Goal: Use online tool/utility: Utilize a website feature to perform a specific function

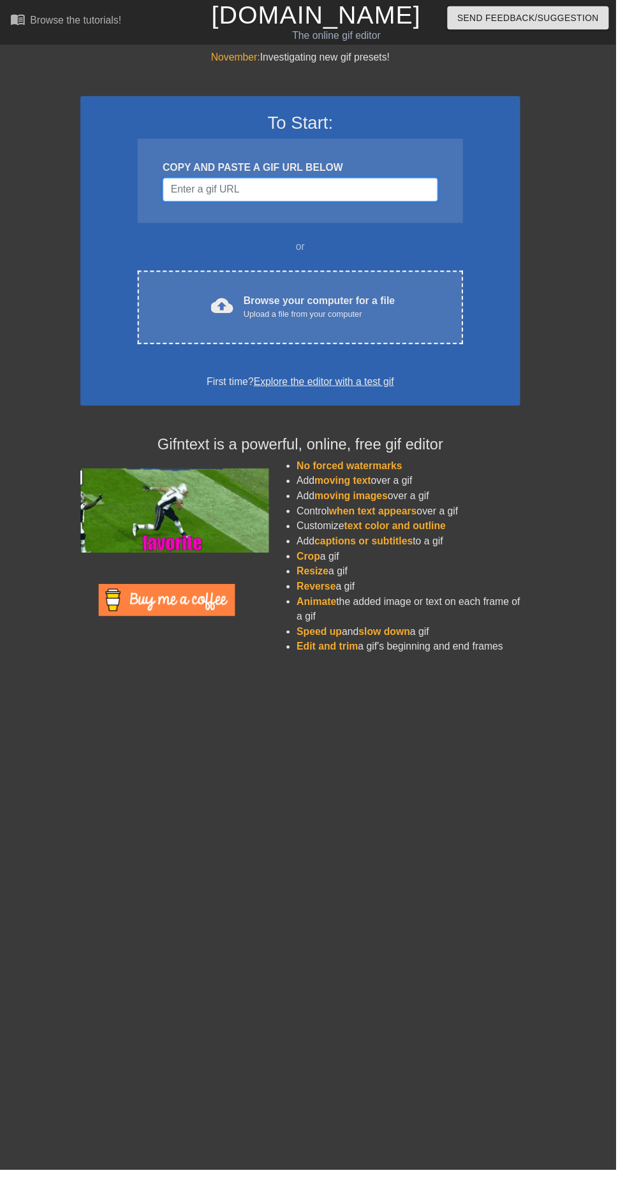
click at [348, 193] on input "Username" at bounding box center [304, 192] width 279 height 24
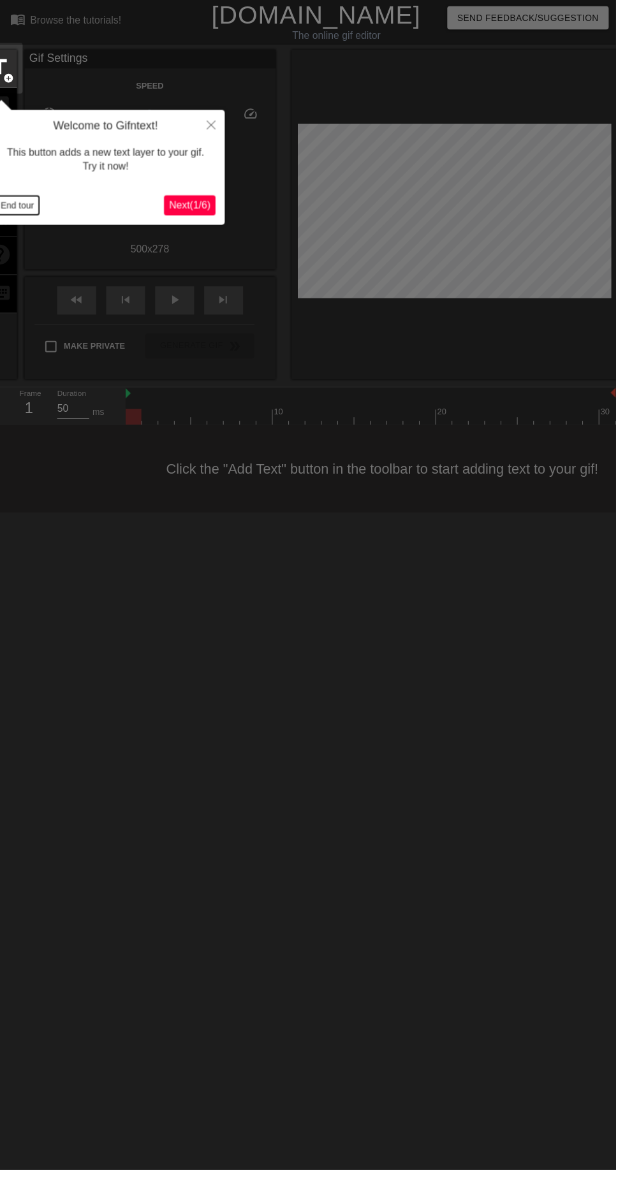
click at [26, 207] on button "End tour" at bounding box center [18, 208] width 44 height 19
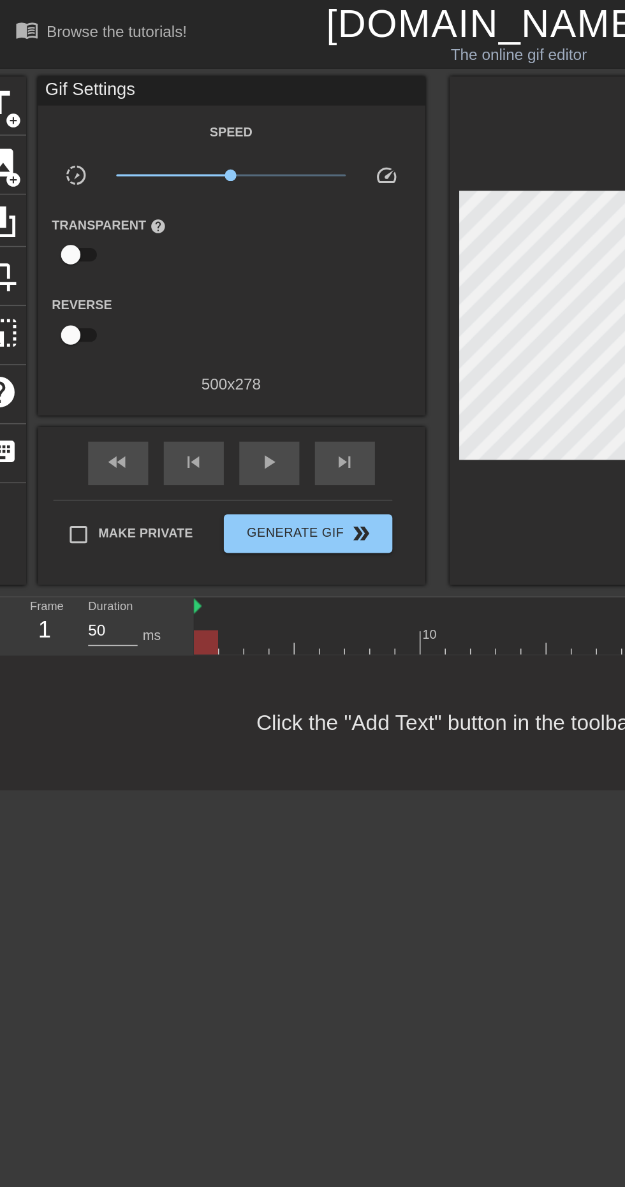
click at [11, 74] on span "add_circle" at bounding box center [9, 79] width 11 height 11
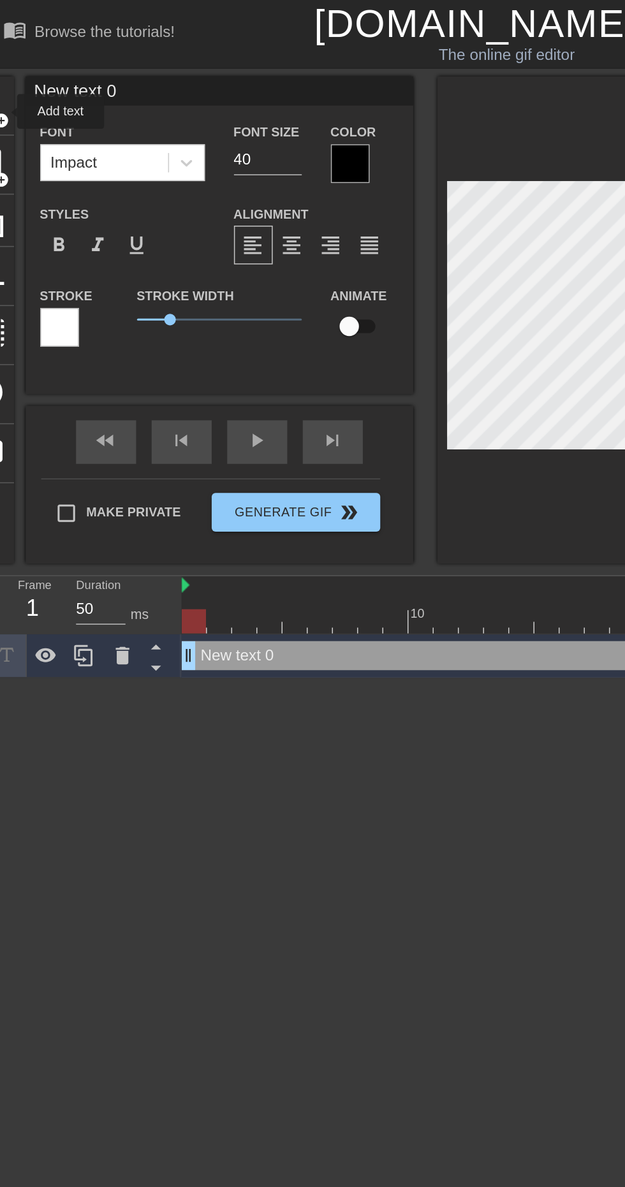
click at [113, 62] on input "New text 0" at bounding box center [152, 59] width 255 height 19
type input "N"
type input ""Are these players bid-uppable??""
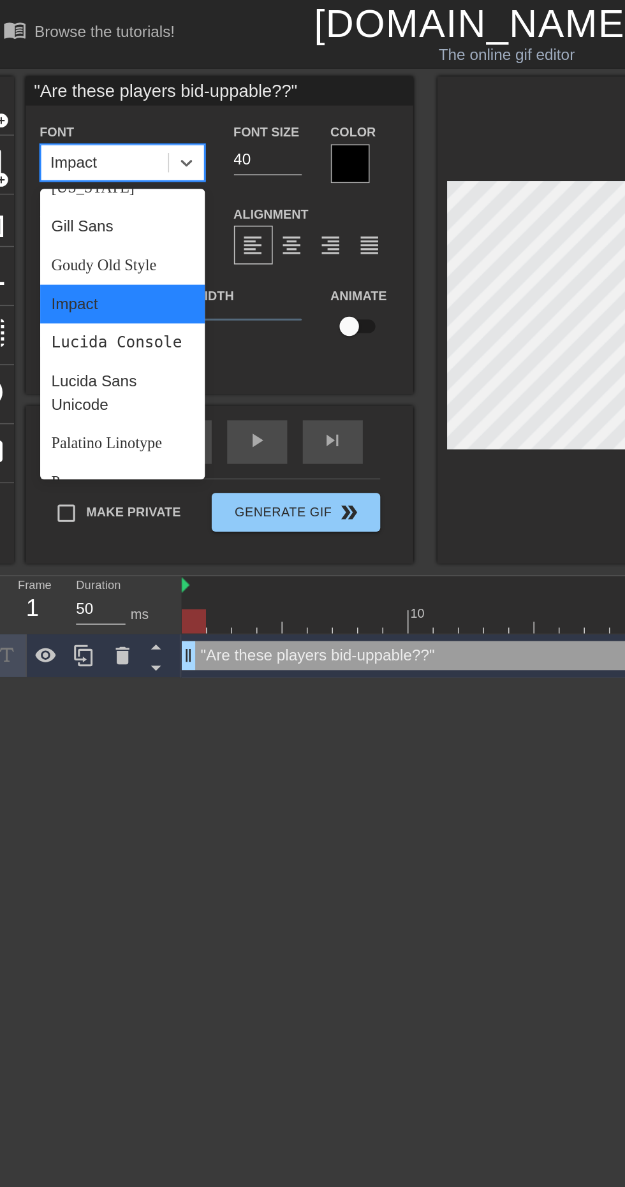
scroll to position [269, 0]
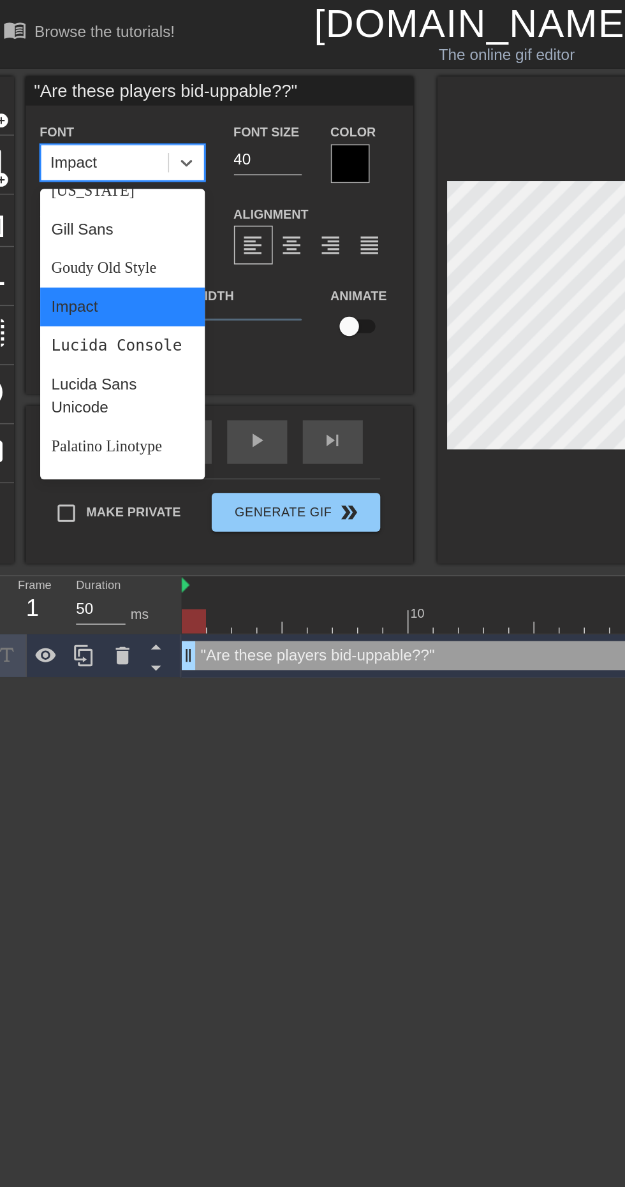
click at [90, 296] on div "Palatino Linotype" at bounding box center [88, 294] width 108 height 26
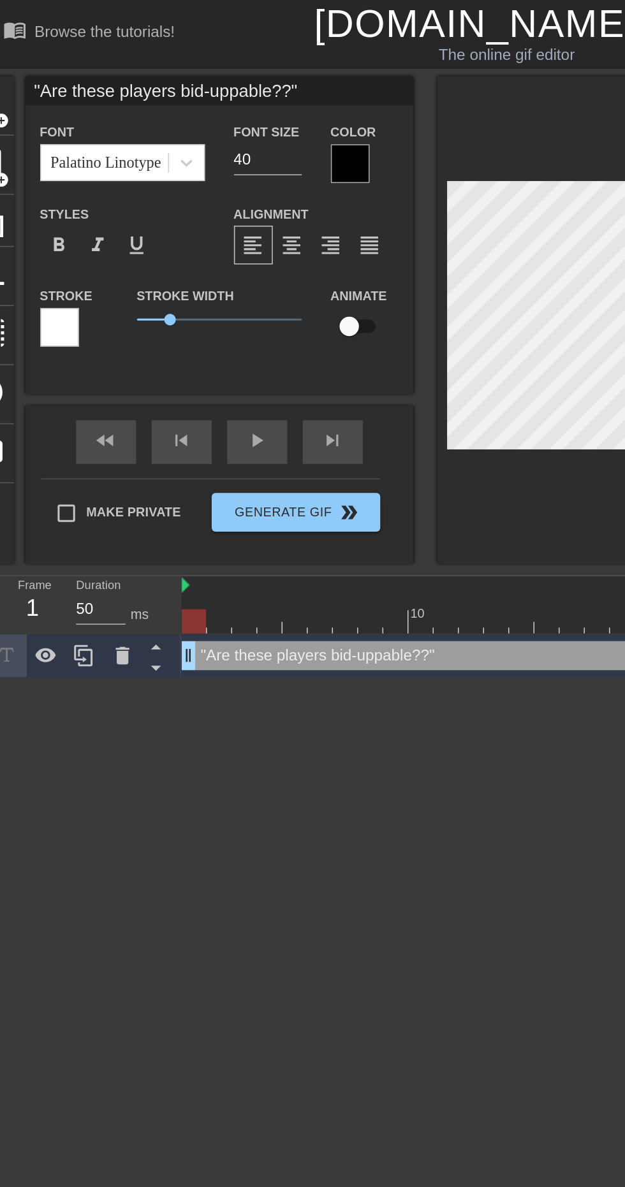
click at [196, 103] on input "40" at bounding box center [184, 105] width 45 height 20
type input "4"
type input "28"
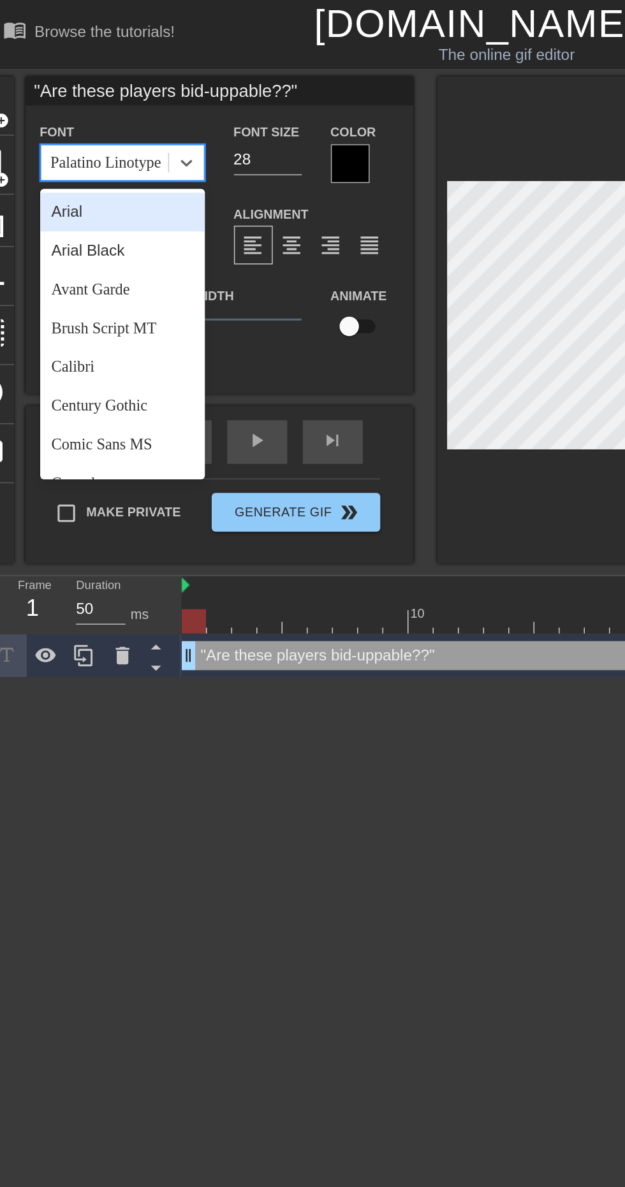
click at [102, 191] on div "Avant Garde" at bounding box center [88, 191] width 108 height 26
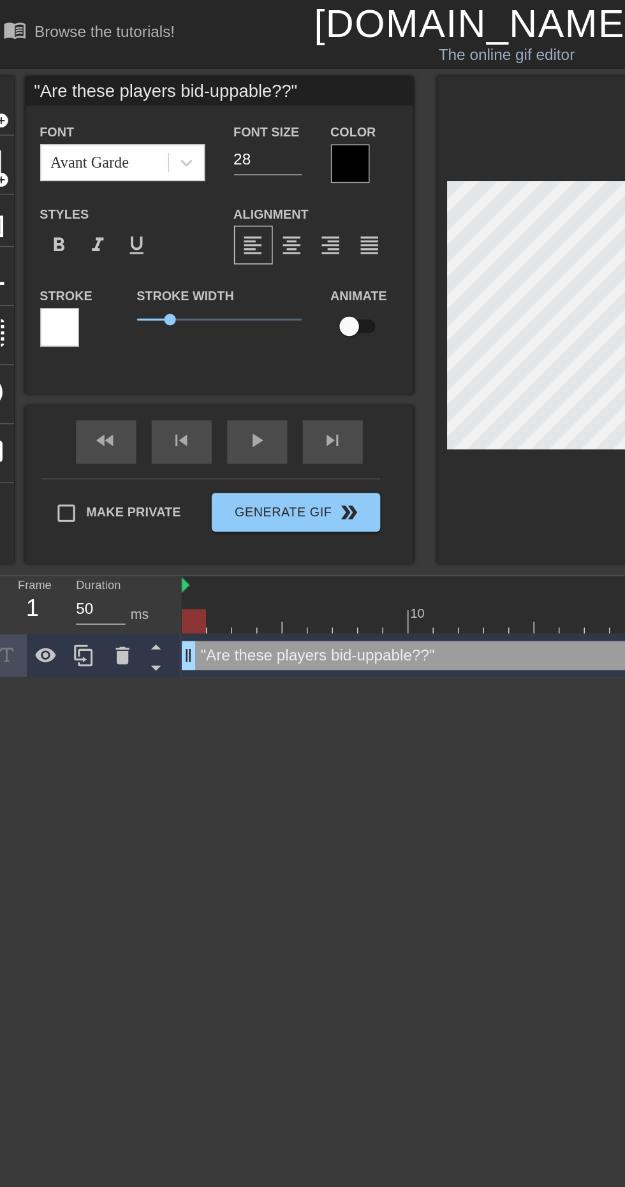
click at [240, 108] on div at bounding box center [239, 108] width 26 height 26
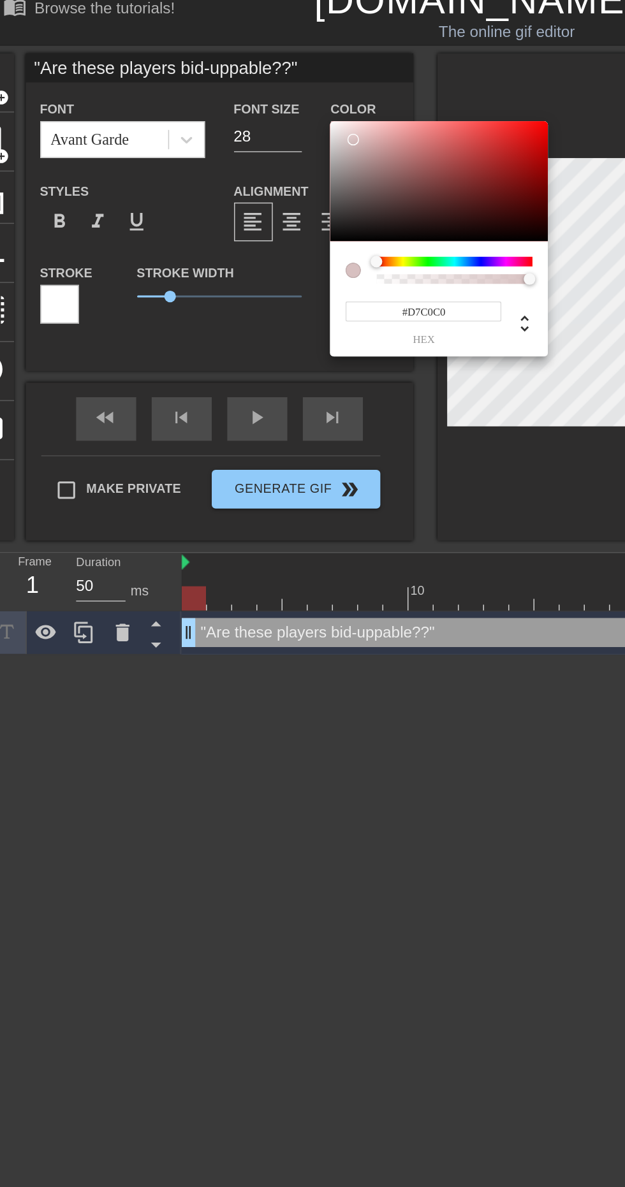
click at [241, 107] on div at bounding box center [241, 107] width 8 height 8
click at [235, 101] on div at bounding box center [235, 102] width 8 height 8
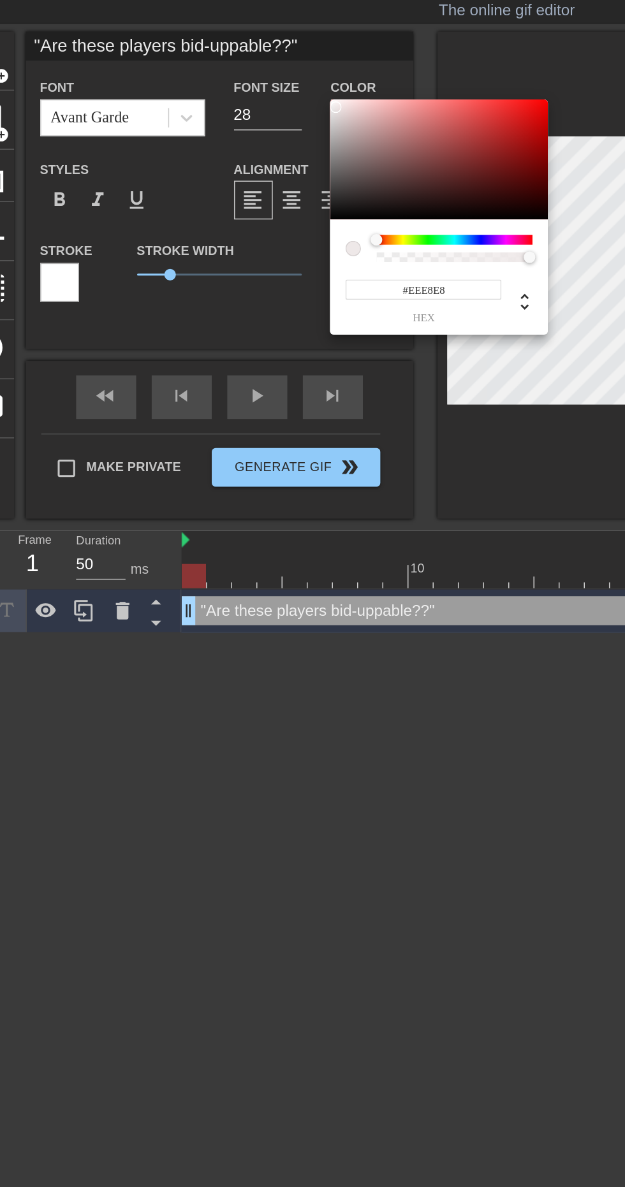
click at [228, 99] on div at bounding box center [229, 100] width 8 height 8
type input "#F0EBEB"
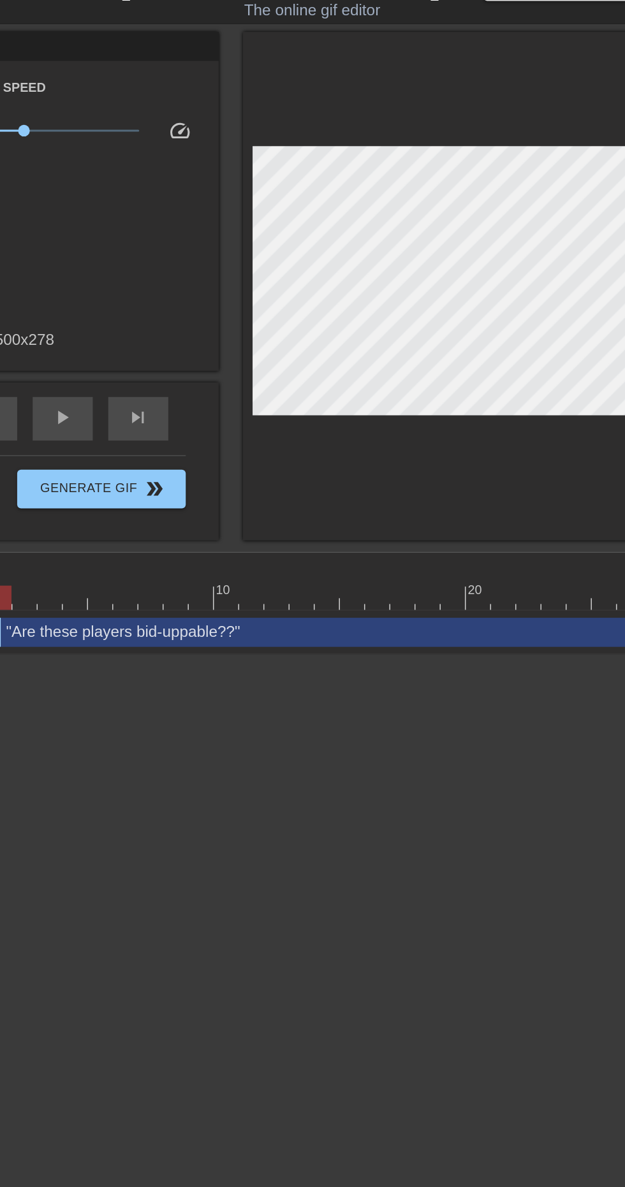
click at [386, 436] on div ""Are these players bid-uppable??" drag_handle drag_handle" at bounding box center [376, 445] width 497 height 19
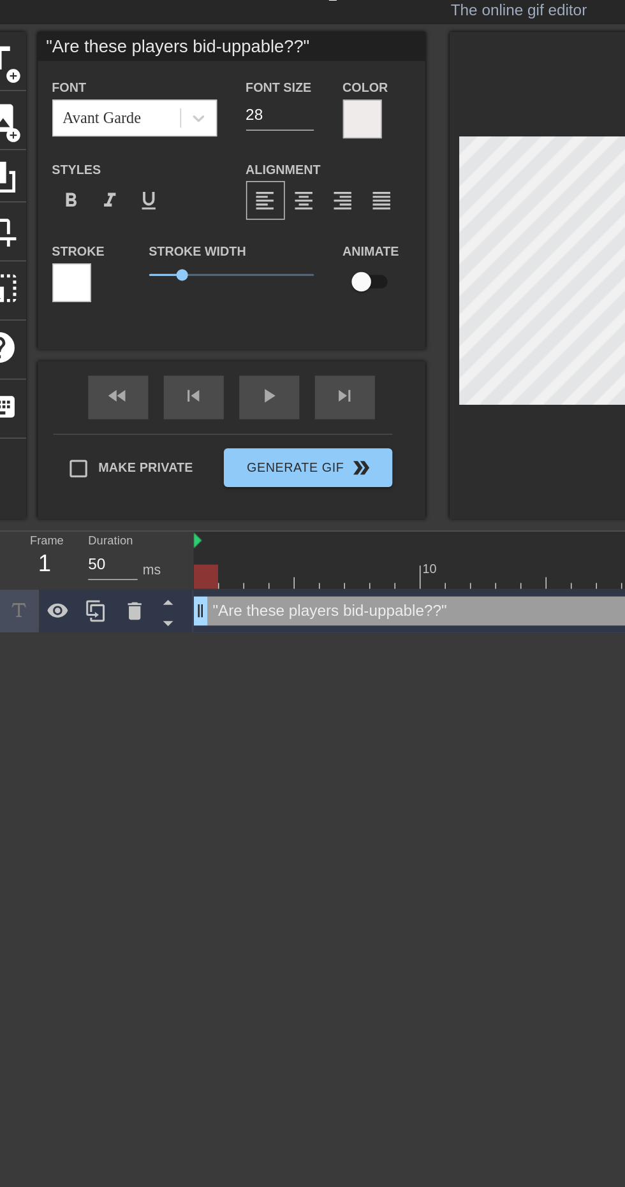
click at [46, 219] on div at bounding box center [47, 216] width 26 height 26
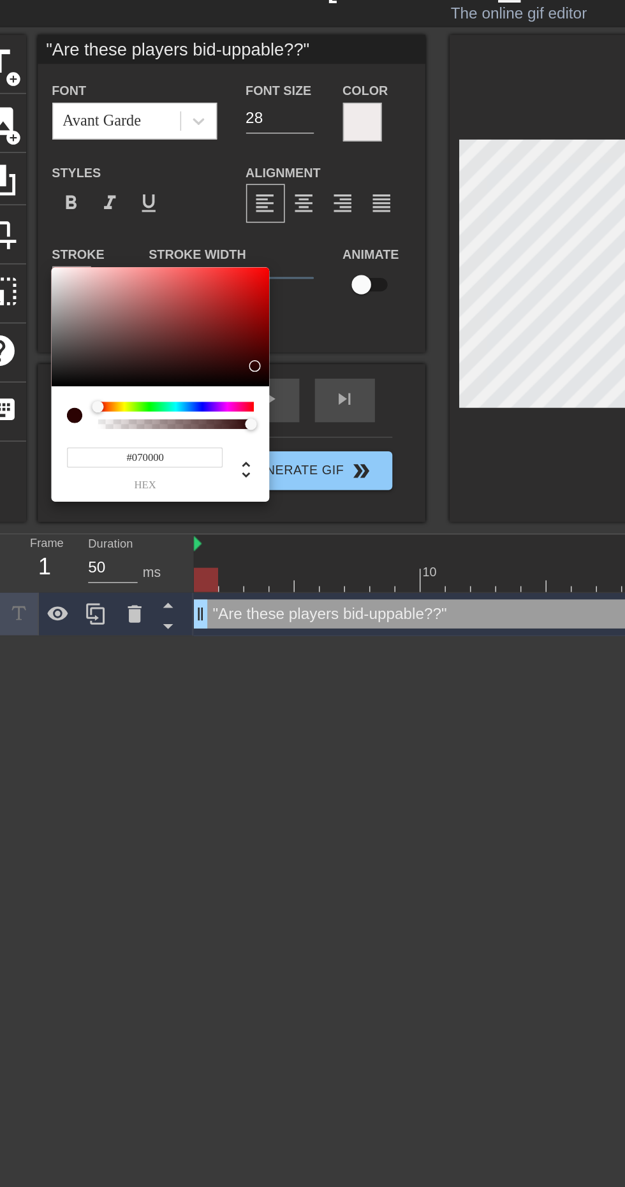
type input "#000000"
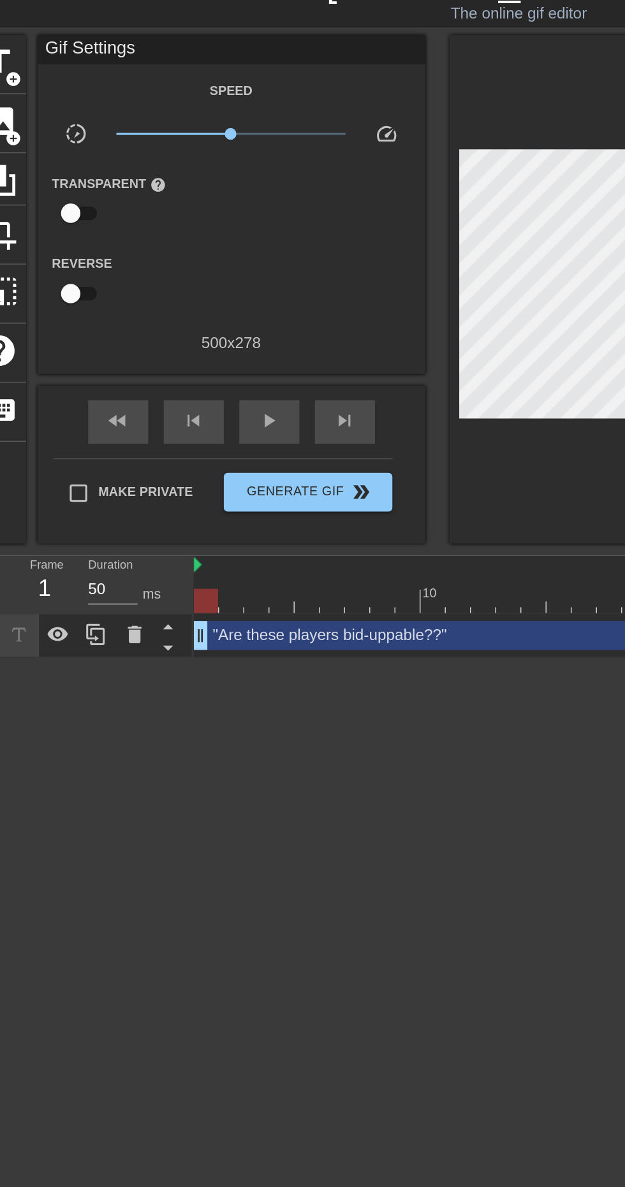
click at [230, 445] on div ""Are these players bid-uppable??" drag_handle drag_handle" at bounding box center [376, 445] width 497 height 19
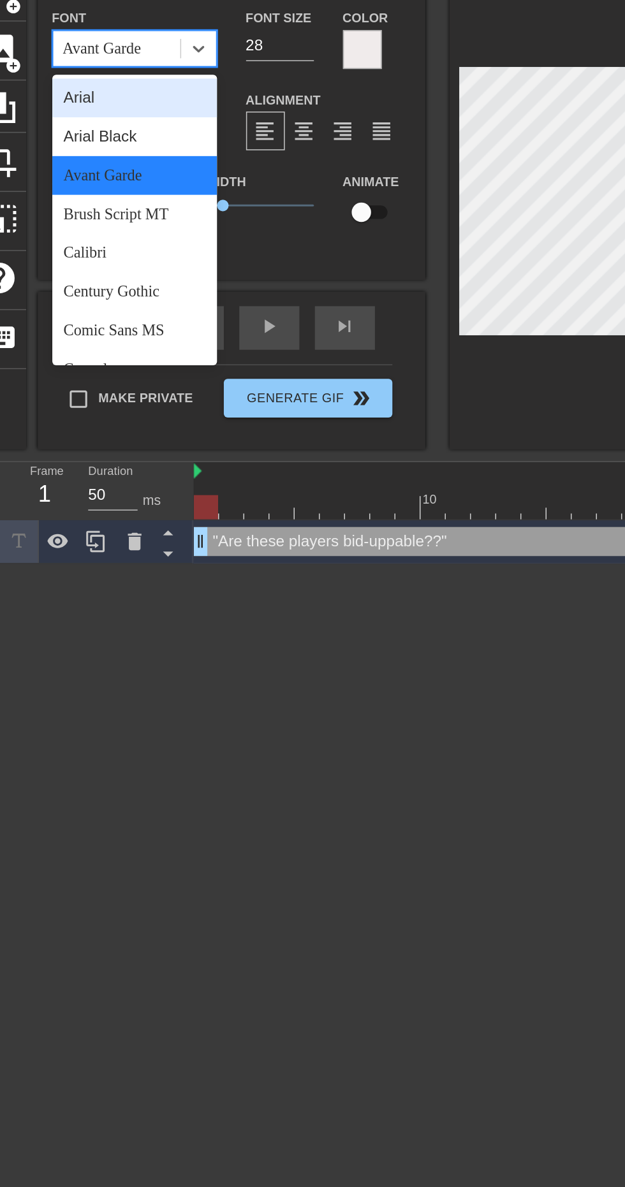
click at [85, 145] on div "Arial" at bounding box center [88, 140] width 108 height 26
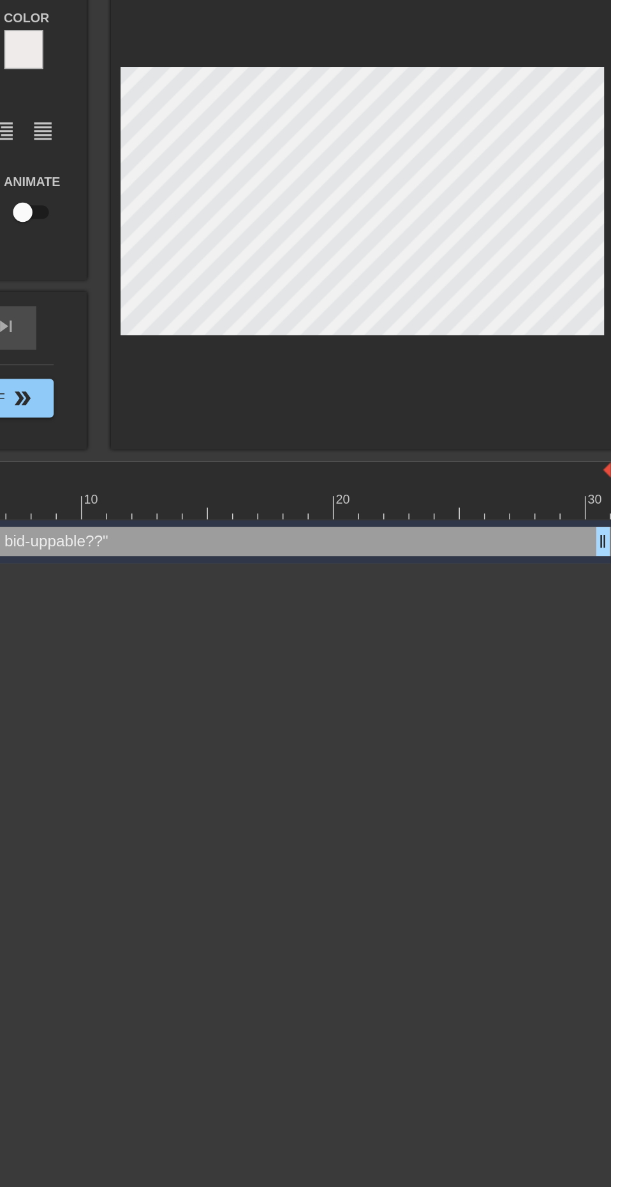
scroll to position [0, 0]
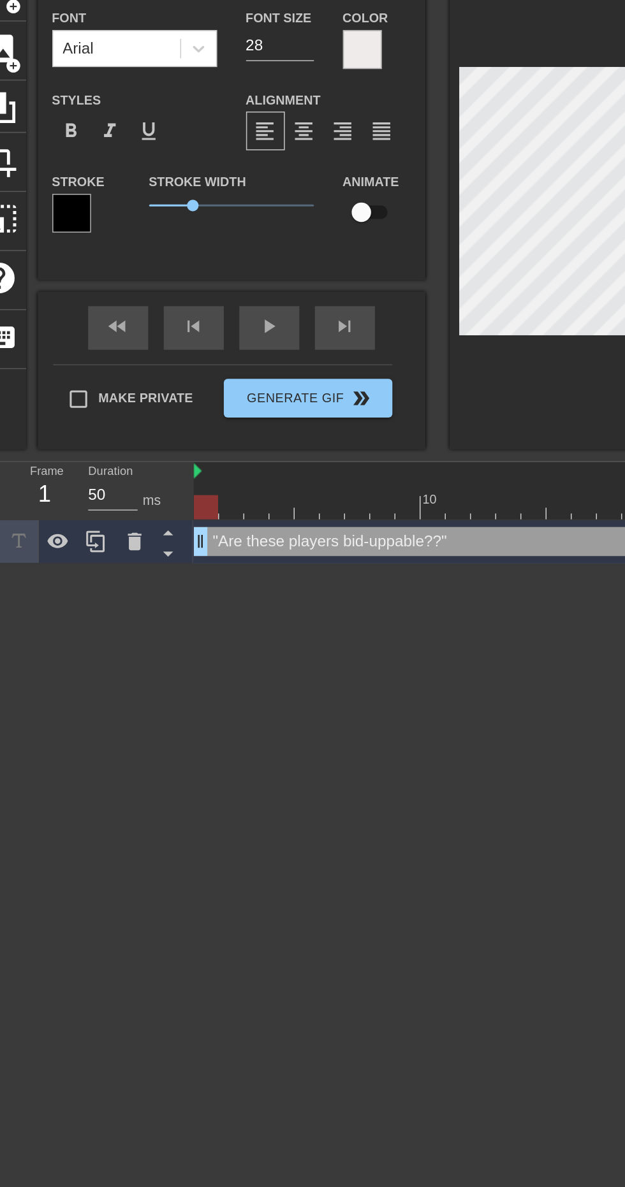
click at [179, 106] on input "28" at bounding box center [184, 105] width 45 height 20
type input "2"
type input "32"
click at [354, 333] on div at bounding box center [462, 210] width 332 height 321
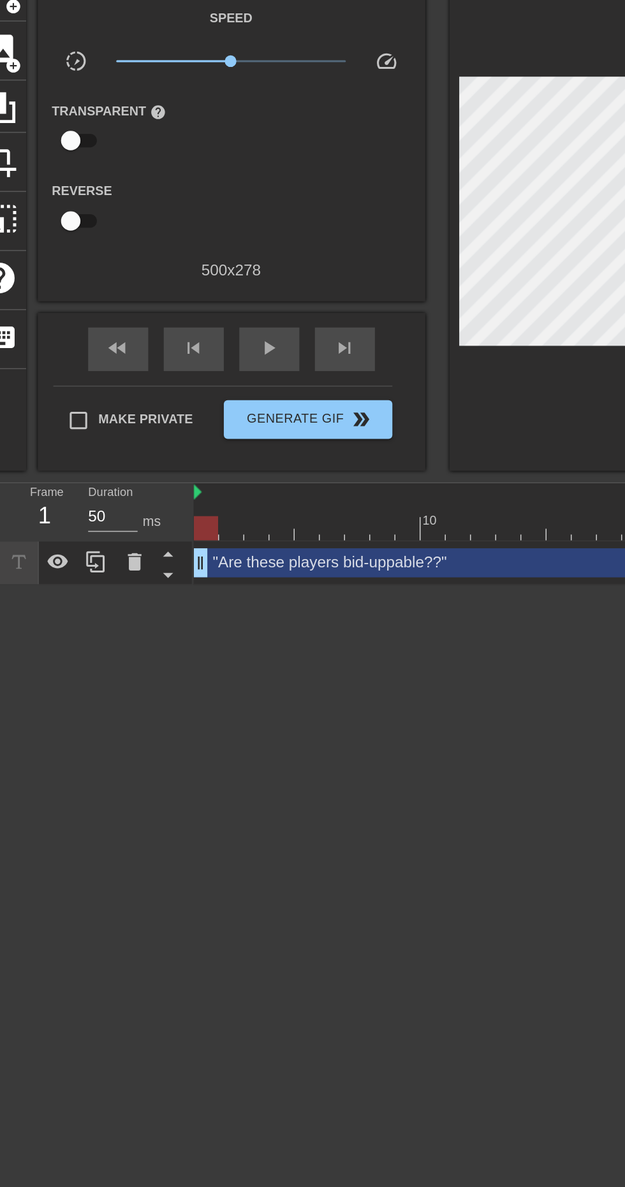
click at [327, 442] on div ""Are these players bid-uppable??" drag_handle drag_handle" at bounding box center [376, 445] width 497 height 19
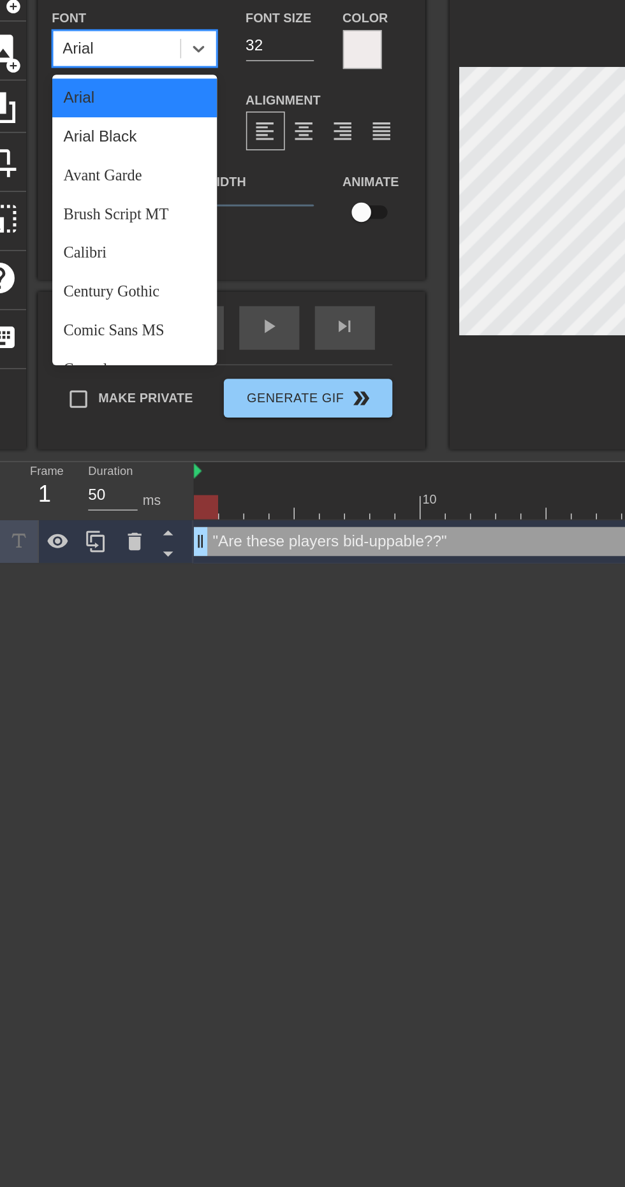
click at [91, 168] on div "Arial Black" at bounding box center [88, 165] width 108 height 26
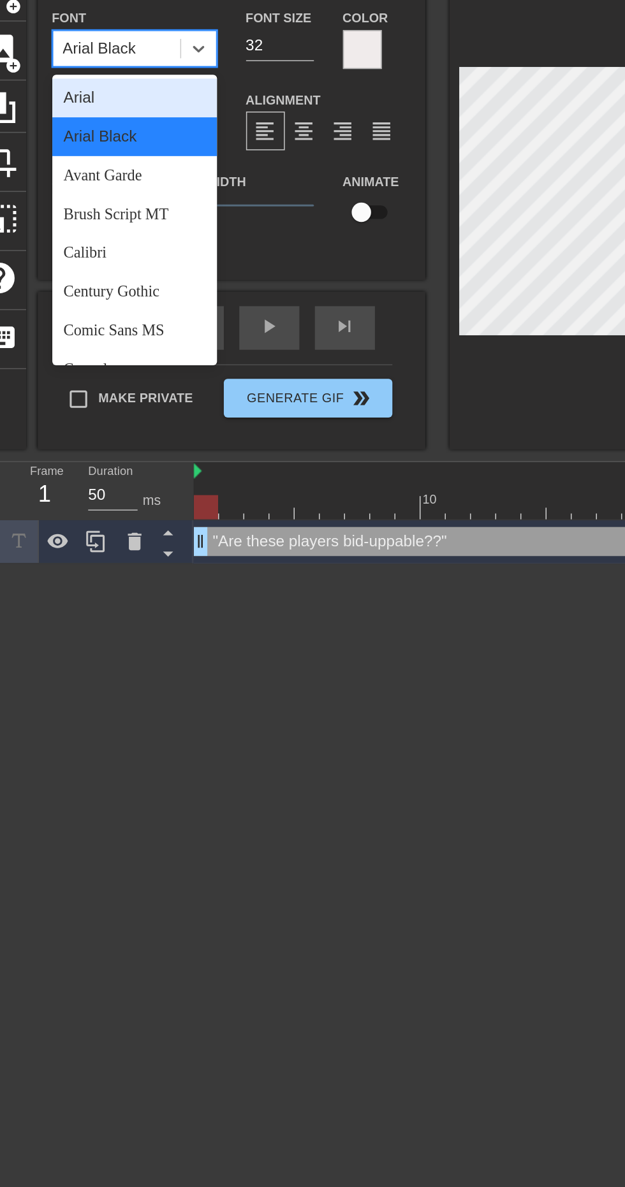
click at [91, 244] on div "Calibri" at bounding box center [88, 242] width 108 height 26
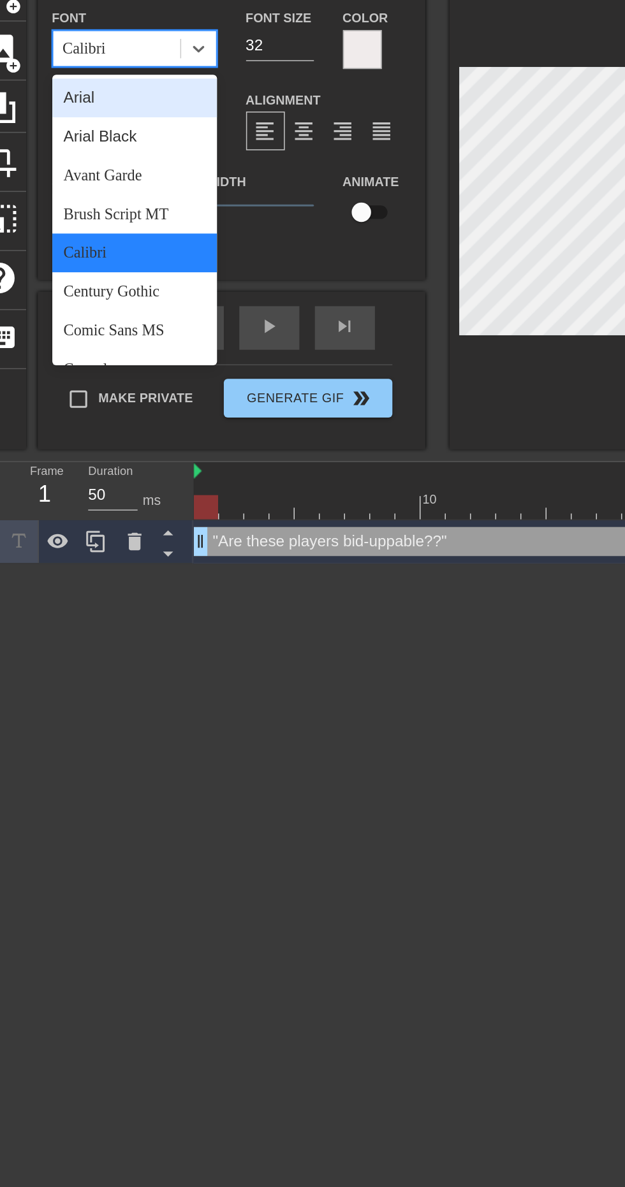
click at [98, 166] on div "Arial Black" at bounding box center [88, 165] width 108 height 26
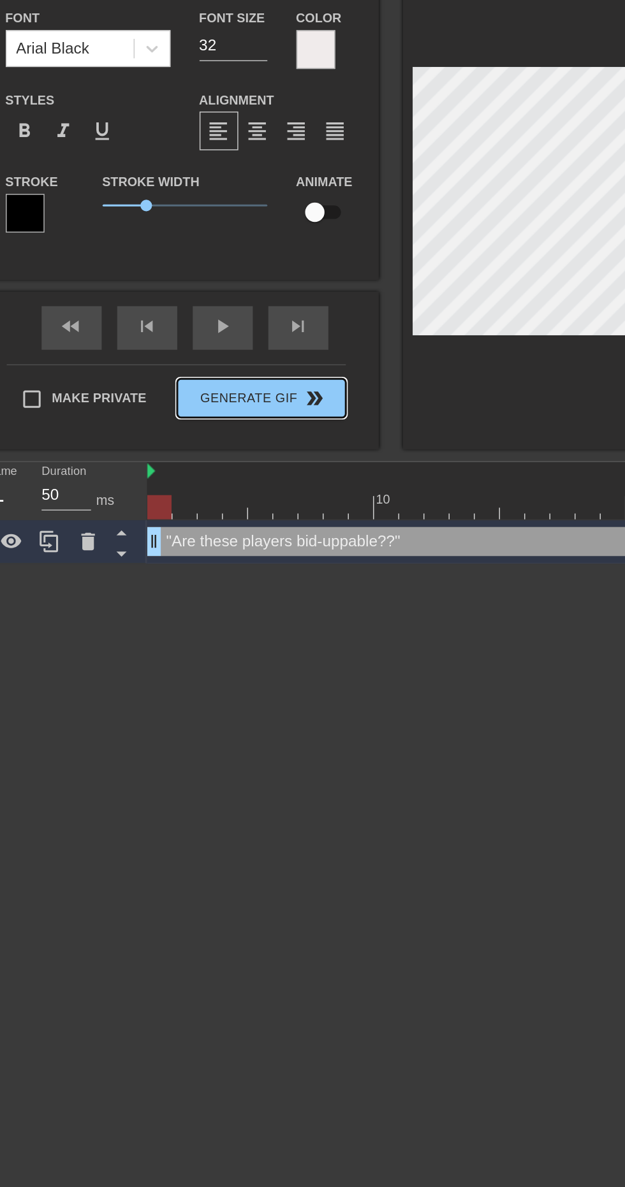
click at [209, 340] on button "Generate Gif double_arrow" at bounding box center [202, 337] width 110 height 26
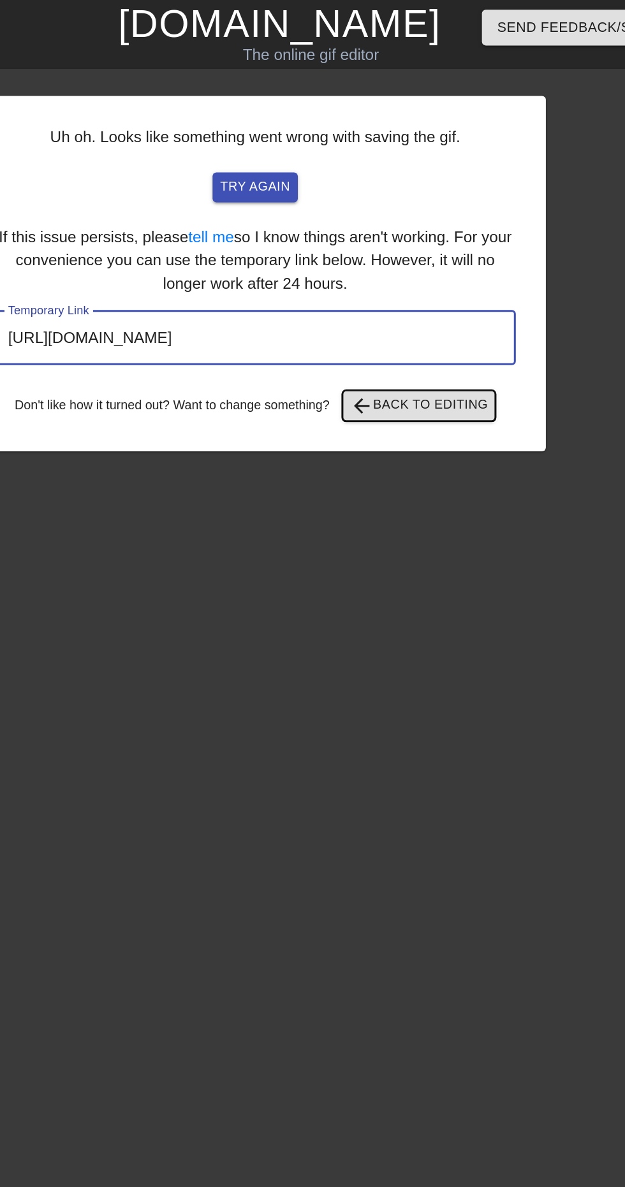
click at [421, 266] on span "arrow_back Back to Editing" at bounding box center [412, 266] width 91 height 15
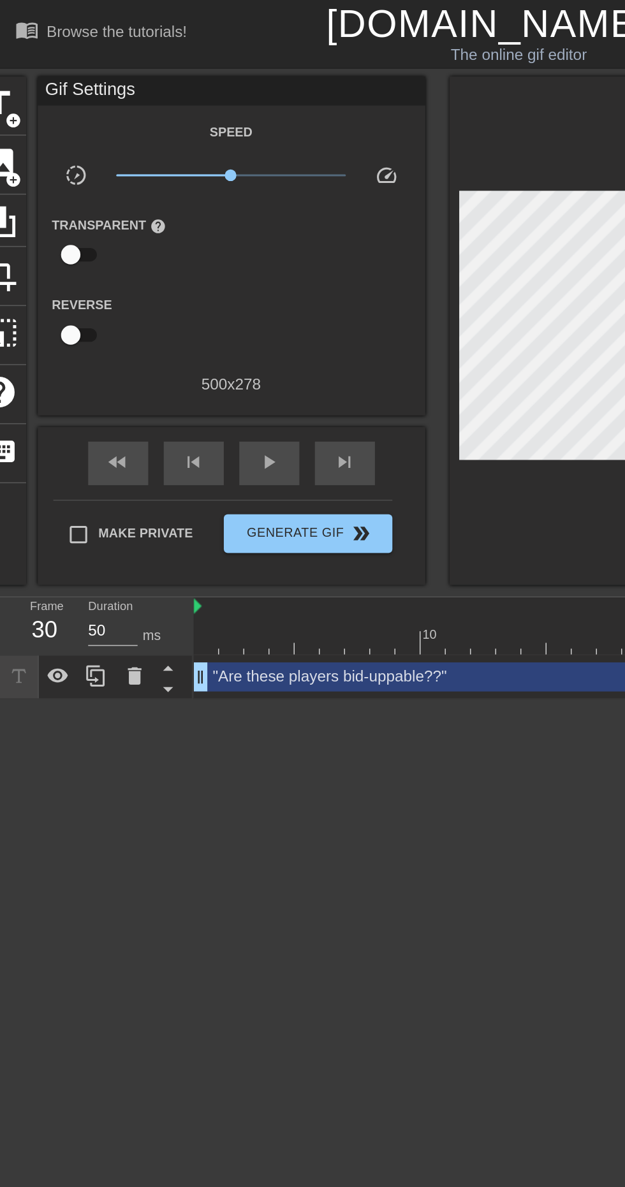
click at [260, 449] on div ""Are these players bid-uppable??" drag_handle drag_handle" at bounding box center [376, 445] width 497 height 19
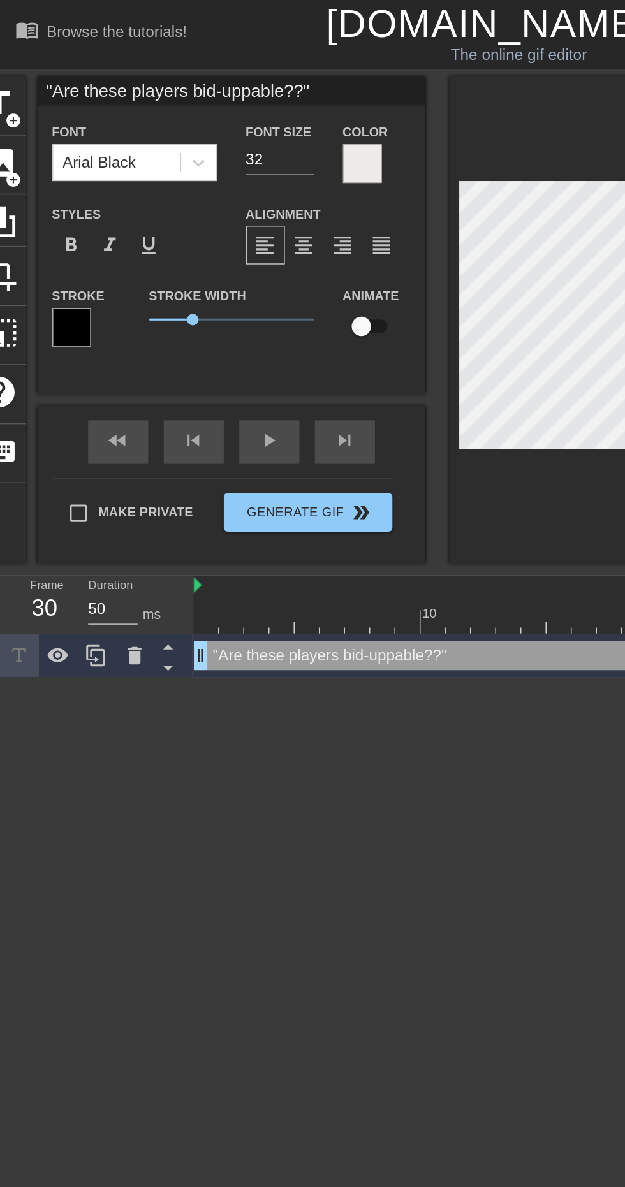
click at [238, 103] on div at bounding box center [239, 108] width 26 height 26
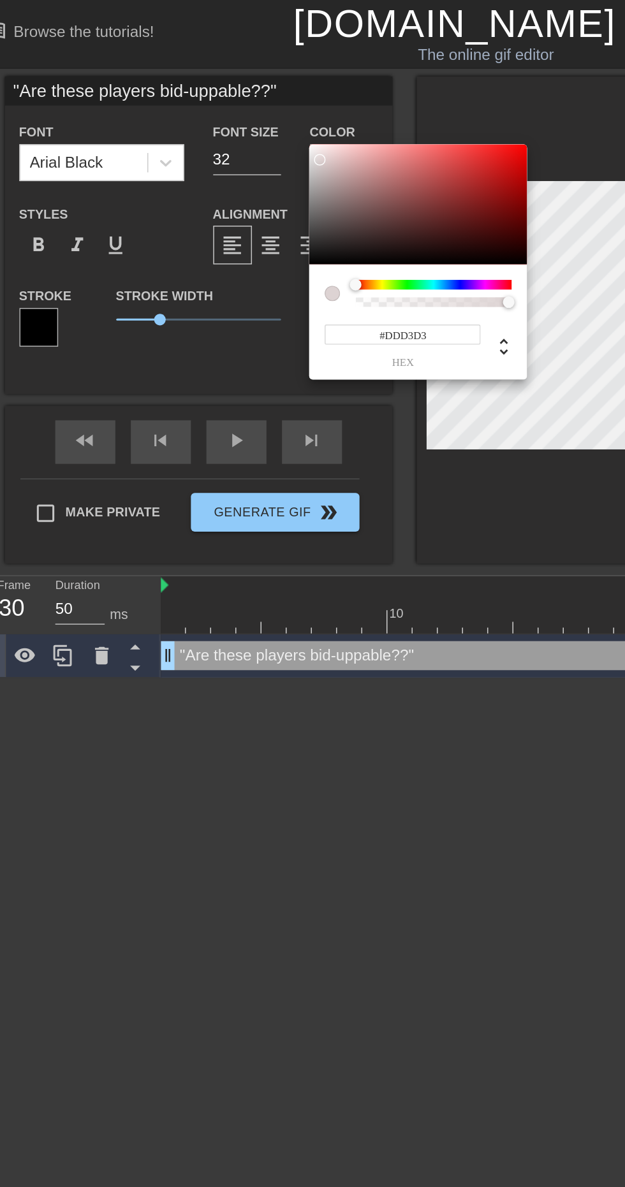
click at [231, 105] on div at bounding box center [232, 105] width 8 height 8
type input "#DED4D4"
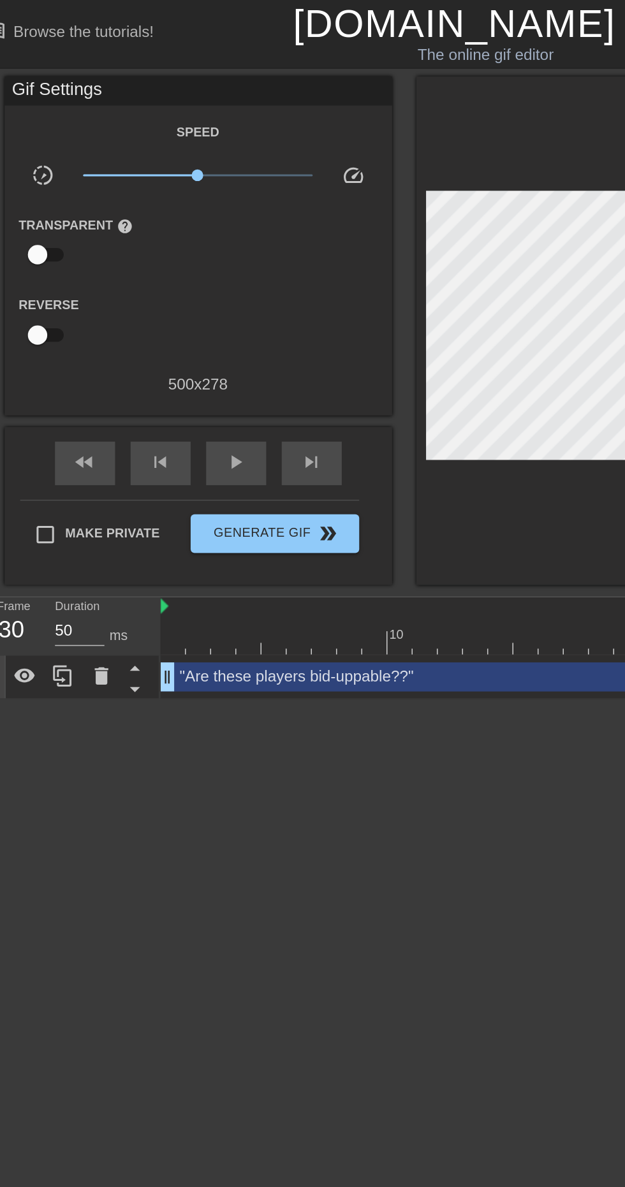
click at [288, 451] on div ""Are these players bid-uppable??" drag_handle drag_handle" at bounding box center [376, 445] width 497 height 19
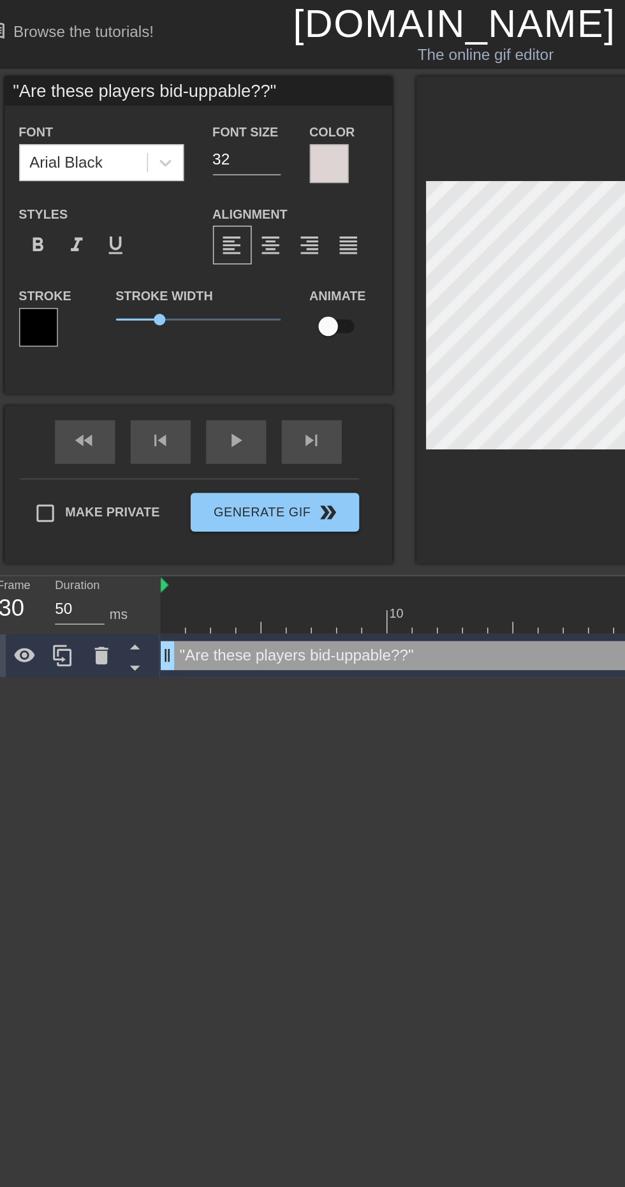
click at [44, 214] on div at bounding box center [47, 216] width 26 height 26
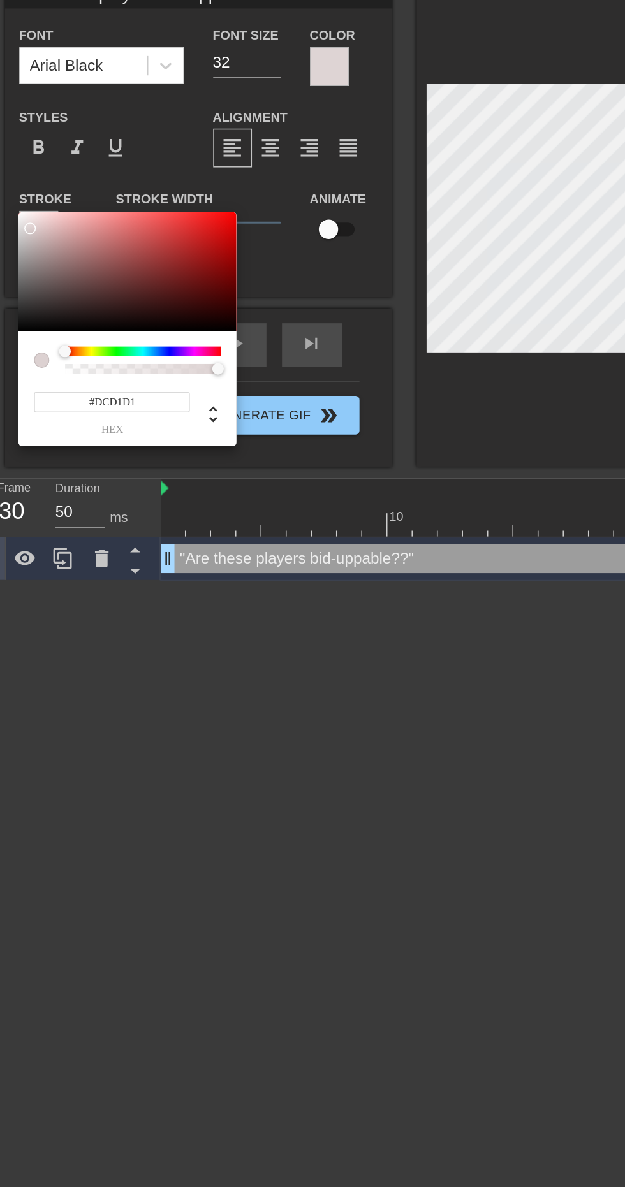
click at [41, 214] on div at bounding box center [42, 214] width 8 height 8
click at [42, 203] on div at bounding box center [43, 204] width 8 height 8
type input "#FFF1F1"
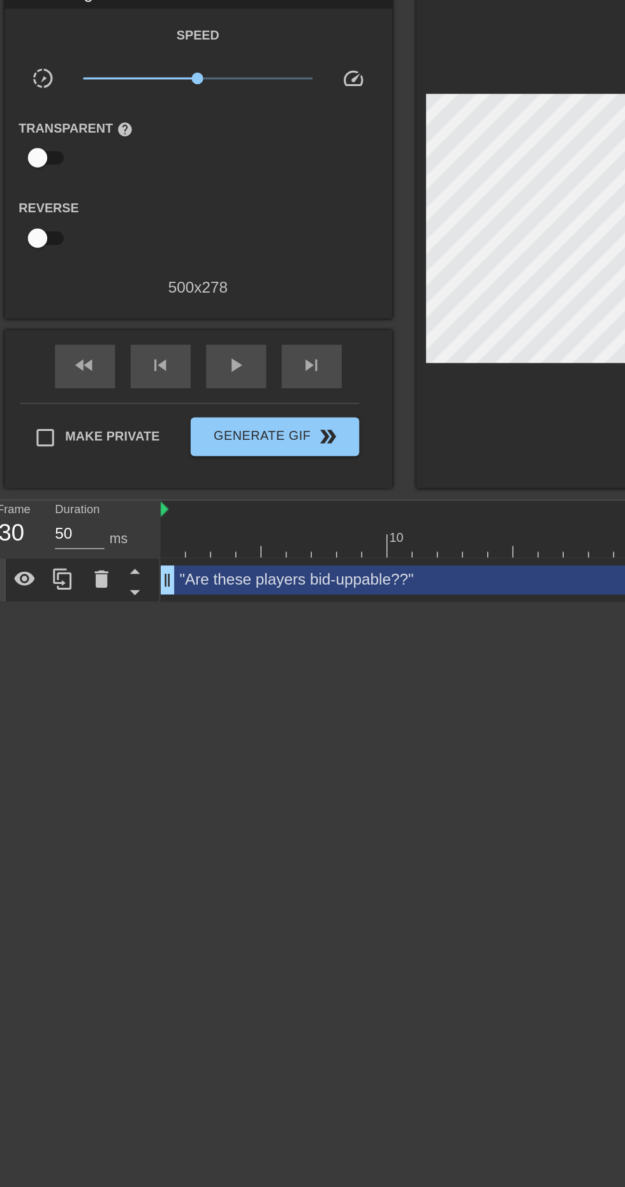
click at [312, 445] on div ""Are these players bid-uppable??" drag_handle drag_handle" at bounding box center [376, 445] width 497 height 19
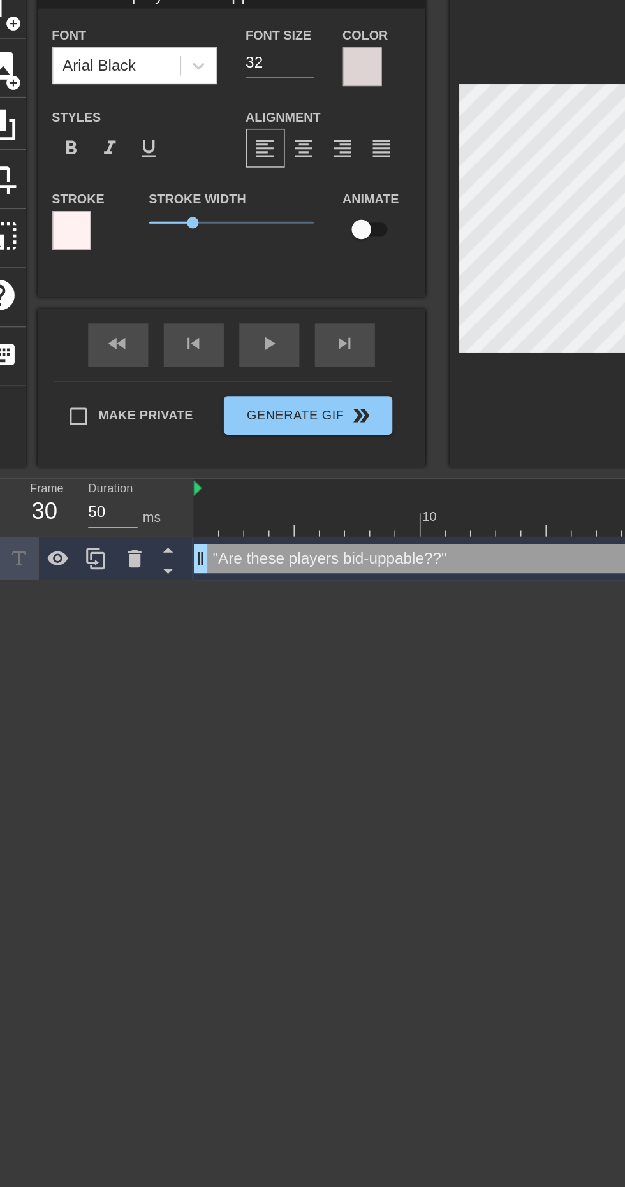
click at [15, 139] on div at bounding box center [0, 145] width 34 height 34
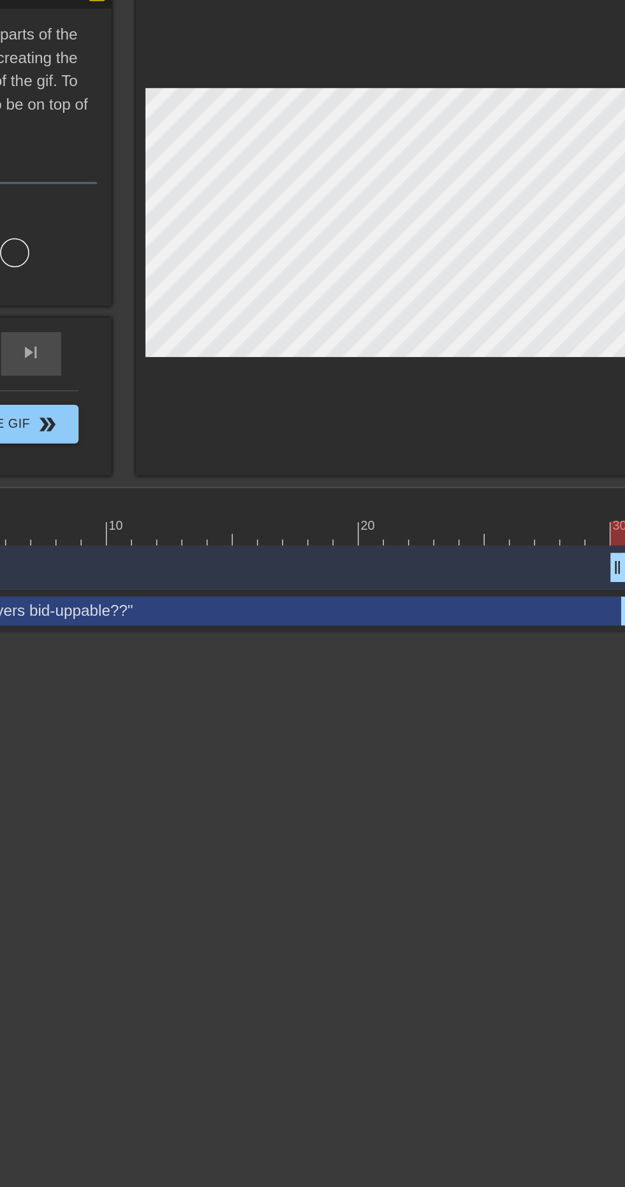
click at [338, 463] on div ""Are these players bid-uppable??" drag_handle drag_handle" at bounding box center [376, 465] width 497 height 19
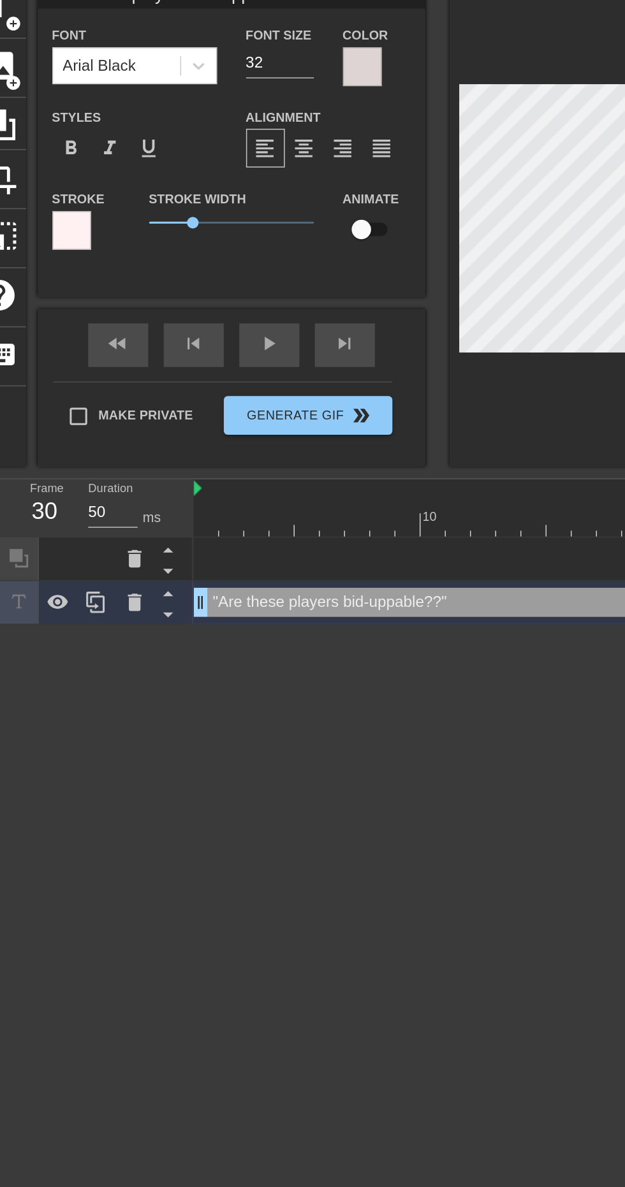
click at [14, 177] on div "crop" at bounding box center [0, 182] width 34 height 39
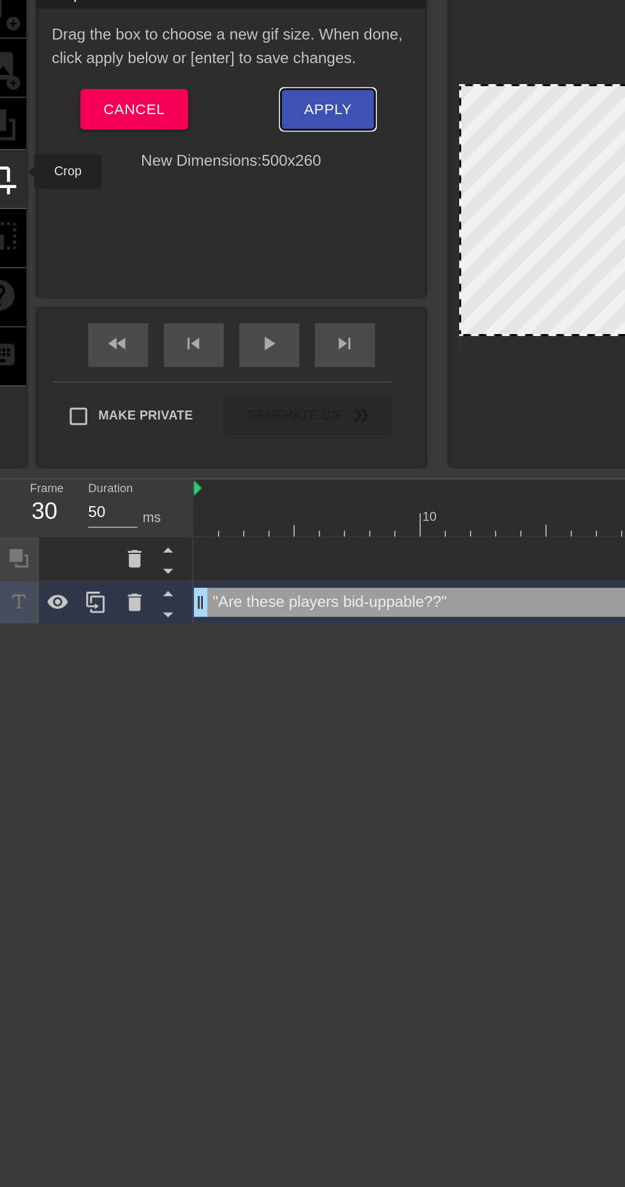
click at [212, 131] on span "Apply" at bounding box center [215, 136] width 31 height 17
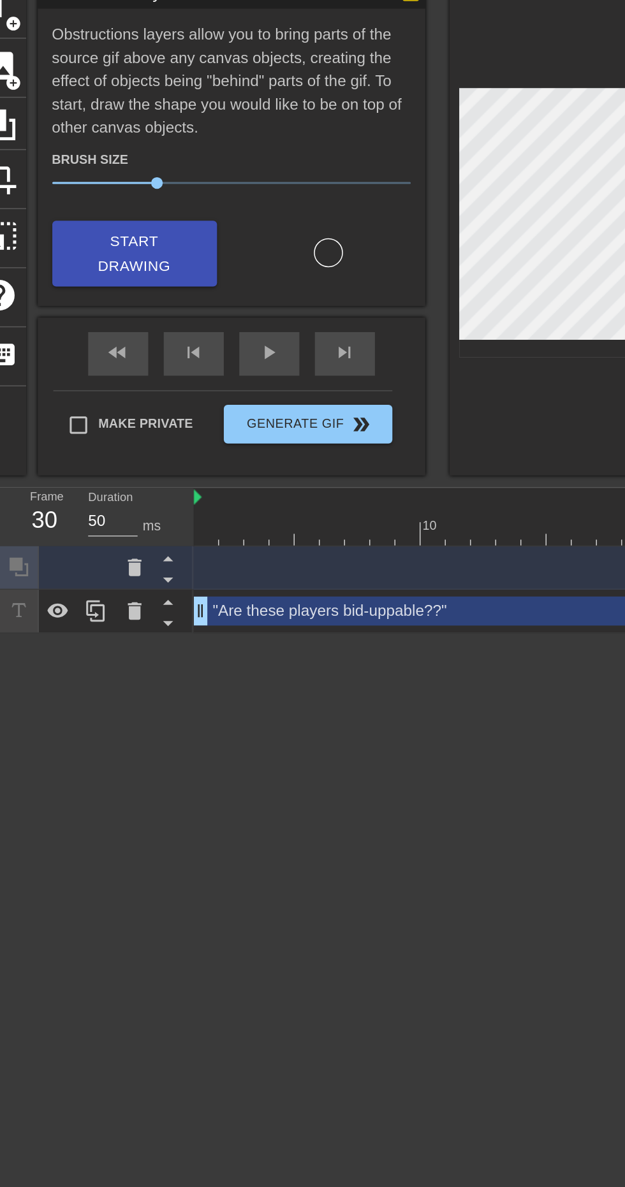
click at [85, 432] on icon at bounding box center [88, 437] width 9 height 11
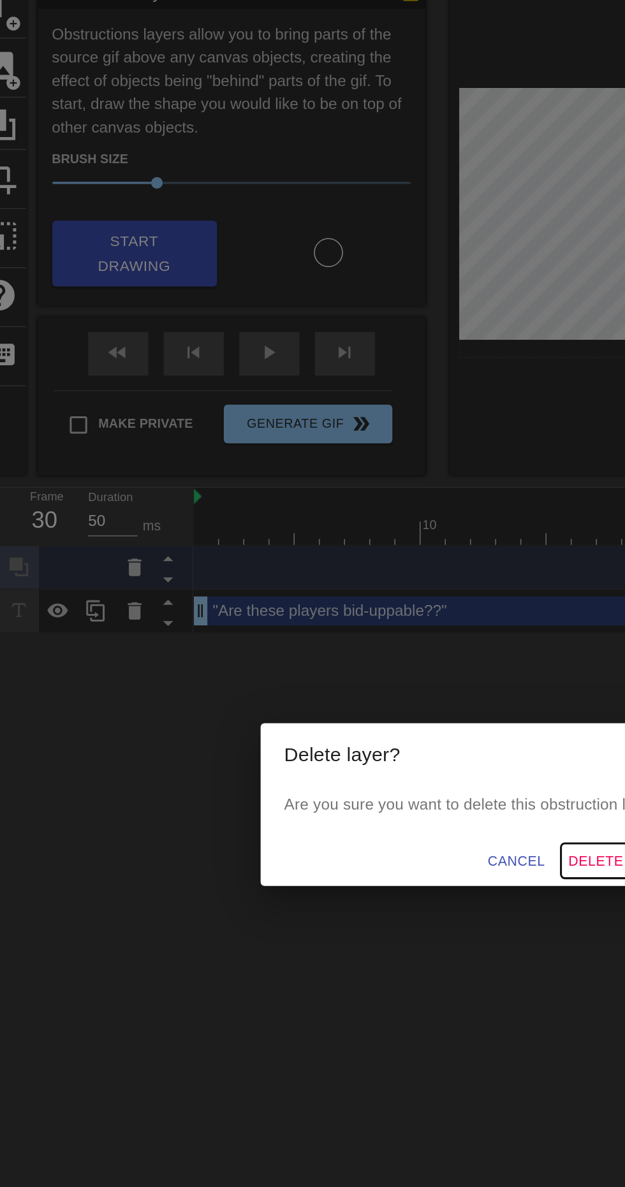
click at [397, 639] on span "Delete Layer" at bounding box center [408, 631] width 69 height 16
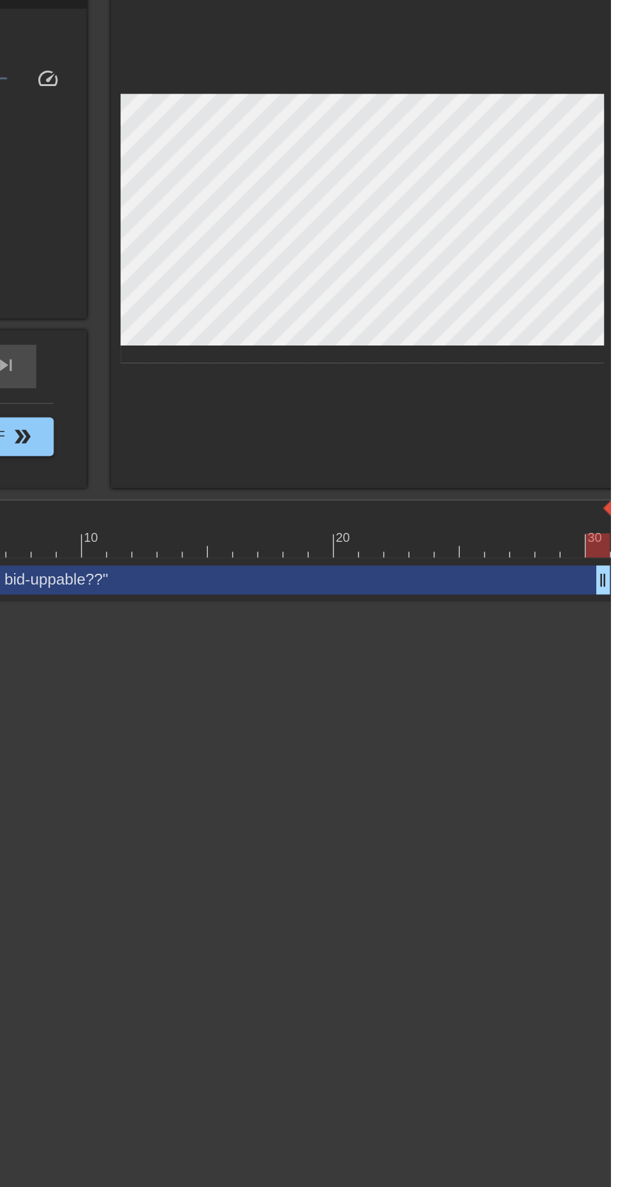
click at [425, 448] on div ""Are these players bid-uppable??" drag_handle drag_handle" at bounding box center [376, 445] width 497 height 19
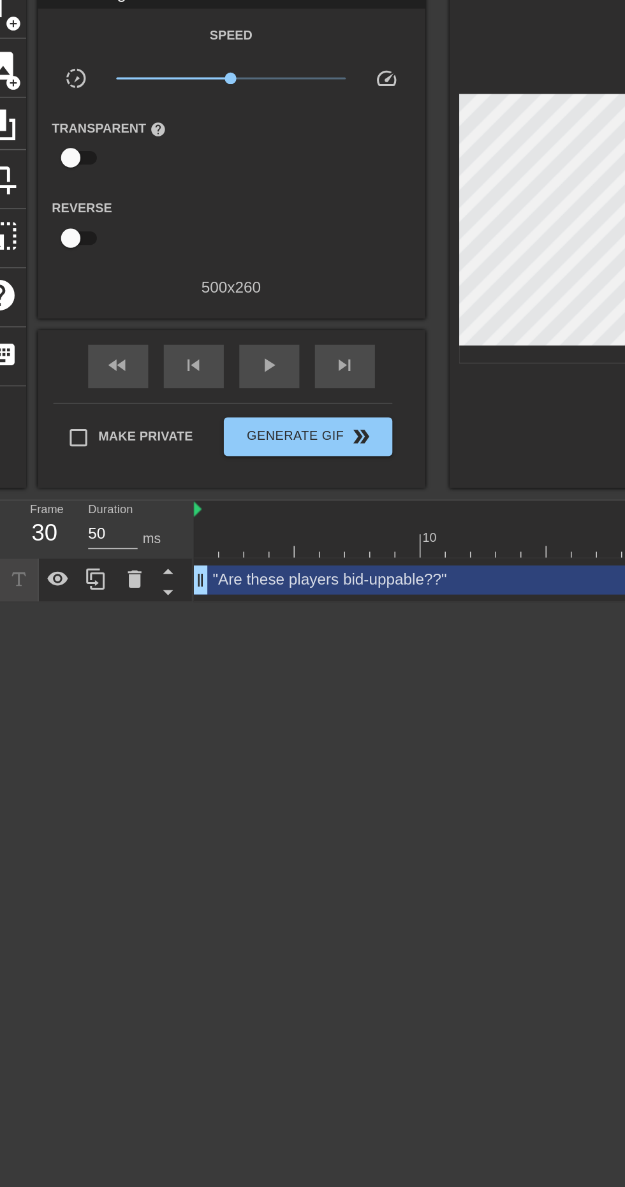
click at [12, 218] on div "photo_size_select_large" at bounding box center [0, 220] width 34 height 39
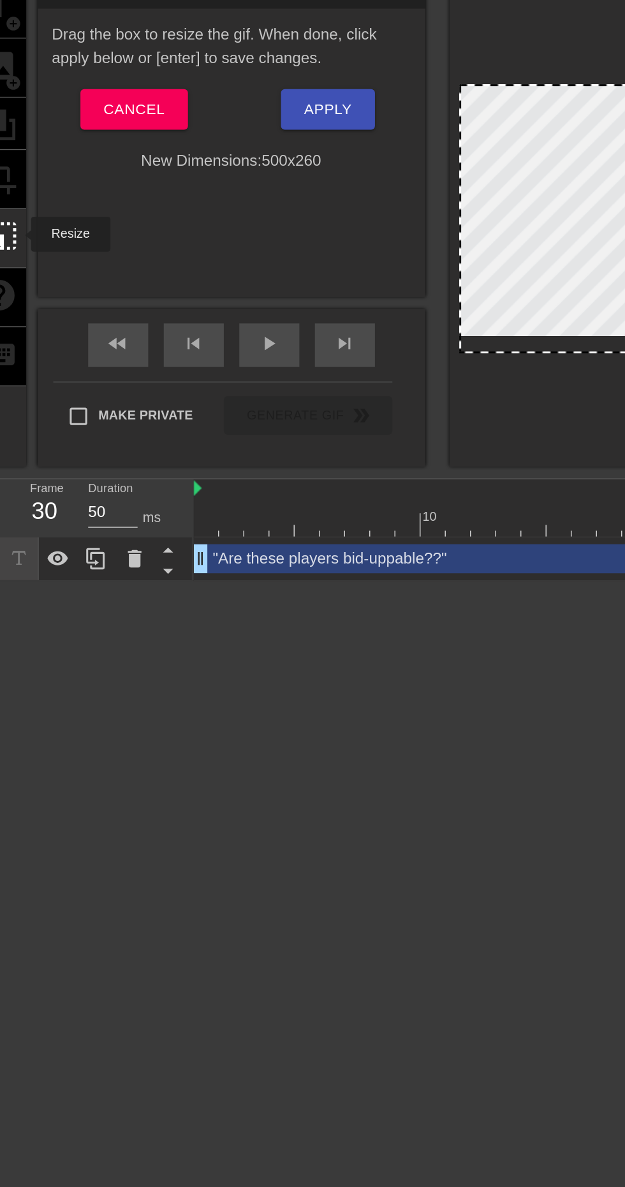
click at [86, 136] on span "Cancel" at bounding box center [88, 136] width 40 height 17
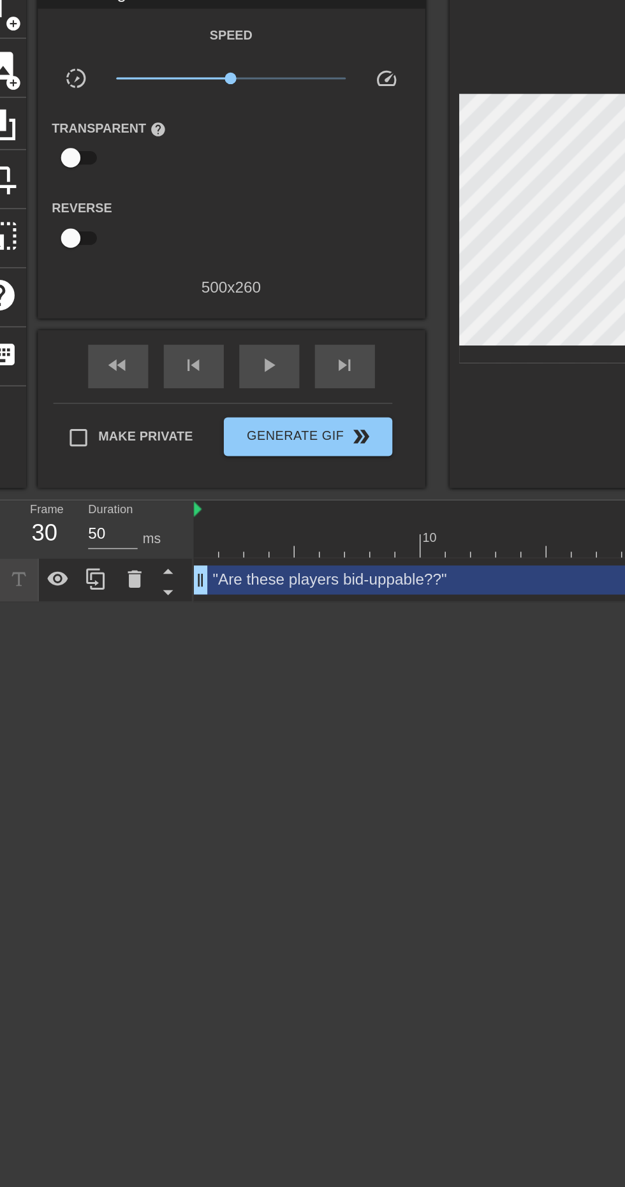
click at [91, 446] on icon at bounding box center [88, 444] width 9 height 11
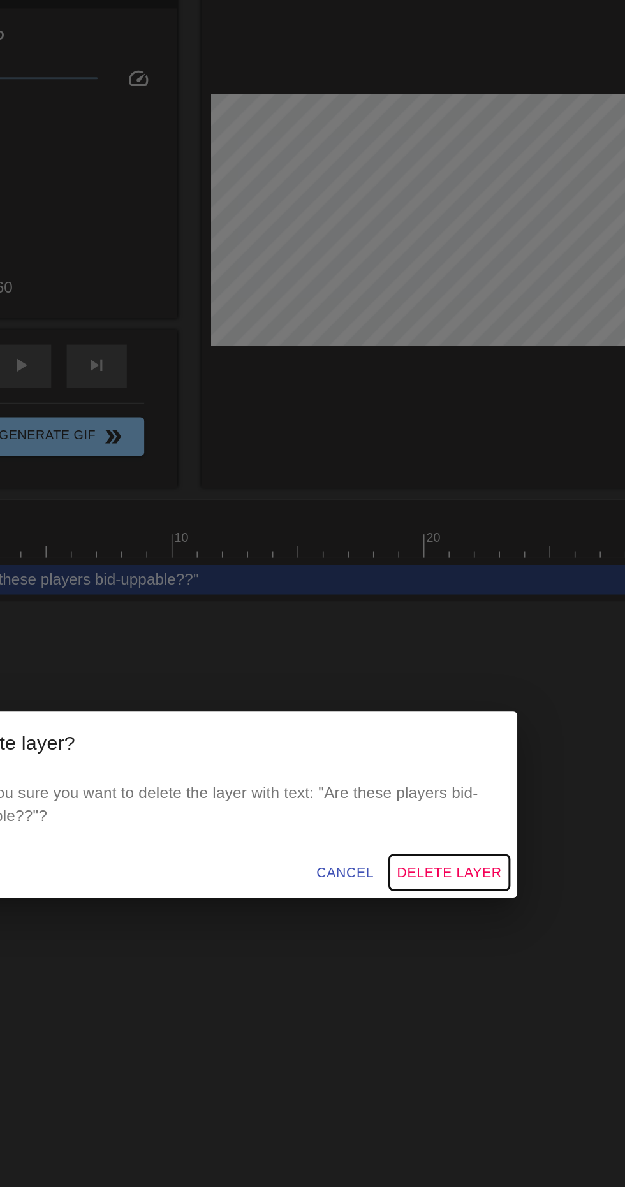
click at [469, 646] on span "Delete Layer" at bounding box center [459, 638] width 69 height 16
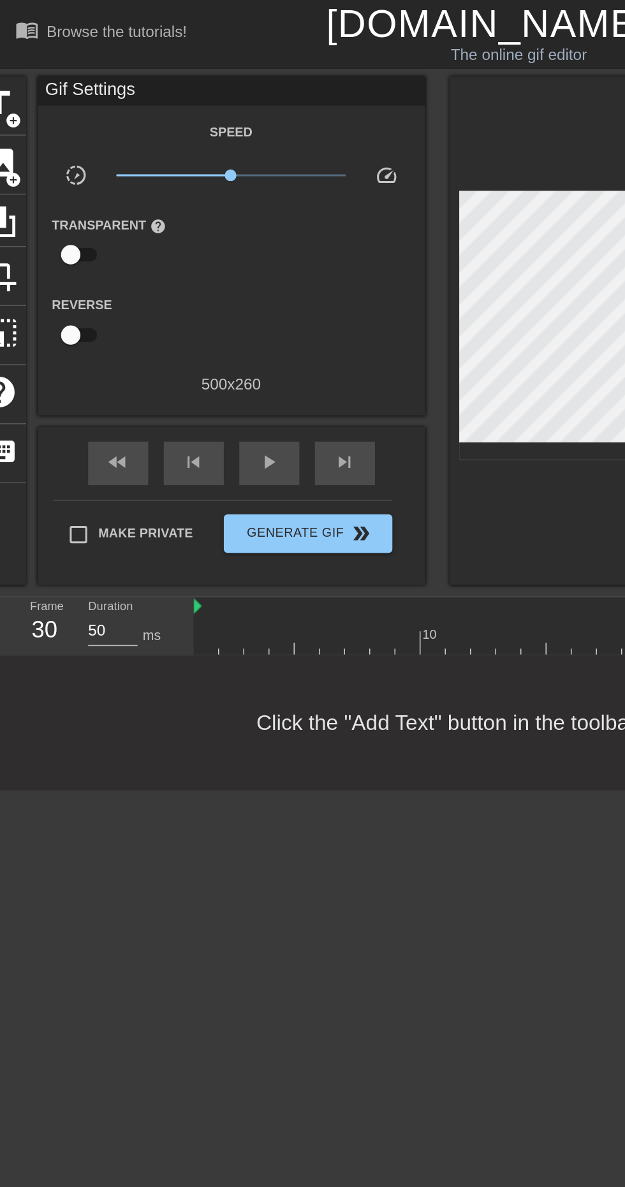
click at [11, 74] on span "add_circle" at bounding box center [9, 79] width 11 height 11
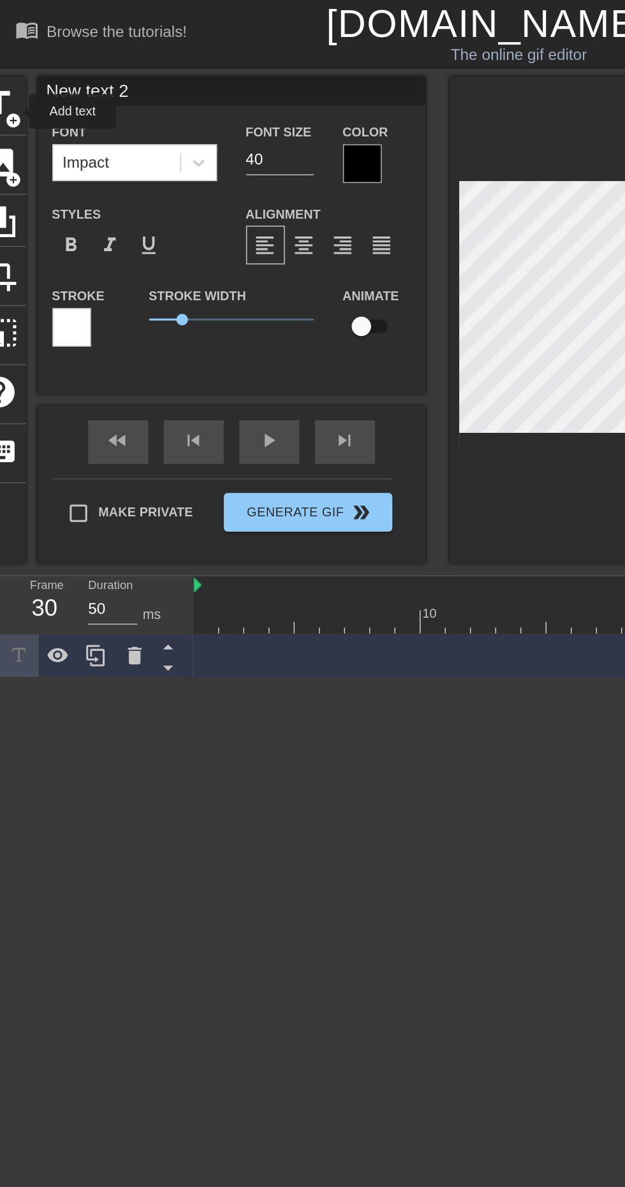
click at [120, 61] on input "New text 2" at bounding box center [152, 59] width 255 height 19
type input "N"
type input "Are these players bid.. bid-uppable??"
click at [180, 106] on input "40" at bounding box center [184, 105] width 45 height 20
type input "4"
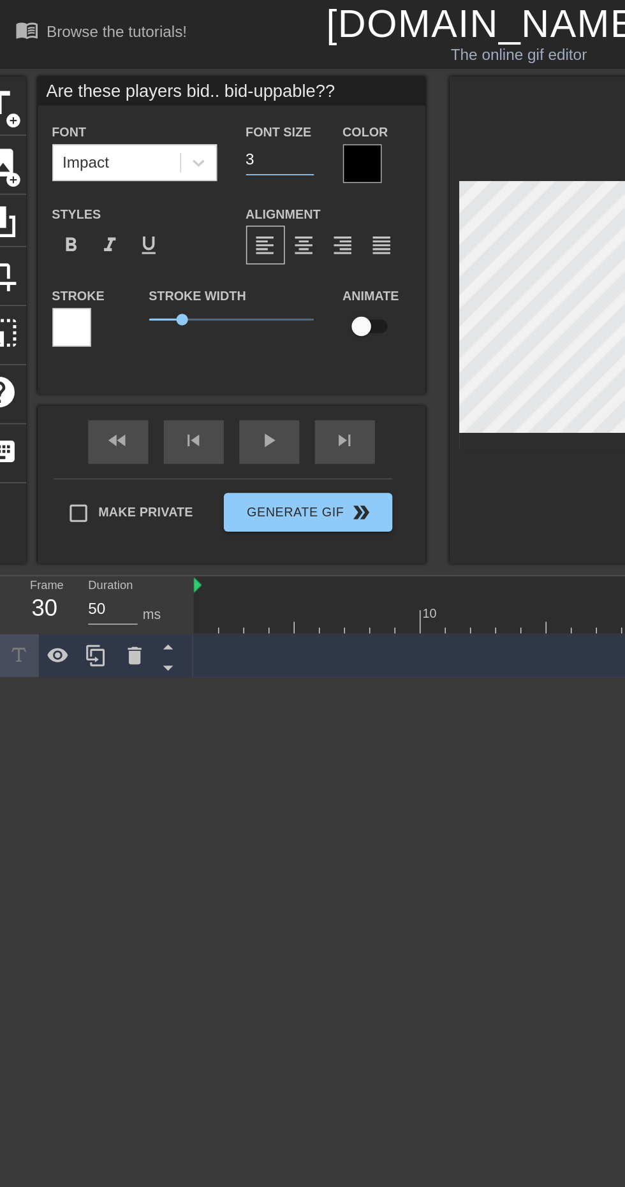
type input "30"
click at [352, 326] on div at bounding box center [462, 210] width 332 height 321
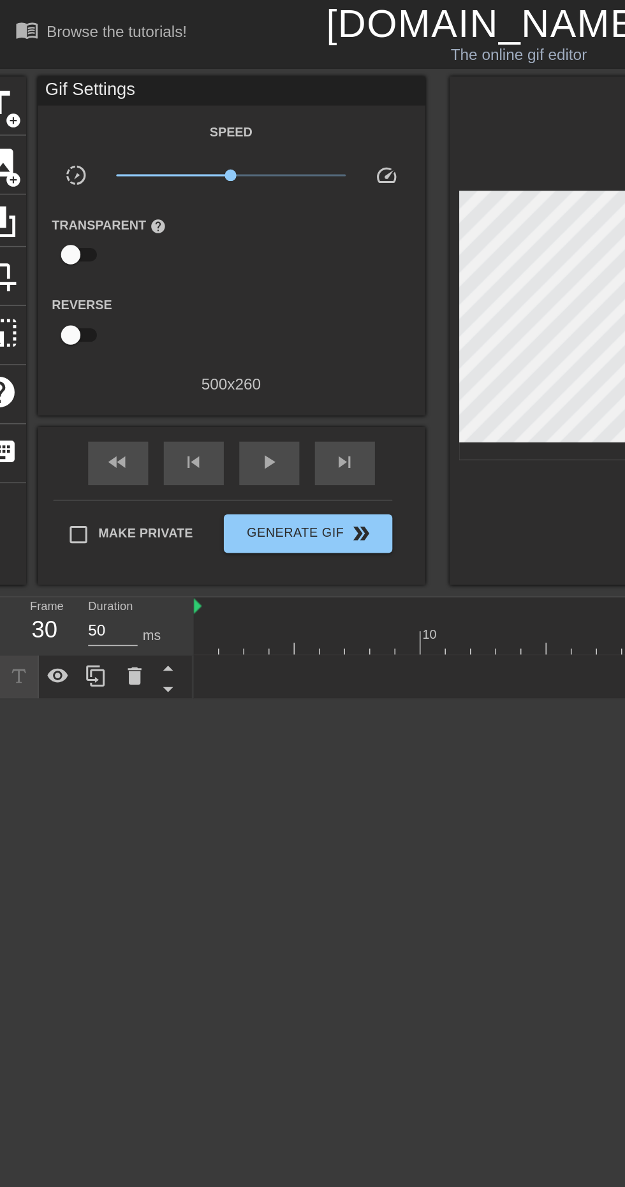
click at [246, 439] on div "Are these players bid.. bid-uppable?? drag_handle drag_handle" at bounding box center [376, 445] width 497 height 19
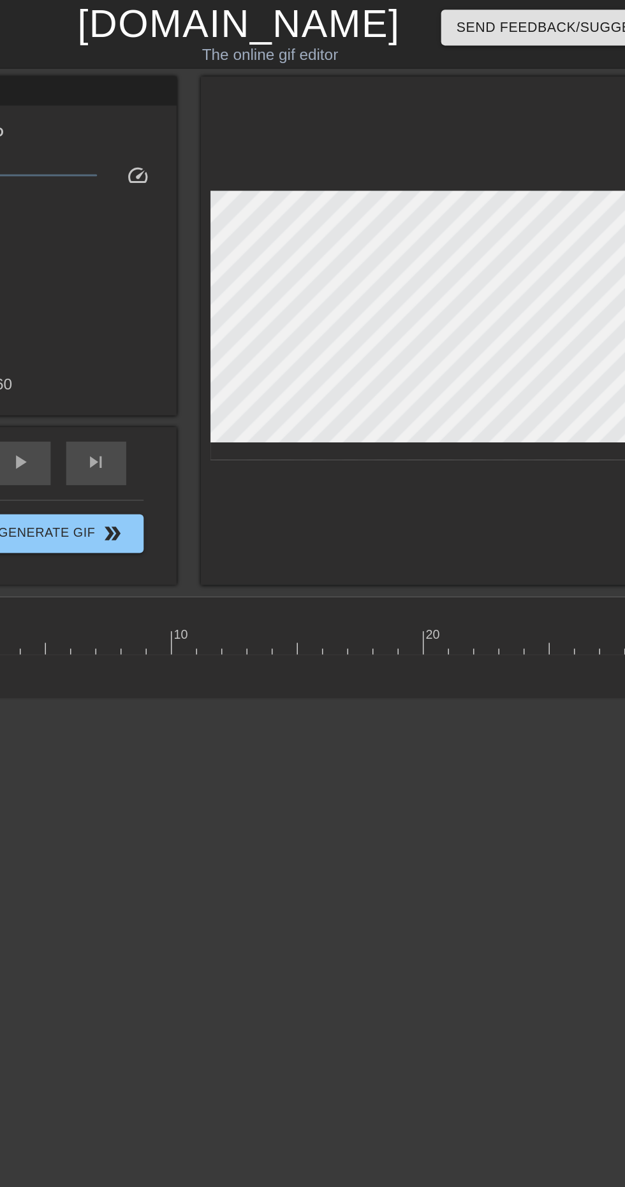
click at [382, 445] on div "Are these players bid.. bid-uppable?? drag_handle drag_handle" at bounding box center [376, 445] width 497 height 19
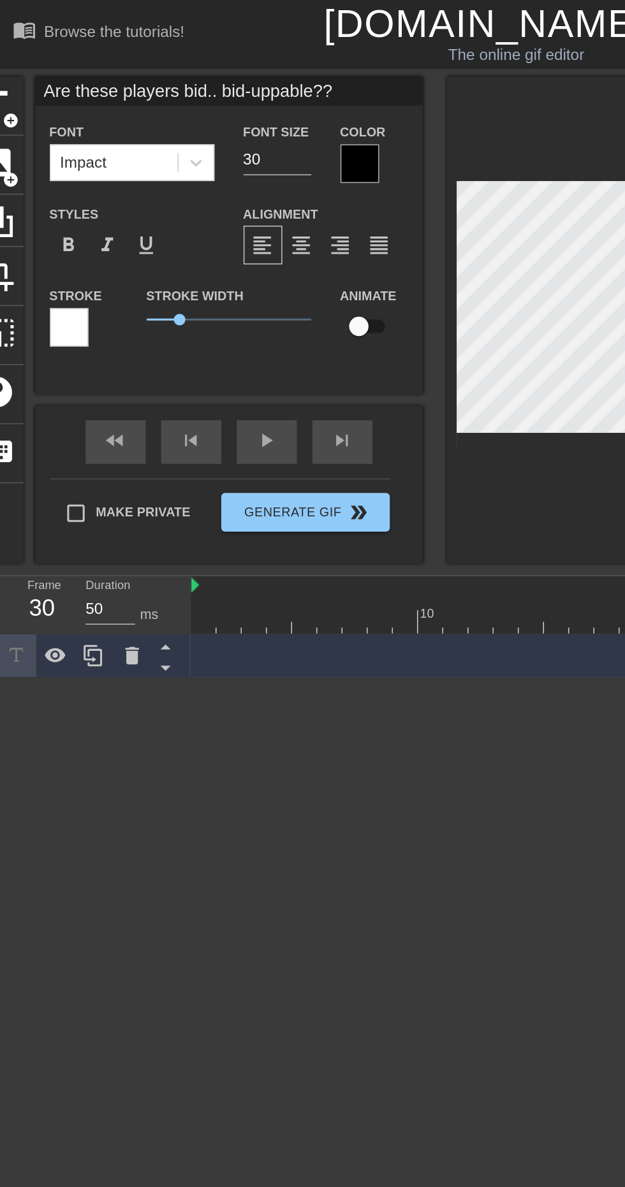
click at [175, 430] on div "10 20 30 Are these players bid.. bid-uppable?? drag_handle drag_handle" at bounding box center [376, 412] width 497 height 67
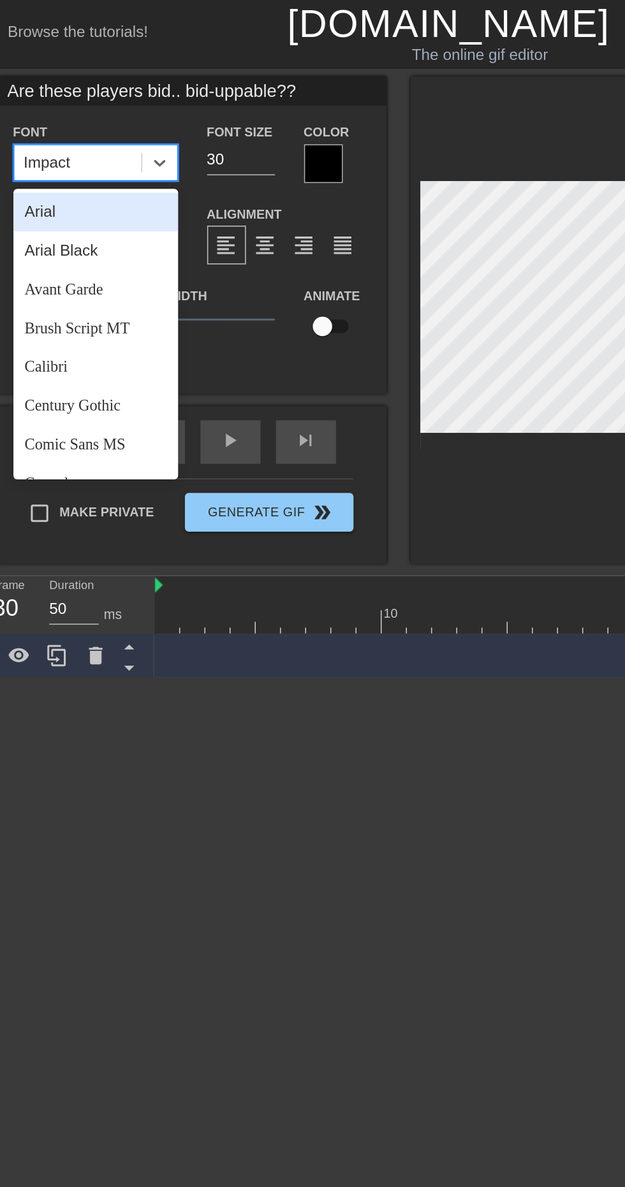
click at [80, 137] on div "Arial" at bounding box center [88, 140] width 108 height 26
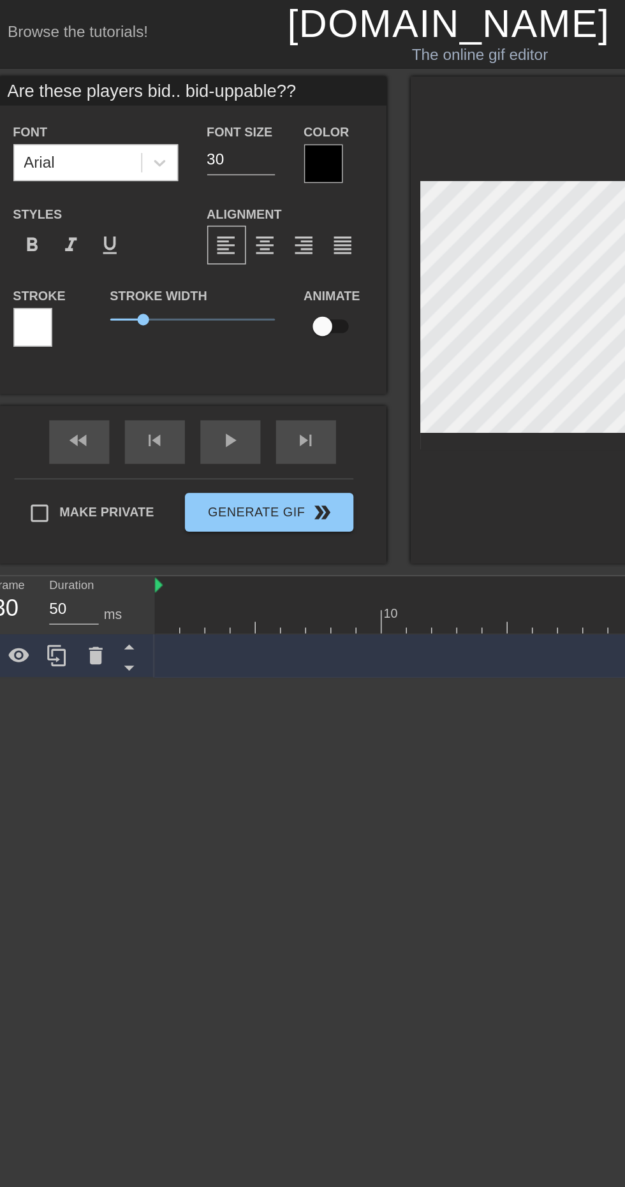
click at [237, 106] on div at bounding box center [239, 108] width 26 height 26
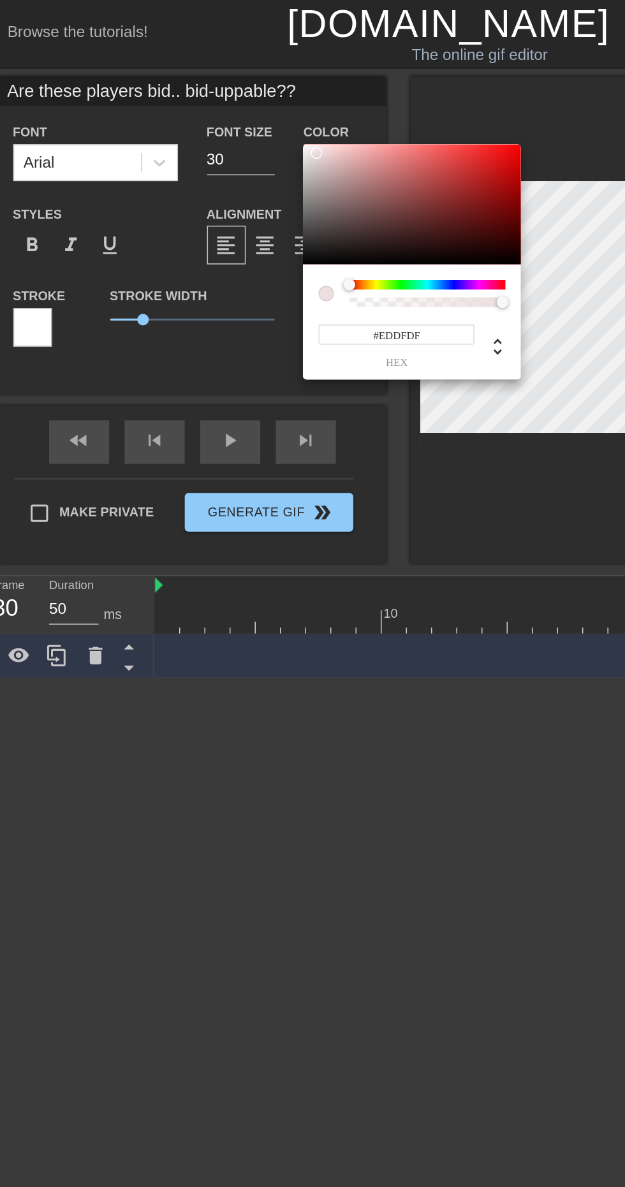
click at [234, 100] on div at bounding box center [234, 101] width 8 height 8
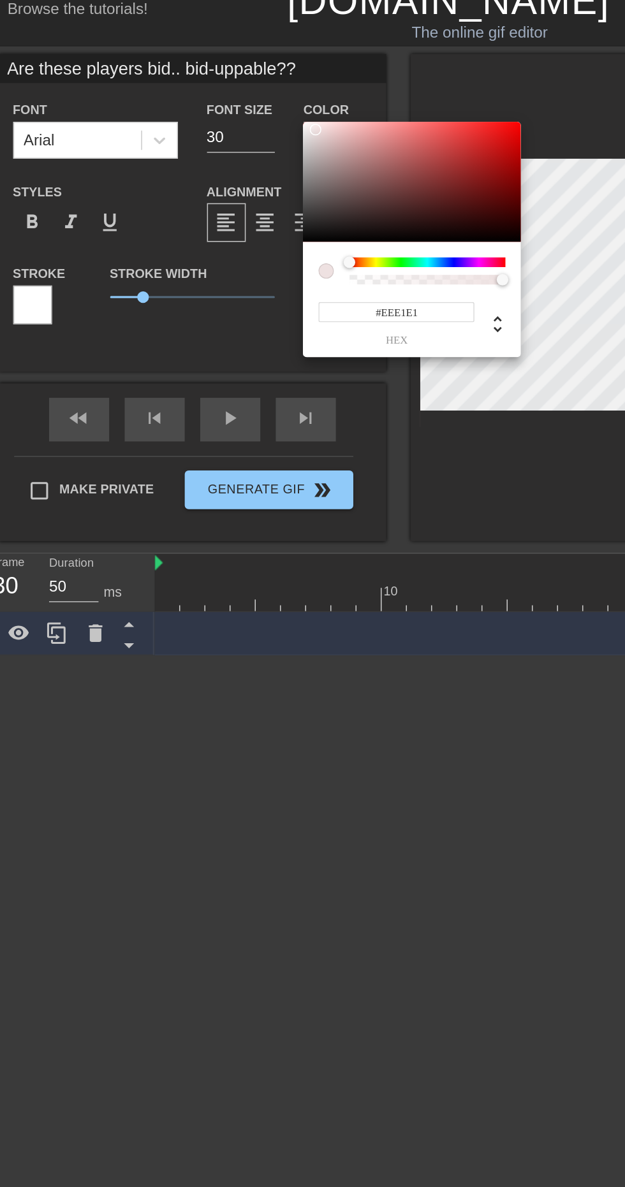
click at [233, 99] on div at bounding box center [234, 100] width 8 height 8
click at [227, 97] on div at bounding box center [227, 97] width 8 height 8
type input "#F8F6F6"
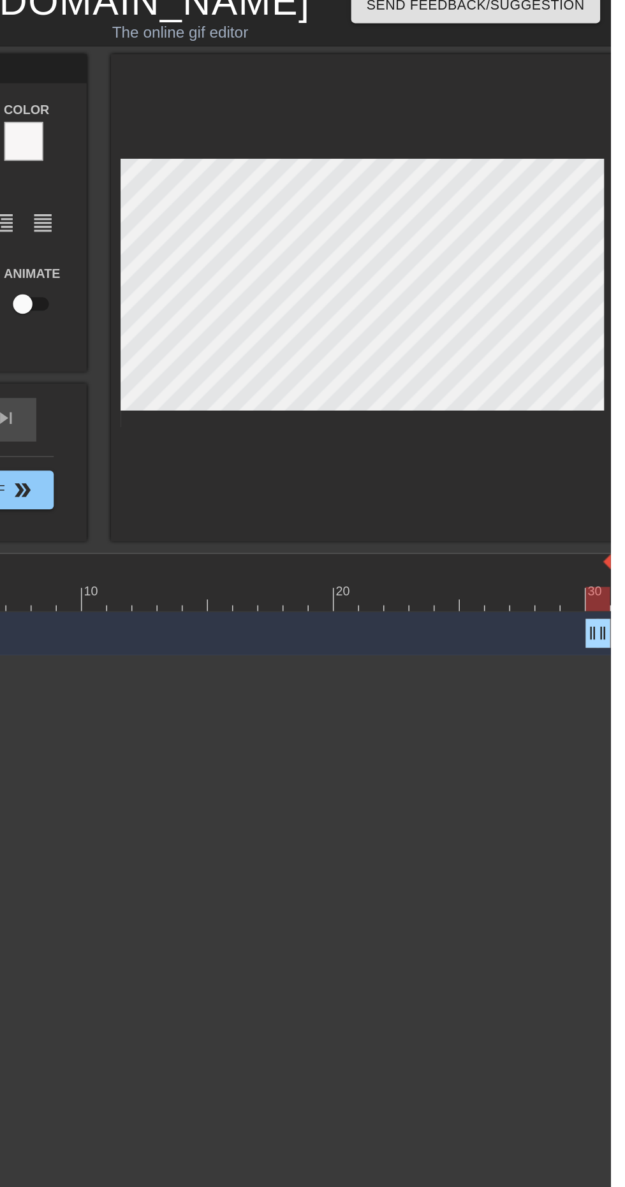
click at [542, 329] on div at bounding box center [462, 210] width 332 height 321
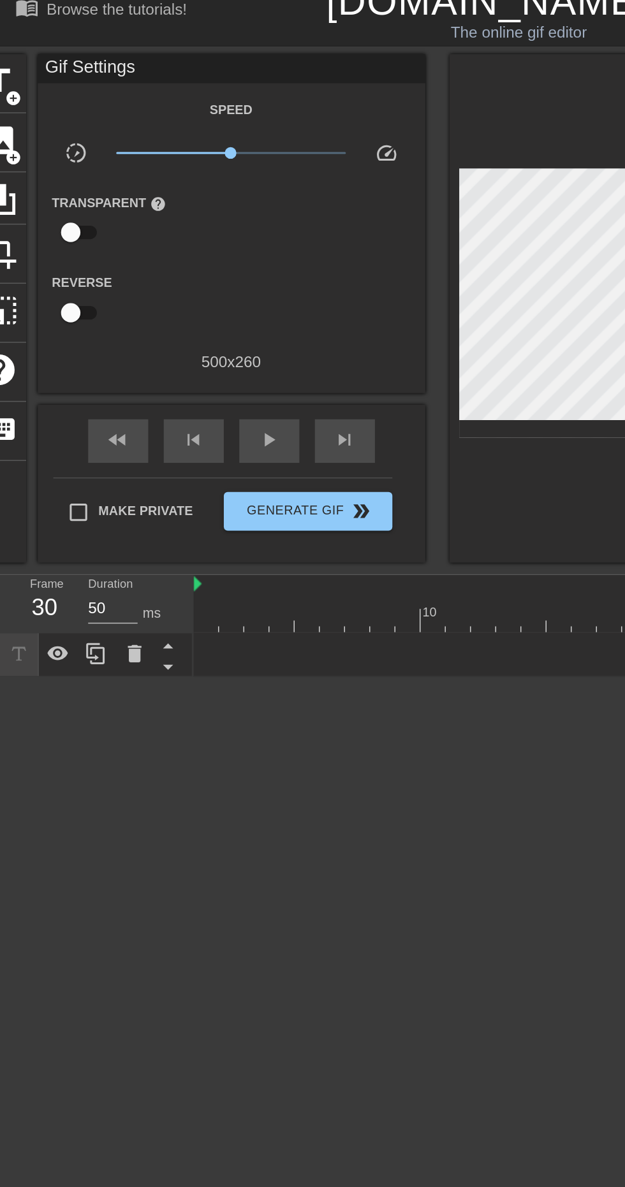
click at [196, 351] on span "Generate Gif double_arrow" at bounding box center [202, 351] width 100 height 15
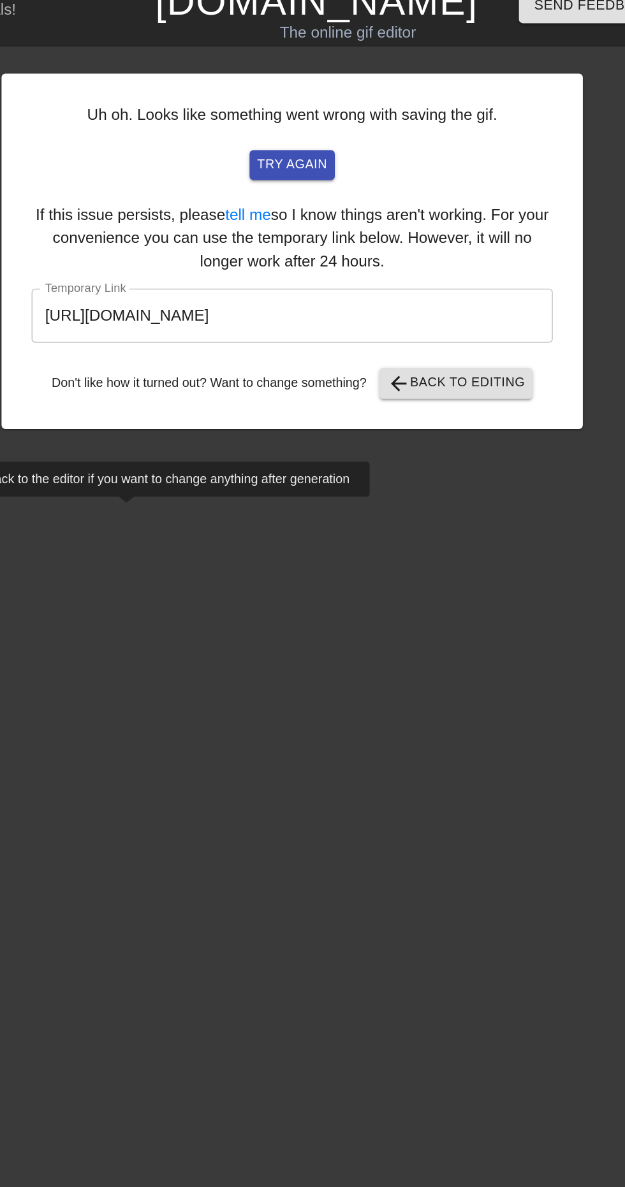
click at [340, 219] on input "https://www.gifntext.com/temp_generations/9pypixRp.gif" at bounding box center [304, 223] width 343 height 36
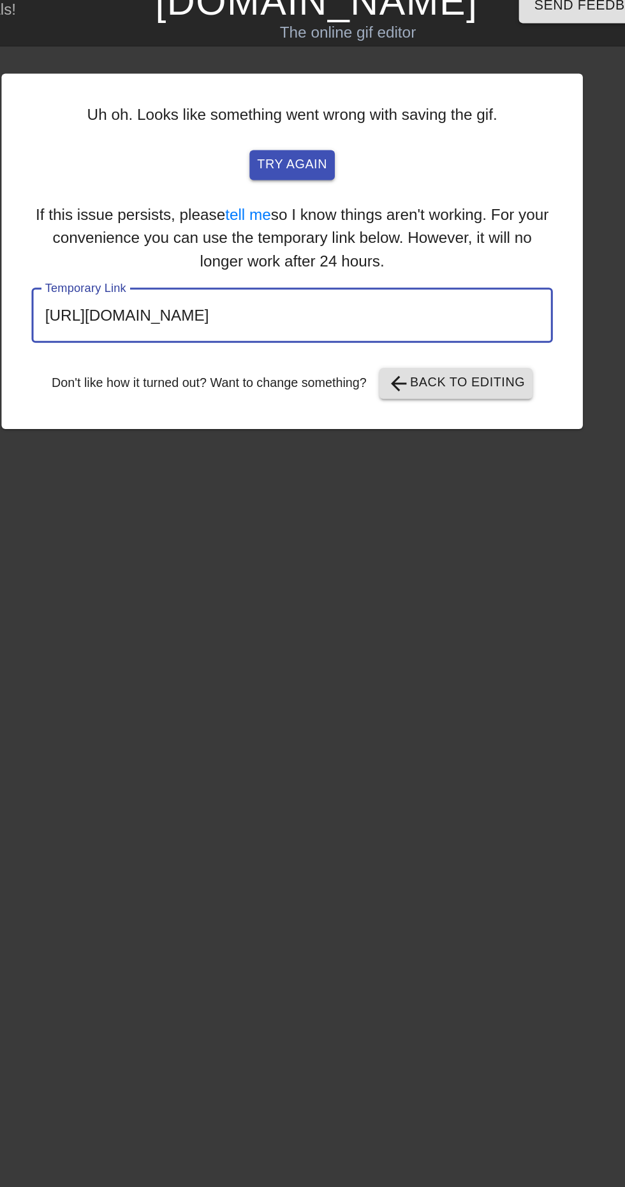
click at [351, 219] on input "https://www.gifntext.com/temp_generations/9pypixRp.gif" at bounding box center [304, 223] width 343 height 36
click at [417, 265] on span "arrow_back Back to Editing" at bounding box center [412, 266] width 91 height 15
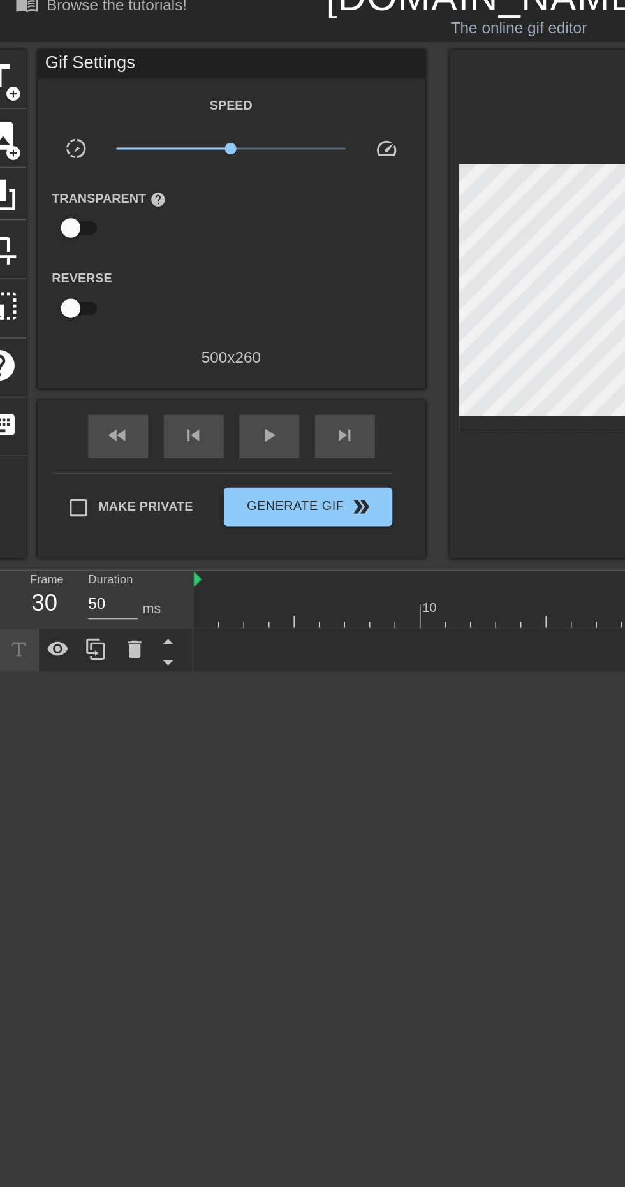
click at [193, 445] on div "Are these players bid.. bid-uppable?? drag_handle drag_handle" at bounding box center [376, 445] width 497 height 19
click at [147, 449] on div "Are these players bid.. bid-uppable?? drag_handle drag_handle" at bounding box center [376, 445] width 497 height 19
click at [89, 450] on icon at bounding box center [88, 444] width 9 height 11
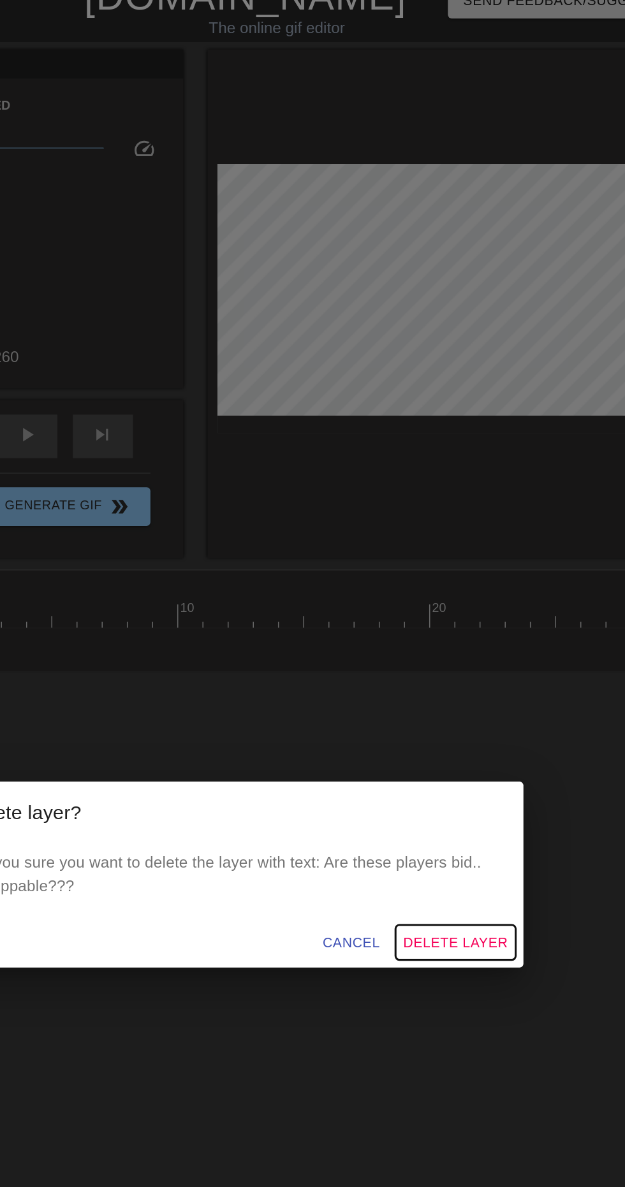
click at [478, 646] on span "Delete Layer" at bounding box center [459, 638] width 69 height 16
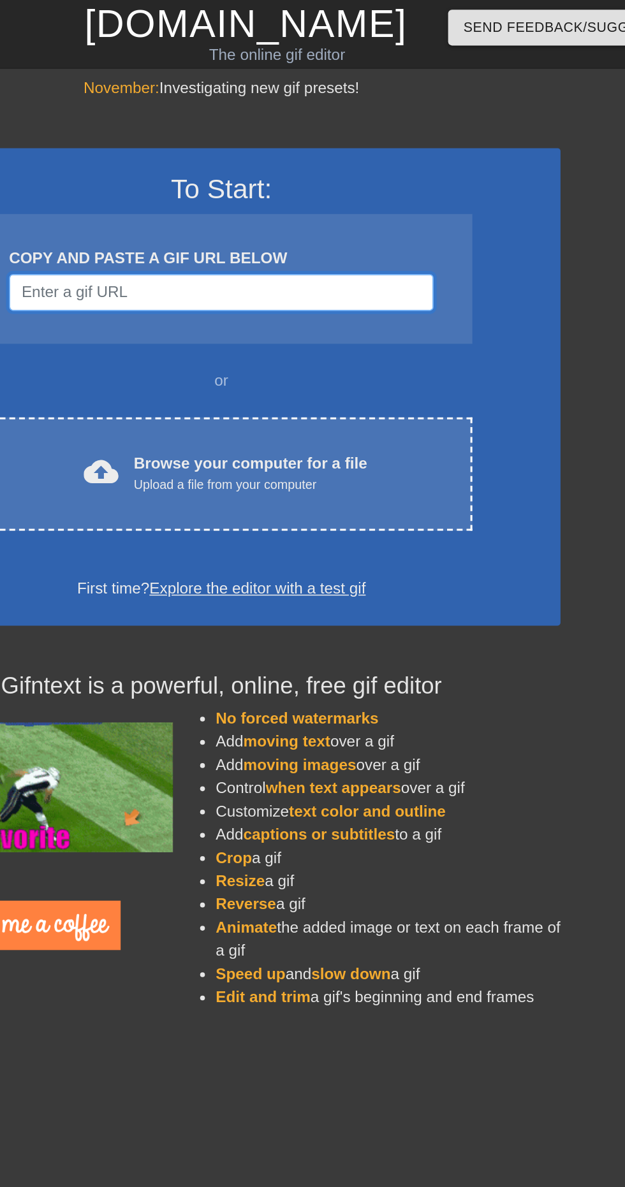
click at [342, 191] on input "Username" at bounding box center [304, 192] width 279 height 24
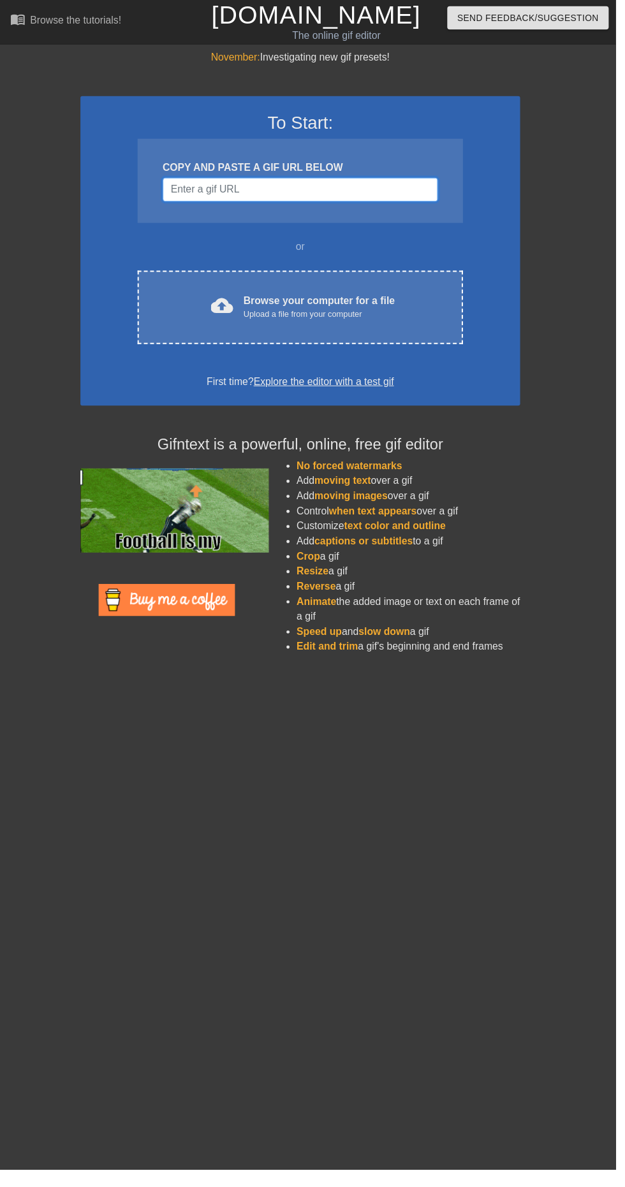
click at [306, 192] on input "Username" at bounding box center [304, 192] width 279 height 24
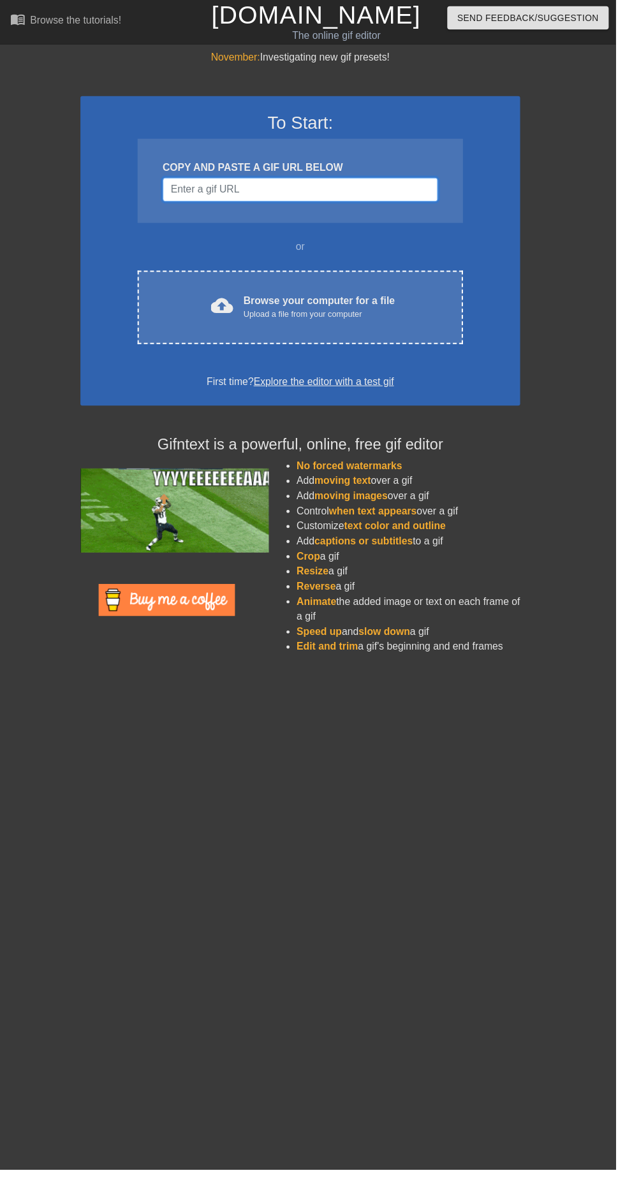
click at [368, 191] on input "Username" at bounding box center [304, 192] width 279 height 24
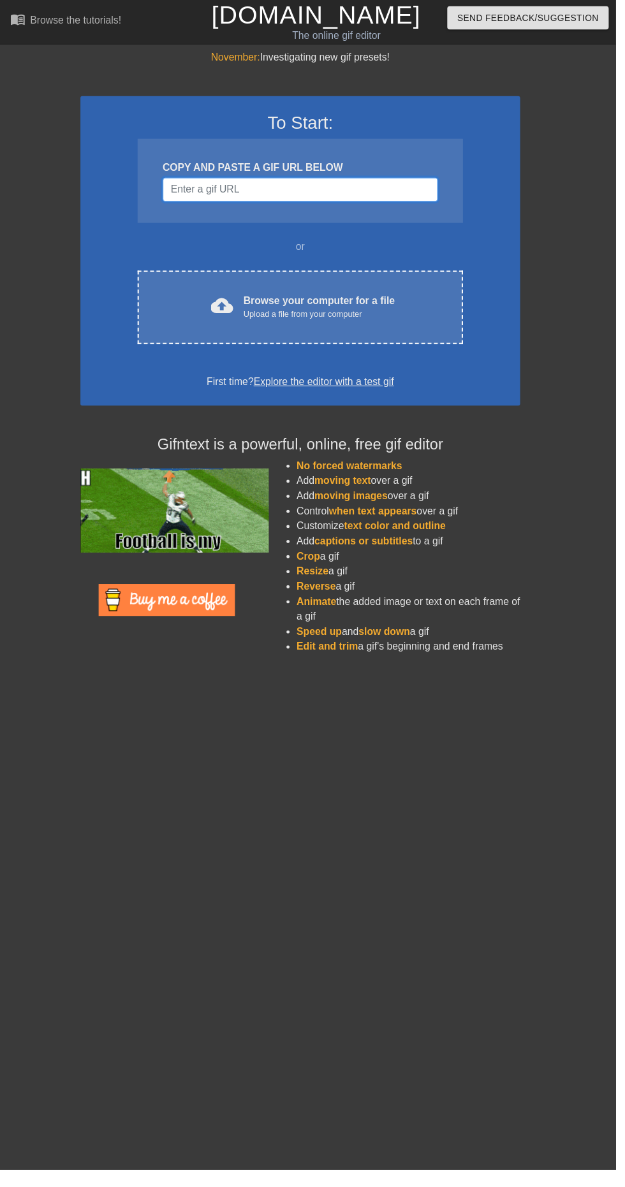
click at [366, 195] on input "Username" at bounding box center [304, 192] width 279 height 24
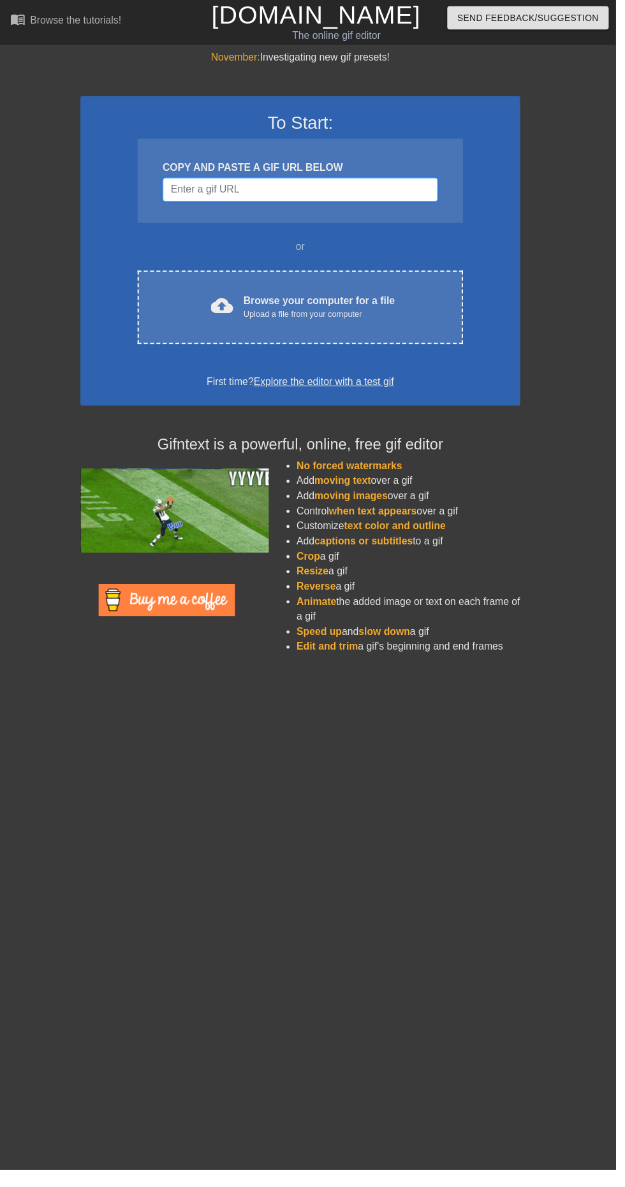
click at [374, 189] on input "Username" at bounding box center [304, 192] width 279 height 24
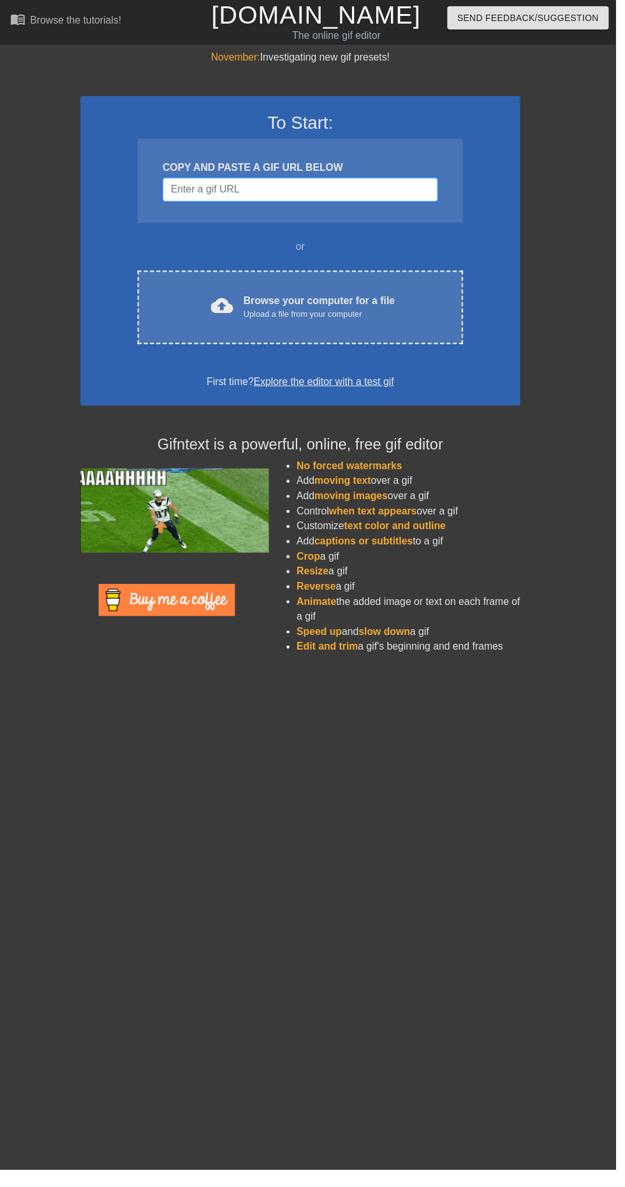
click at [333, 192] on input "Username" at bounding box center [304, 192] width 279 height 24
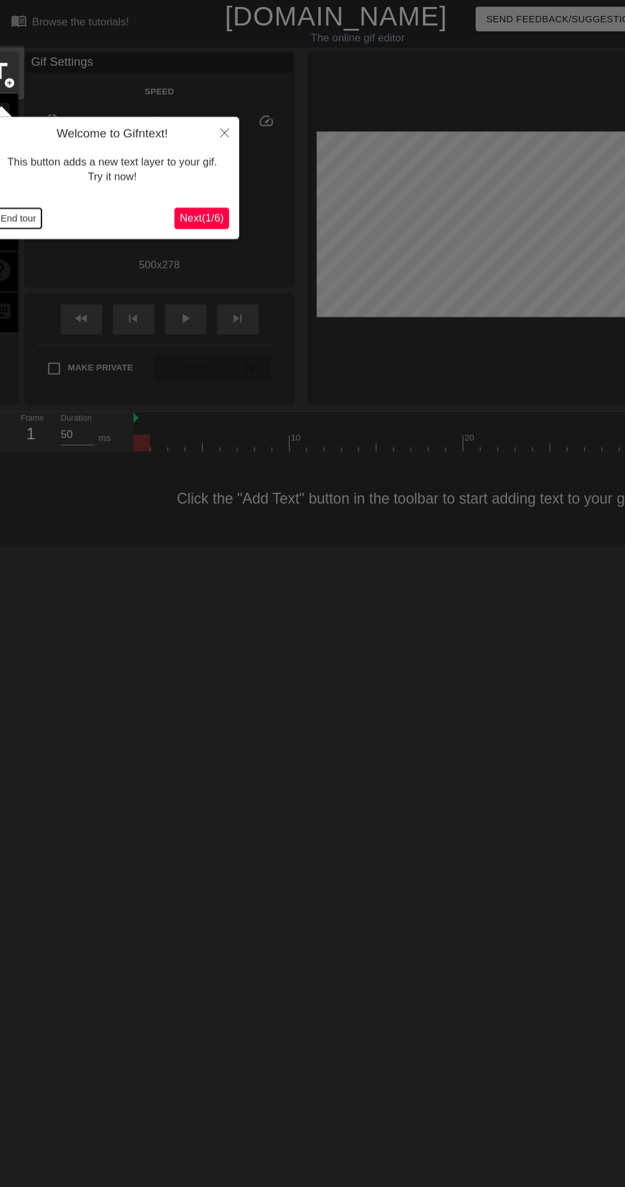
click at [15, 208] on button "End tour" at bounding box center [18, 208] width 44 height 19
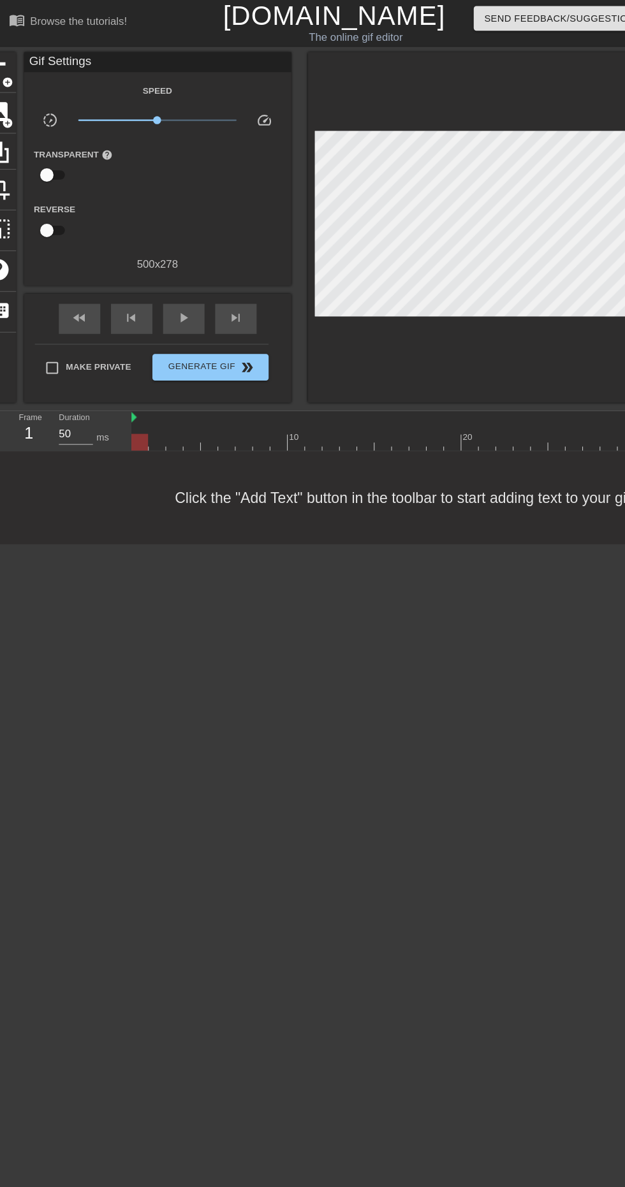
click at [17, 222] on div "title add_circle image add_circle crop photo_size_select_large help keyboard Gi…" at bounding box center [305, 217] width 645 height 335
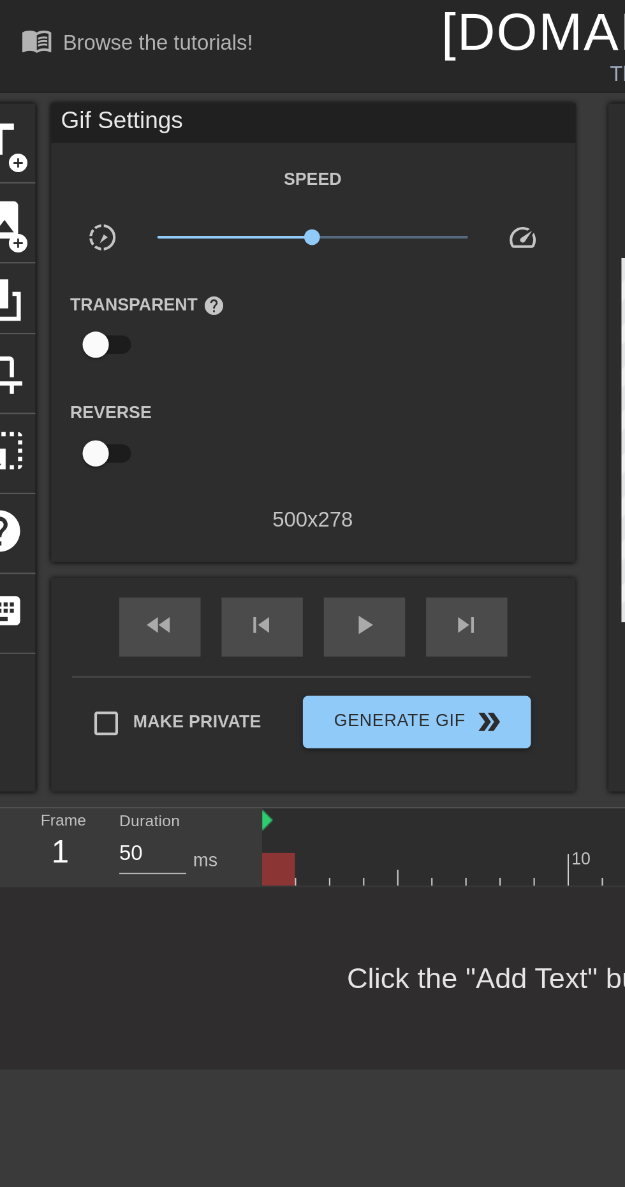
click at [9, 214] on span "photo_size_select_large" at bounding box center [0, 219] width 24 height 24
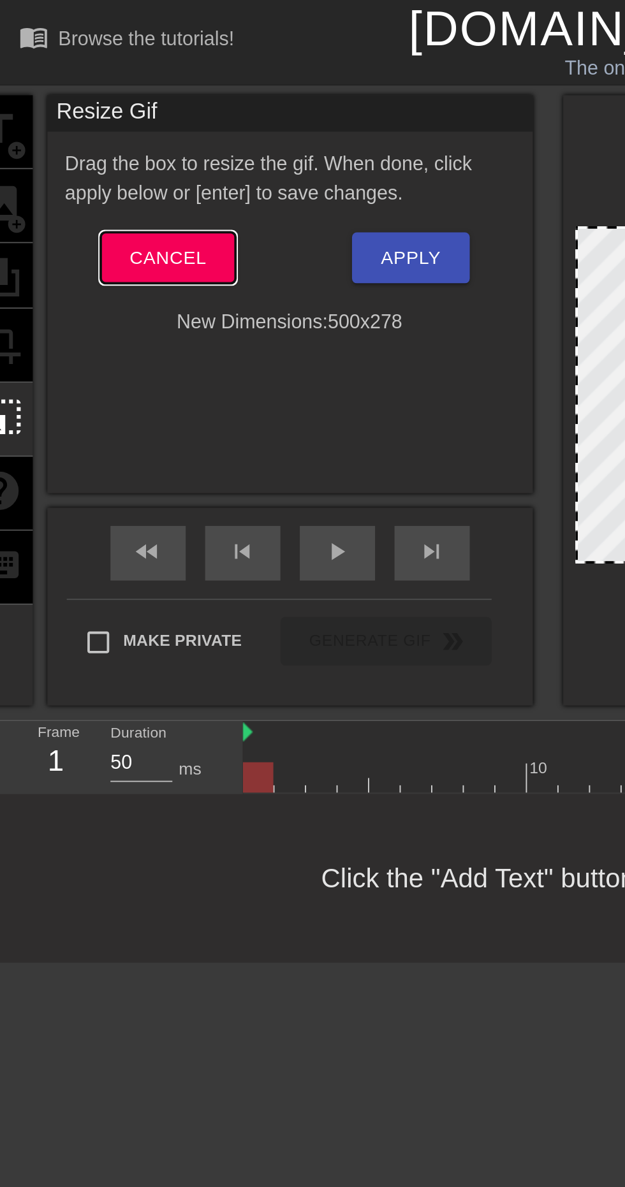
click at [87, 131] on span "Cancel" at bounding box center [88, 136] width 40 height 17
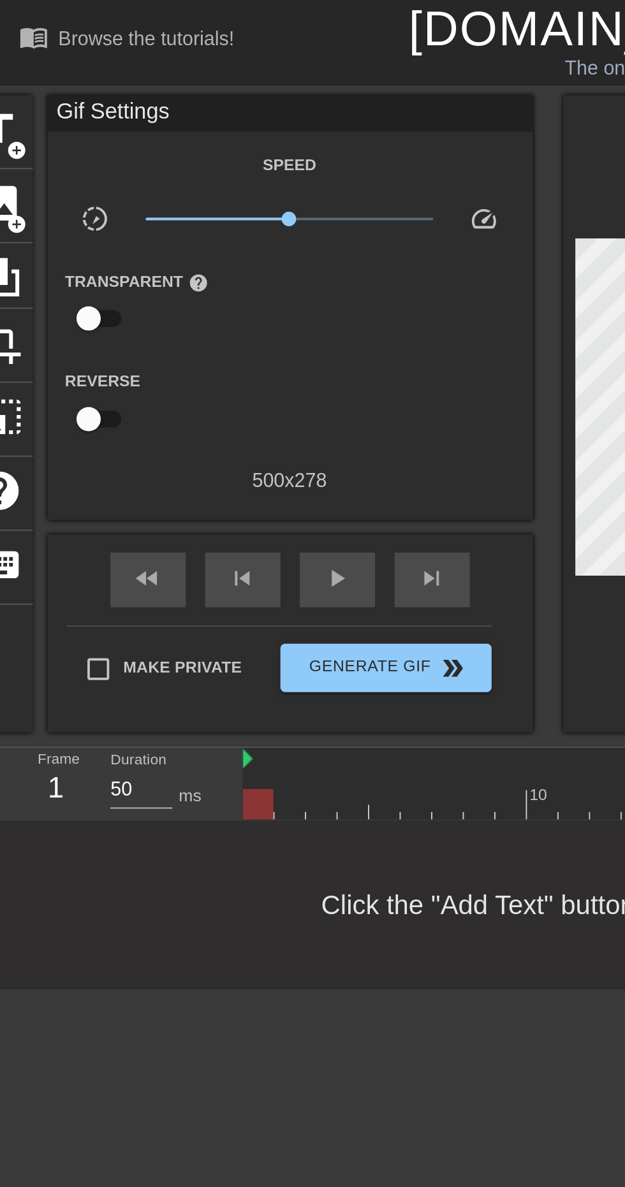
click at [11, 186] on div "crop" at bounding box center [0, 182] width 34 height 39
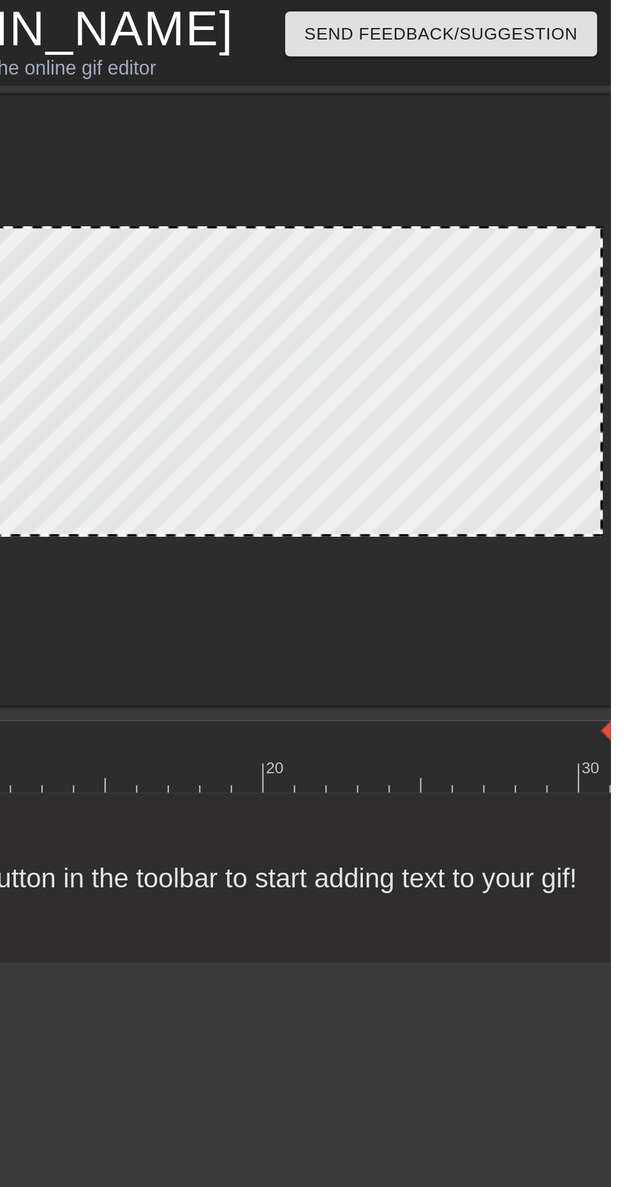
click at [486, 336] on div at bounding box center [462, 210] width 332 height 321
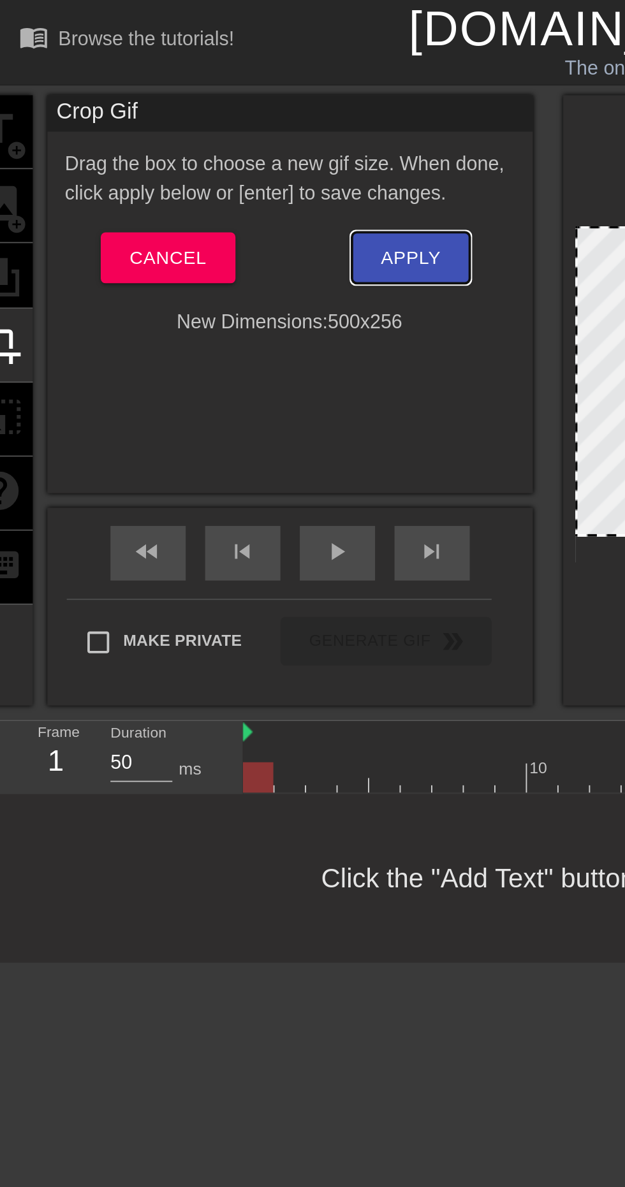
click at [211, 127] on button "Apply" at bounding box center [216, 135] width 62 height 27
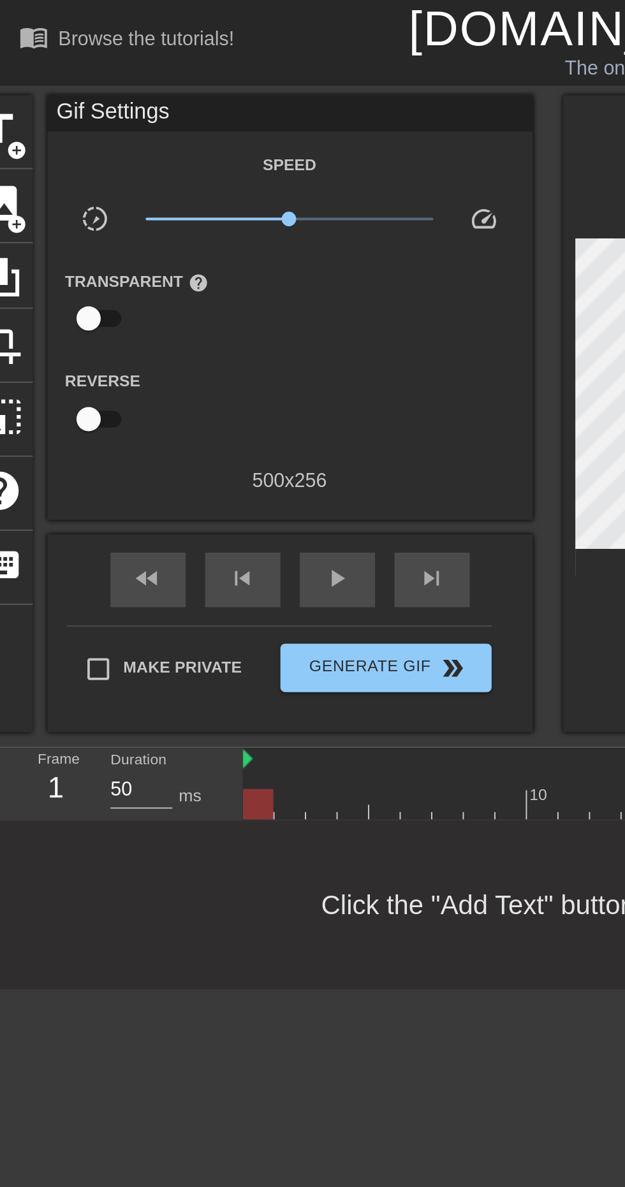
click at [8, 78] on span "add_circle" at bounding box center [9, 79] width 11 height 11
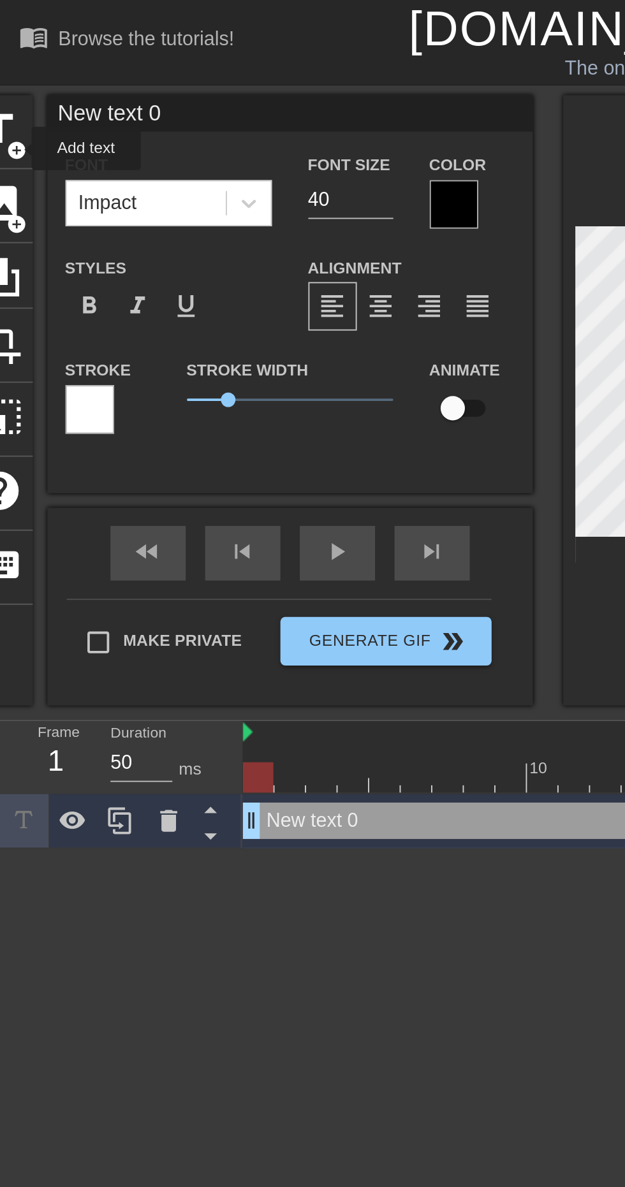
click at [110, 59] on input "New text 0" at bounding box center [152, 59] width 255 height 19
type input "N"
type input "Are these bid.. bid-uppable??"
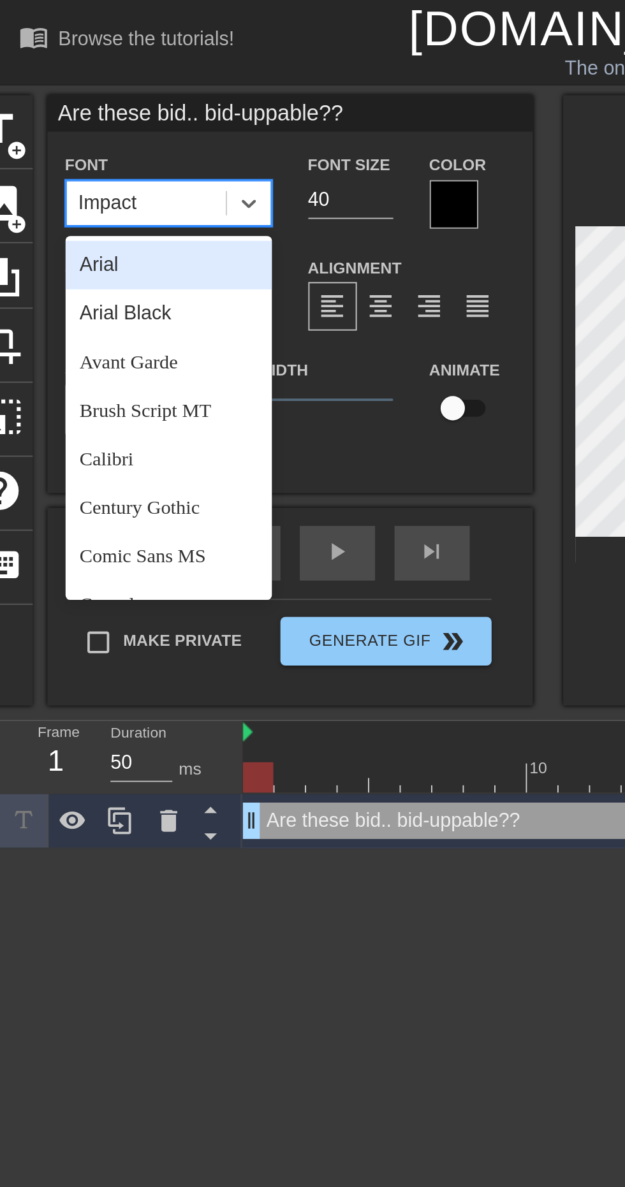
click at [81, 164] on div "Arial Black" at bounding box center [88, 165] width 108 height 26
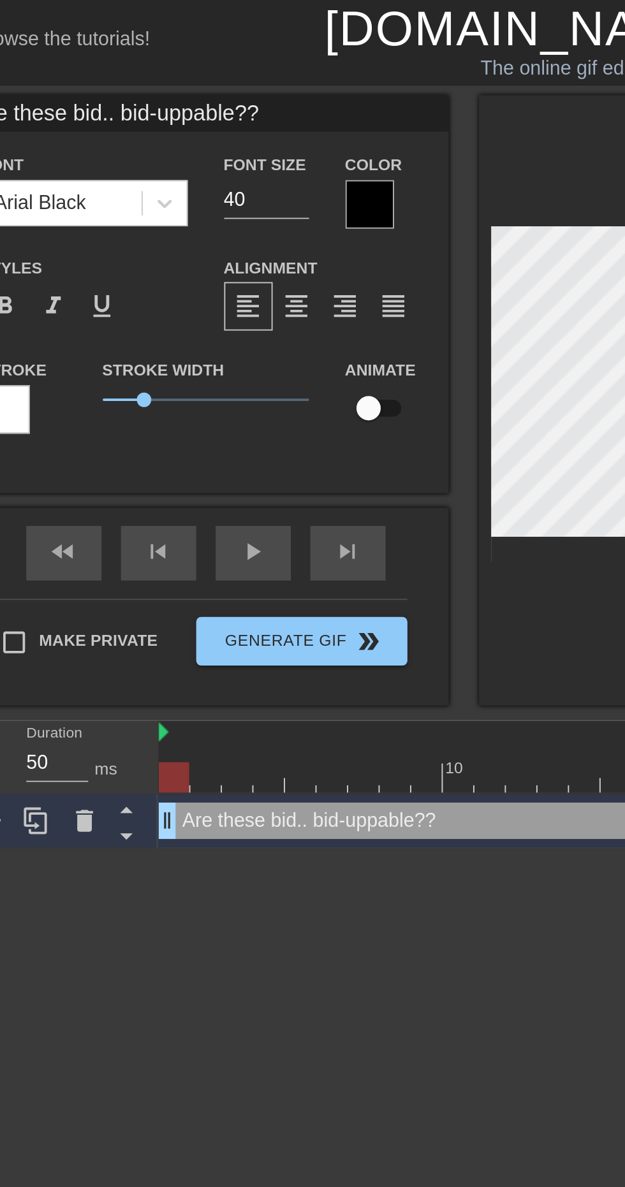
click at [190, 99] on input "40" at bounding box center [184, 105] width 45 height 20
type input "4"
type input "32"
click at [319, 326] on div at bounding box center [462, 210] width 332 height 321
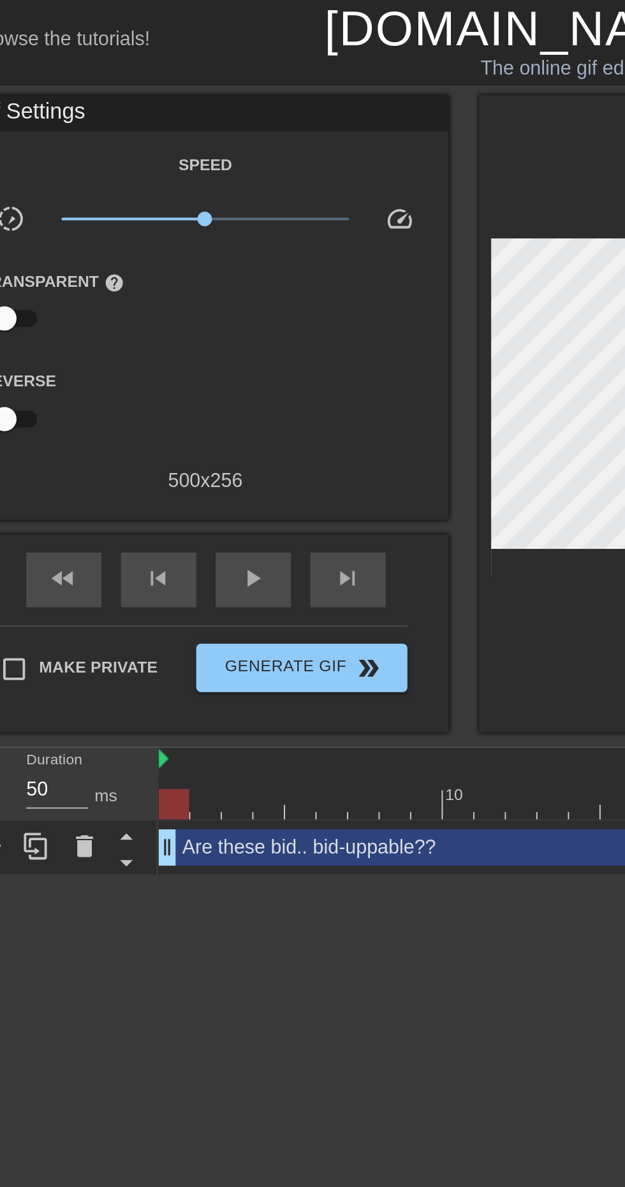
click at [289, 449] on div "Are these bid.. bid-uppable?? drag_handle drag_handle" at bounding box center [376, 445] width 497 height 19
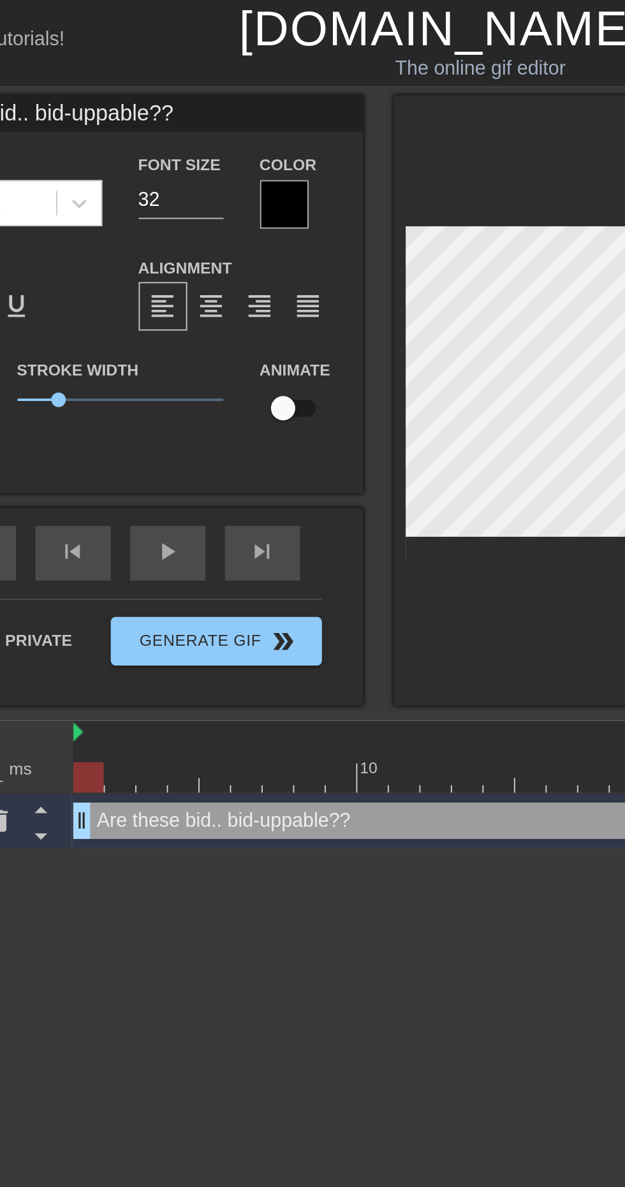
click at [244, 107] on div at bounding box center [239, 108] width 26 height 26
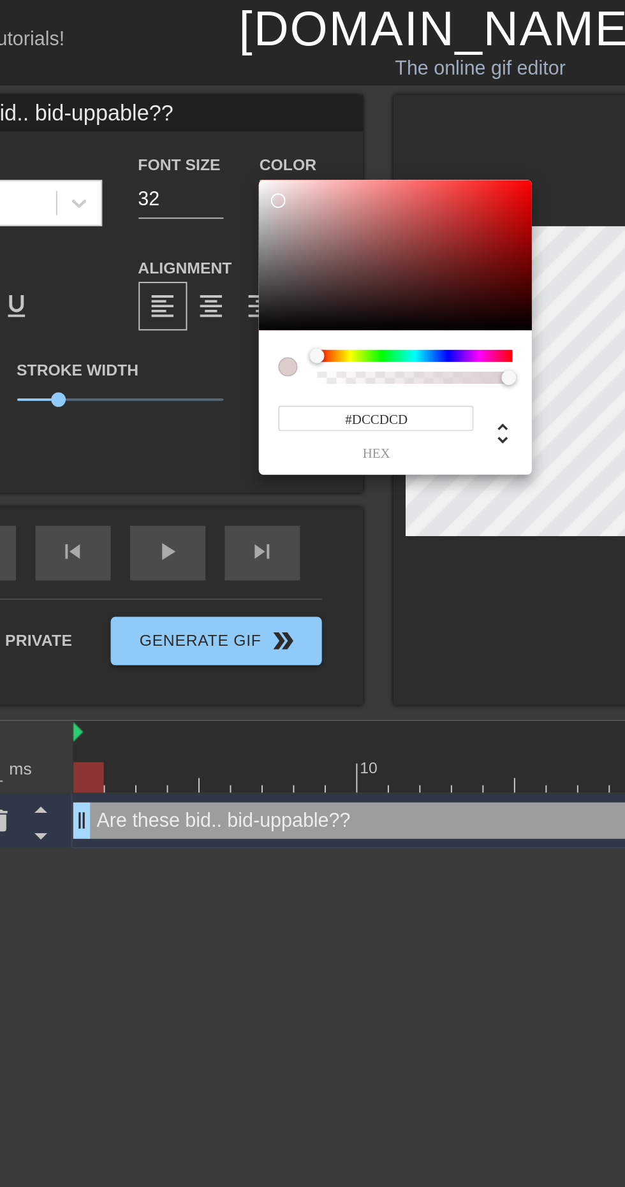
click at [235, 105] on div at bounding box center [235, 106] width 8 height 8
click at [229, 101] on div at bounding box center [230, 102] width 8 height 8
click at [231, 97] on div at bounding box center [232, 98] width 8 height 8
type input "#F8EFEF"
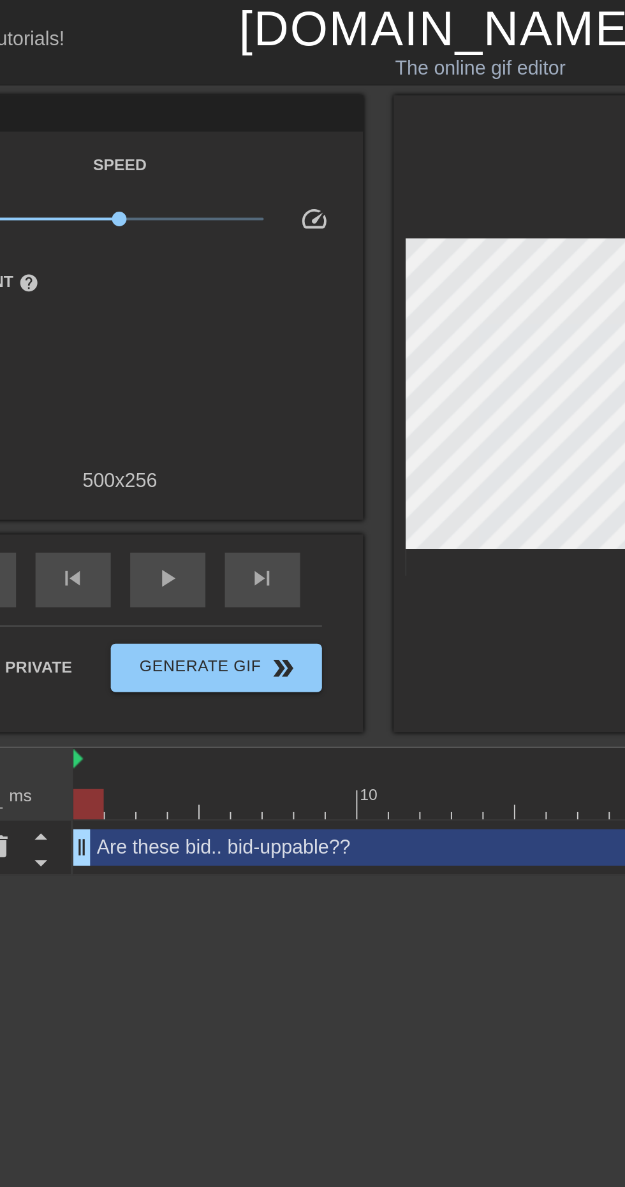
click at [333, 446] on div "Are these bid.. bid-uppable?? drag_handle drag_handle" at bounding box center [376, 445] width 497 height 19
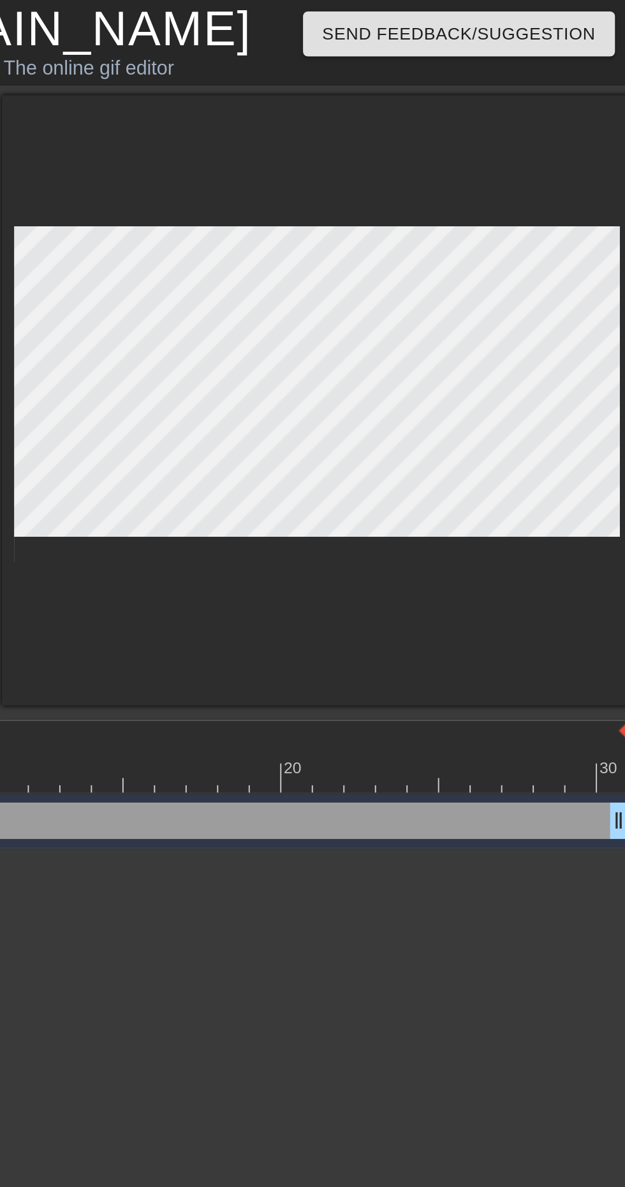
click at [509, 335] on div at bounding box center [462, 210] width 332 height 321
click at [531, 338] on div at bounding box center [462, 210] width 332 height 321
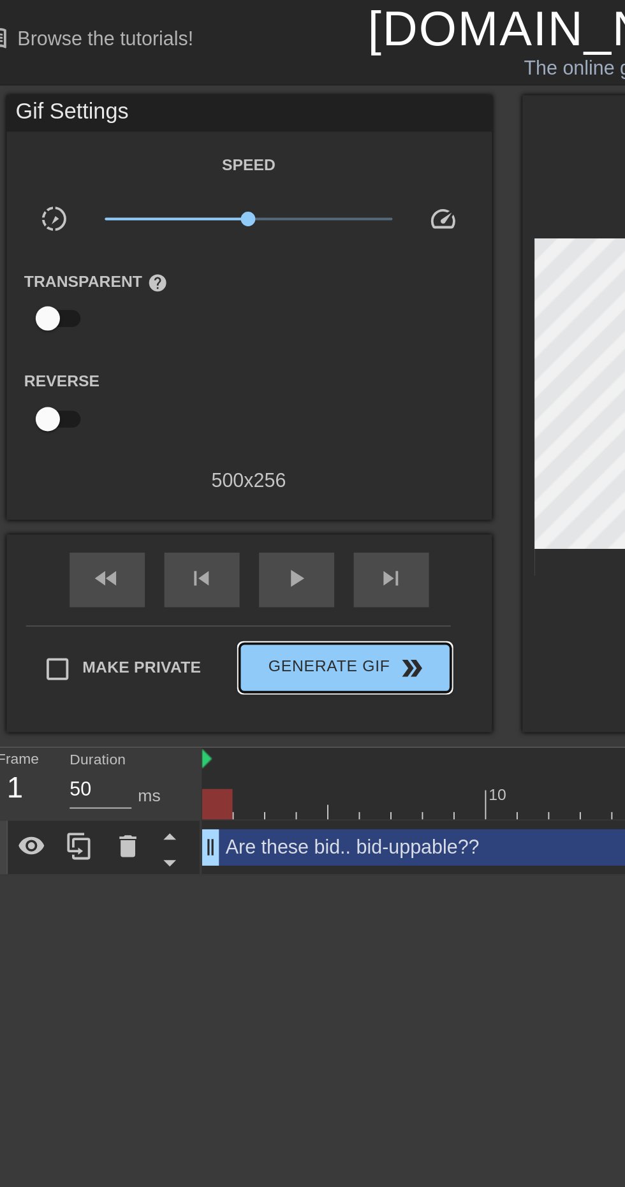
click at [215, 353] on span "Generate Gif double_arrow" at bounding box center [202, 351] width 100 height 15
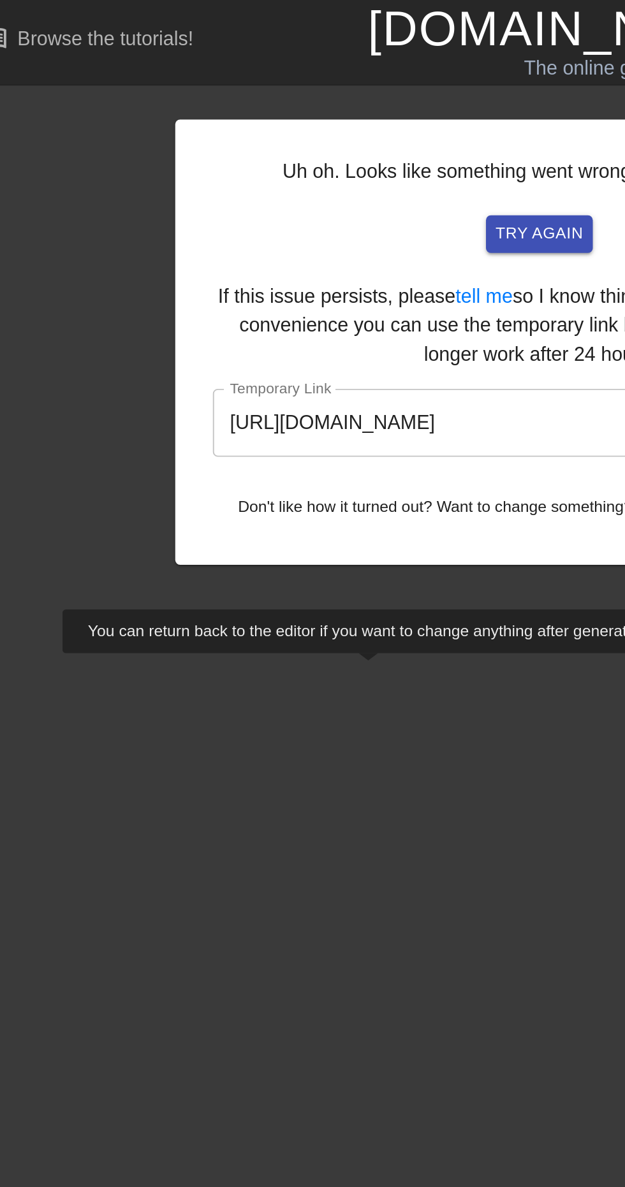
click at [275, 219] on input "https://www.gifntext.com/temp_generations/5Nspjcns.gif" at bounding box center [304, 223] width 343 height 36
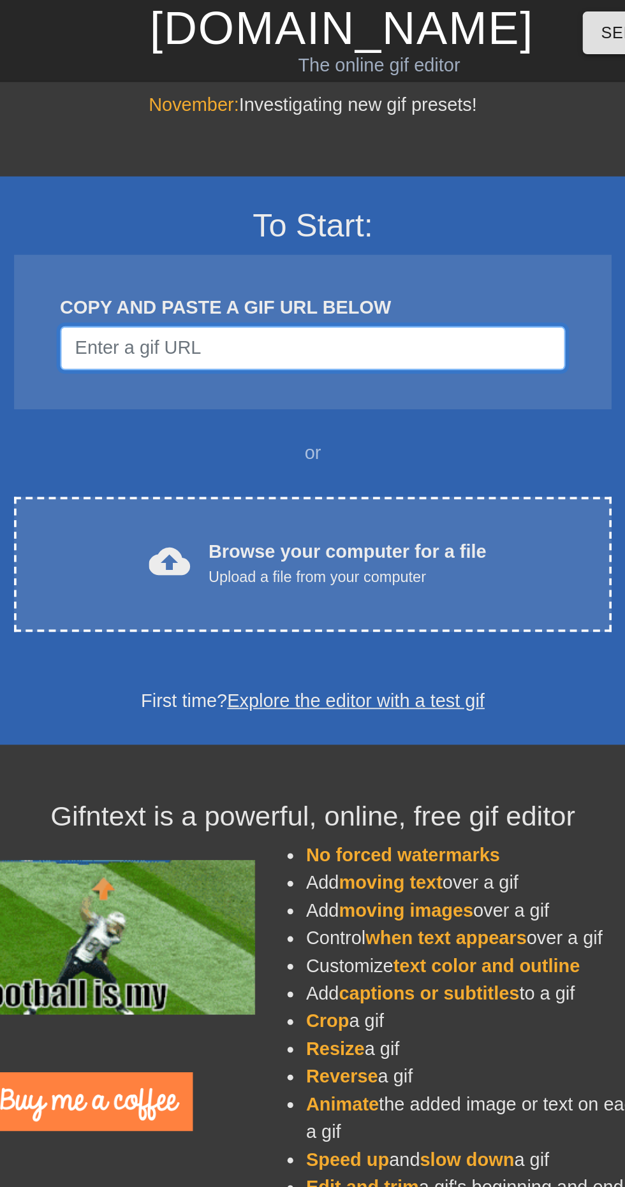
click at [332, 194] on input "Username" at bounding box center [304, 192] width 279 height 24
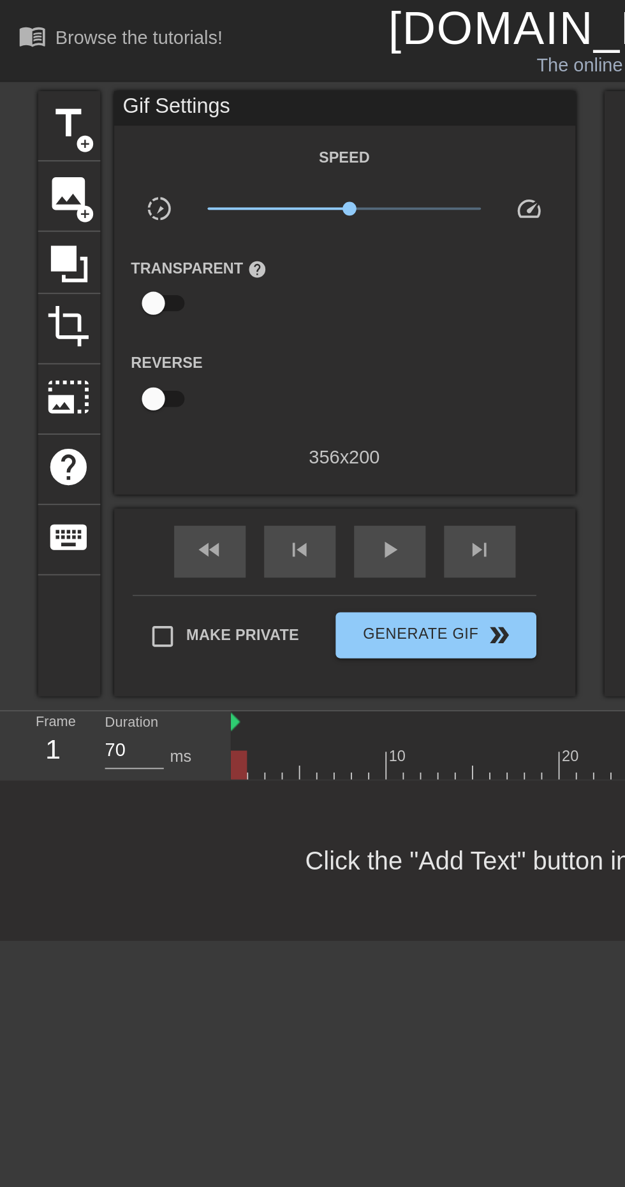
click at [231, 520] on html "menu_book Browse the tutorials! [DOMAIN_NAME] The online gif editor Send Feedba…" at bounding box center [312, 260] width 625 height 520
click at [40, 65] on span "title" at bounding box center [38, 68] width 24 height 24
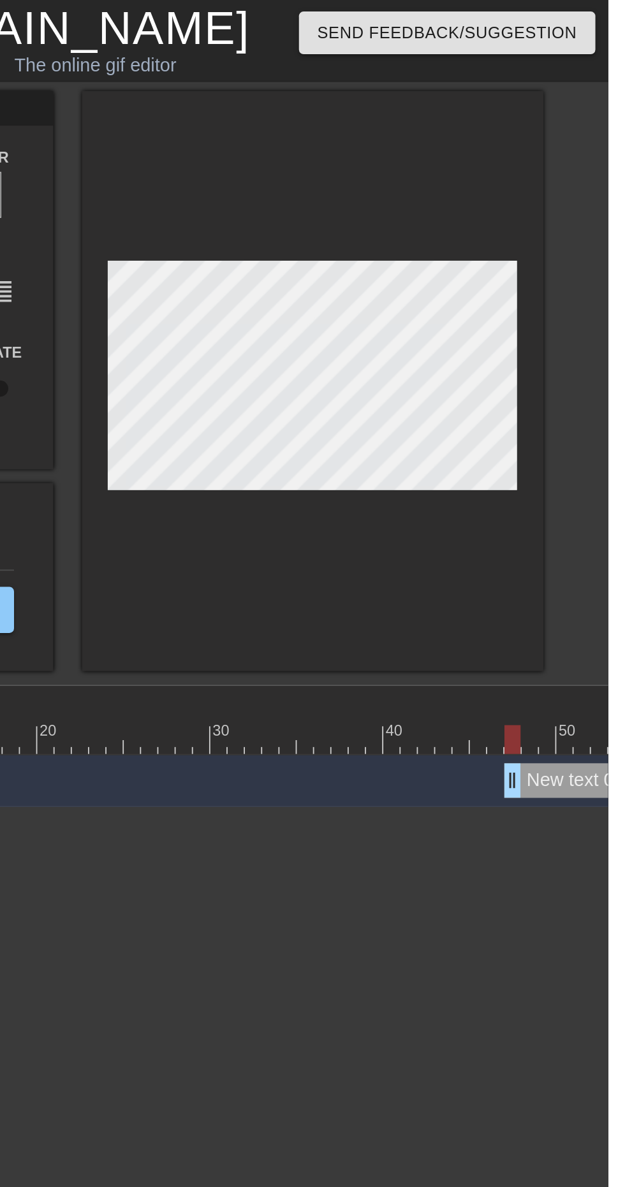
click at [576, 396] on div at bounding box center [572, 400] width 10 height 16
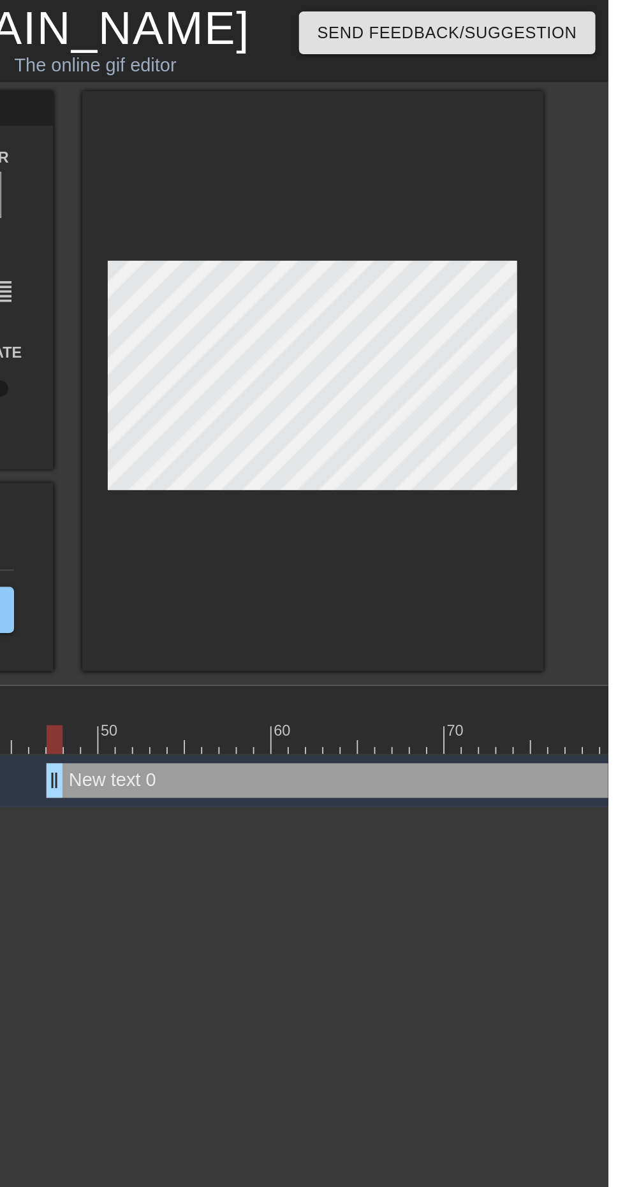
scroll to position [0, 252]
click at [461, 409] on div at bounding box center [597, 409] width 1444 height 16
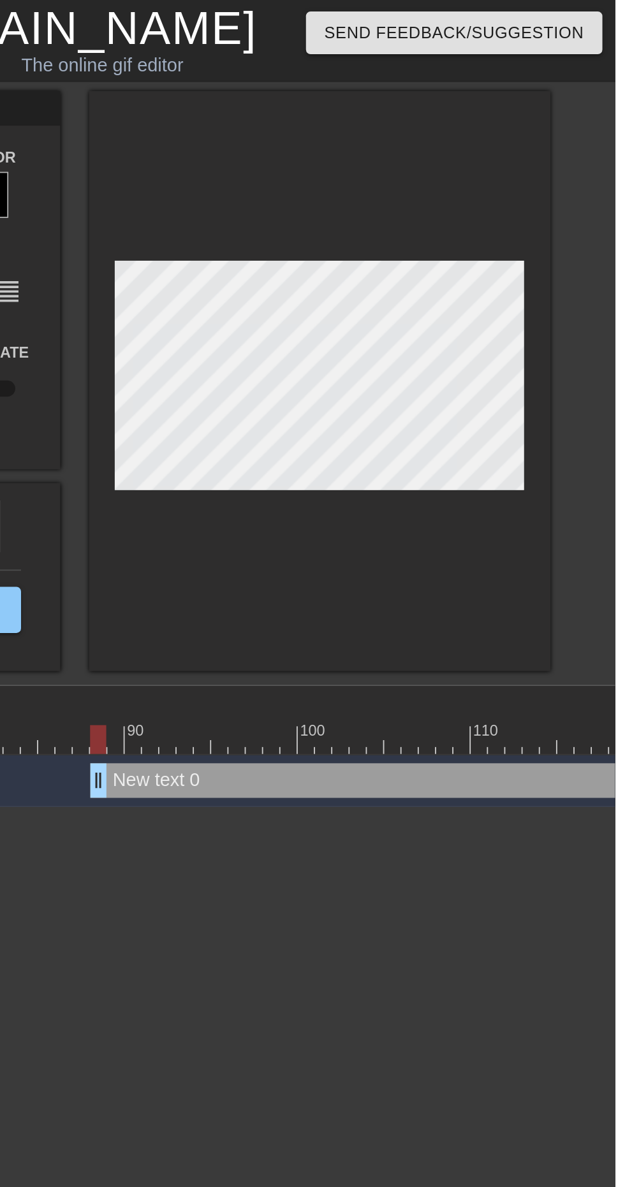
scroll to position [0, 0]
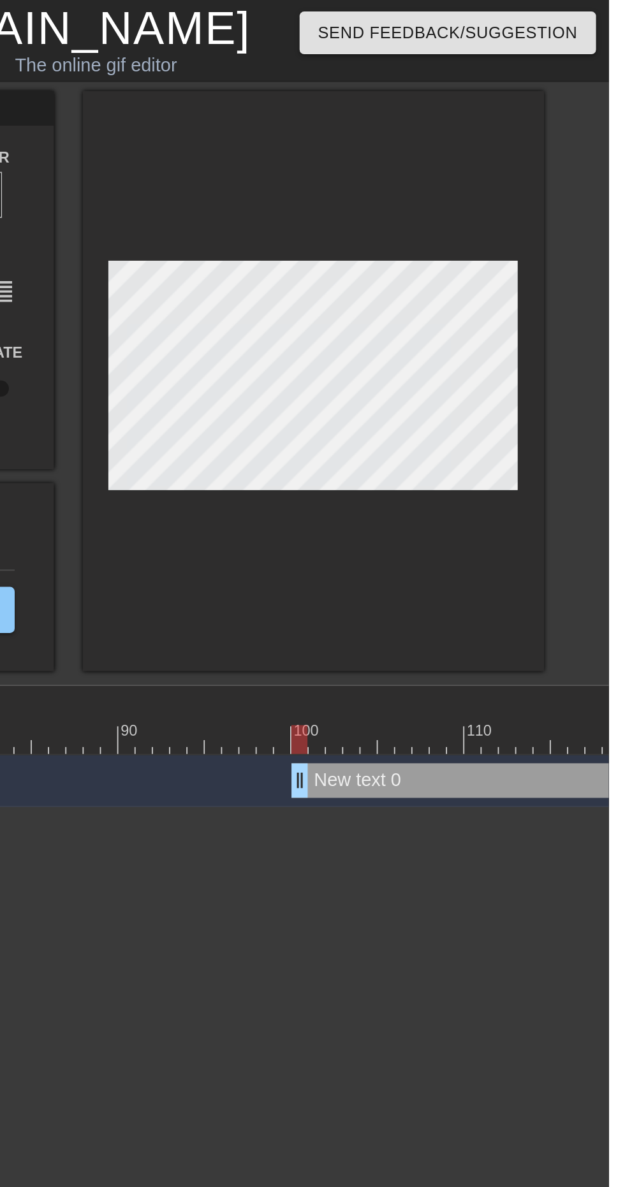
type input "60"
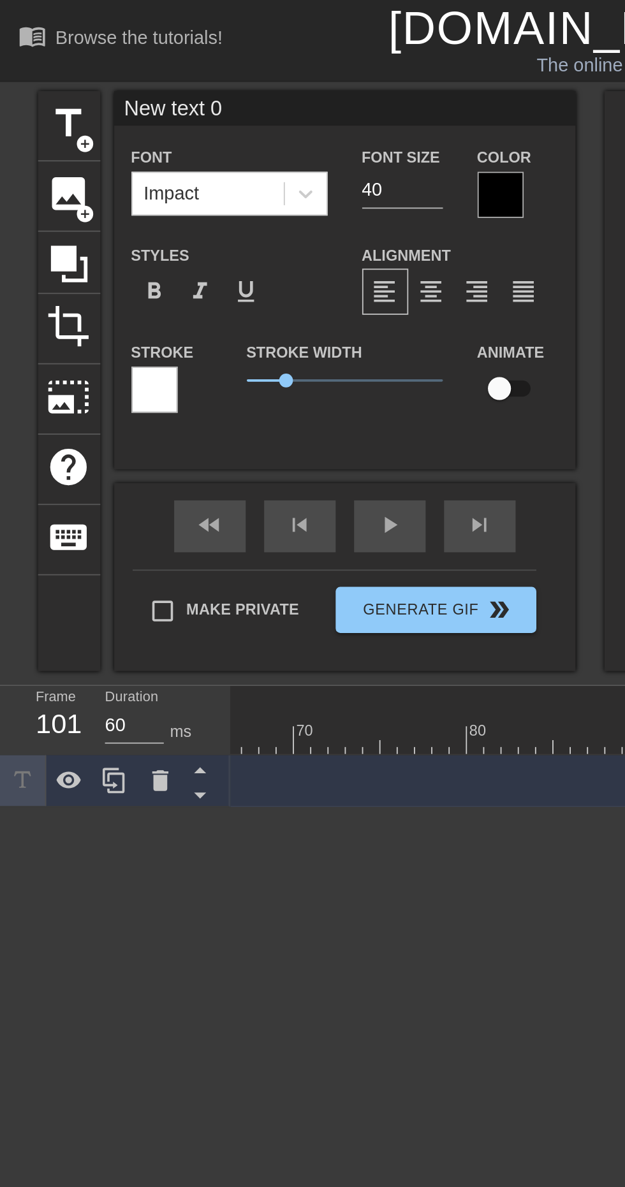
click at [136, 59] on input "New text 0" at bounding box center [190, 59] width 255 height 19
type input "N"
type input "DRAFT [DATE]!"
click at [273, 108] on div at bounding box center [277, 108] width 26 height 26
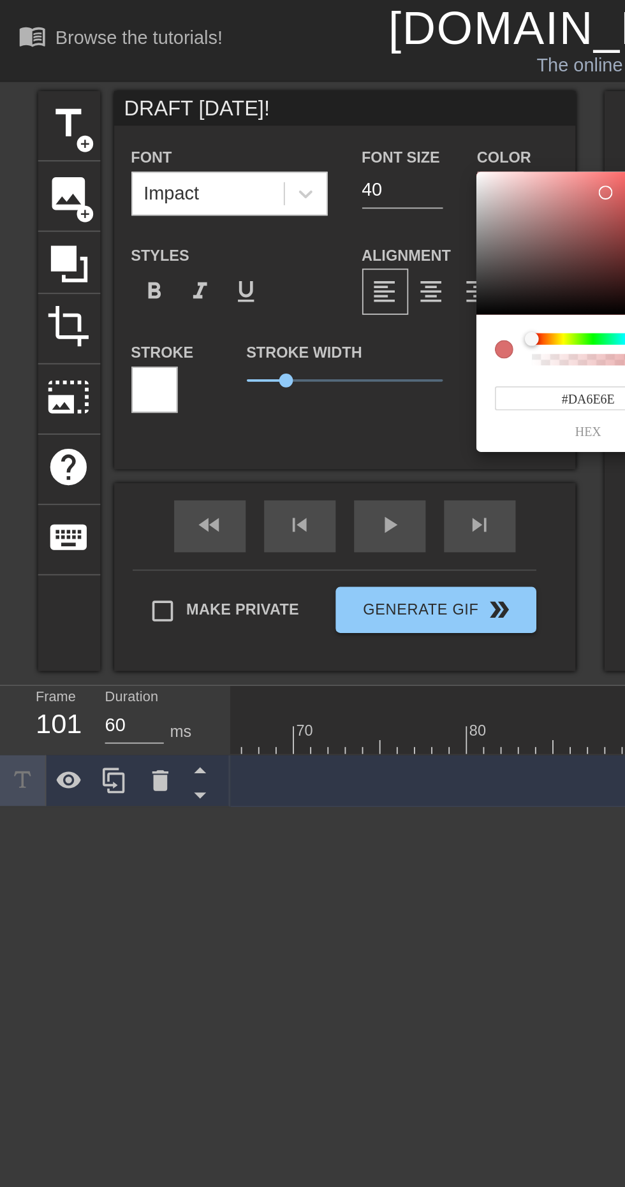
click at [335, 106] on div at bounding box center [335, 107] width 8 height 8
type input "#DC6F6F"
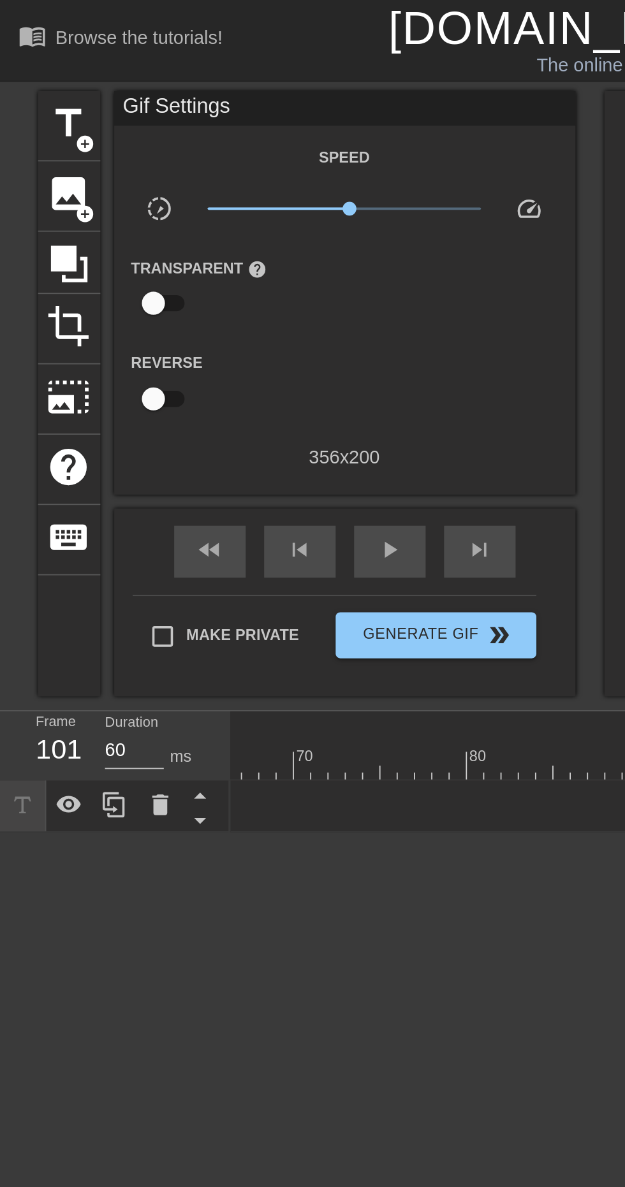
click at [314, 76] on div "Gif Settings Speed slow_motion_video x1.10 speed Transparent help Reverse 356 x…" at bounding box center [190, 155] width 255 height 210
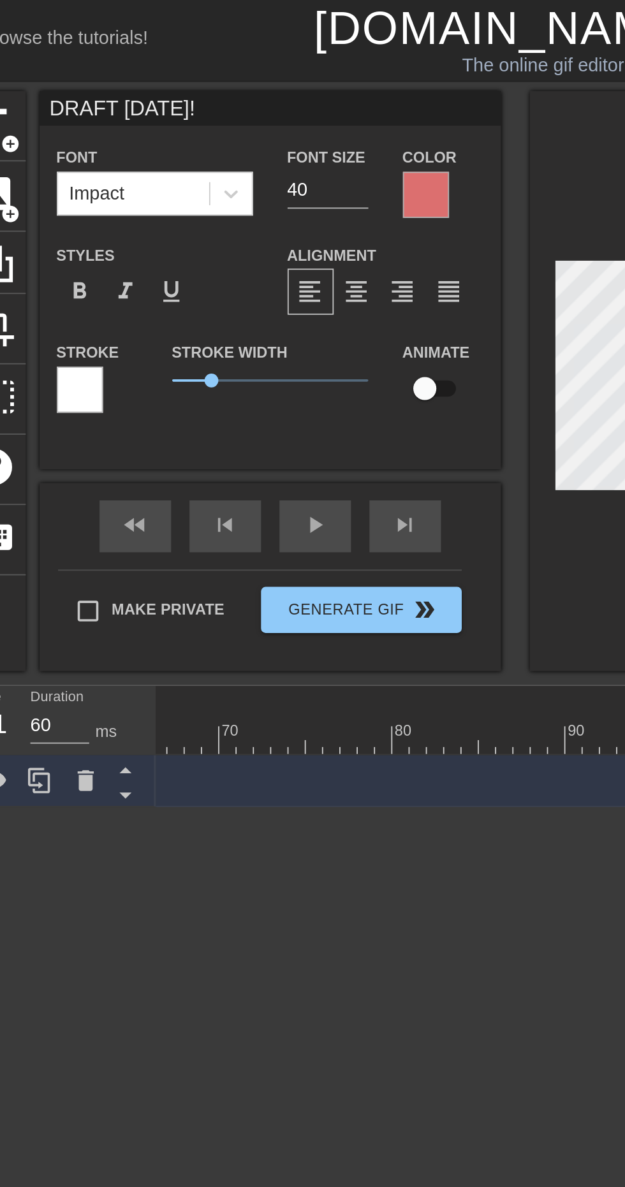
click at [274, 106] on div at bounding box center [277, 108] width 26 height 26
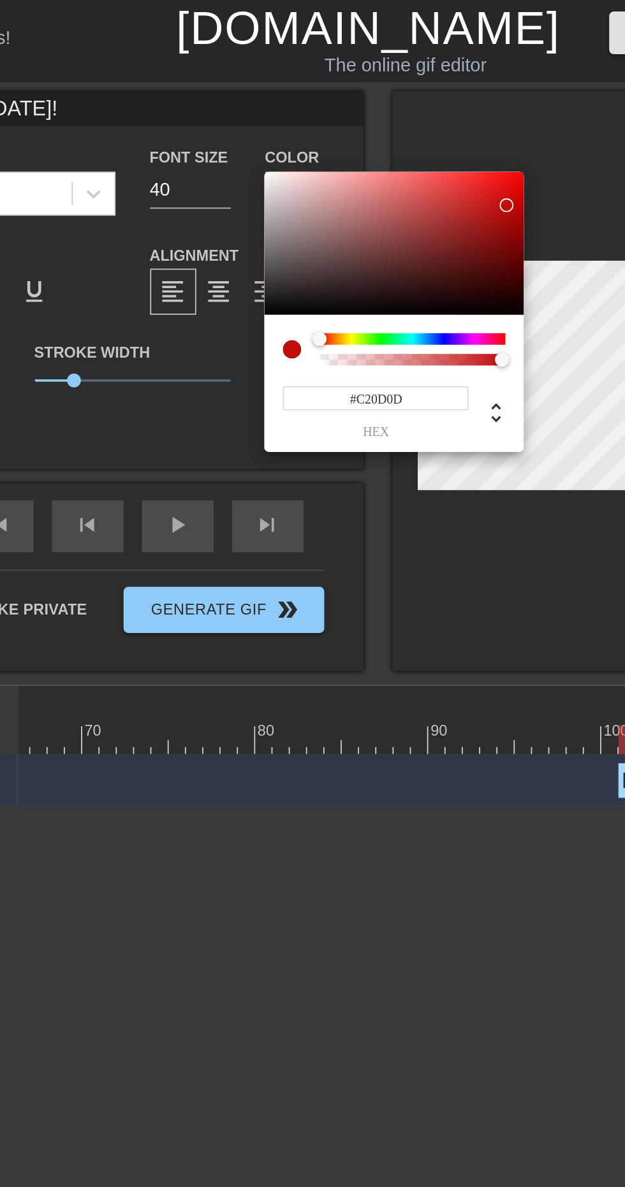
click at [397, 113] on div at bounding box center [397, 114] width 8 height 8
type input "#C30D0D"
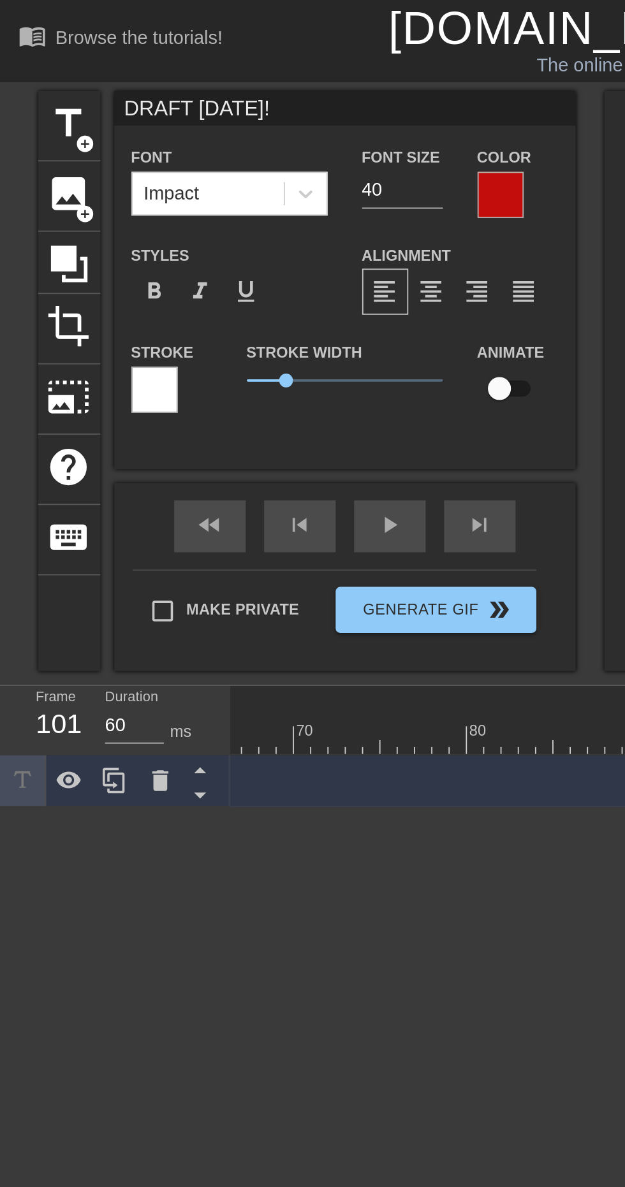
click at [89, 213] on div at bounding box center [86, 216] width 26 height 26
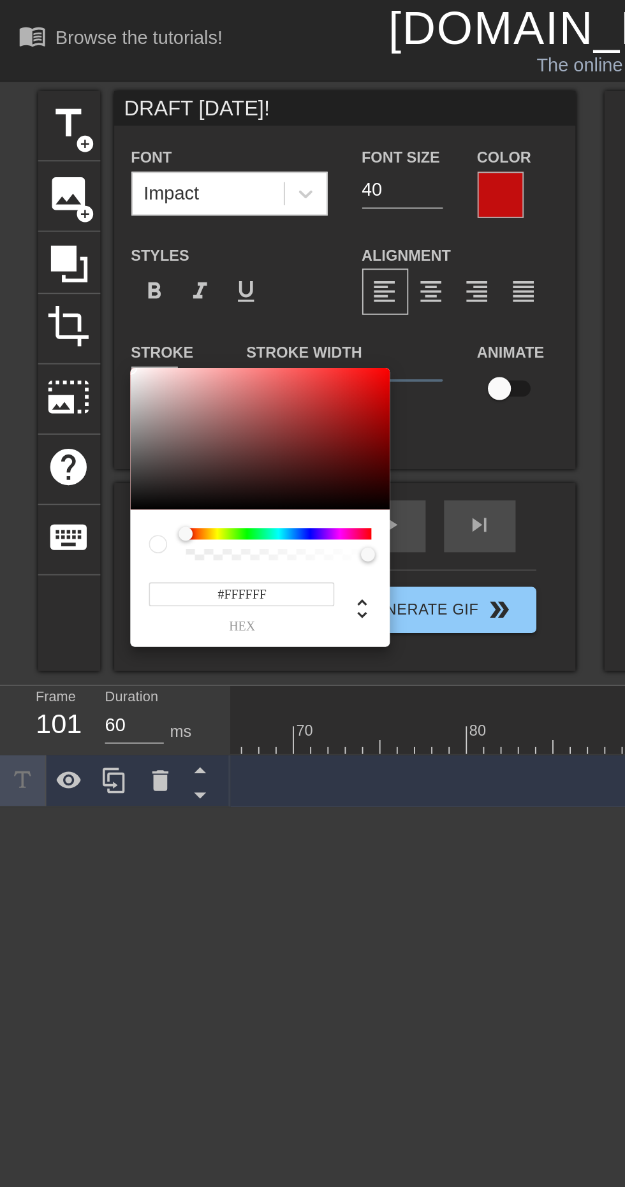
click at [132, 297] on div at bounding box center [154, 295] width 103 height 6
click at [136, 296] on div at bounding box center [154, 295] width 103 height 6
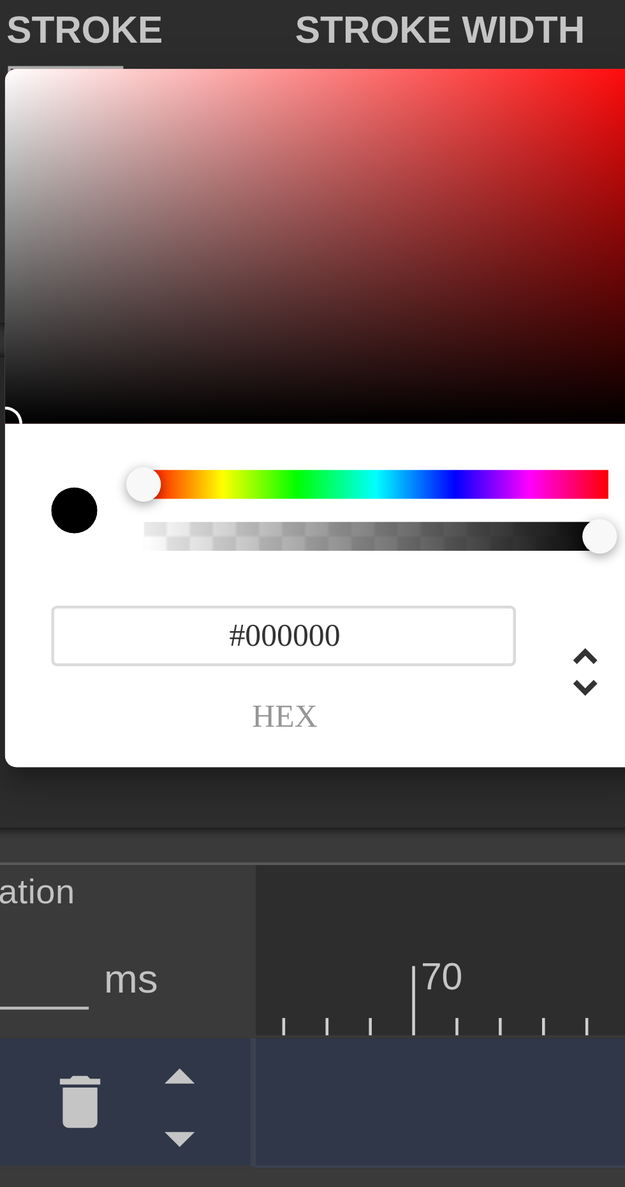
click at [120, 295] on div at bounding box center [154, 295] width 103 height 6
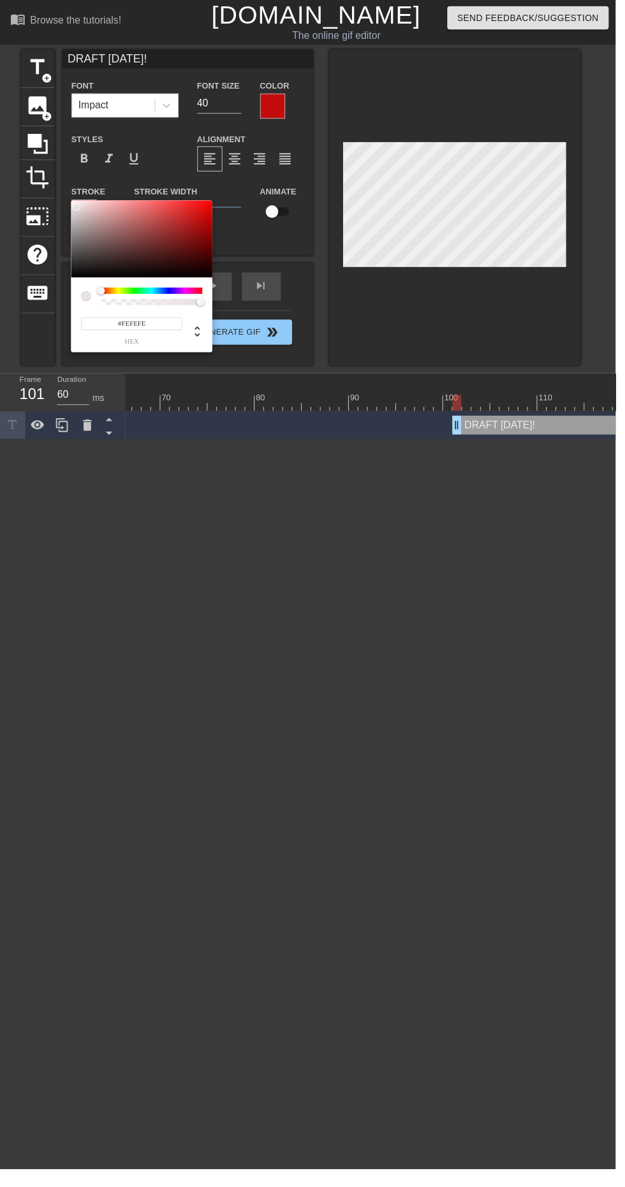
type input "#FFFFFF"
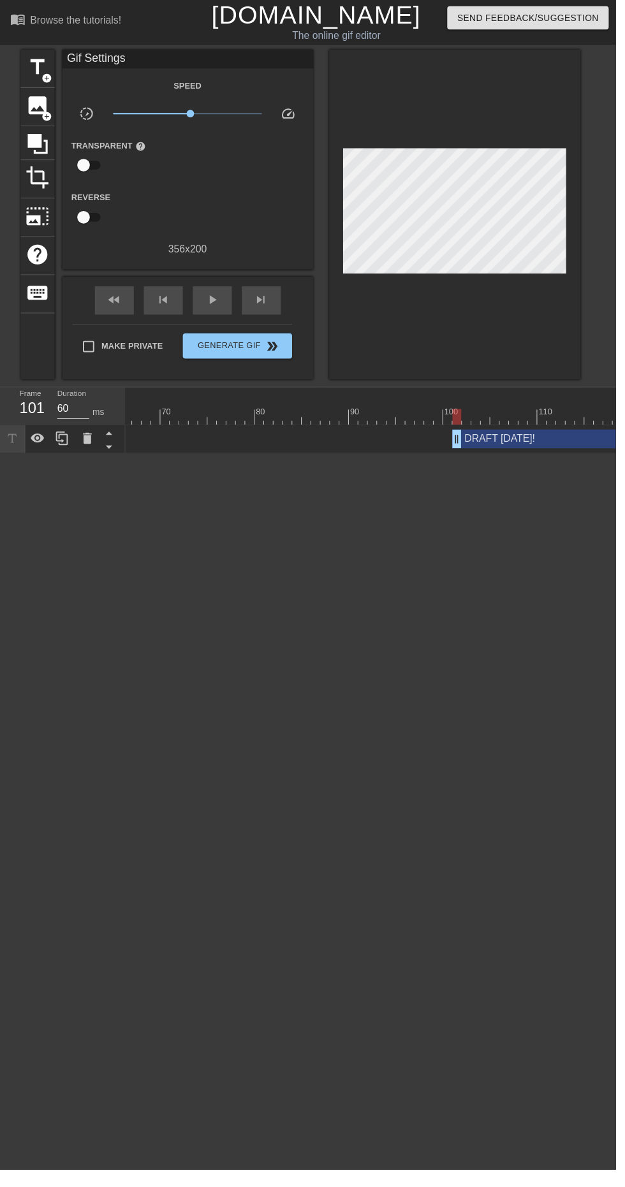
click at [375, 460] on html "menu_book Browse the tutorials! [DOMAIN_NAME] The online gif editor Send Feedba…" at bounding box center [312, 230] width 625 height 460
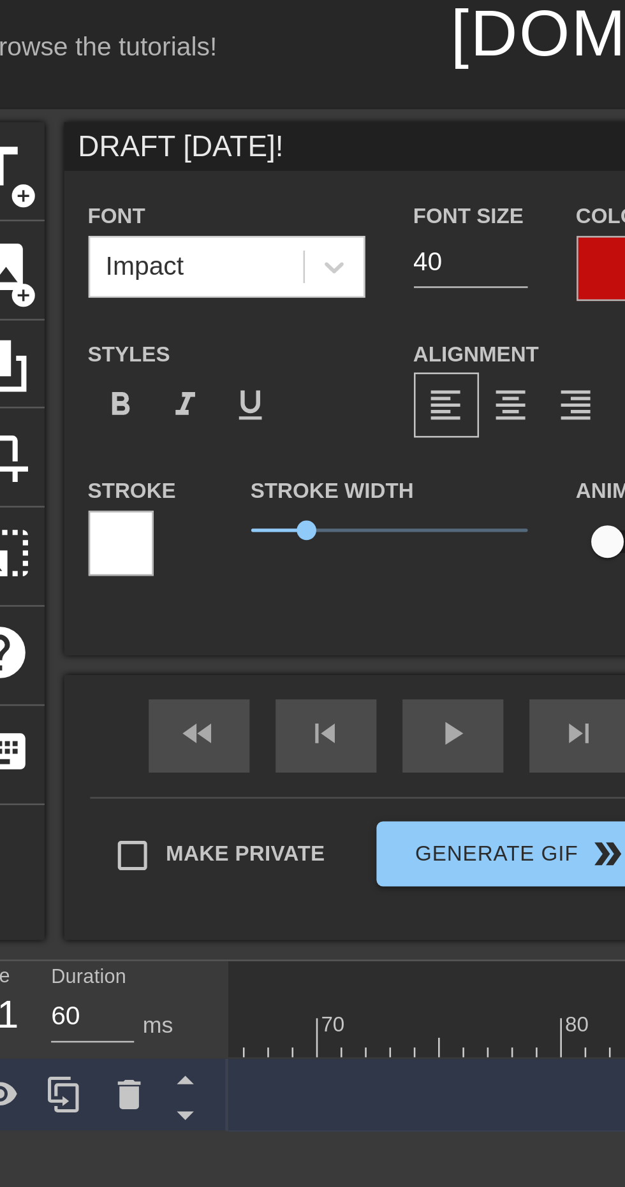
click at [86, 215] on div at bounding box center [86, 216] width 26 height 26
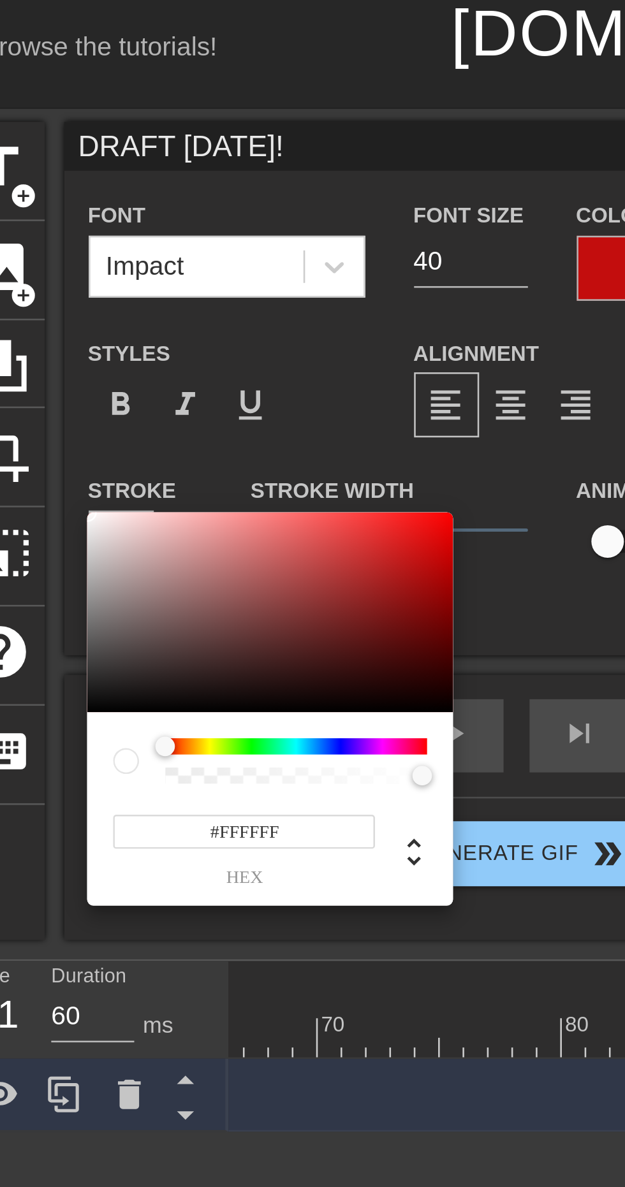
click at [144, 291] on div "#FFFFFF hex" at bounding box center [143, 320] width 143 height 76
click at [129, 292] on div at bounding box center [154, 295] width 103 height 6
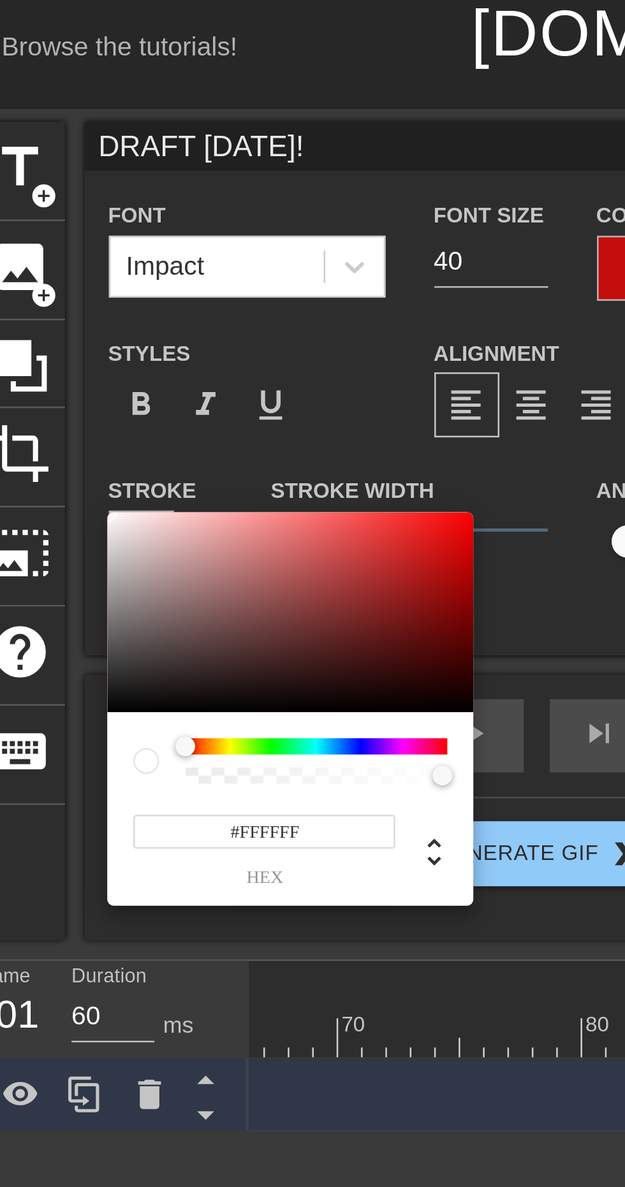
click at [151, 324] on input "#FFFFFF" at bounding box center [133, 328] width 103 height 13
click at [129, 293] on div at bounding box center [154, 295] width 103 height 6
click at [126, 293] on div at bounding box center [154, 295] width 103 height 6
type input "255"
click at [166, 303] on div at bounding box center [167, 307] width 8 height 8
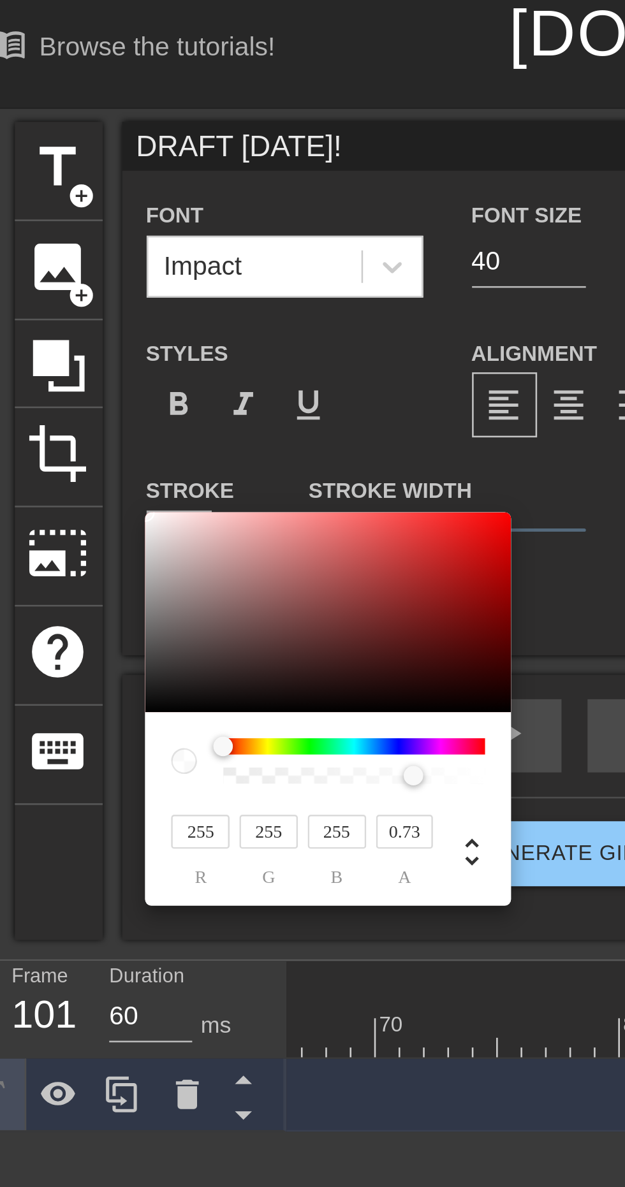
type input "0.95"
click at [198, 305] on div at bounding box center [199, 307] width 8 height 8
click at [207, 307] on div "255 r 255 g 255 b 0.95 a" at bounding box center [143, 320] width 143 height 76
click at [129, 295] on div at bounding box center [154, 295] width 103 height 6
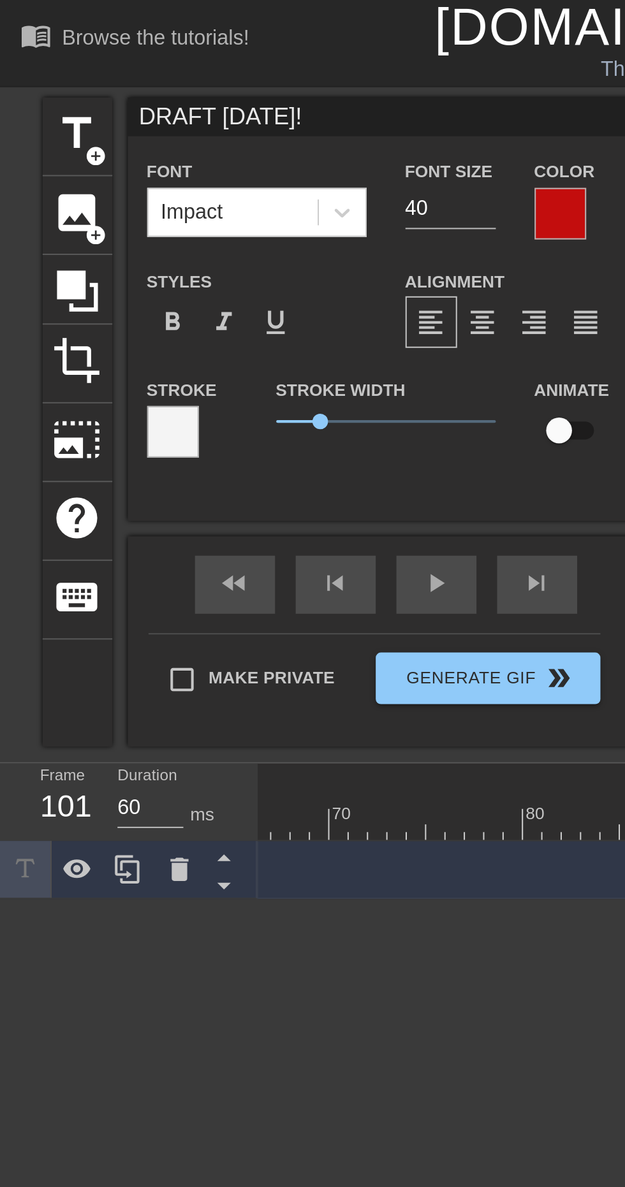
click at [85, 214] on div at bounding box center [86, 216] width 26 height 26
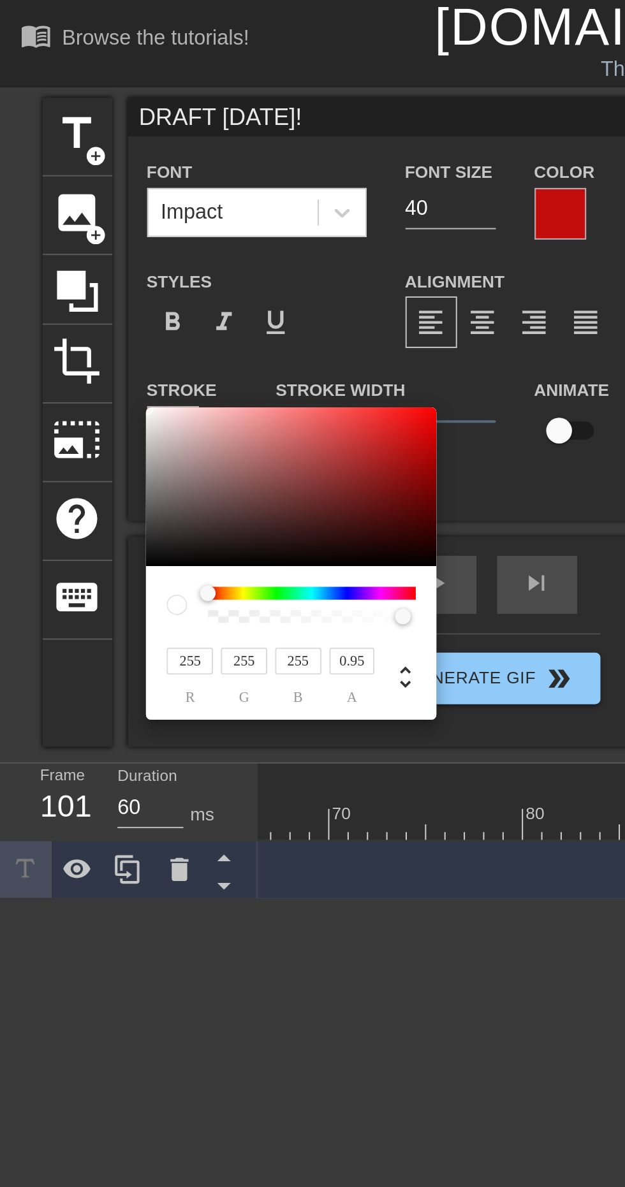
click at [127, 294] on div at bounding box center [154, 295] width 103 height 6
click at [123, 292] on div at bounding box center [154, 295] width 103 height 6
click at [120, 292] on div at bounding box center [154, 295] width 103 height 6
click at [96, 326] on input "255" at bounding box center [93, 328] width 23 height 13
type input "25"
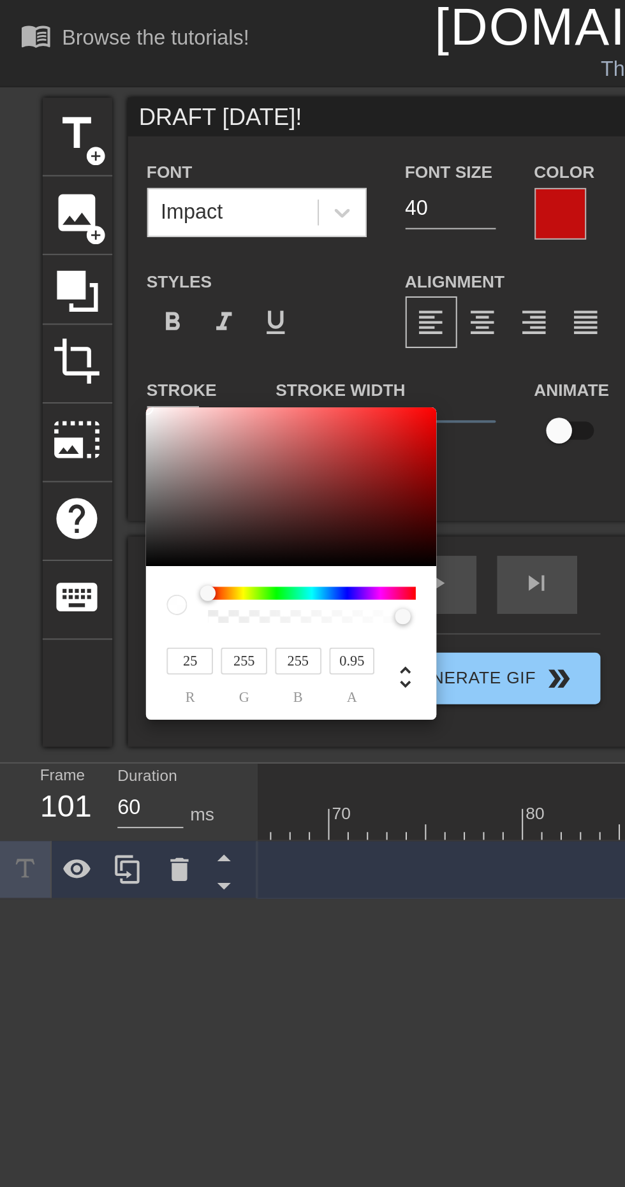
type input "1"
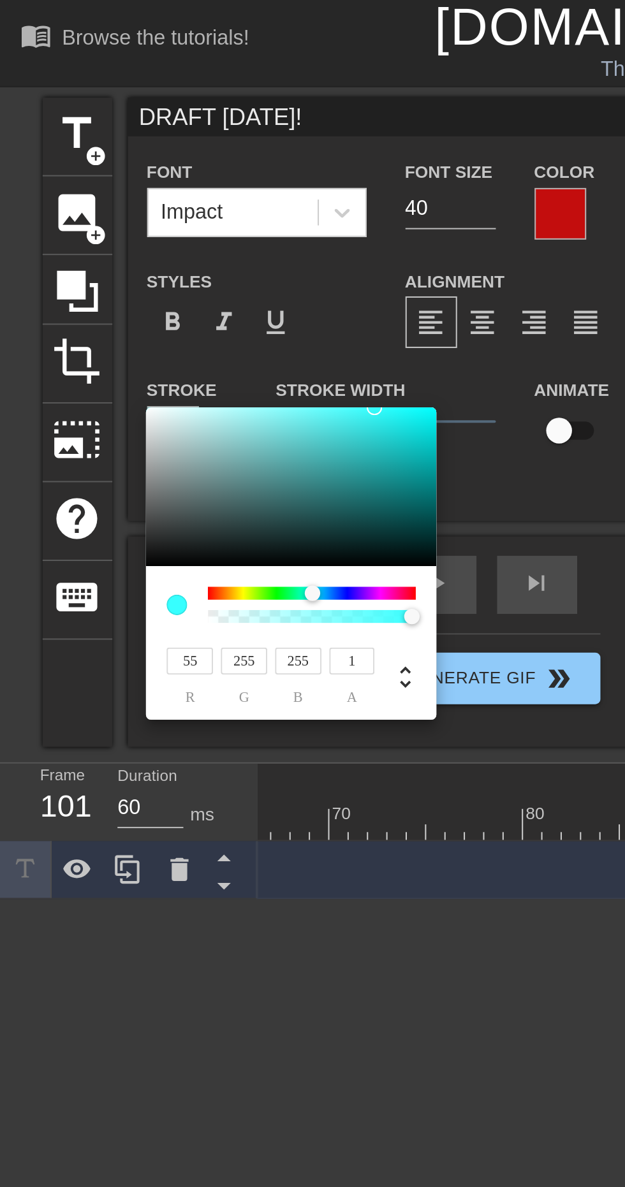
type input "55"
click at [125, 330] on input "255" at bounding box center [120, 328] width 23 height 13
type input "2"
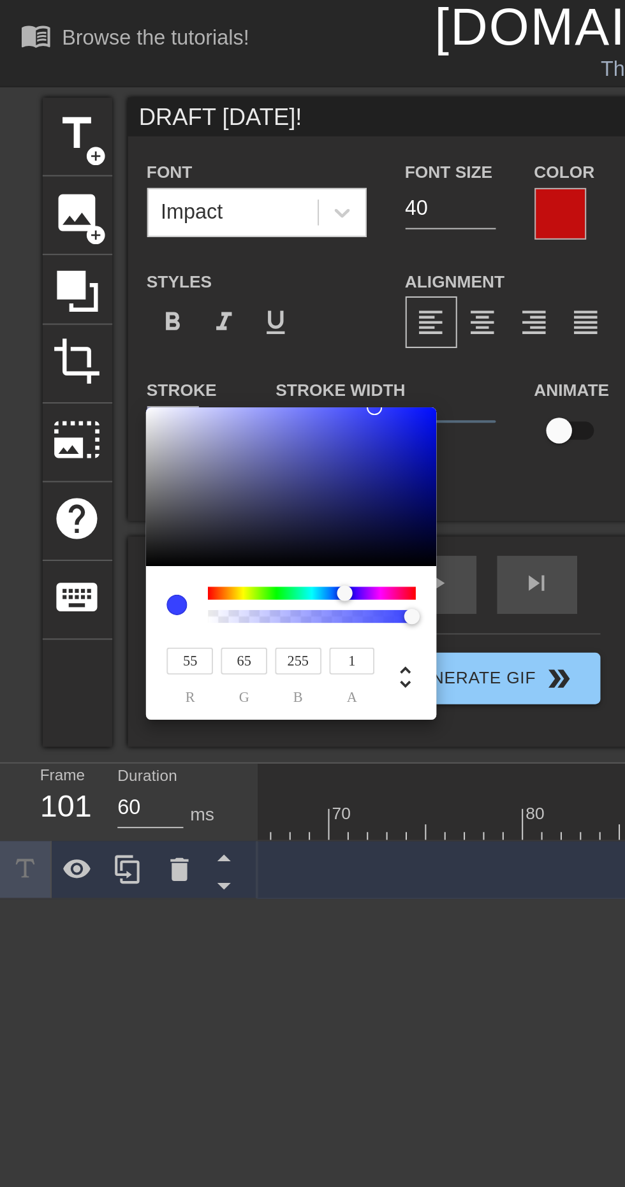
type input "6"
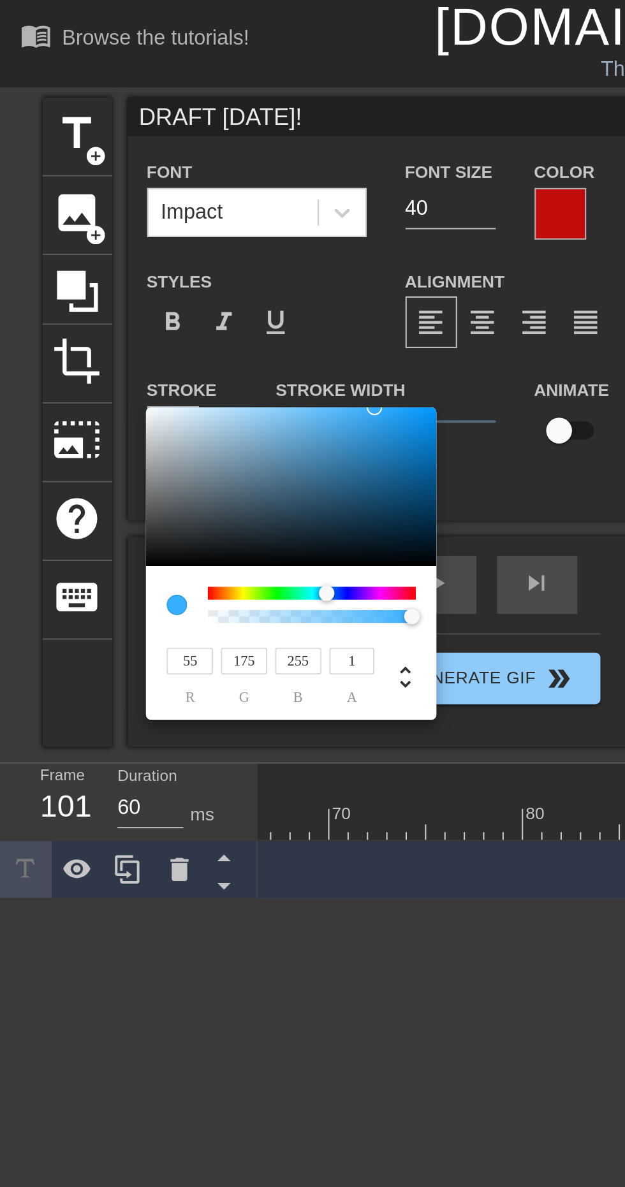
type input "175"
click at [149, 326] on input "255" at bounding box center [147, 328] width 23 height 13
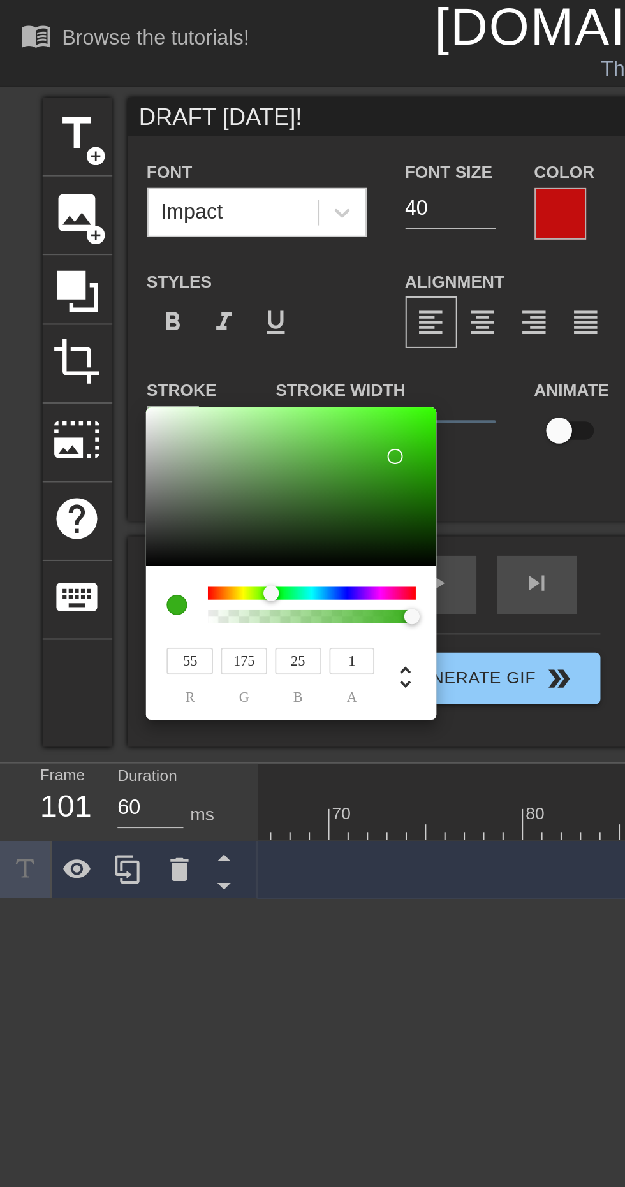
type input "25"
click at [128, 326] on input "175" at bounding box center [120, 328] width 23 height 13
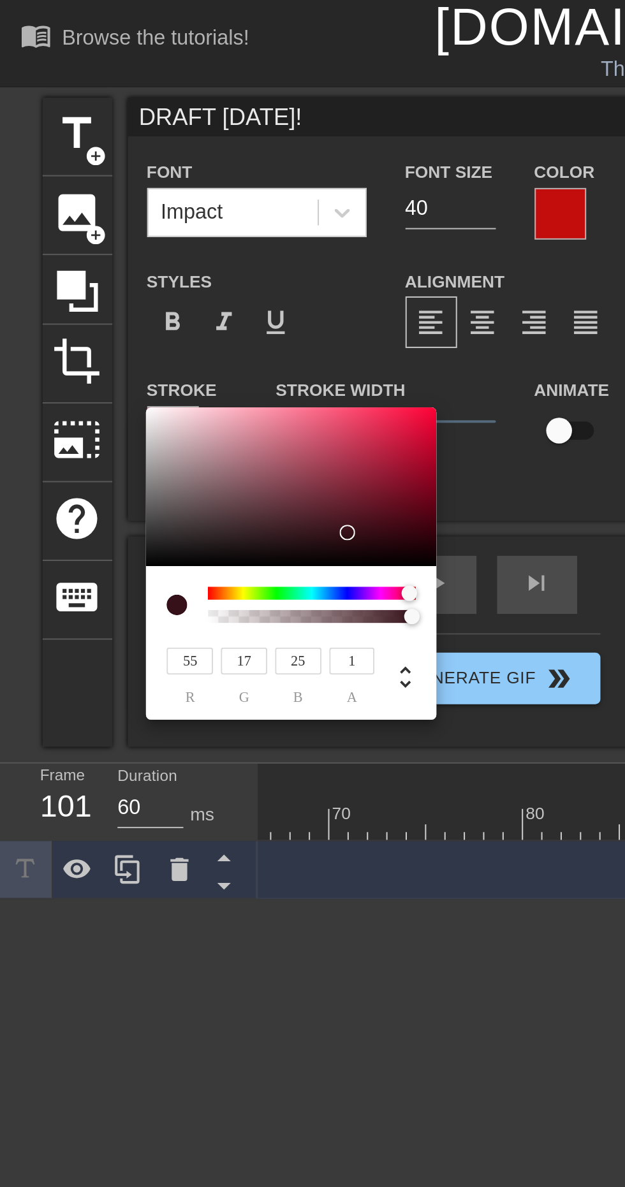
type input "1"
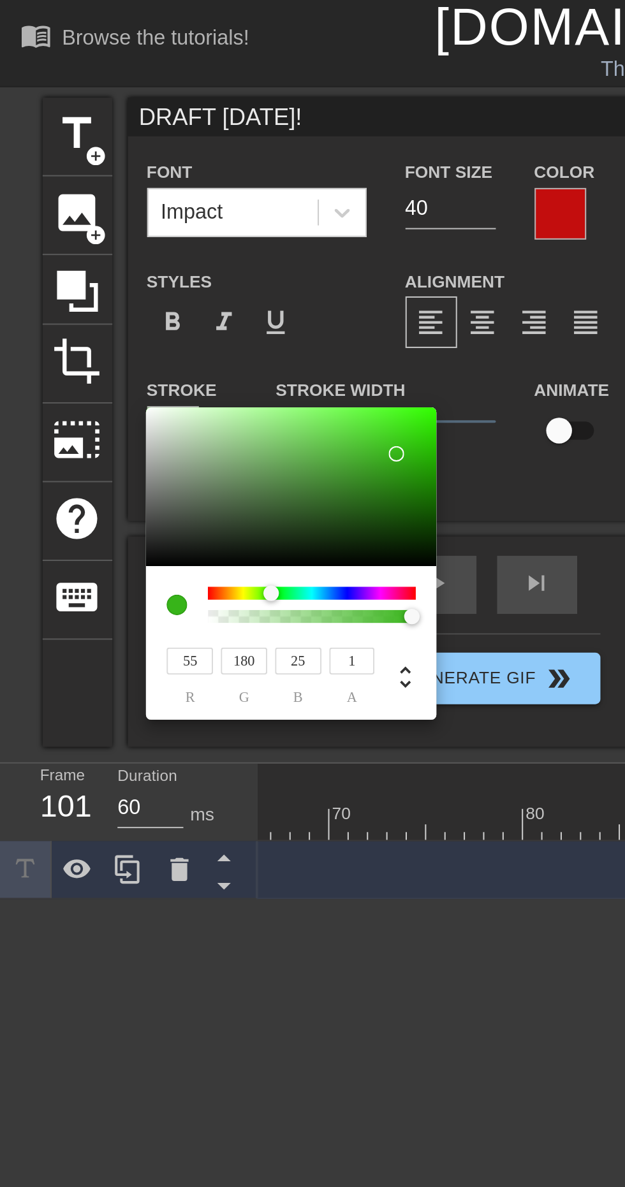
type input "180"
click at [94, 326] on input "55" at bounding box center [93, 328] width 23 height 13
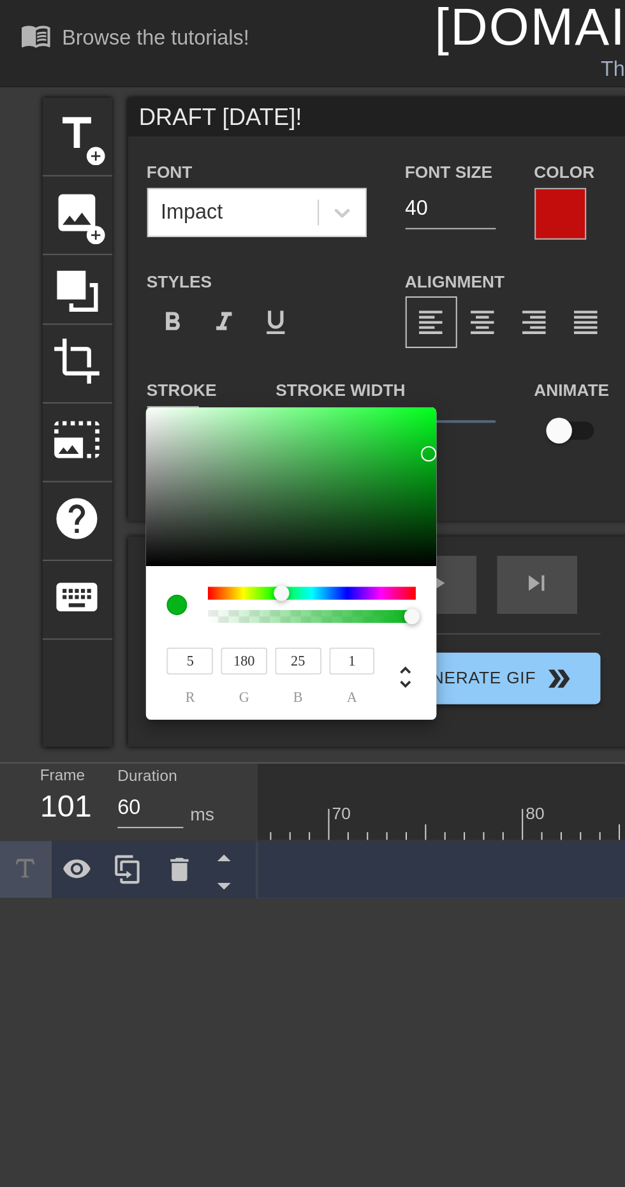
type input "95"
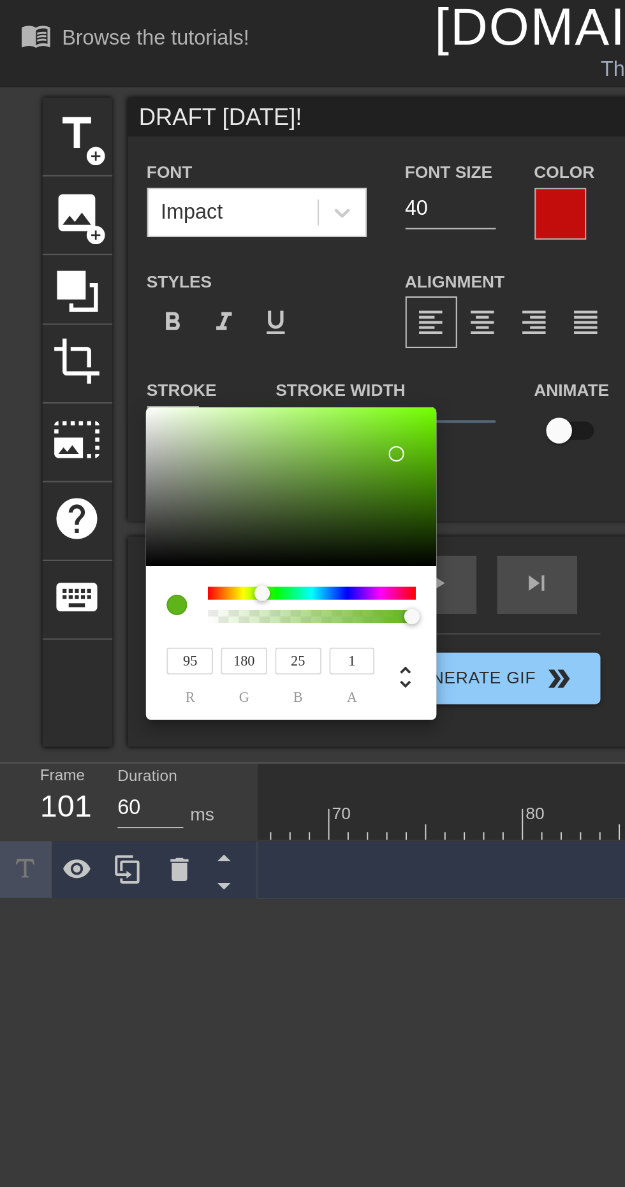
type input "0.91"
type input "95"
click at [194, 307] on div at bounding box center [195, 307] width 8 height 8
click at [148, 327] on input "25" at bounding box center [147, 328] width 23 height 13
type input "5"
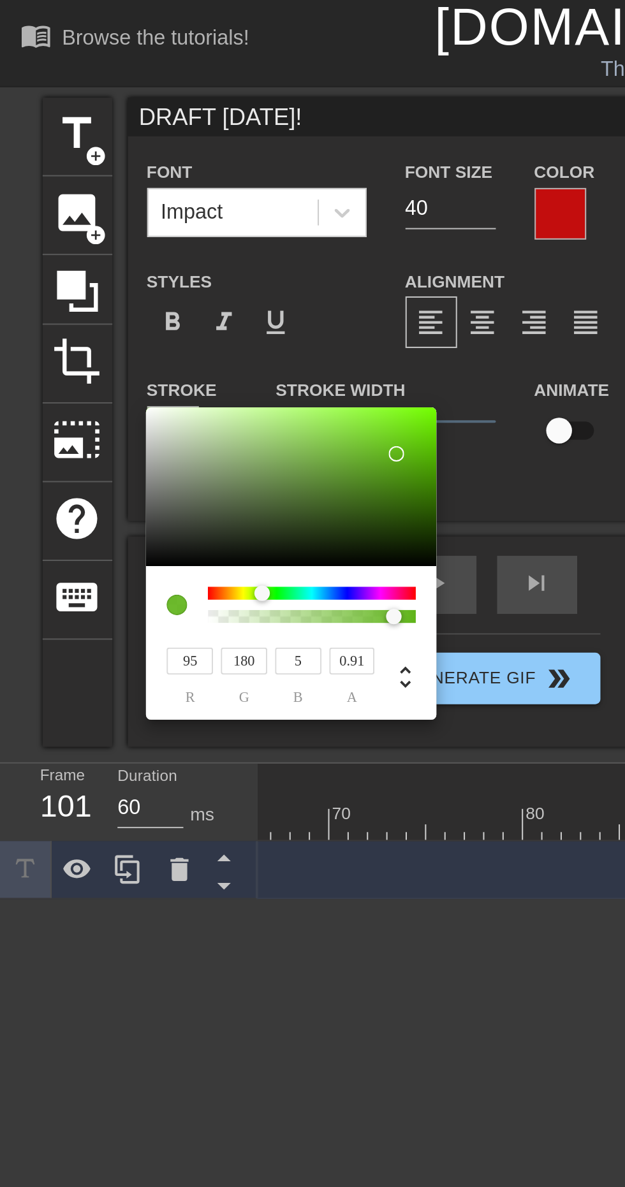
type input "1"
type input "35"
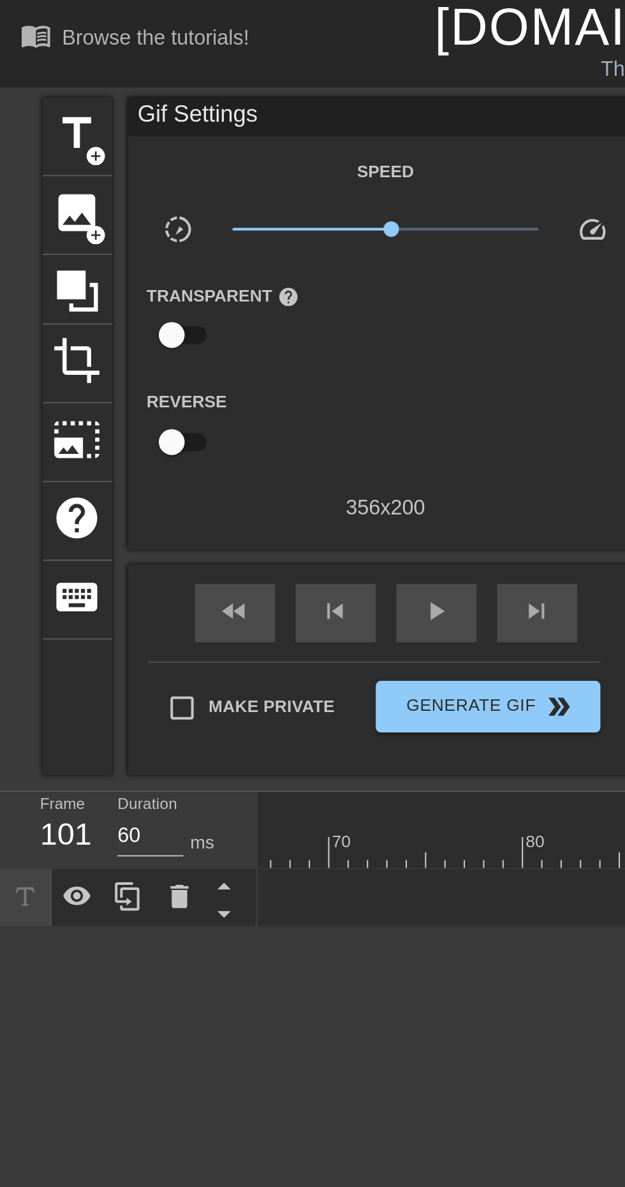
click at [240, 451] on div "DRAFT [DATE]! drag_handle drag_handle" at bounding box center [225, 445] width 1444 height 19
click at [242, 437] on div "DRAFT [DATE]! drag_handle drag_handle" at bounding box center [225, 445] width 1444 height 19
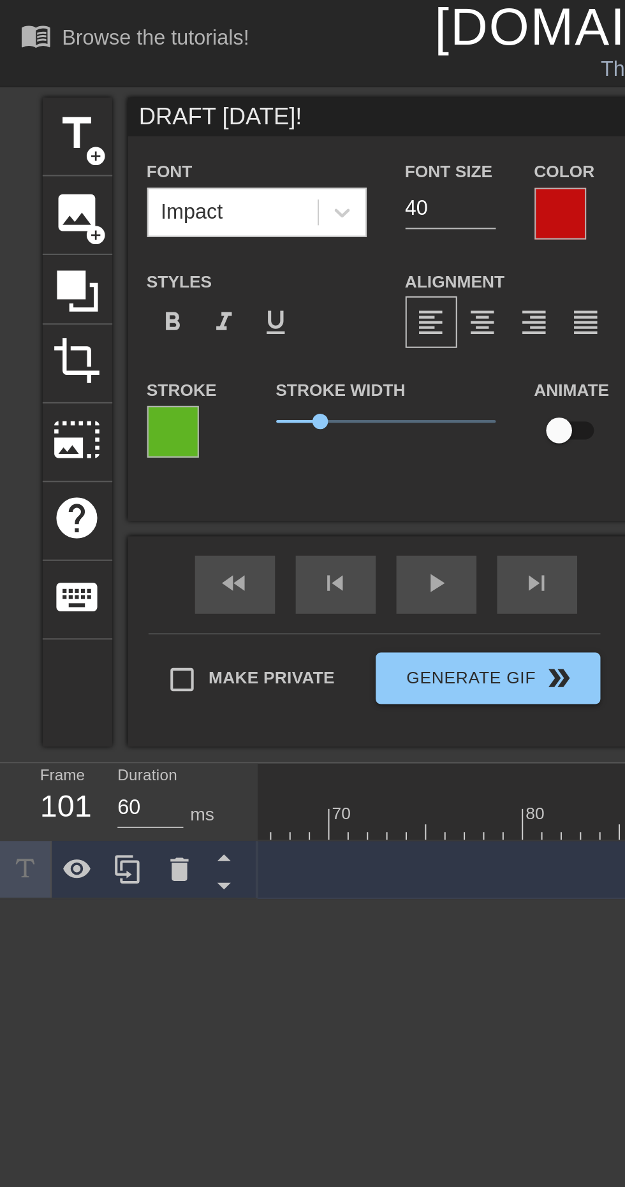
click at [272, 101] on div at bounding box center [277, 108] width 26 height 26
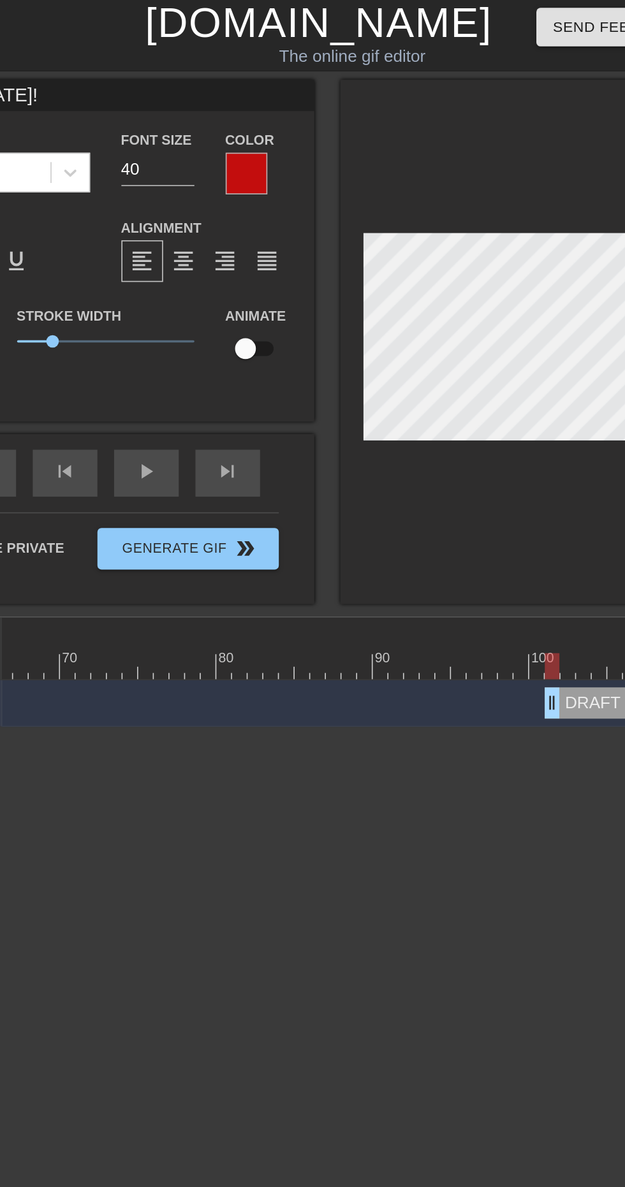
click at [270, 108] on div at bounding box center [277, 108] width 26 height 26
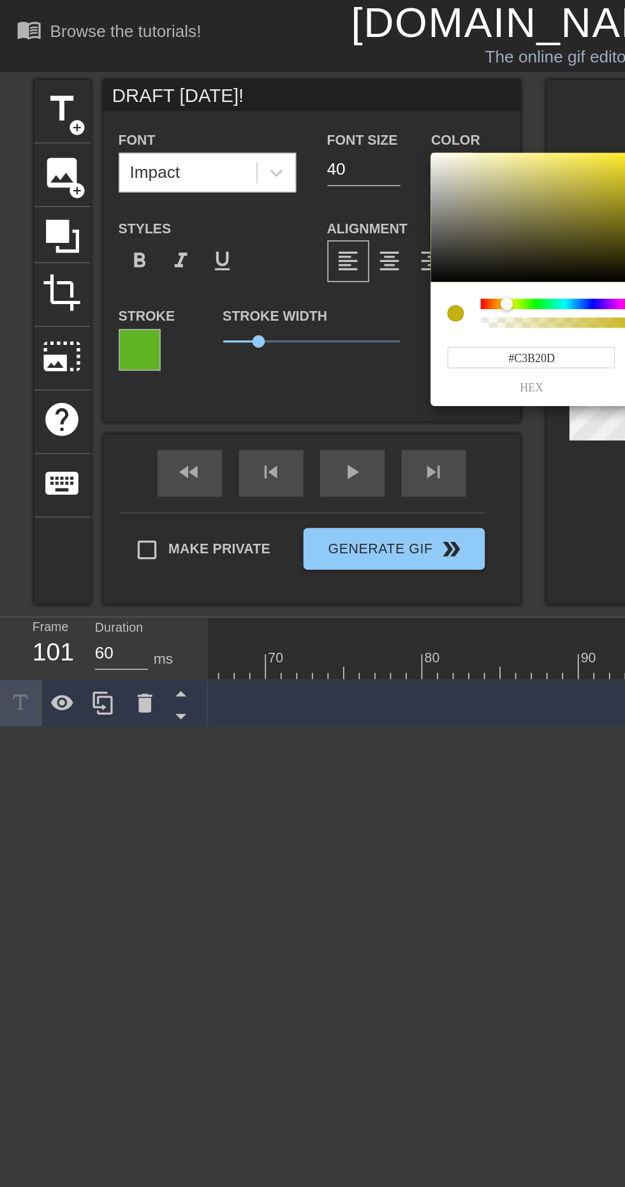
click at [309, 184] on div at bounding box center [310, 188] width 8 height 8
type input "#C3AD0D"
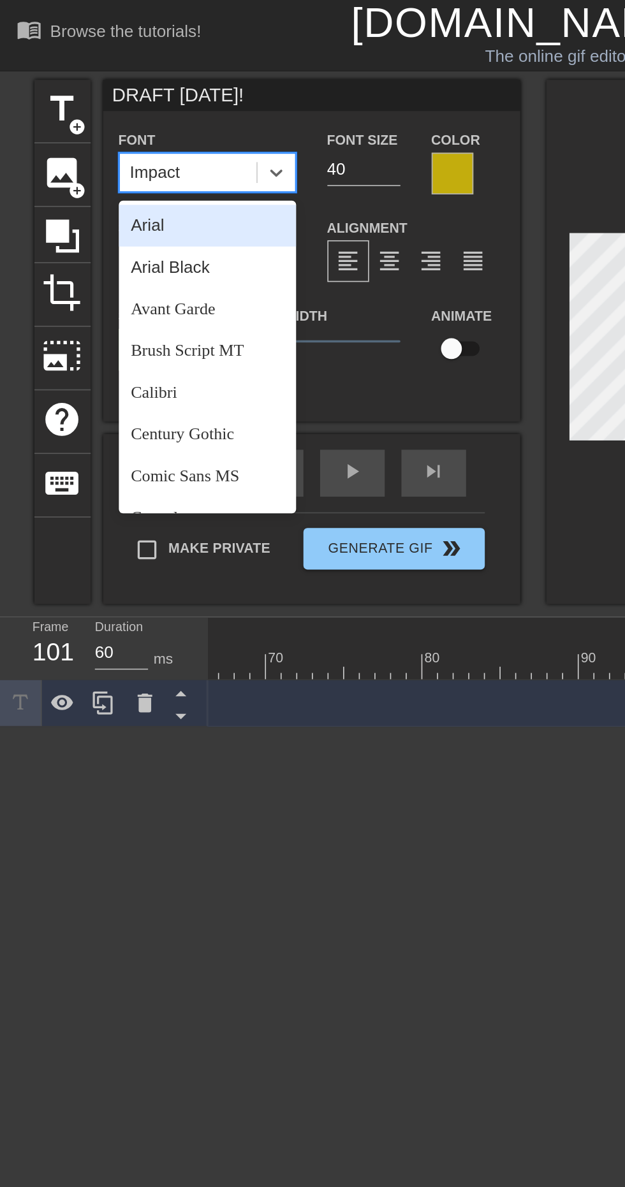
click at [140, 215] on div "Brush Script MT" at bounding box center [127, 216] width 108 height 26
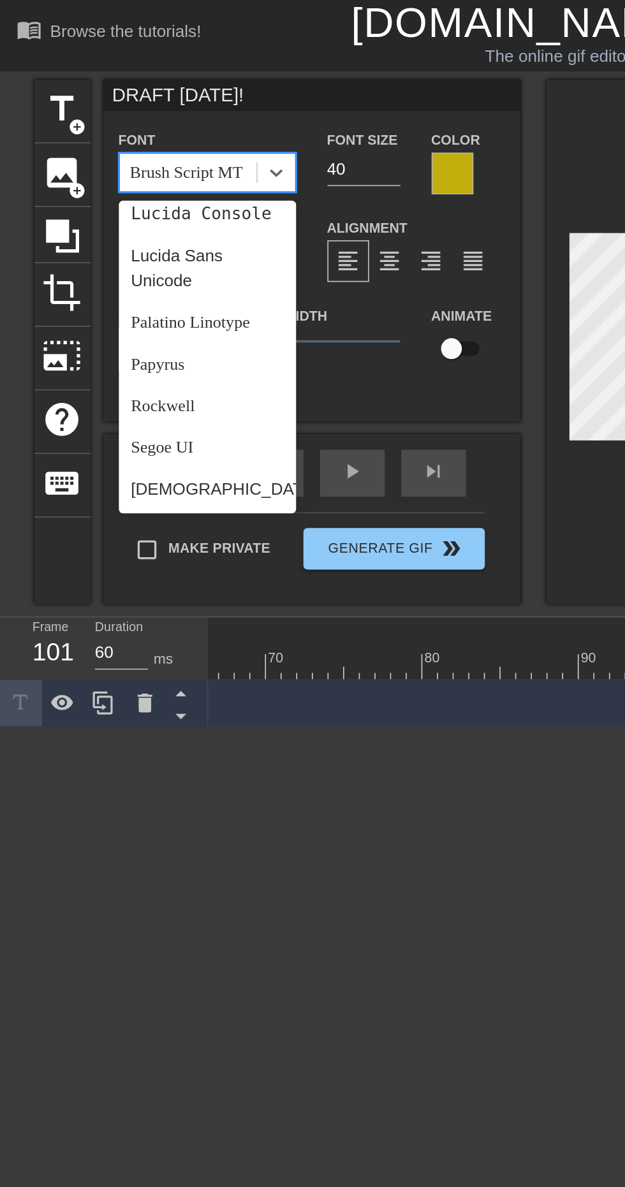
scroll to position [368, 0]
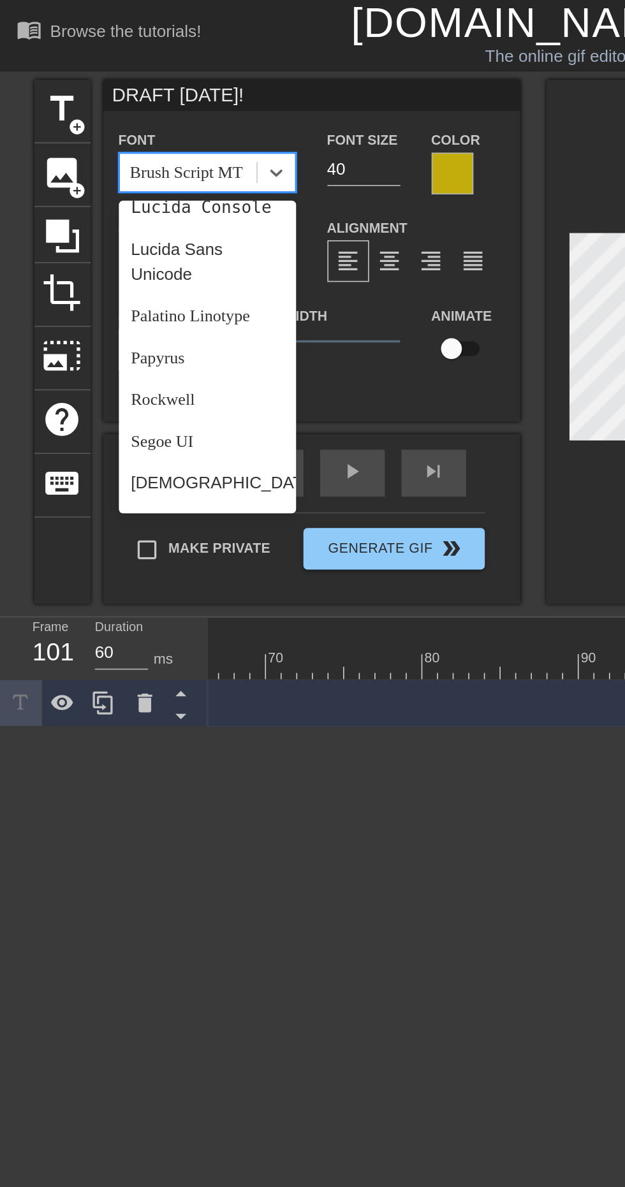
click at [117, 221] on div "Papyrus" at bounding box center [127, 221] width 108 height 26
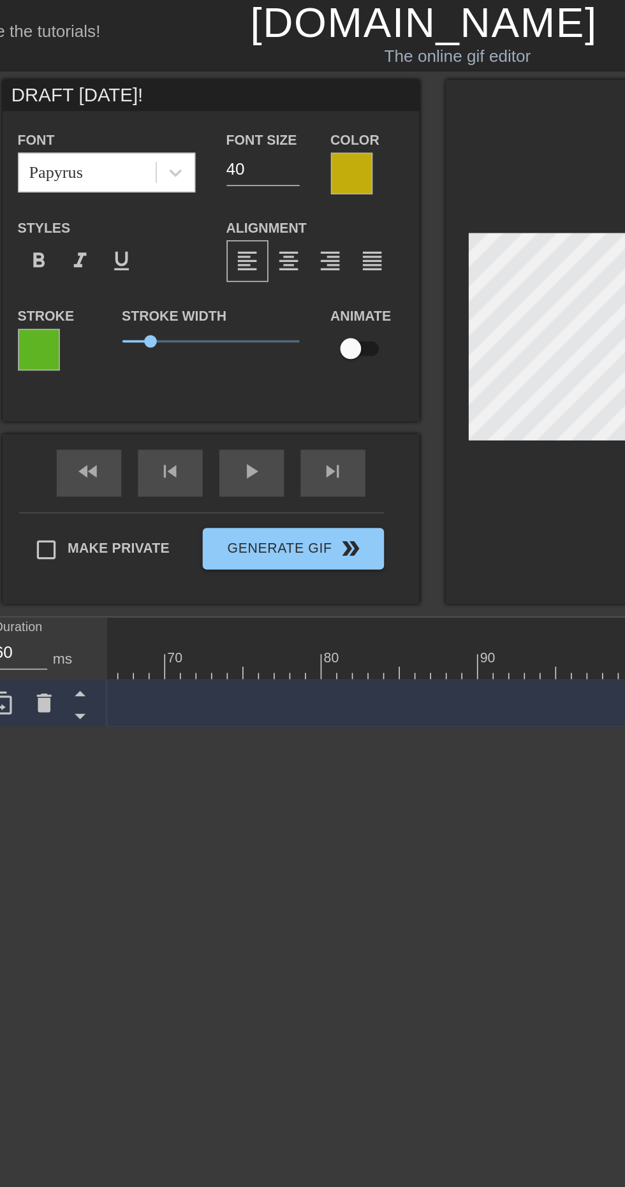
click at [92, 209] on div at bounding box center [86, 216] width 26 height 26
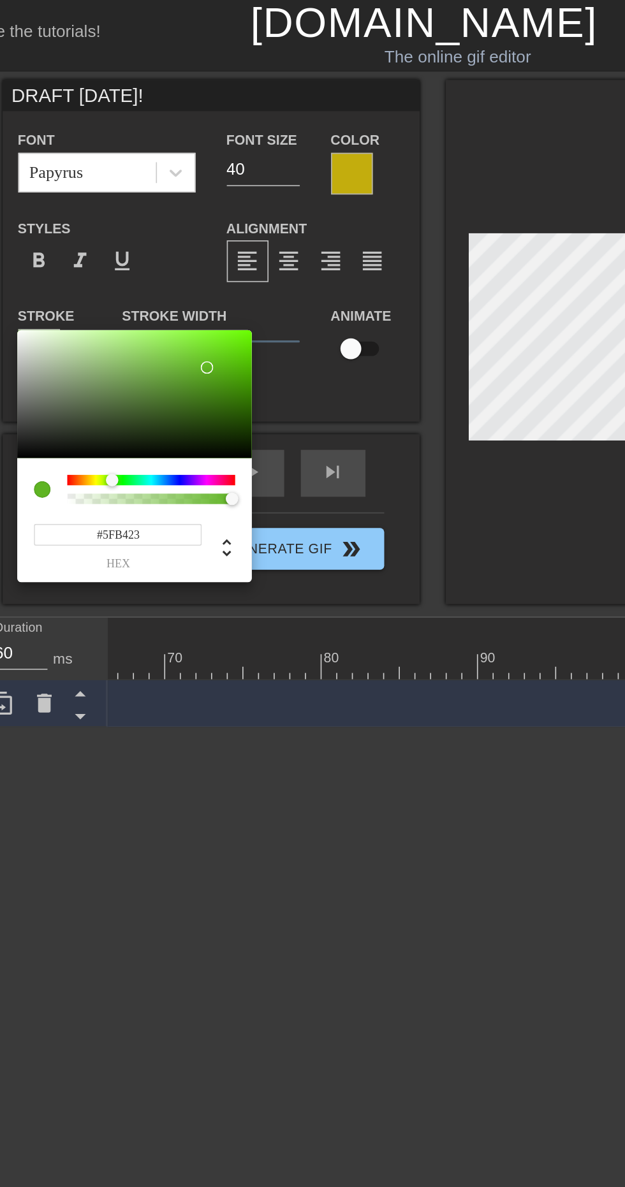
click at [205, 289] on div "#5FB423 hex" at bounding box center [143, 320] width 143 height 76
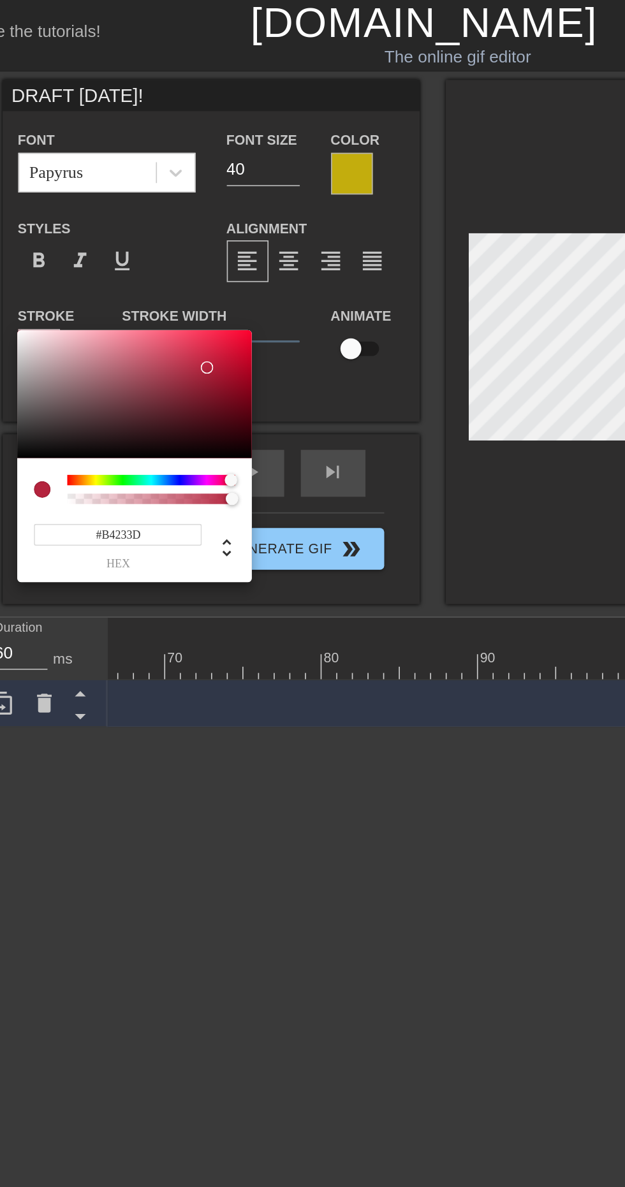
click at [202, 295] on div at bounding box center [203, 295] width 8 height 8
click at [212, 215] on div at bounding box center [212, 216] width 8 height 8
type input "#D70630"
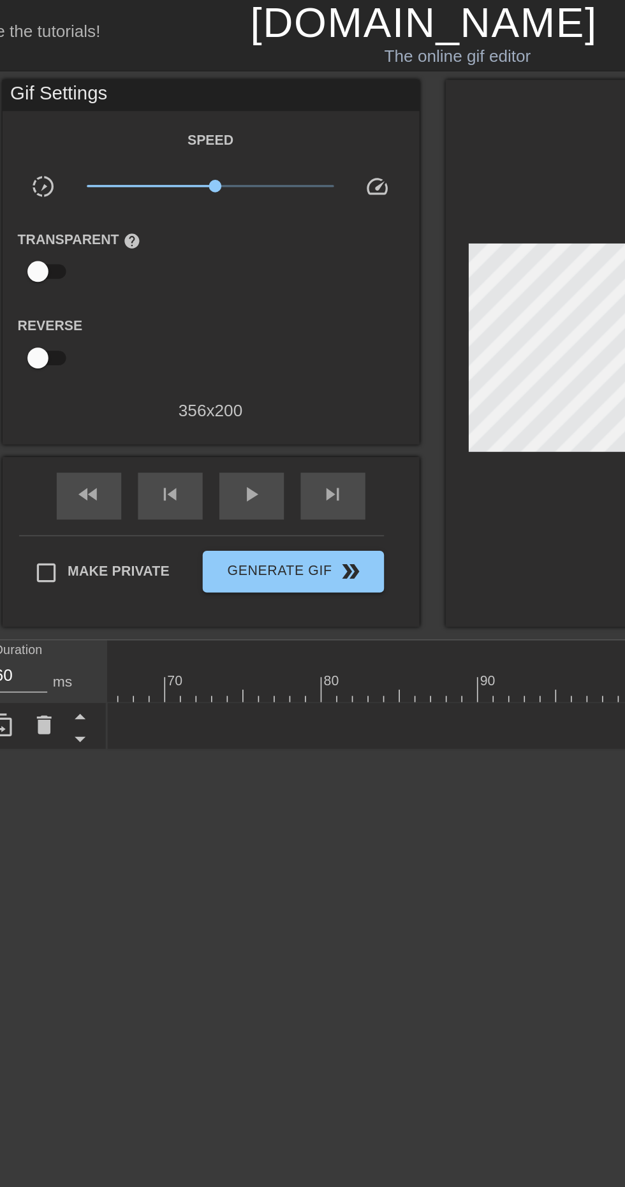
click at [392, 448] on div "DRAFT [DATE]! drag_handle drag_handle" at bounding box center [225, 445] width 1444 height 19
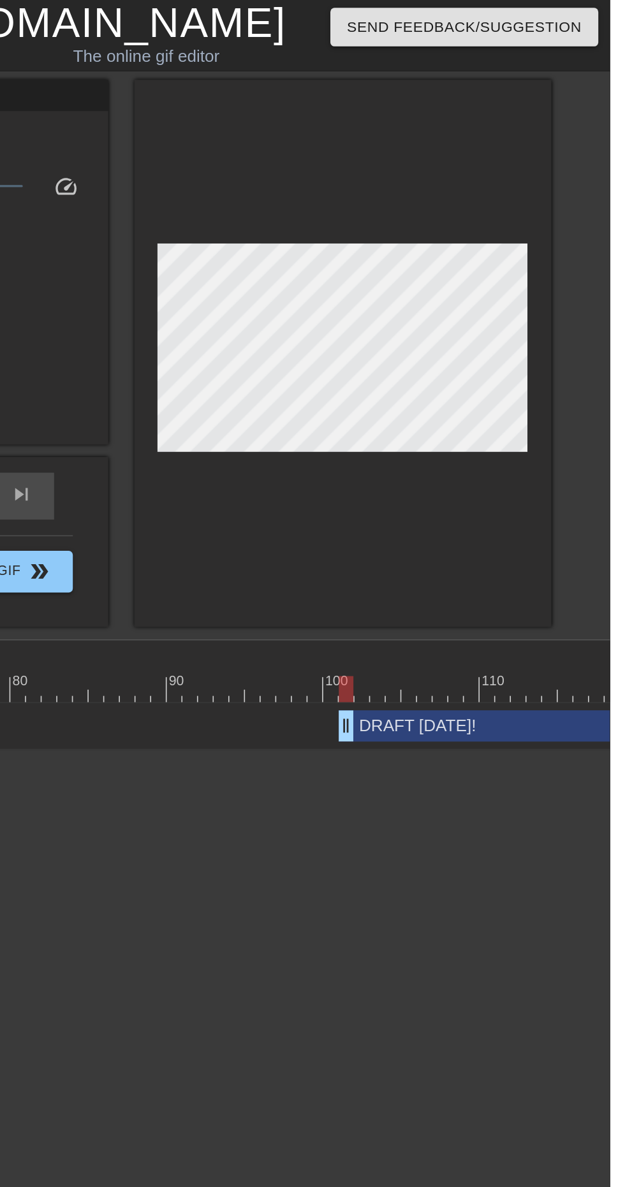
scroll to position [0, 0]
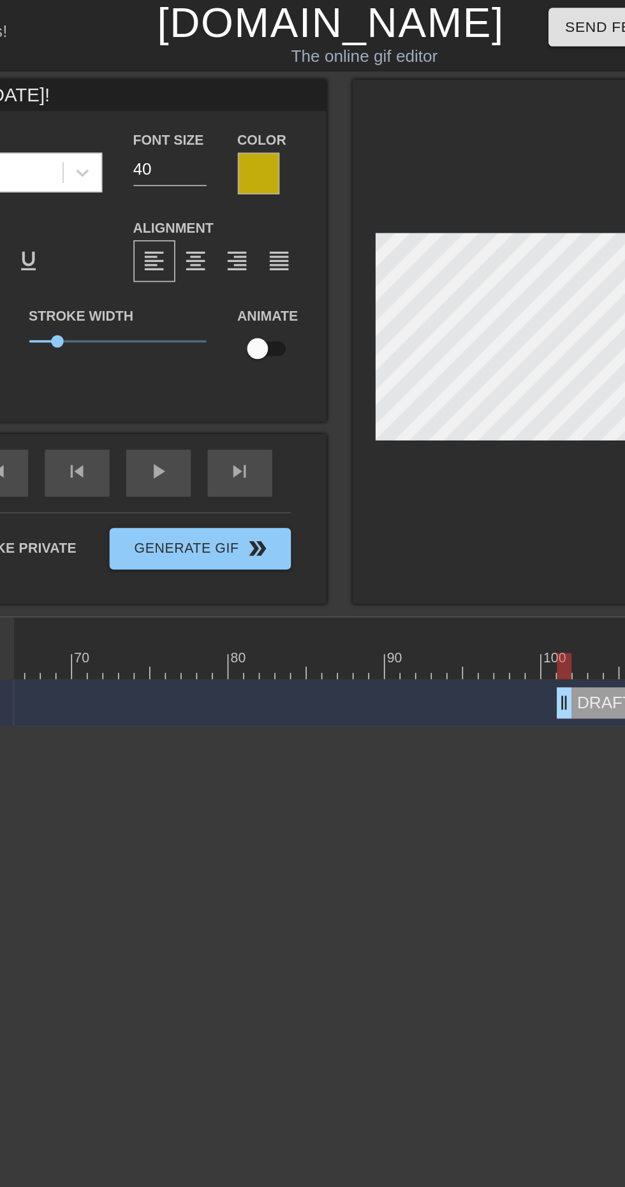
click at [274, 102] on div at bounding box center [277, 108] width 26 height 26
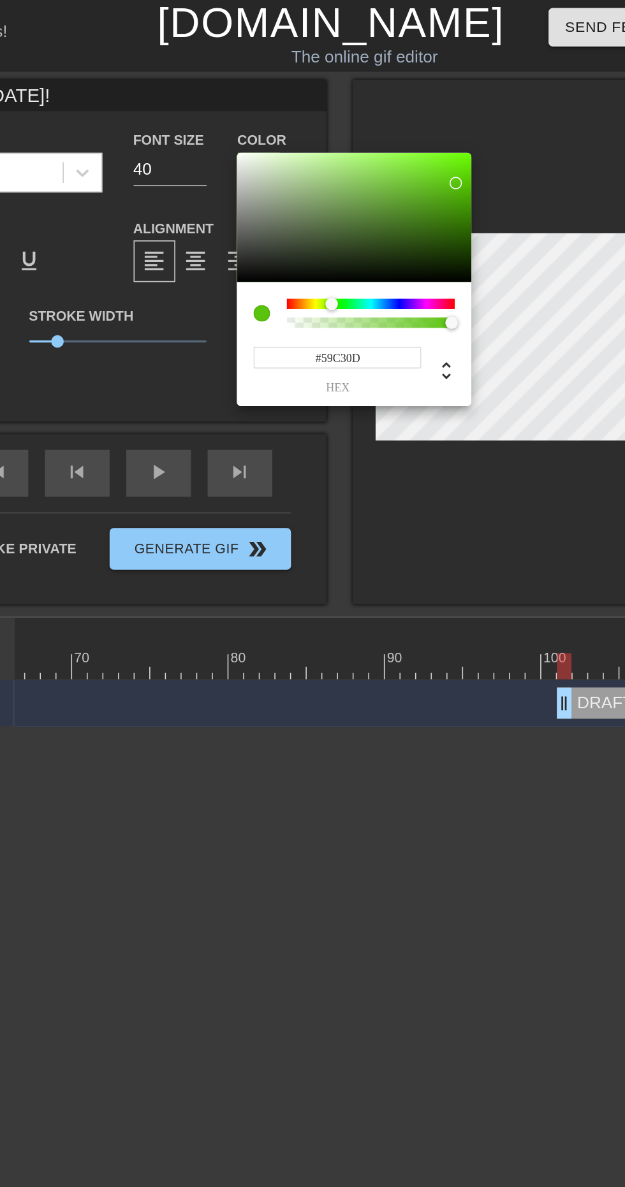
click at [321, 187] on div at bounding box center [321, 188] width 8 height 8
click at [370, 99] on div at bounding box center [371, 100] width 8 height 8
click at [356, 96] on div at bounding box center [357, 96] width 8 height 8
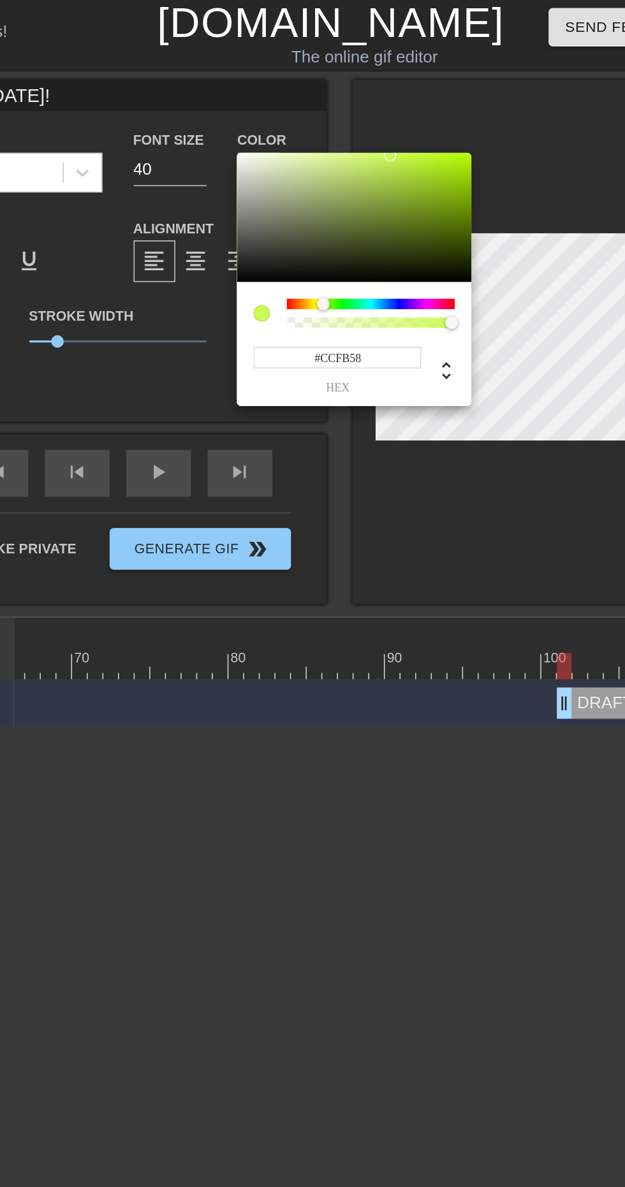
click at [316, 187] on div at bounding box center [316, 188] width 8 height 8
click at [344, 97] on div at bounding box center [345, 98] width 8 height 8
click at [364, 94] on div at bounding box center [364, 95] width 8 height 8
click at [384, 99] on div at bounding box center [385, 100] width 8 height 8
type input "#B6F026"
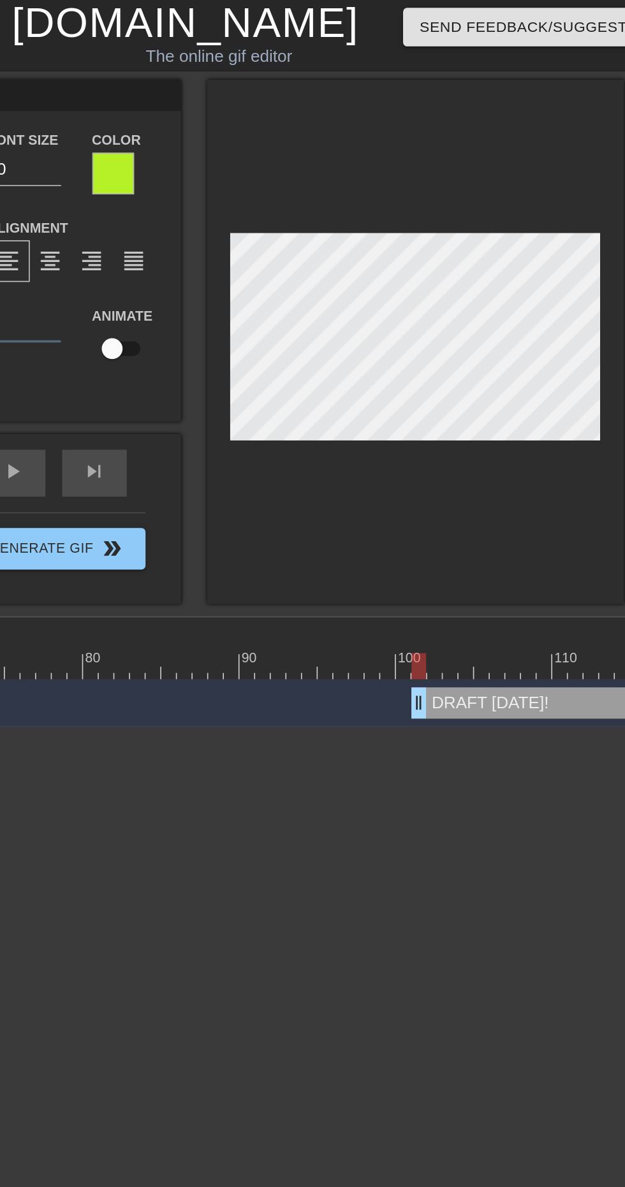
click at [282, 216] on input "checkbox" at bounding box center [276, 215] width 73 height 24
checkbox input "true"
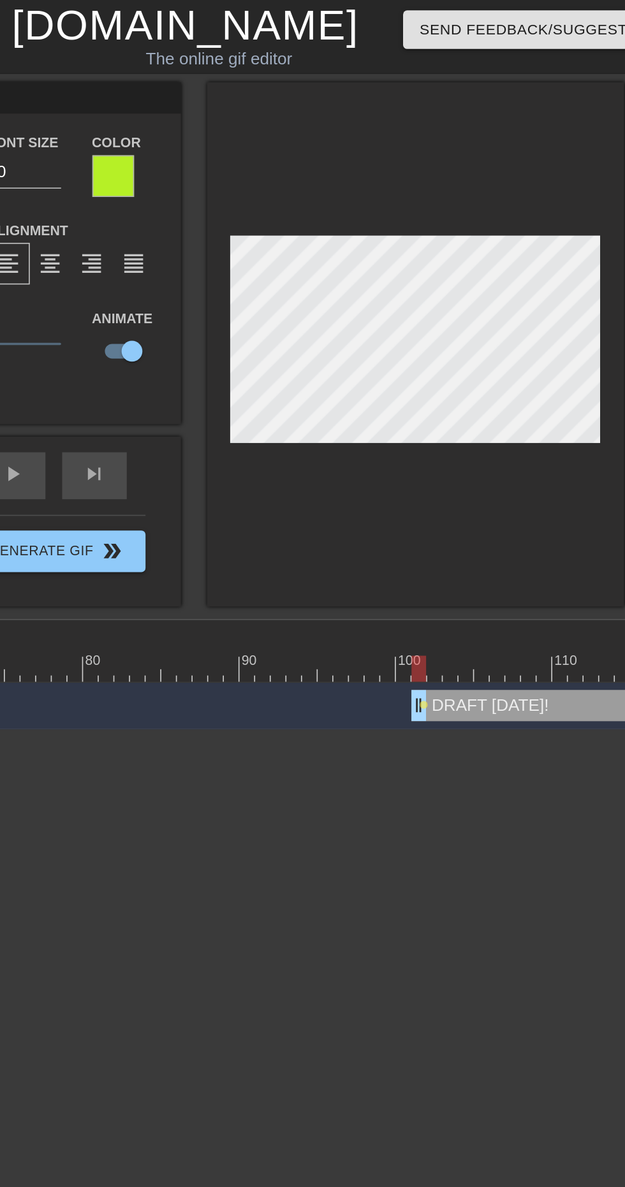
click at [455, 405] on div at bounding box center [225, 409] width 1444 height 16
click at [472, 403] on div at bounding box center [225, 409] width 1444 height 16
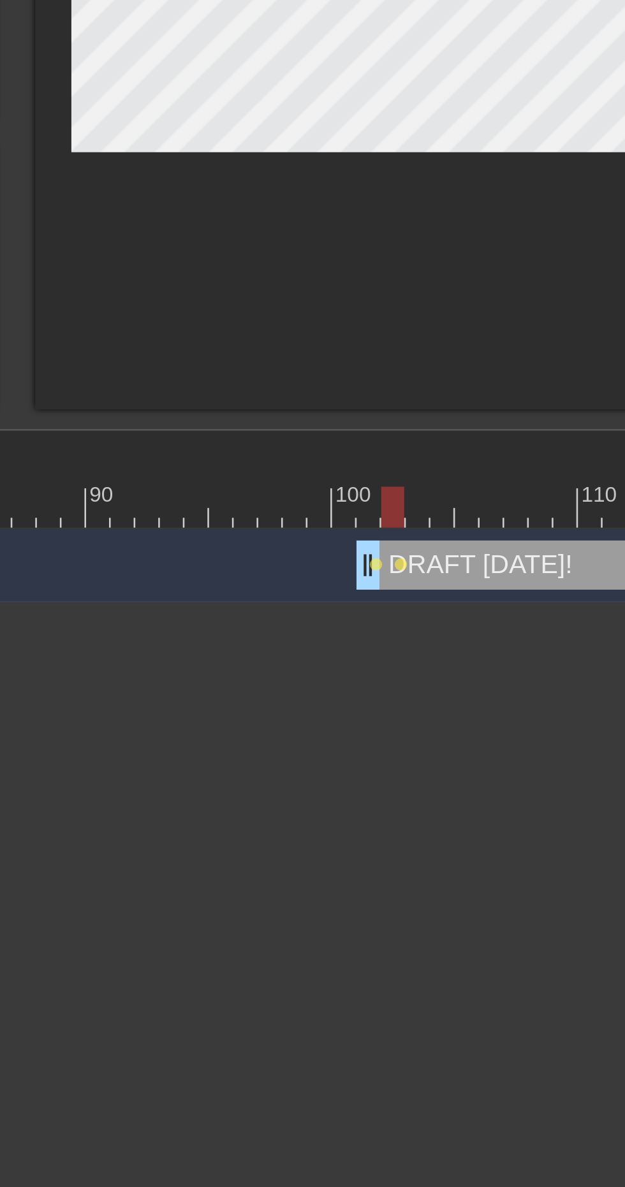
click at [483, 409] on div at bounding box center [225, 409] width 1444 height 16
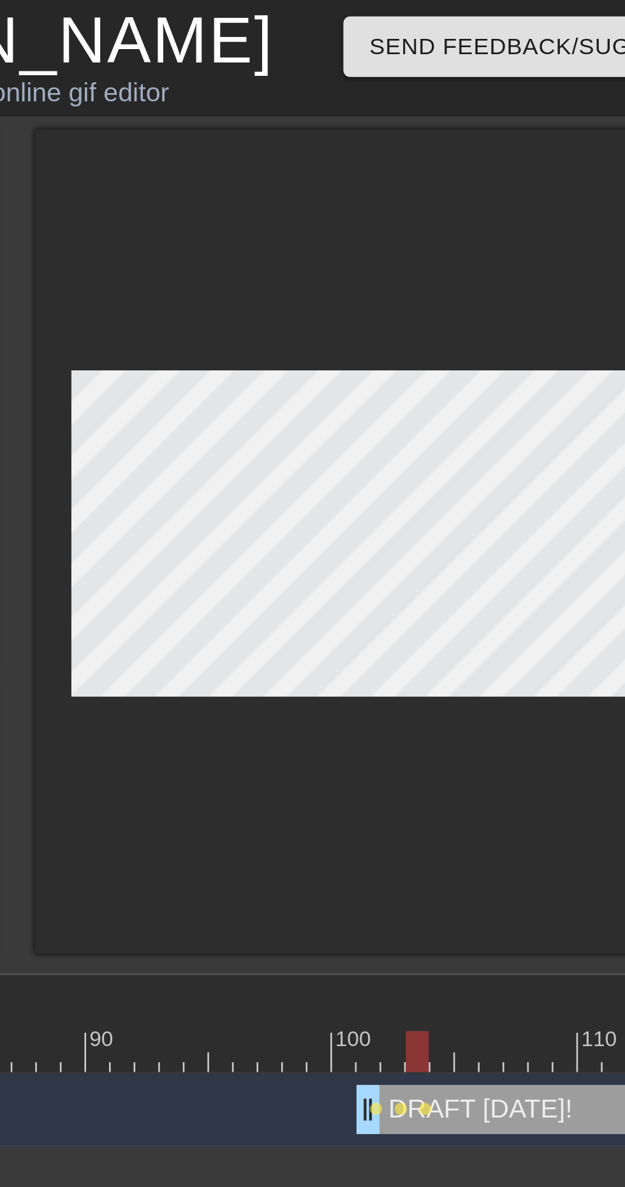
click at [490, 410] on div at bounding box center [225, 409] width 1444 height 16
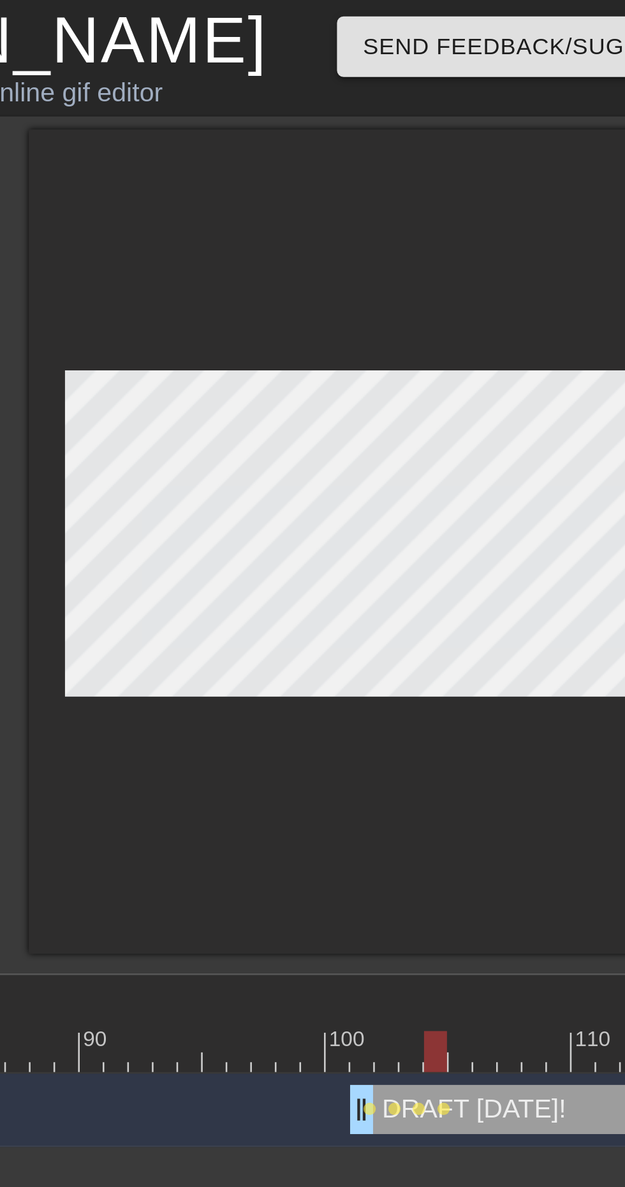
click at [503, 409] on div at bounding box center [225, 409] width 1444 height 16
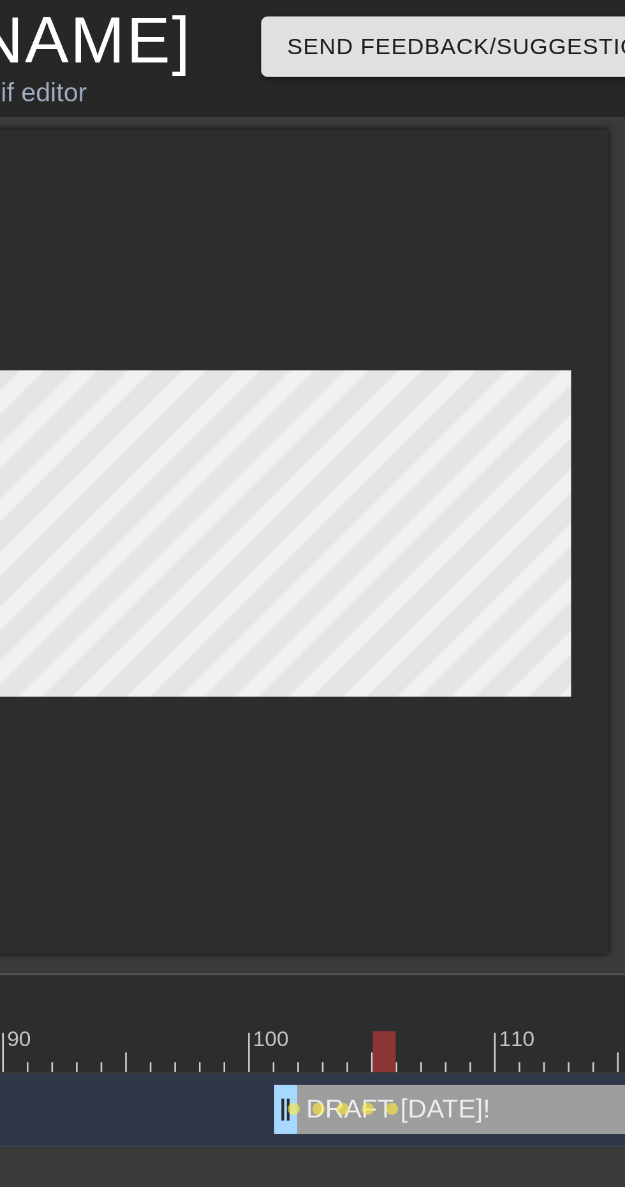
click at [514, 406] on div at bounding box center [225, 409] width 1444 height 16
click at [523, 405] on div at bounding box center [225, 409] width 1444 height 16
click at [531, 406] on div at bounding box center [225, 409] width 1444 height 16
click at [541, 409] on div at bounding box center [225, 409] width 1444 height 16
click at [553, 409] on div at bounding box center [225, 409] width 1444 height 16
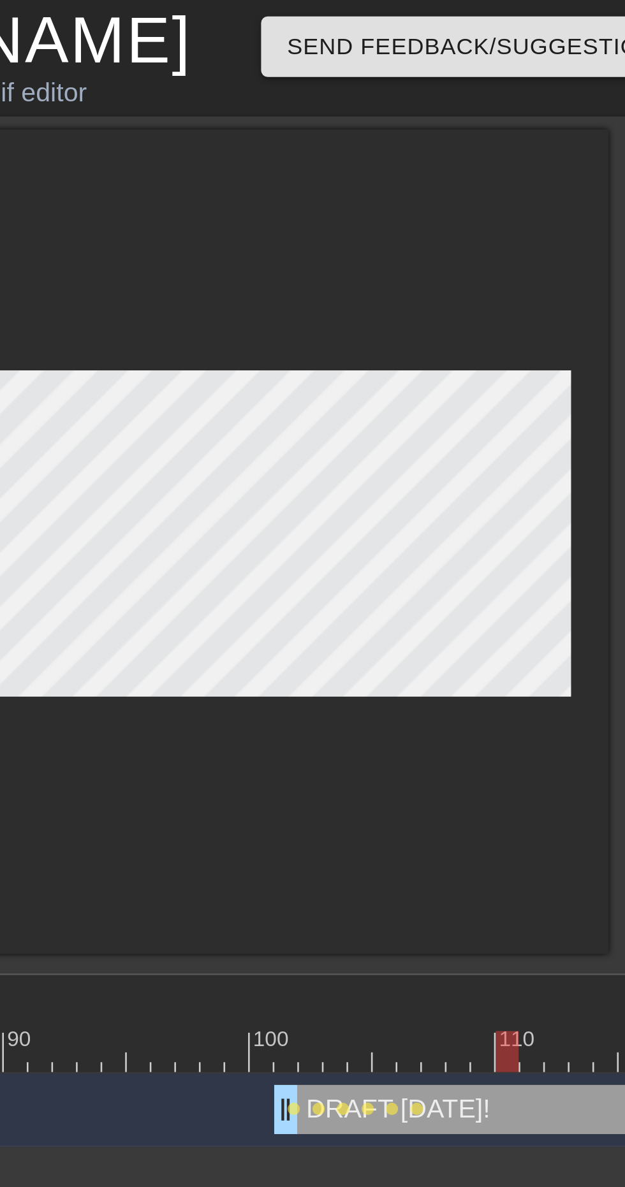
click at [562, 409] on div at bounding box center [225, 409] width 1444 height 16
click at [568, 409] on div at bounding box center [225, 409] width 1444 height 16
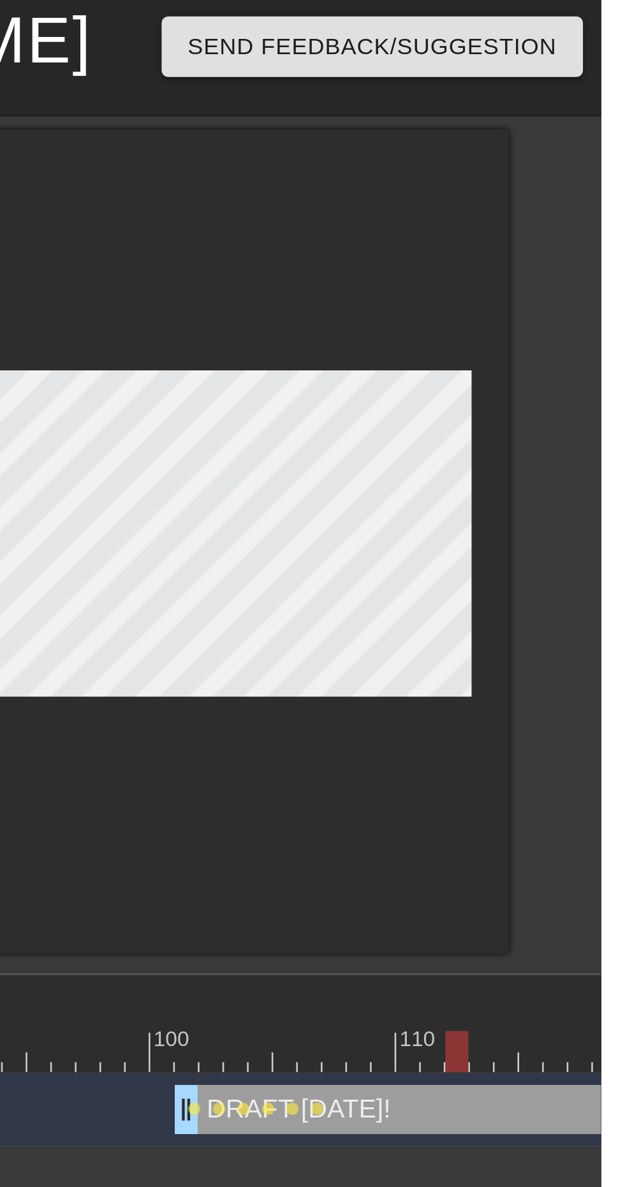
click at [581, 409] on div at bounding box center [225, 409] width 1444 height 16
click at [589, 409] on div at bounding box center [225, 409] width 1444 height 16
click at [608, 407] on div at bounding box center [225, 409] width 1444 height 16
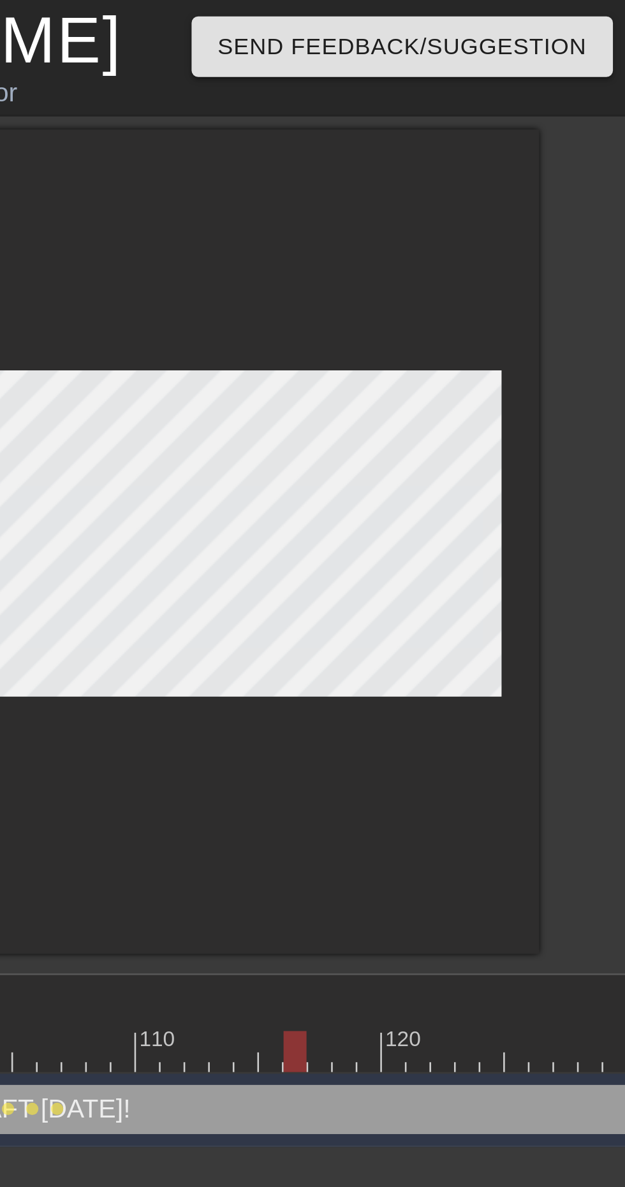
scroll to position [0, 739]
click at [507, 411] on div at bounding box center [111, 409] width 1444 height 16
click at [517, 409] on div at bounding box center [111, 409] width 1444 height 16
click at [532, 411] on div at bounding box center [111, 409] width 1444 height 16
click at [543, 410] on div at bounding box center [111, 409] width 1444 height 16
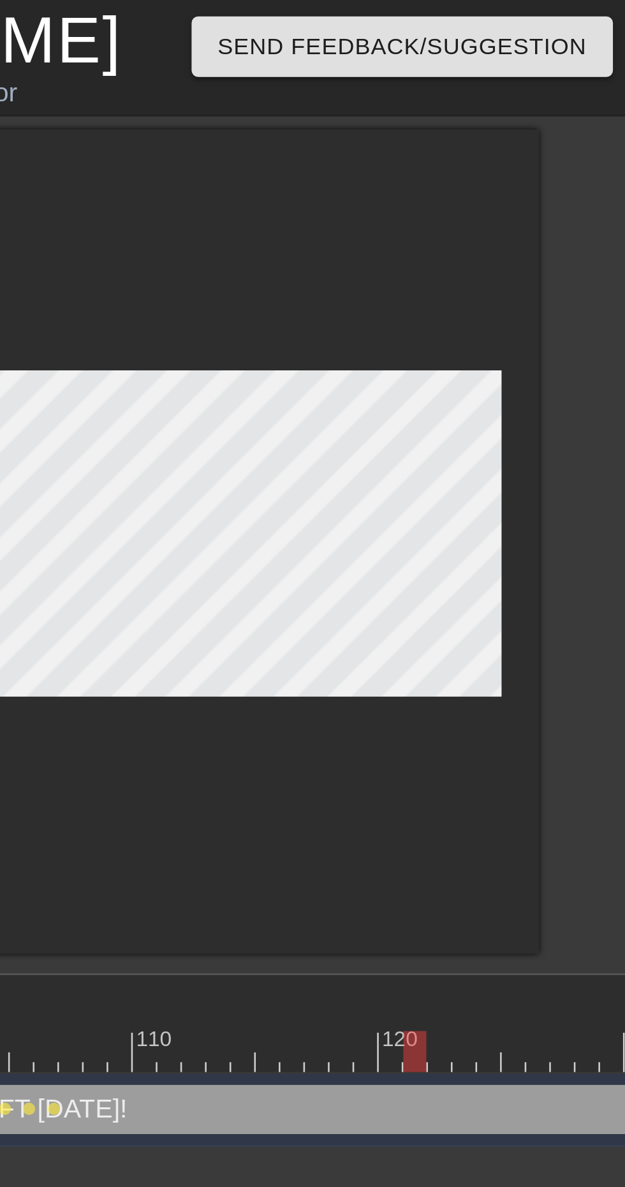
click at [553, 409] on div at bounding box center [111, 409] width 1444 height 16
type input "60"
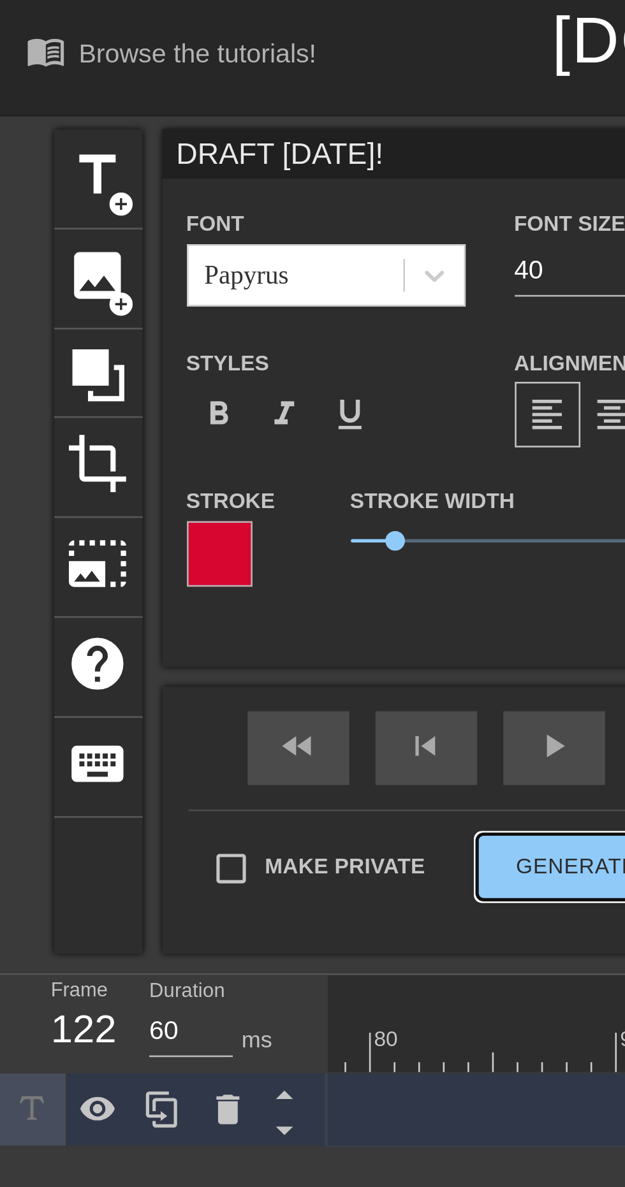
click at [212, 334] on div "Make Private Generate Gif double_arrow" at bounding box center [184, 340] width 223 height 50
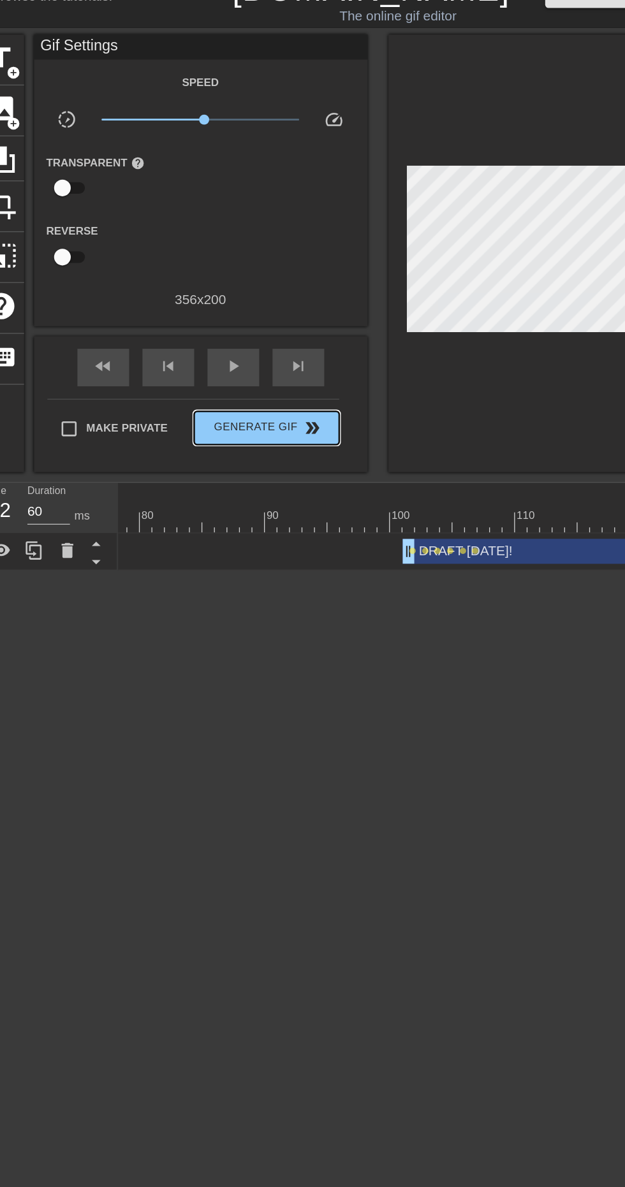
click at [239, 350] on span "Generate Gif double_arrow" at bounding box center [241, 351] width 100 height 15
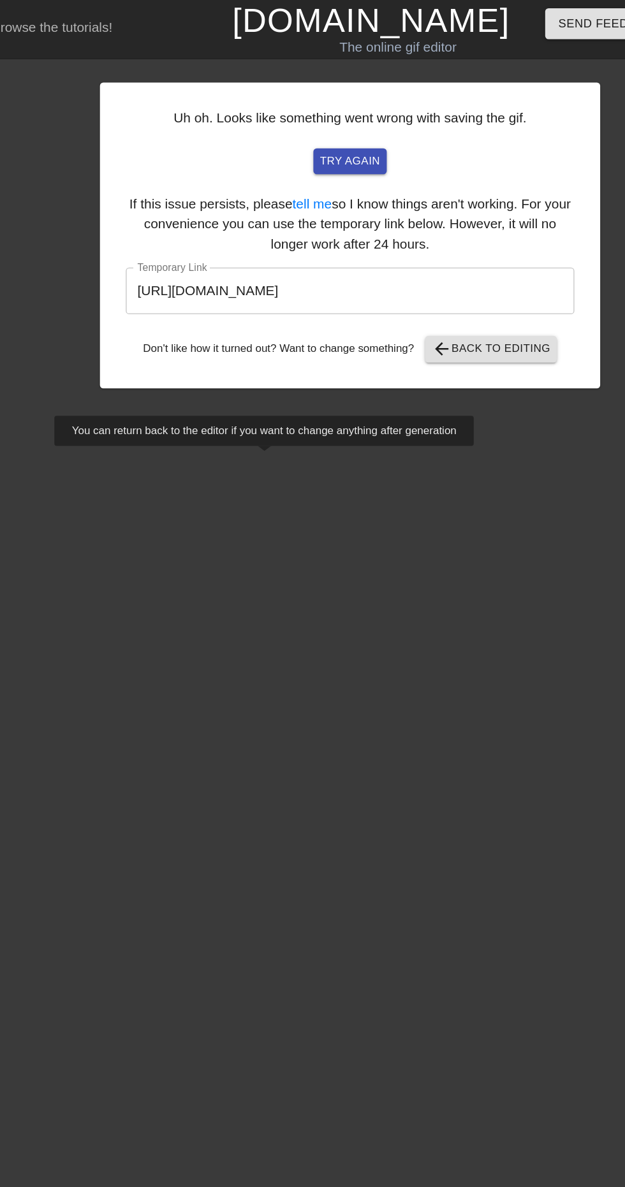
click at [296, 222] on input "[URL][DOMAIN_NAME]" at bounding box center [304, 223] width 343 height 36
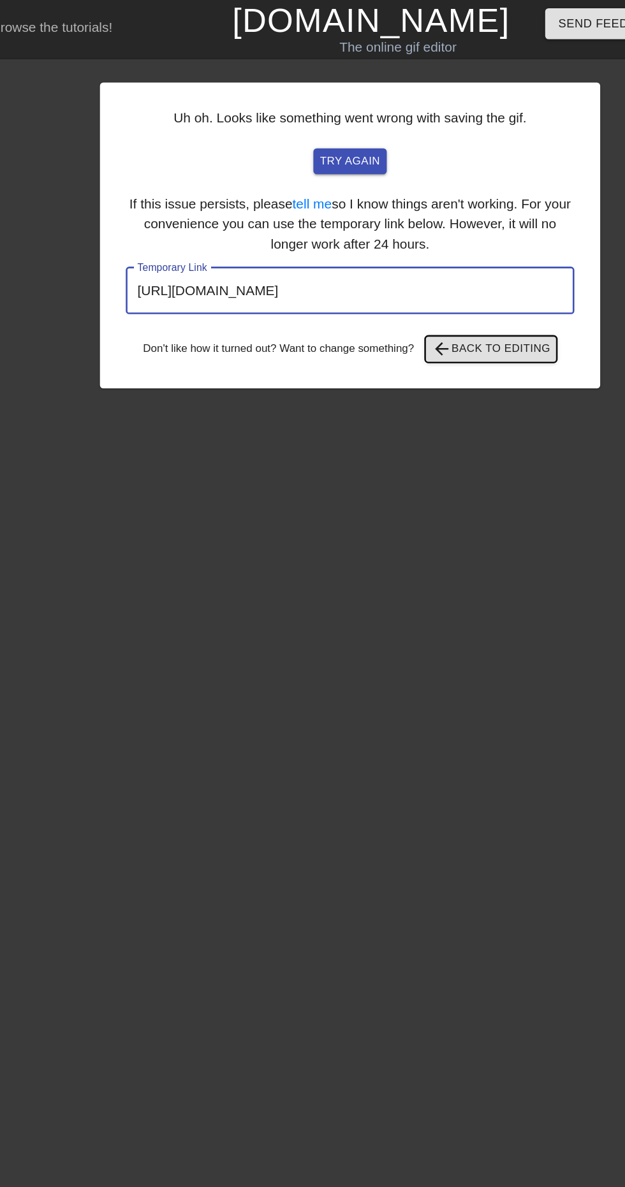
click at [419, 266] on span "arrow_back Back to Editing" at bounding box center [412, 266] width 91 height 15
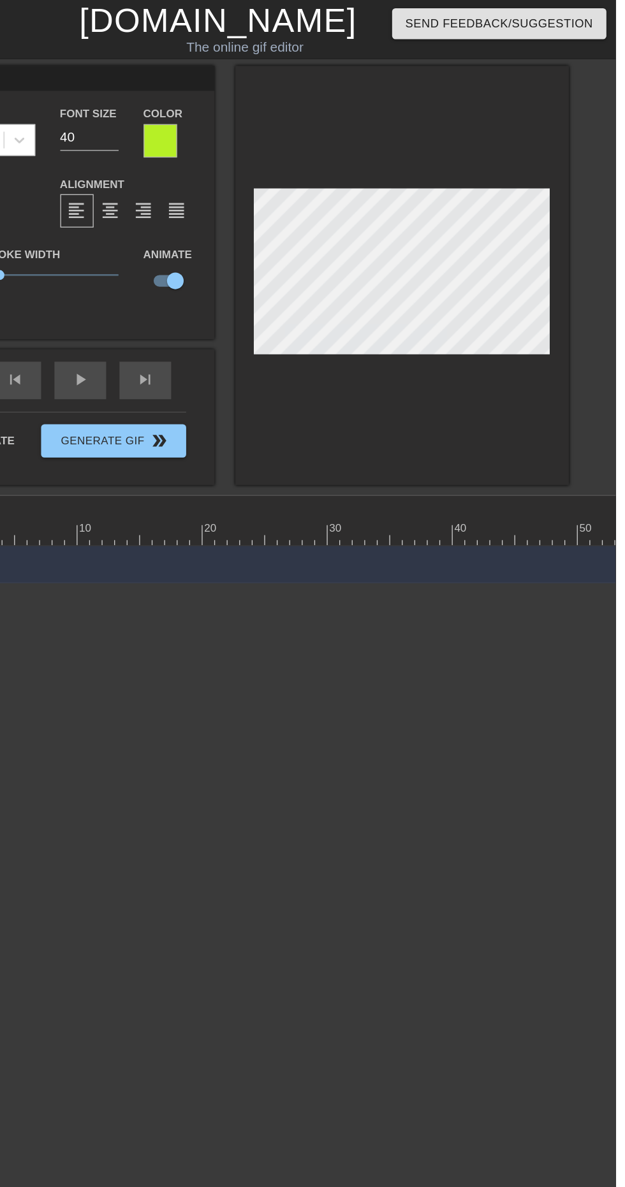
click at [534, 316] on div at bounding box center [461, 210] width 255 height 321
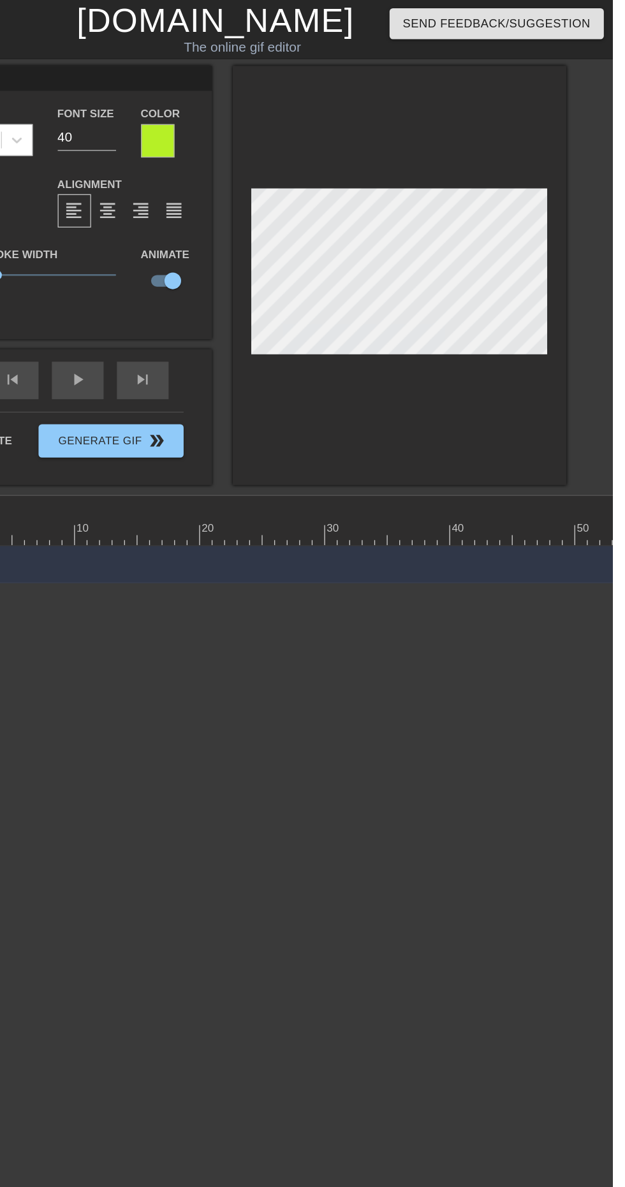
click at [492, 446] on html "menu_book Browse the tutorials! [DOMAIN_NAME] The online gif editor Send Feedba…" at bounding box center [312, 223] width 625 height 446
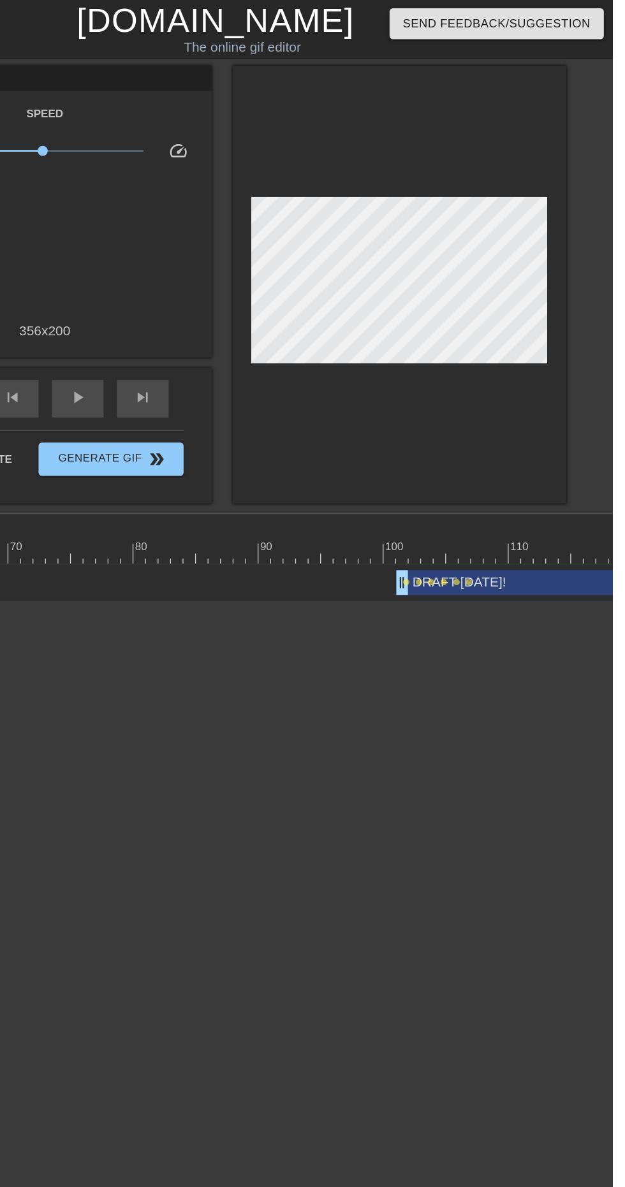
scroll to position [0, 623]
click at [465, 416] on div at bounding box center [227, 423] width 1444 height 16
click at [487, 419] on div at bounding box center [227, 423] width 1444 height 16
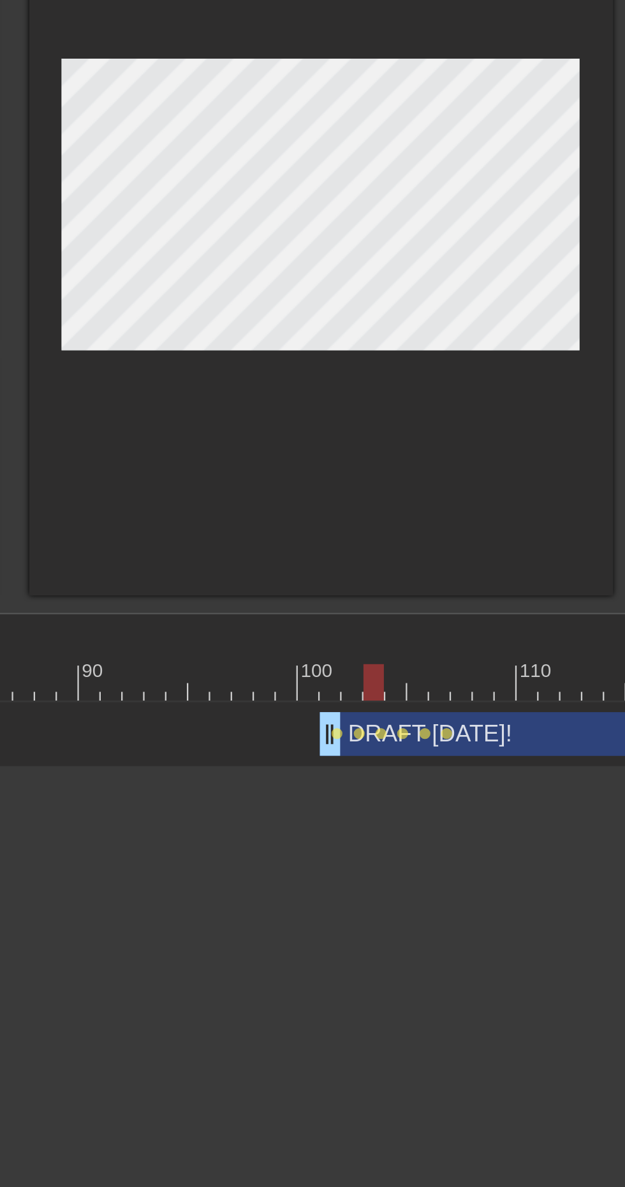
click at [468, 445] on span "lens" at bounding box center [469, 445] width 6 height 6
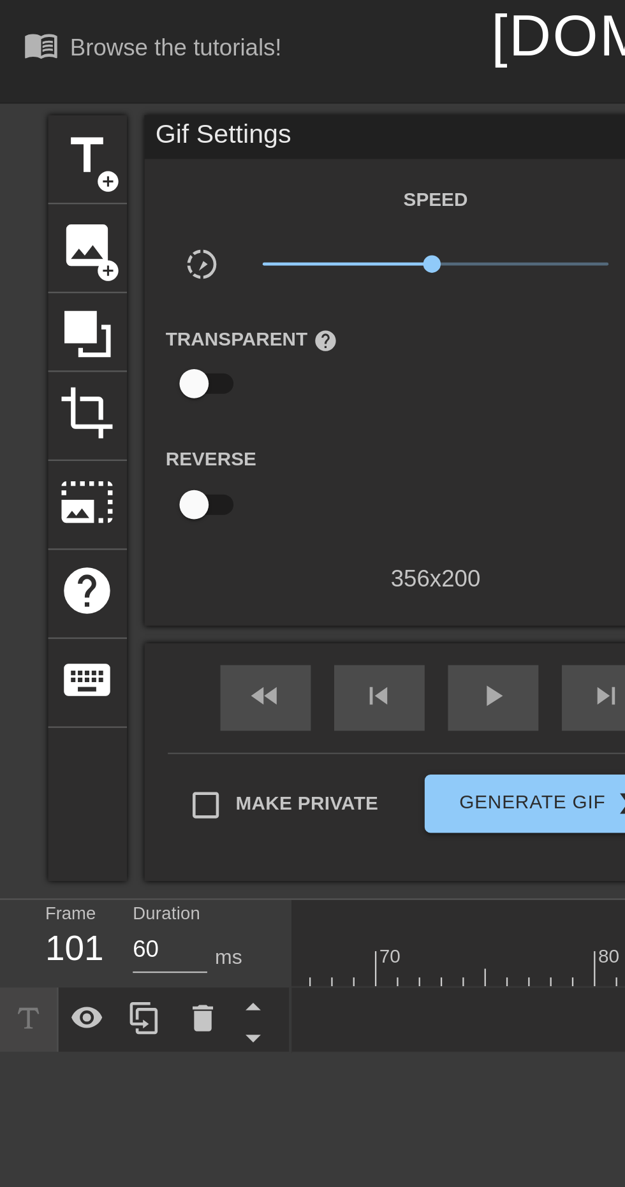
click at [89, 451] on div at bounding box center [312, 593] width 625 height 1187
click at [159, 460] on html "menu_book Browse the tutorials! [DOMAIN_NAME] The online gif editor Send Feedba…" at bounding box center [312, 230] width 625 height 460
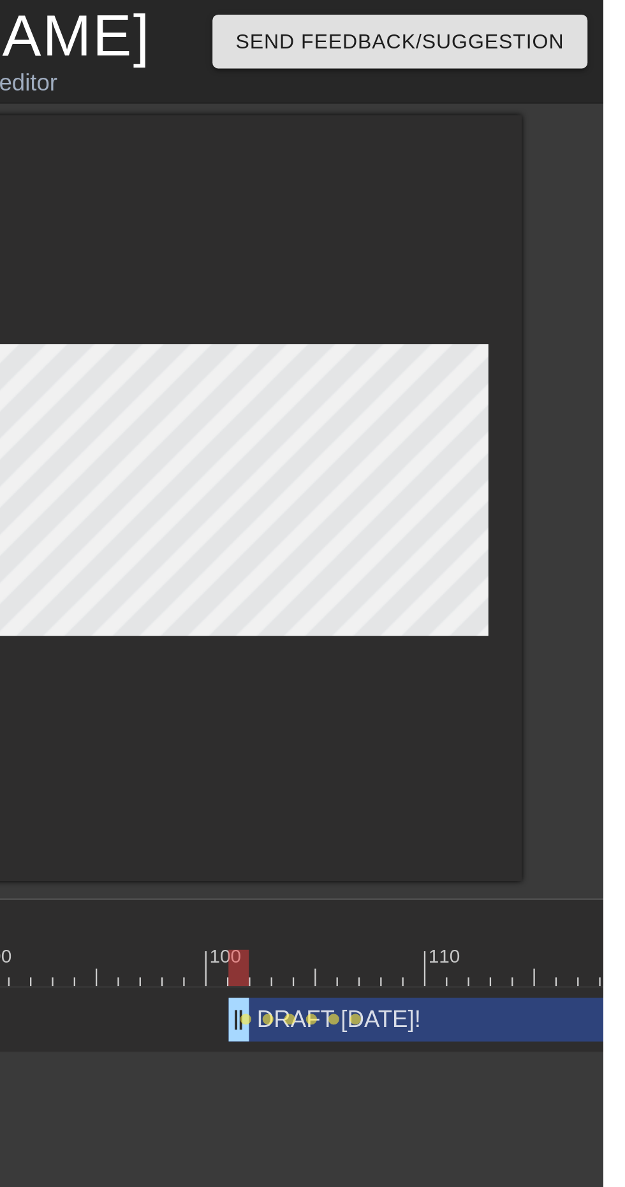
scroll to position [0, 0]
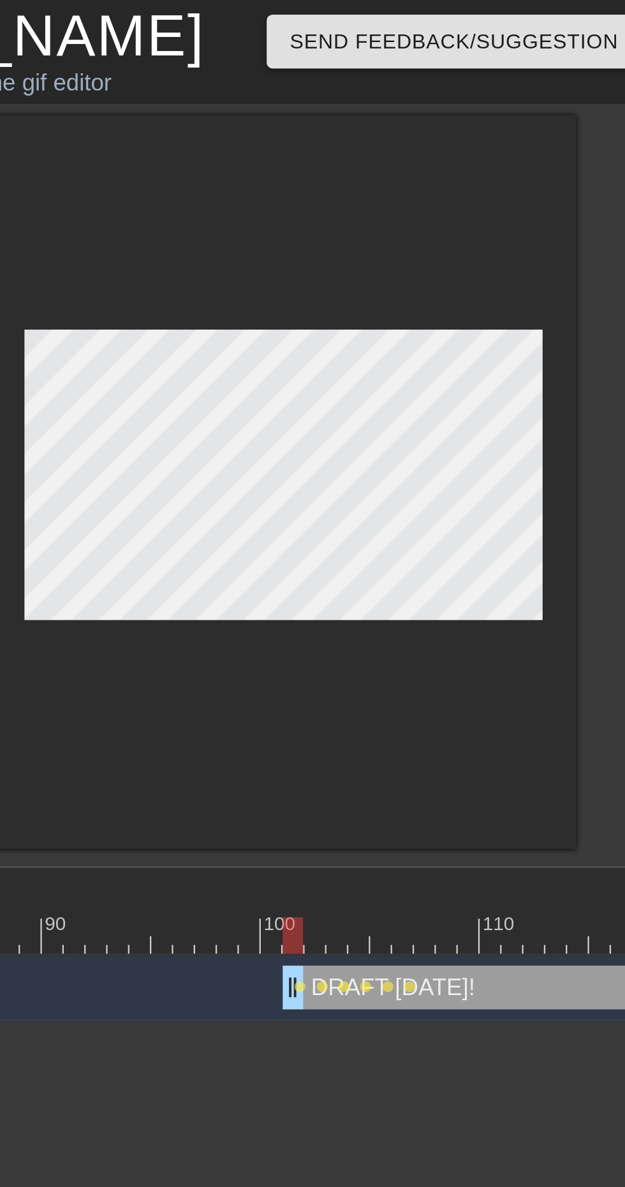
click at [478, 408] on div at bounding box center [227, 409] width 1444 height 16
type input "70"
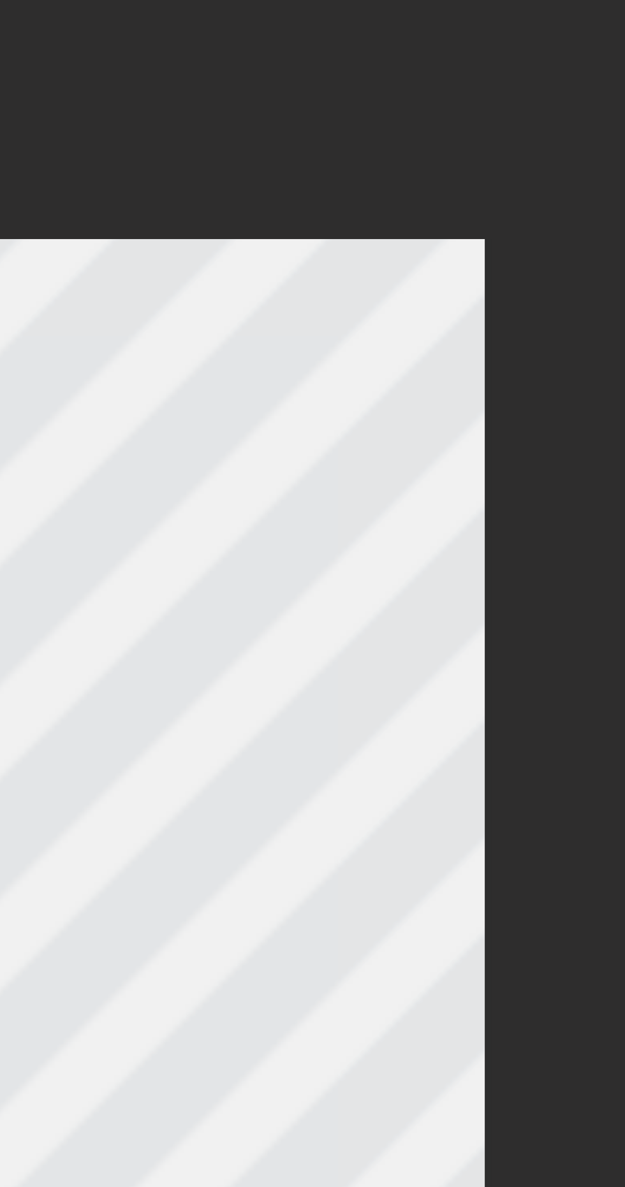
scroll to position [0, 3]
click at [579, 209] on div at bounding box center [461, 217] width 255 height 335
click at [579, 207] on div at bounding box center [461, 217] width 255 height 335
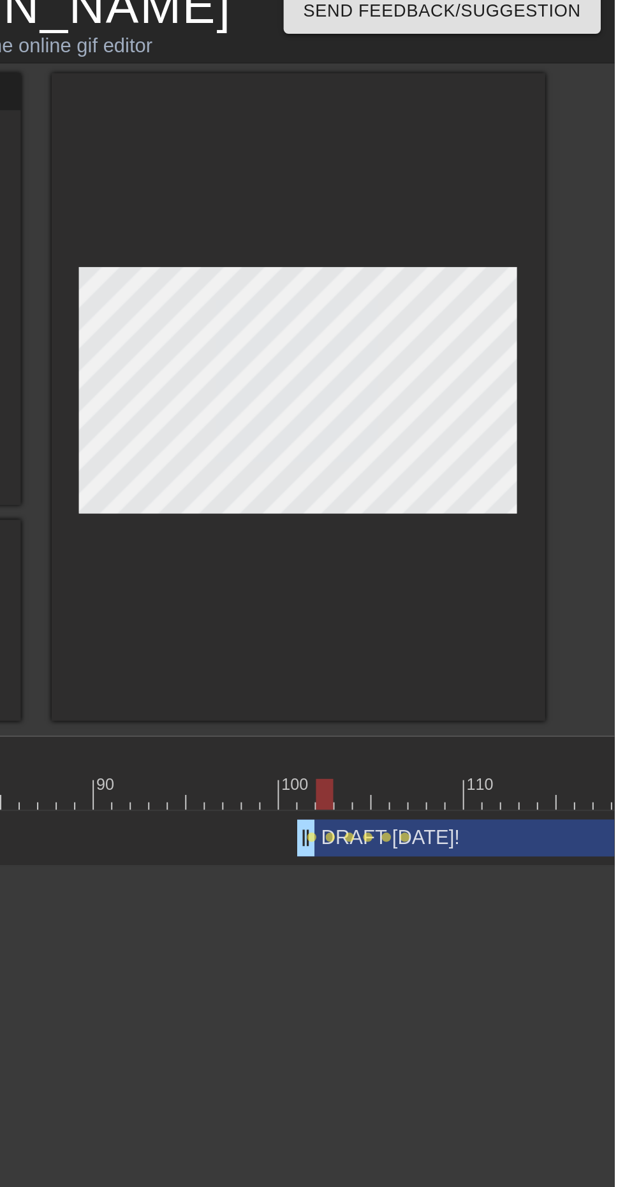
click at [514, 444] on span "lens" at bounding box center [517, 445] width 6 height 6
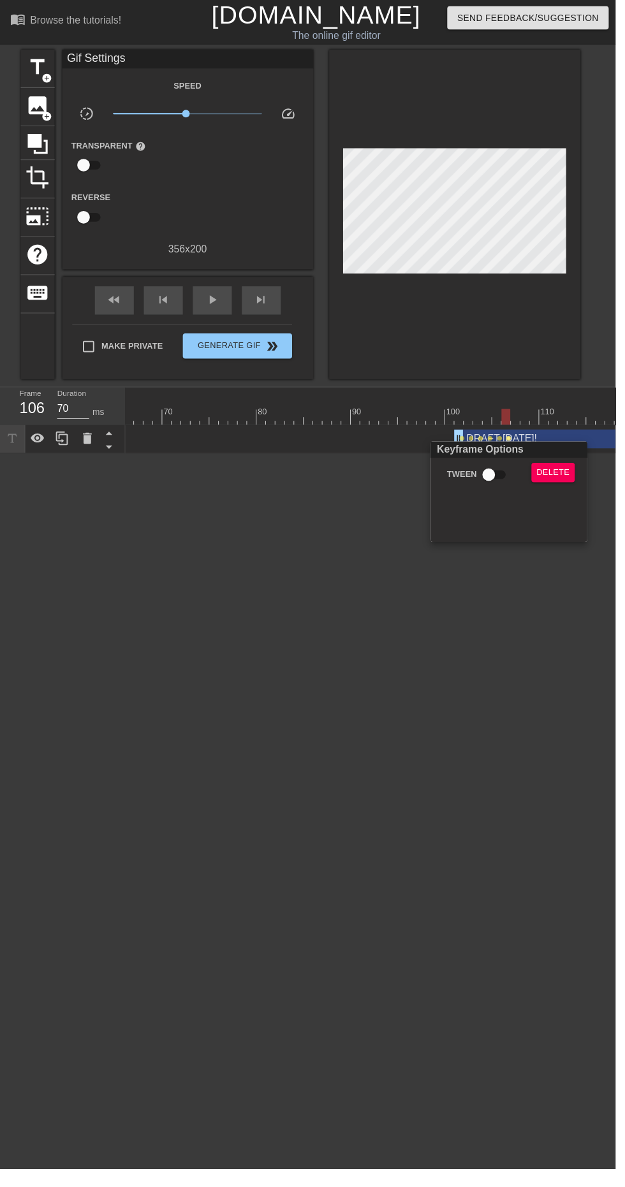
click at [397, 716] on div at bounding box center [312, 593] width 625 height 1187
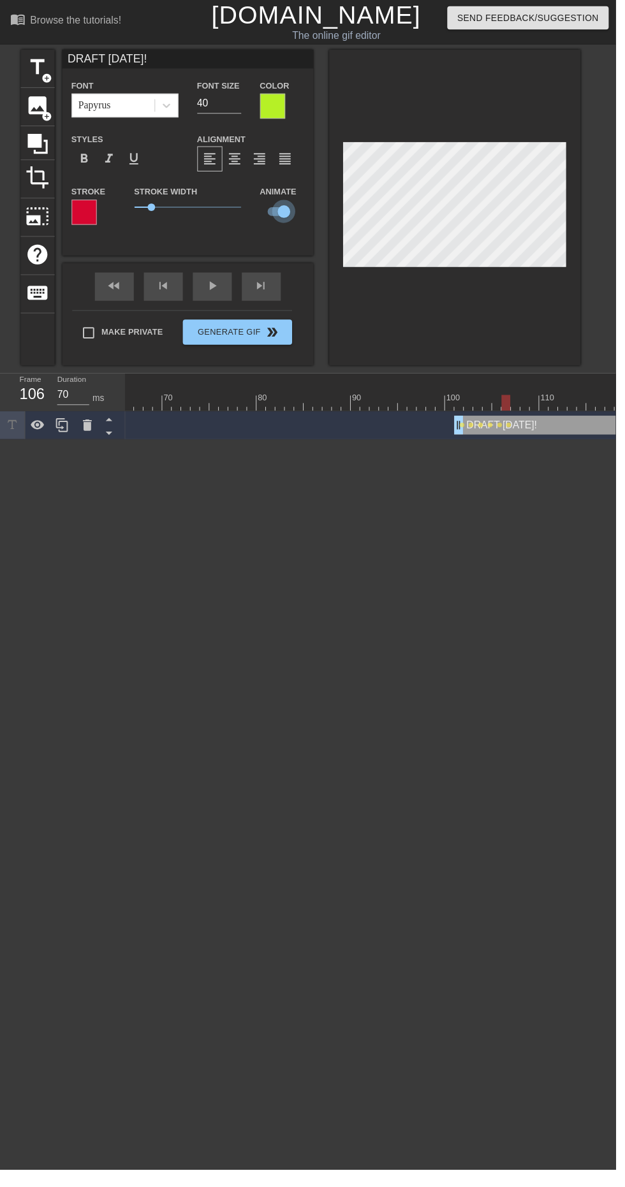
click at [284, 215] on input "checkbox" at bounding box center [288, 215] width 73 height 24
click at [281, 206] on input "checkbox" at bounding box center [276, 215] width 73 height 24
checkbox input "true"
type input "70"
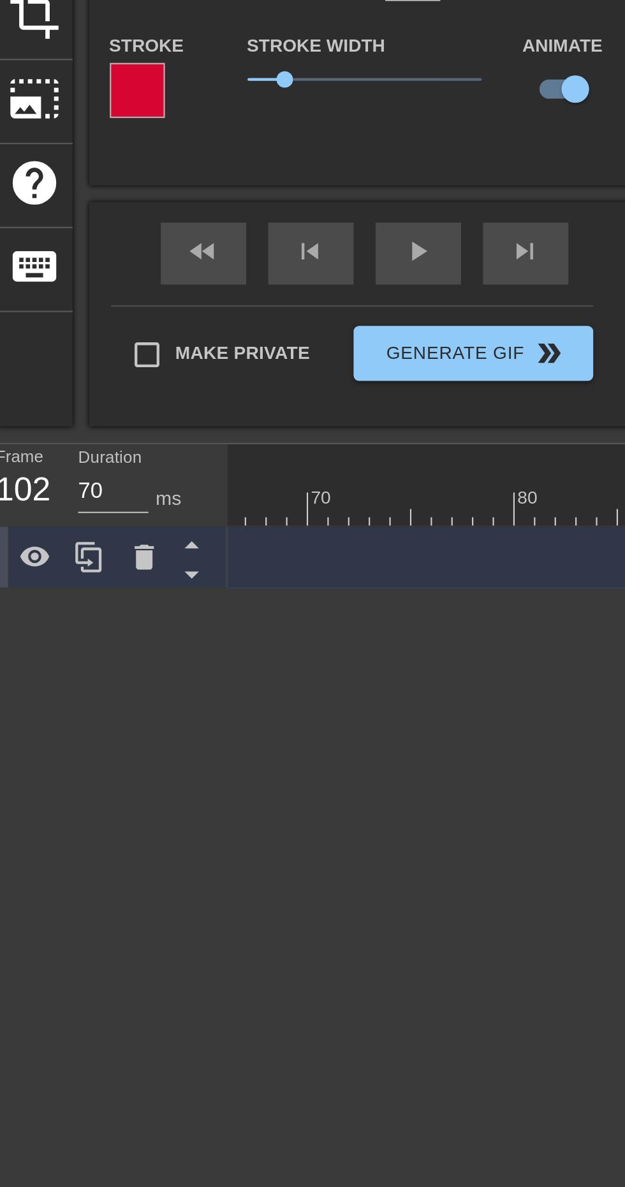
click at [87, 434] on icon at bounding box center [88, 431] width 9 height 11
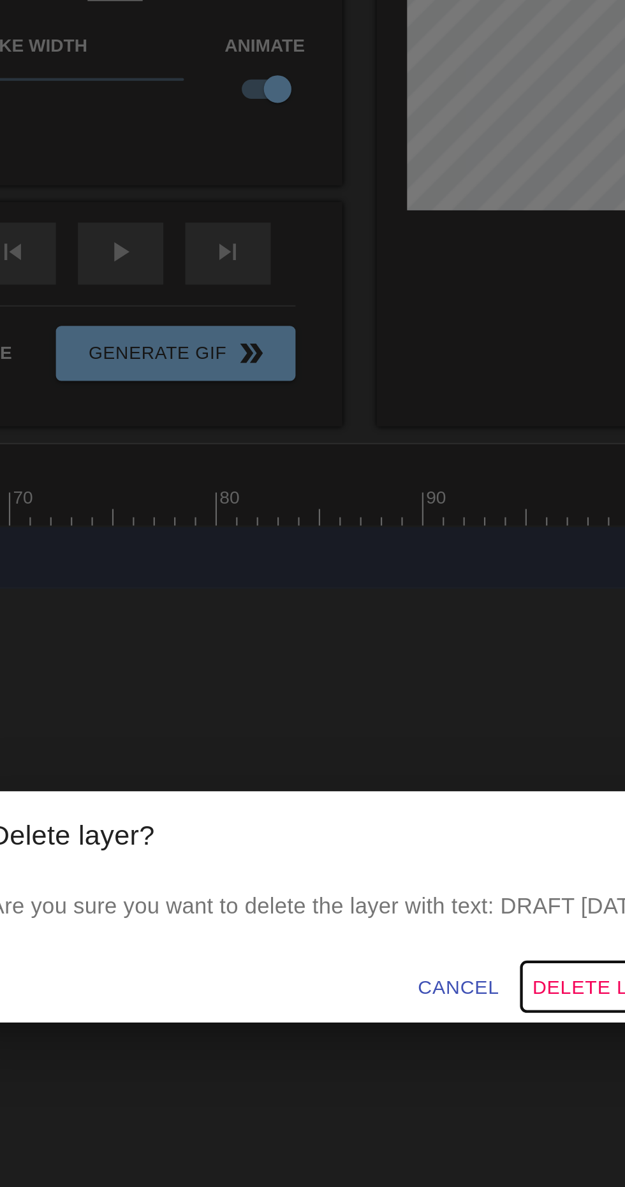
click at [432, 639] on span "Delete Layer" at bounding box center [440, 631] width 69 height 16
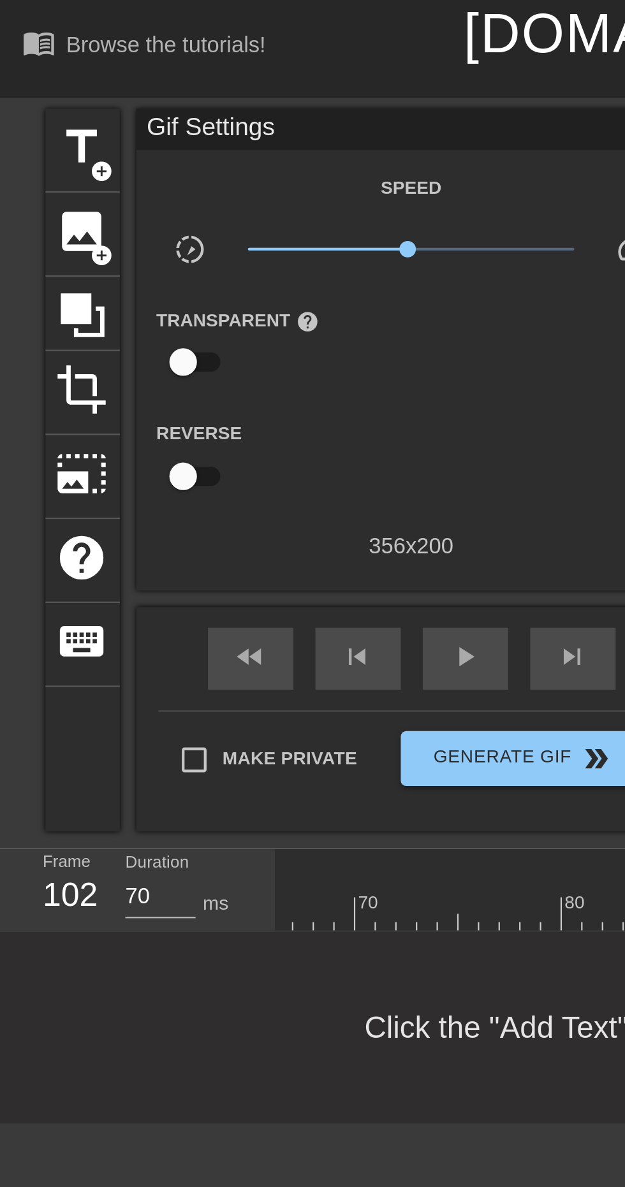
click at [39, 68] on span "title" at bounding box center [38, 68] width 24 height 24
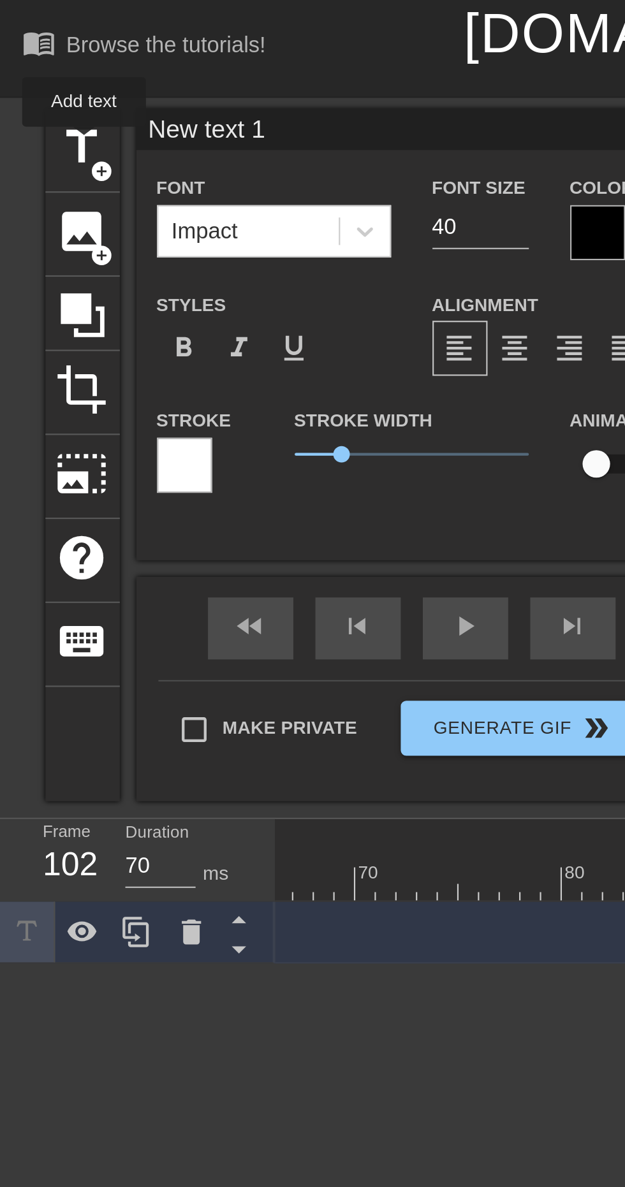
click at [137, 60] on input "New text 1" at bounding box center [190, 59] width 255 height 19
type input "N"
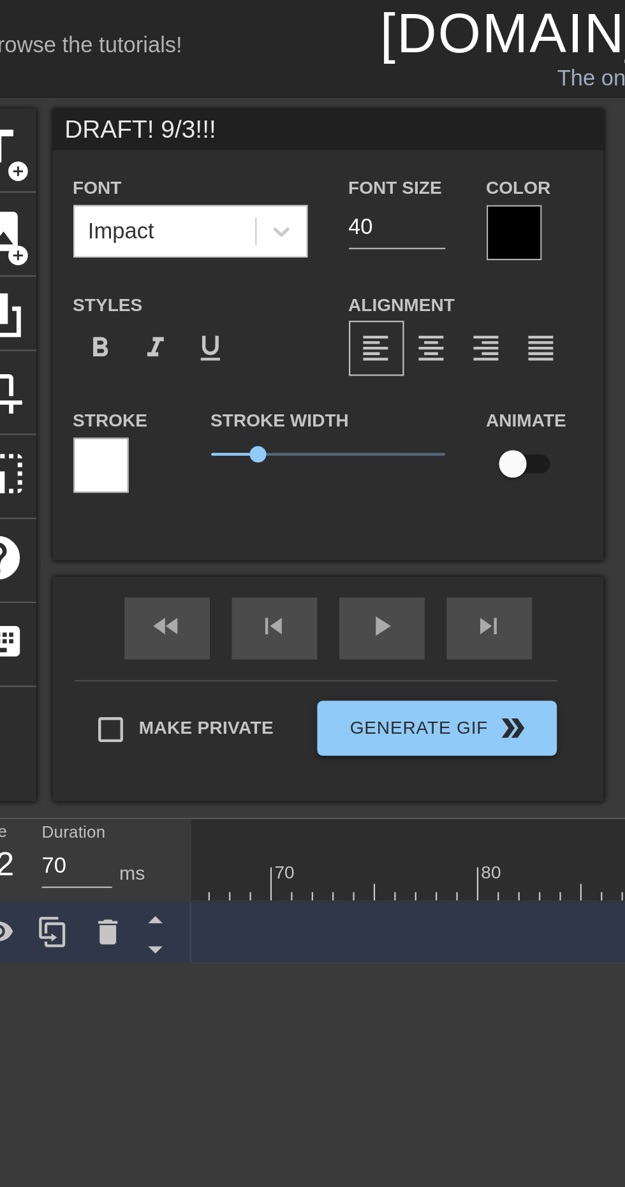
type input "DRAFT! 9/3!!!"
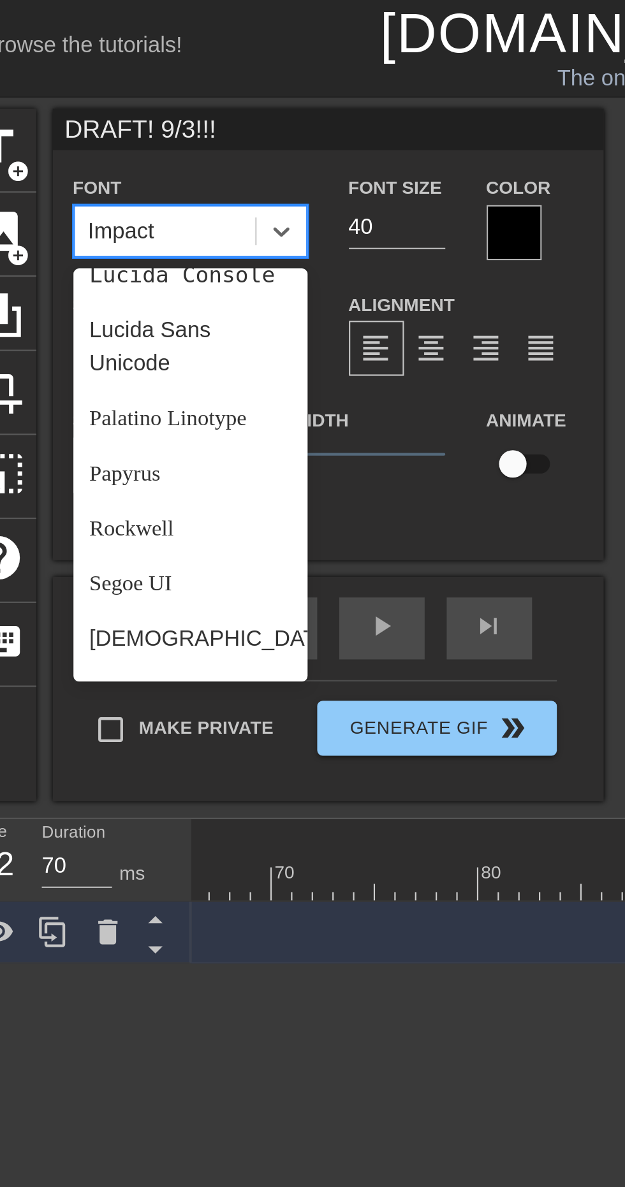
scroll to position [374, 0]
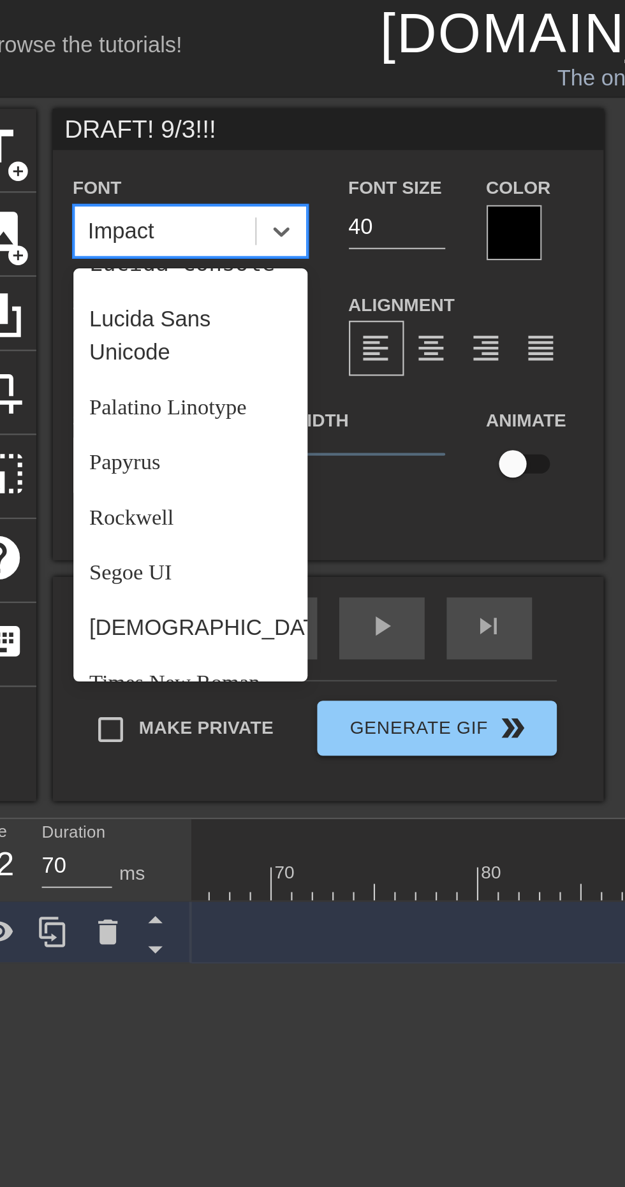
click at [112, 211] on div "Papyrus" at bounding box center [127, 214] width 108 height 26
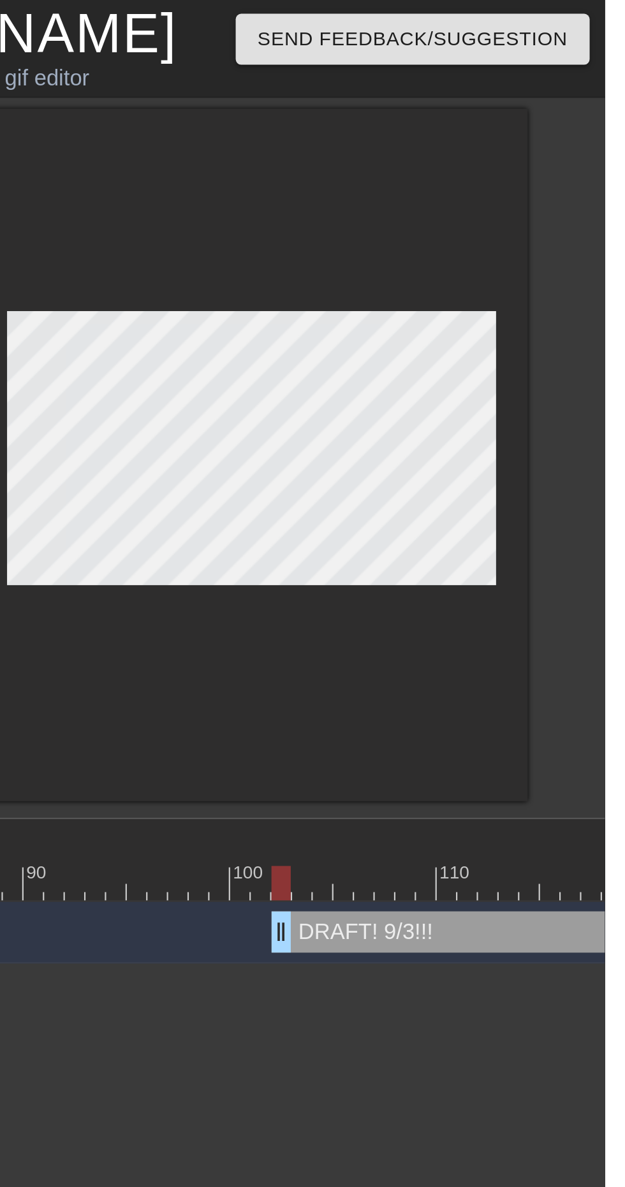
scroll to position [0, 0]
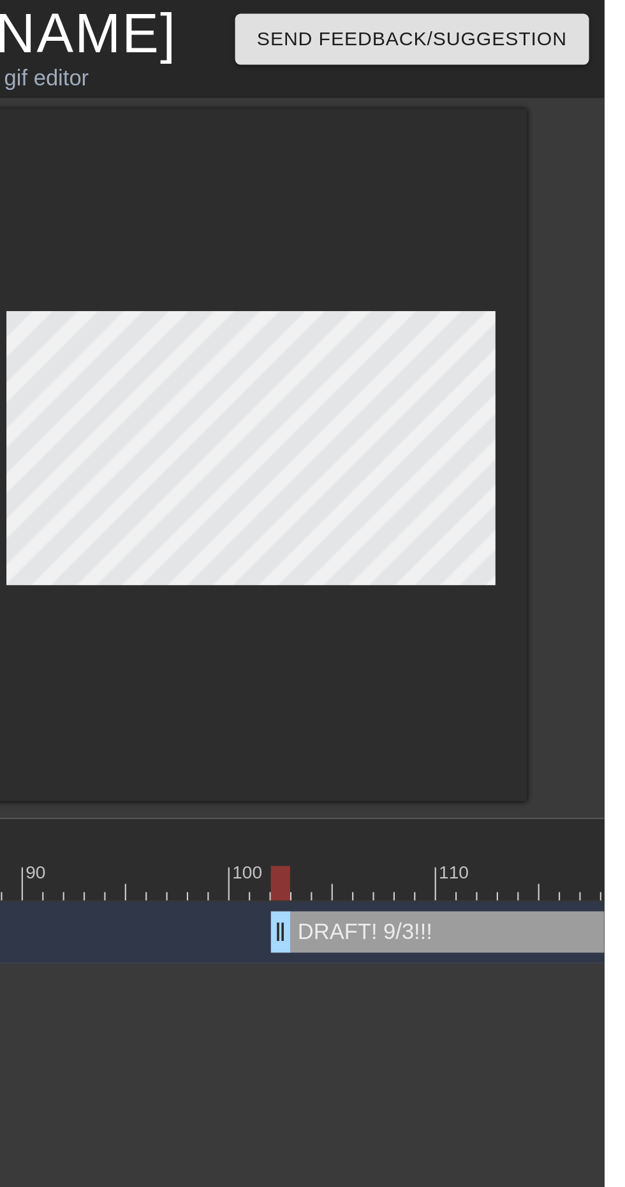
click at [548, 446] on html "menu_book Browse the tutorials! [DOMAIN_NAME] The online gif editor Send Feedba…" at bounding box center [312, 223] width 625 height 446
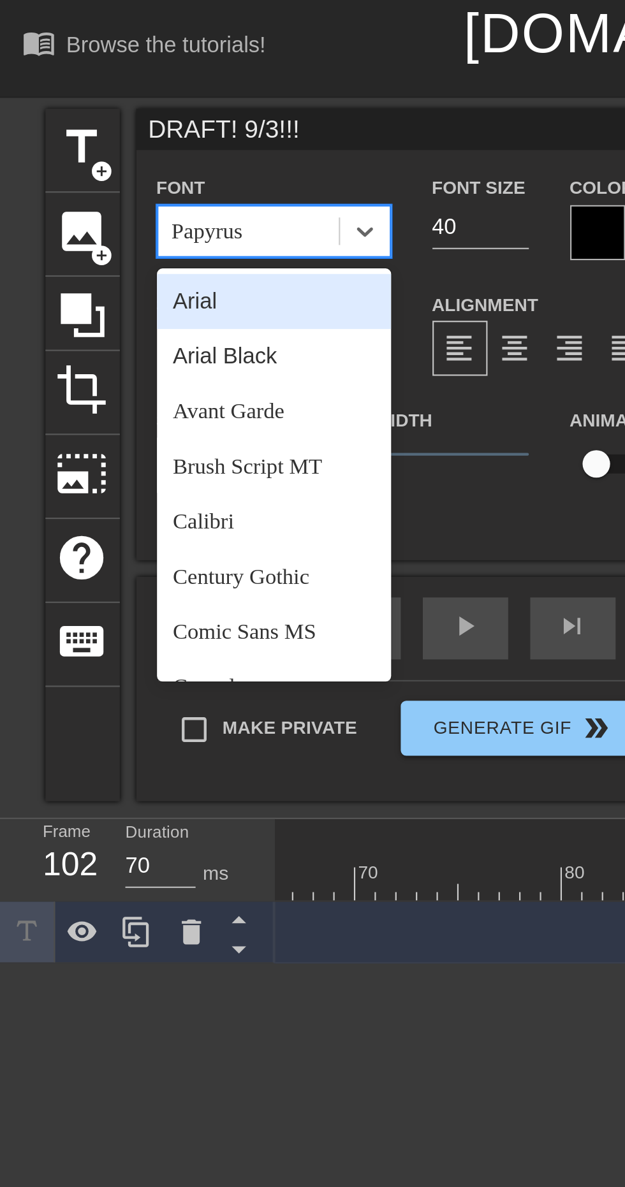
click at [130, 293] on div "Comic Sans MS" at bounding box center [127, 293] width 108 height 26
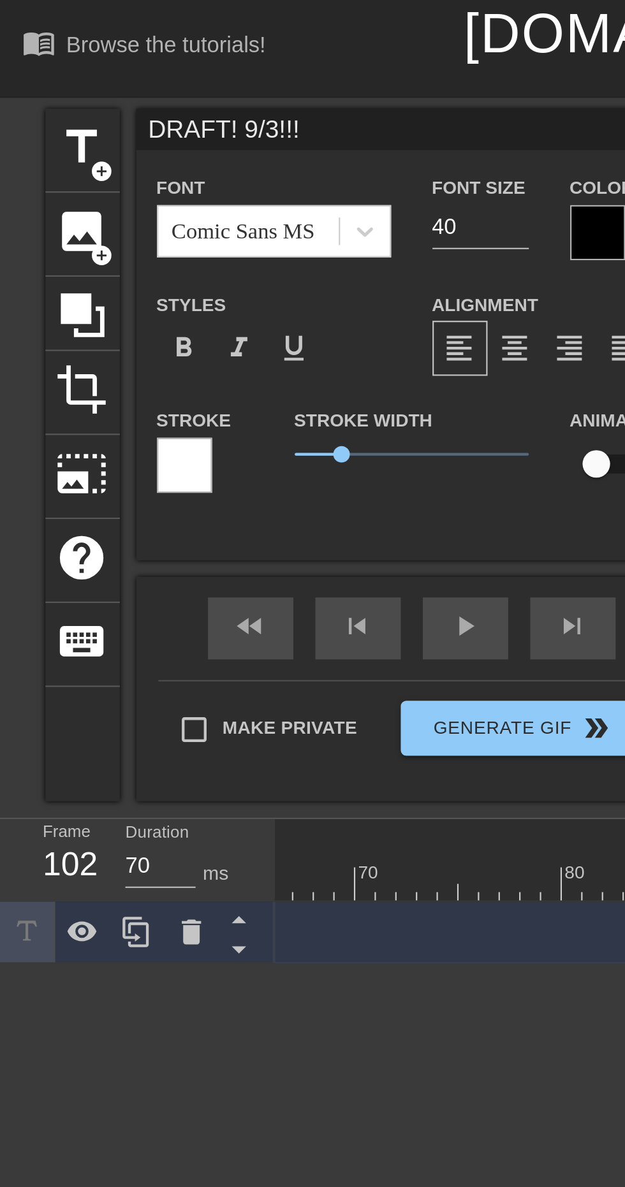
click at [212, 230] on div "Stroke Width 1" at bounding box center [191, 213] width 128 height 53
click at [83, 221] on div at bounding box center [86, 216] width 26 height 26
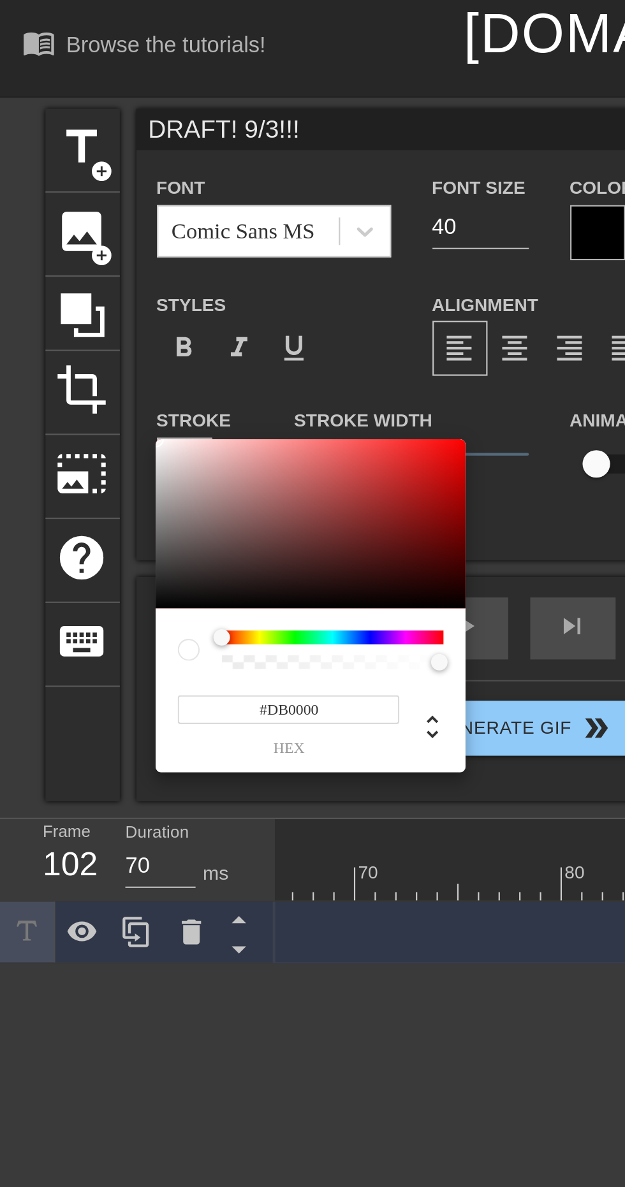
type input "#D90000"
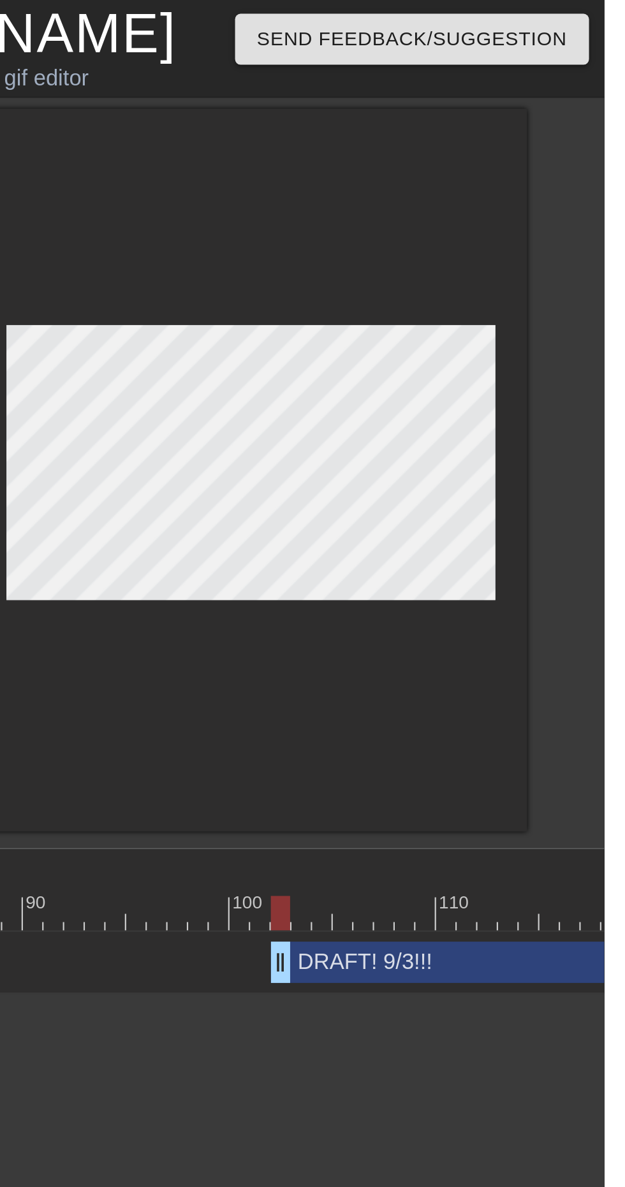
click at [543, 460] on html "menu_book Browse the tutorials! [DOMAIN_NAME] The online gif editor Send Feedba…" at bounding box center [312, 230] width 625 height 460
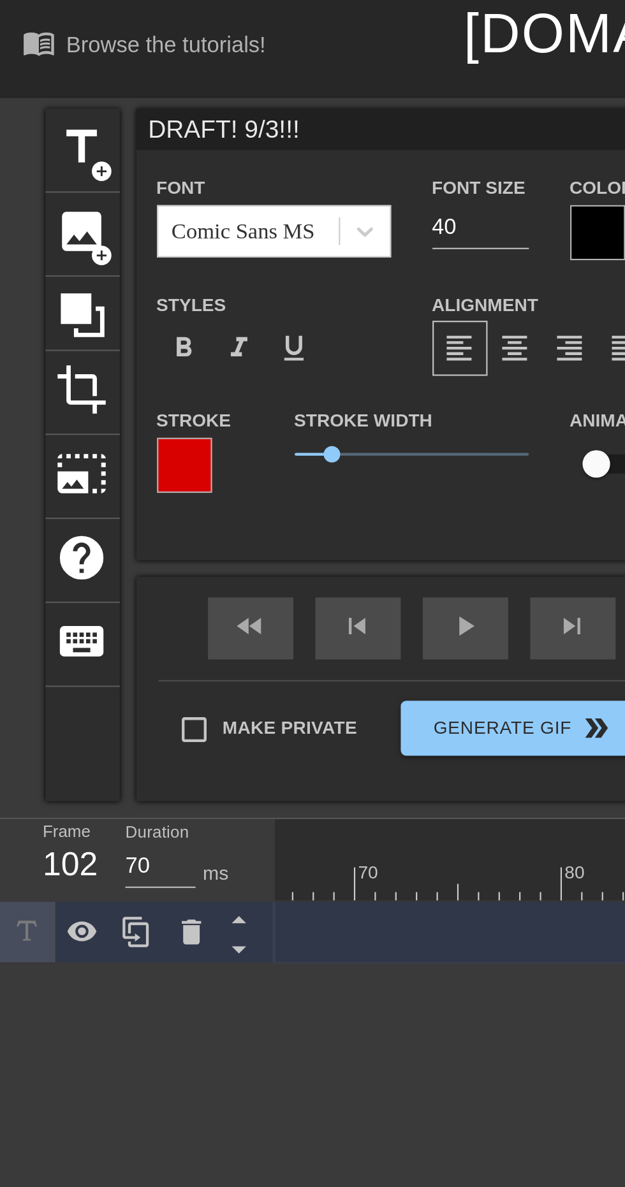
click at [273, 108] on div at bounding box center [277, 108] width 26 height 26
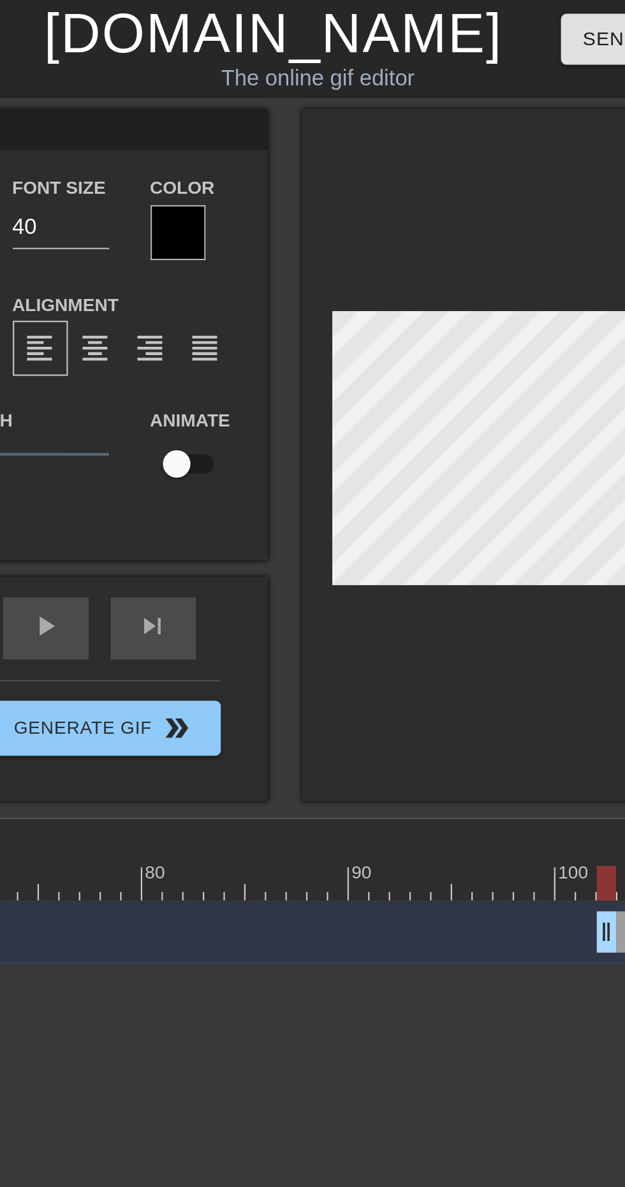
click at [275, 105] on div at bounding box center [277, 108] width 26 height 26
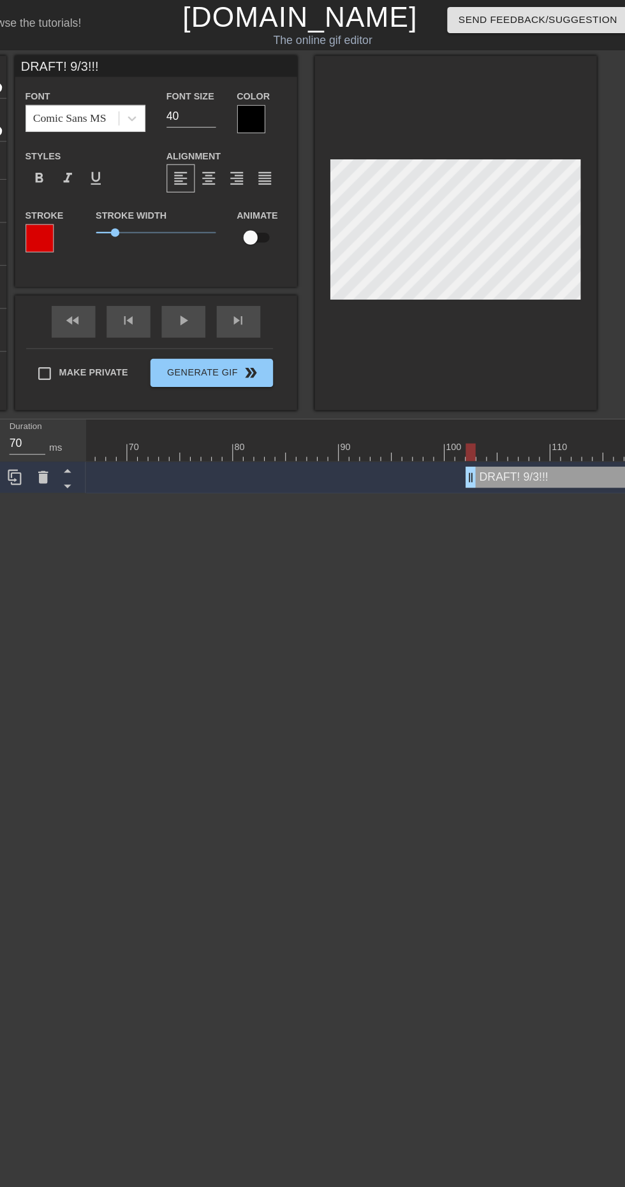
click at [272, 114] on div at bounding box center [277, 108] width 26 height 26
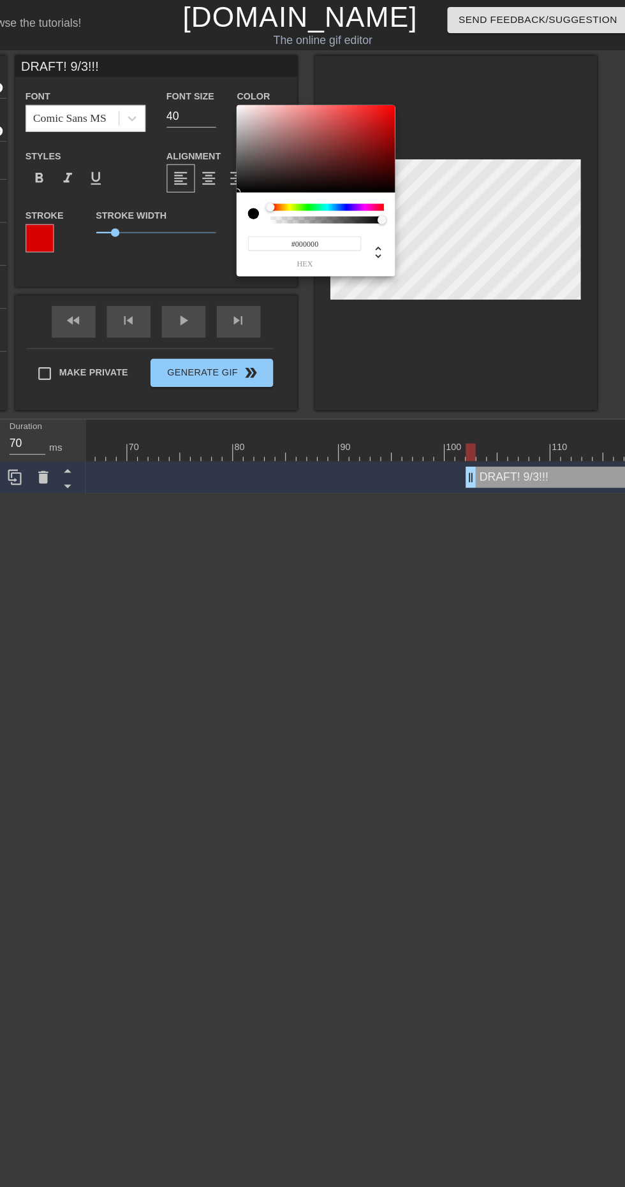
click at [318, 182] on div "#000000 hex" at bounding box center [334, 212] width 143 height 76
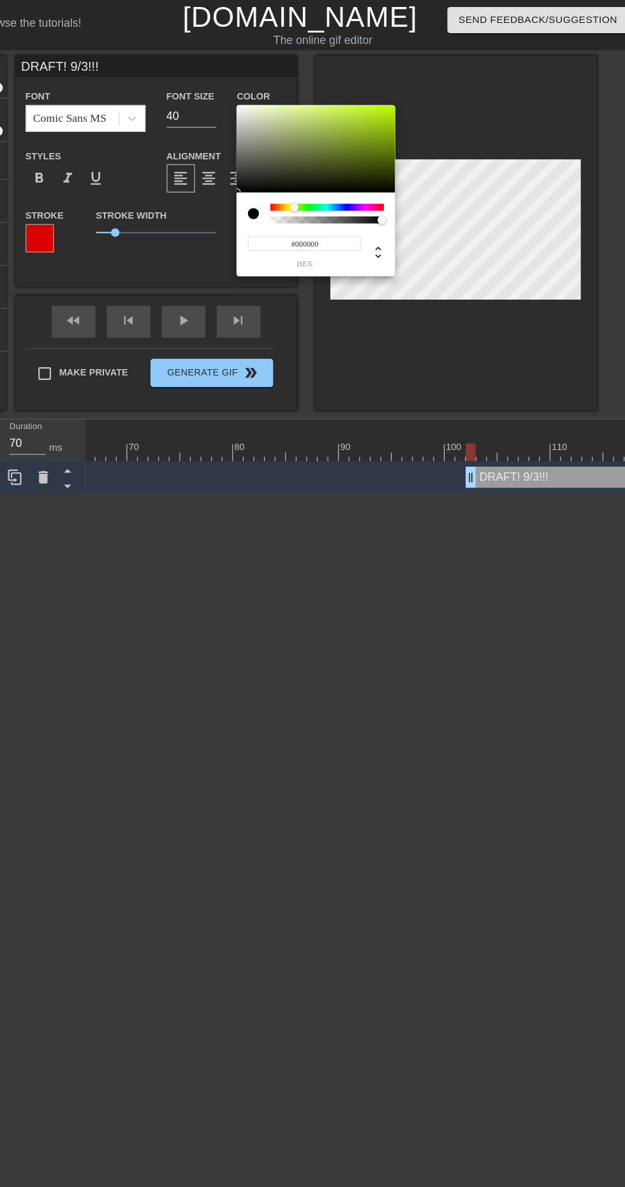
click at [315, 187] on div at bounding box center [316, 188] width 8 height 8
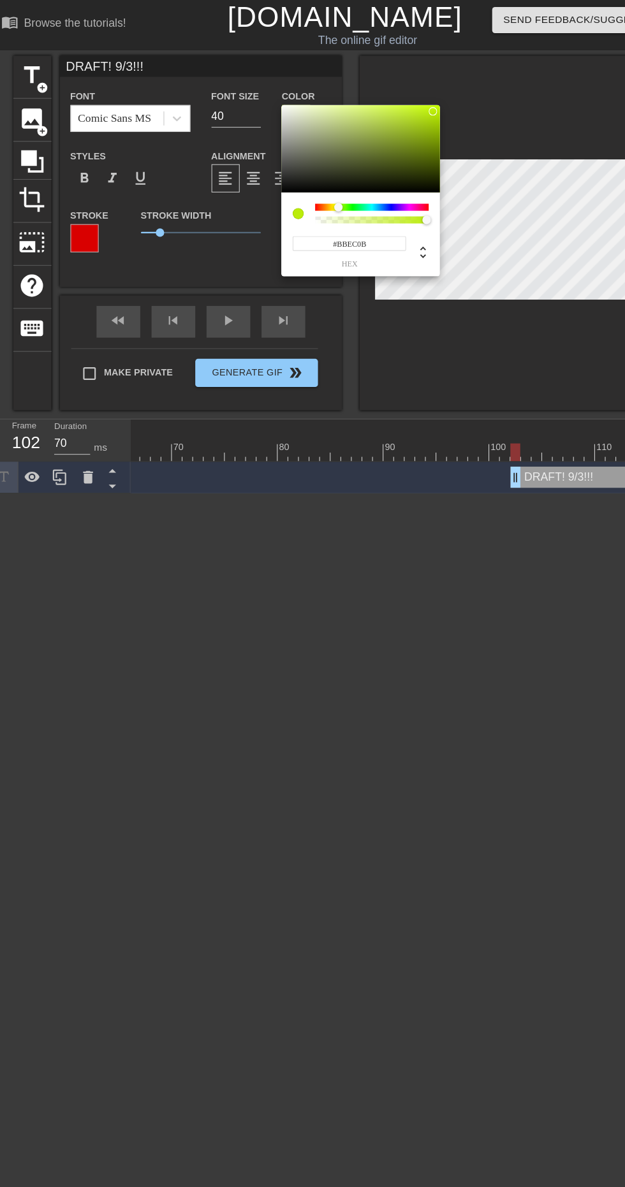
click at [400, 101] on div at bounding box center [401, 101] width 8 height 8
click at [405, 102] on div at bounding box center [406, 102] width 8 height 8
click at [323, 182] on div "#B6E802 hex" at bounding box center [334, 212] width 143 height 76
click at [324, 182] on div "#B6E802 hex" at bounding box center [334, 212] width 143 height 76
click at [331, 184] on div "#B6E802 hex" at bounding box center [334, 212] width 143 height 76
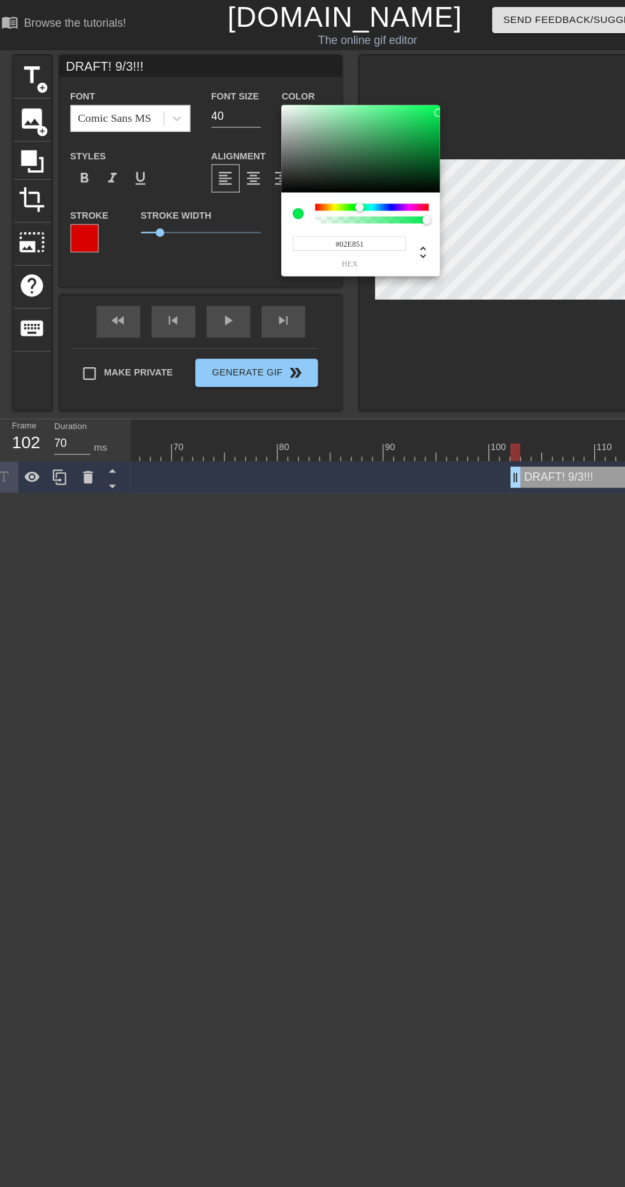
click at [334, 189] on div at bounding box center [334, 188] width 8 height 8
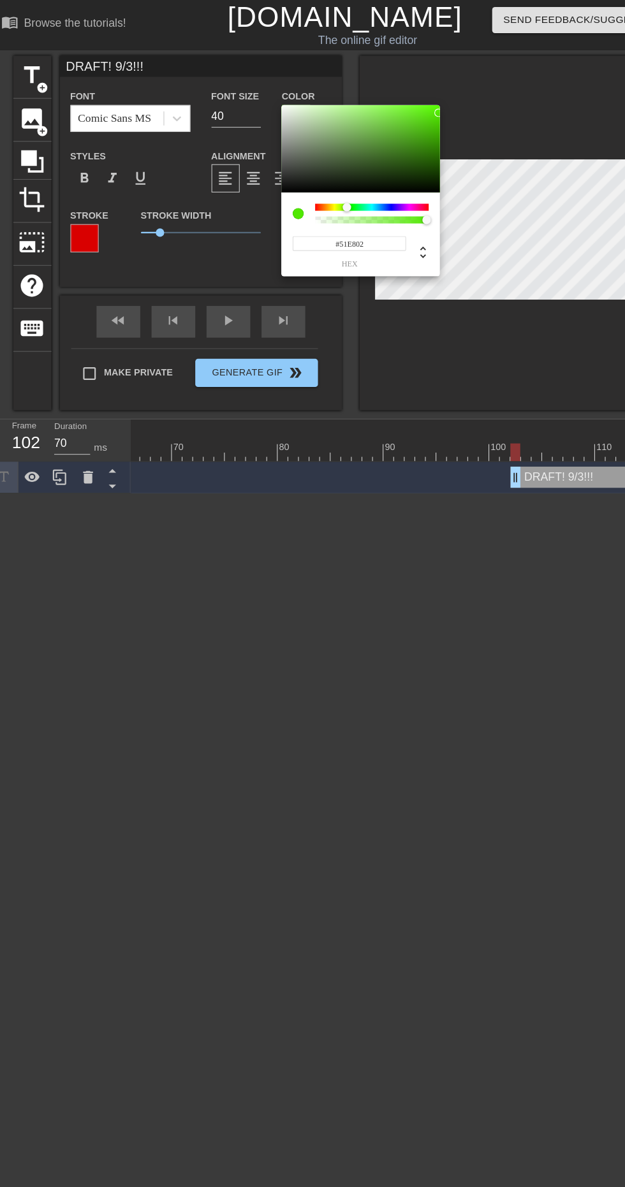
click at [322, 186] on div at bounding box center [323, 188] width 8 height 8
click at [402, 109] on div at bounding box center [402, 110] width 8 height 8
type input "#52D108"
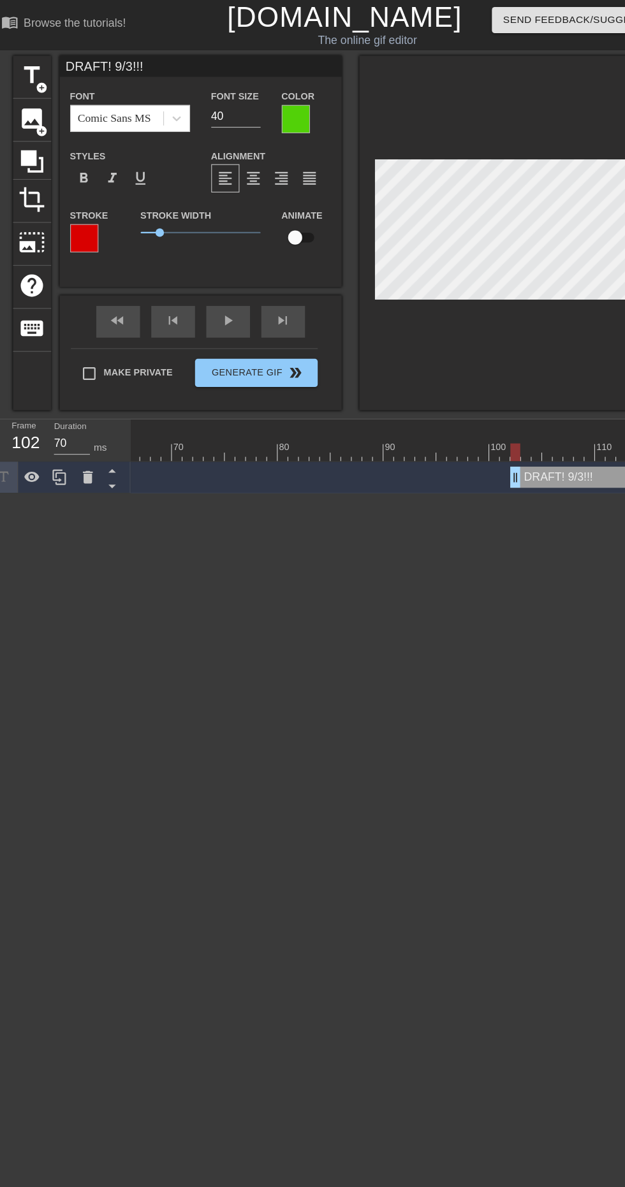
click at [89, 216] on div at bounding box center [86, 216] width 26 height 26
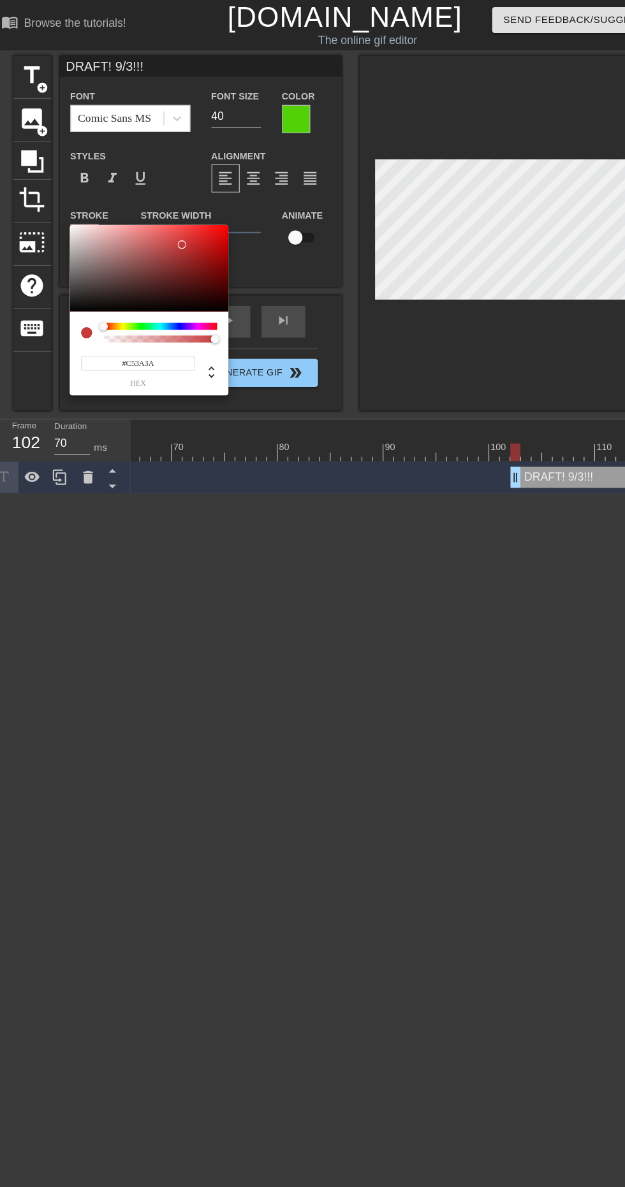
click at [173, 221] on div at bounding box center [174, 221] width 8 height 8
click at [162, 215] on div at bounding box center [163, 216] width 8 height 8
click at [114, 298] on div at bounding box center [154, 301] width 103 height 18
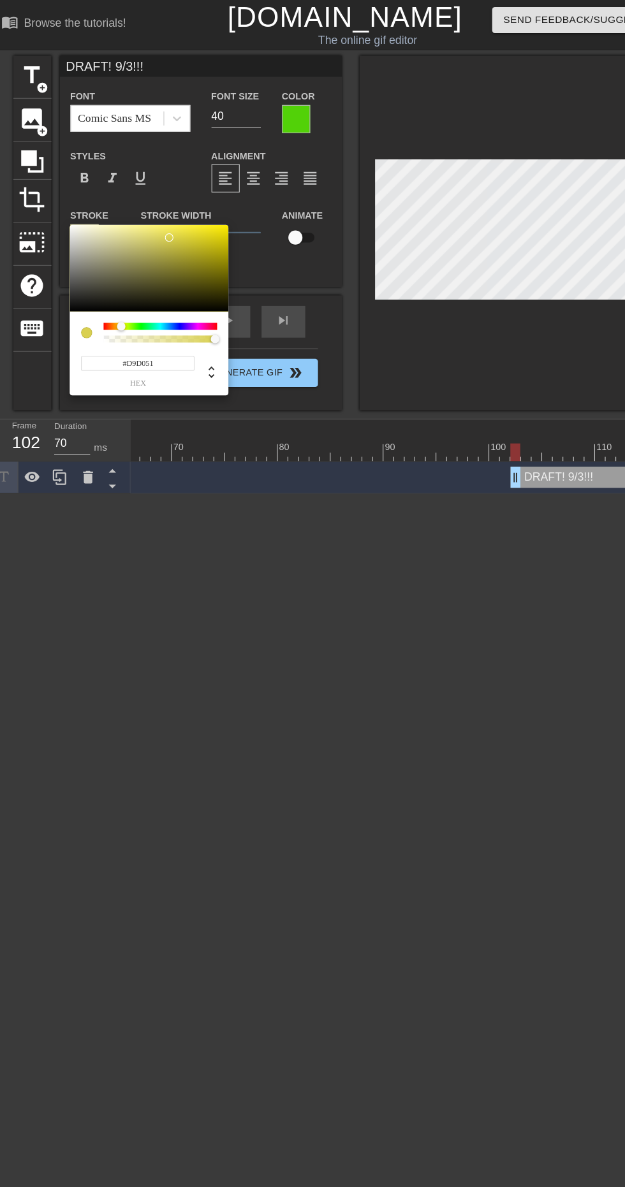
click at [119, 296] on div at bounding box center [119, 295] width 8 height 8
click at [117, 300] on div at bounding box center [154, 301] width 103 height 18
click at [187, 224] on div at bounding box center [188, 225] width 8 height 8
click at [208, 226] on div at bounding box center [209, 227] width 8 height 8
click at [209, 206] on div at bounding box center [209, 207] width 8 height 8
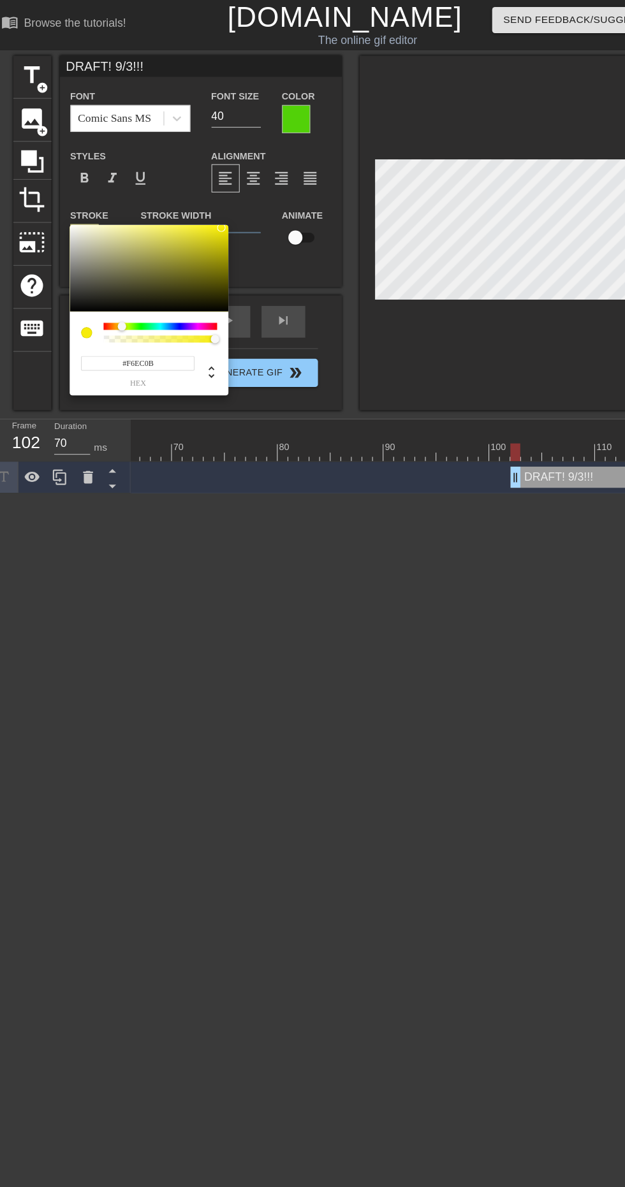
click at [119, 294] on div at bounding box center [119, 295] width 8 height 8
click at [119, 300] on div at bounding box center [154, 301] width 103 height 18
click at [119, 295] on div at bounding box center [116, 295] width 8 height 8
click at [117, 295] on div at bounding box center [117, 295] width 8 height 8
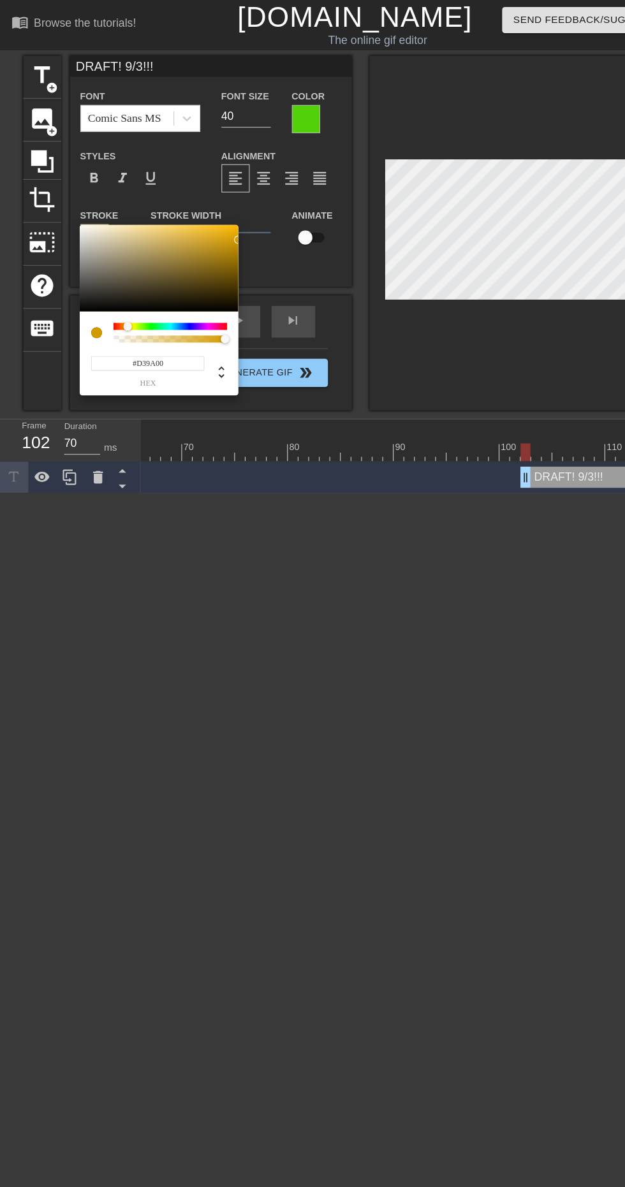
click at [115, 296] on div at bounding box center [116, 295] width 8 height 8
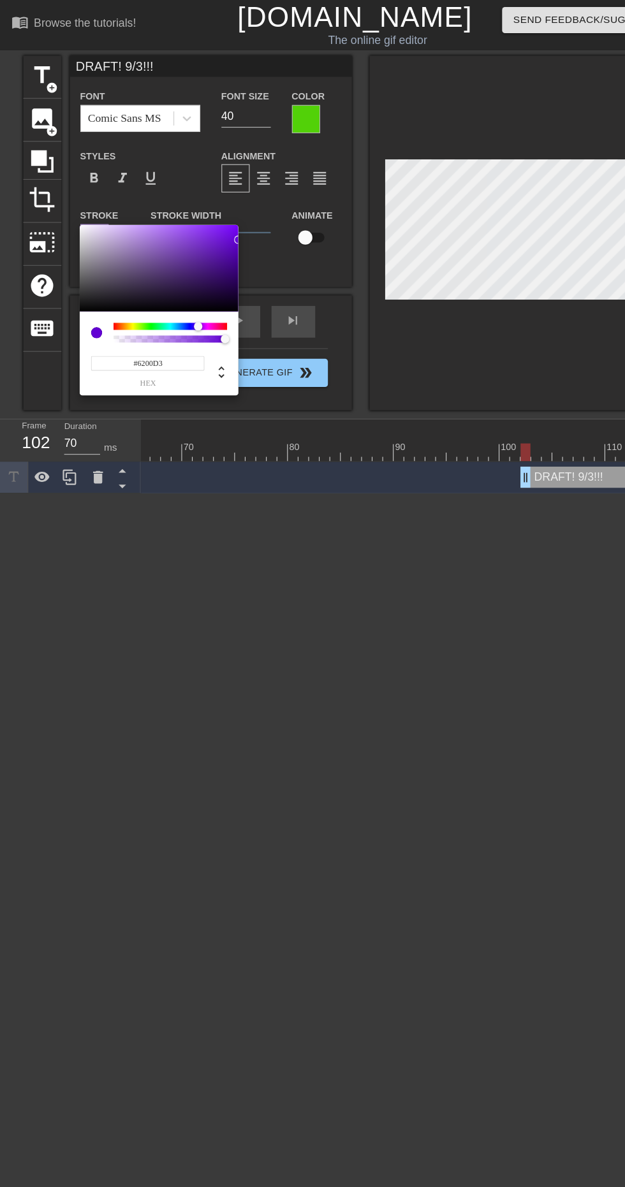
click at [179, 293] on div at bounding box center [179, 295] width 8 height 8
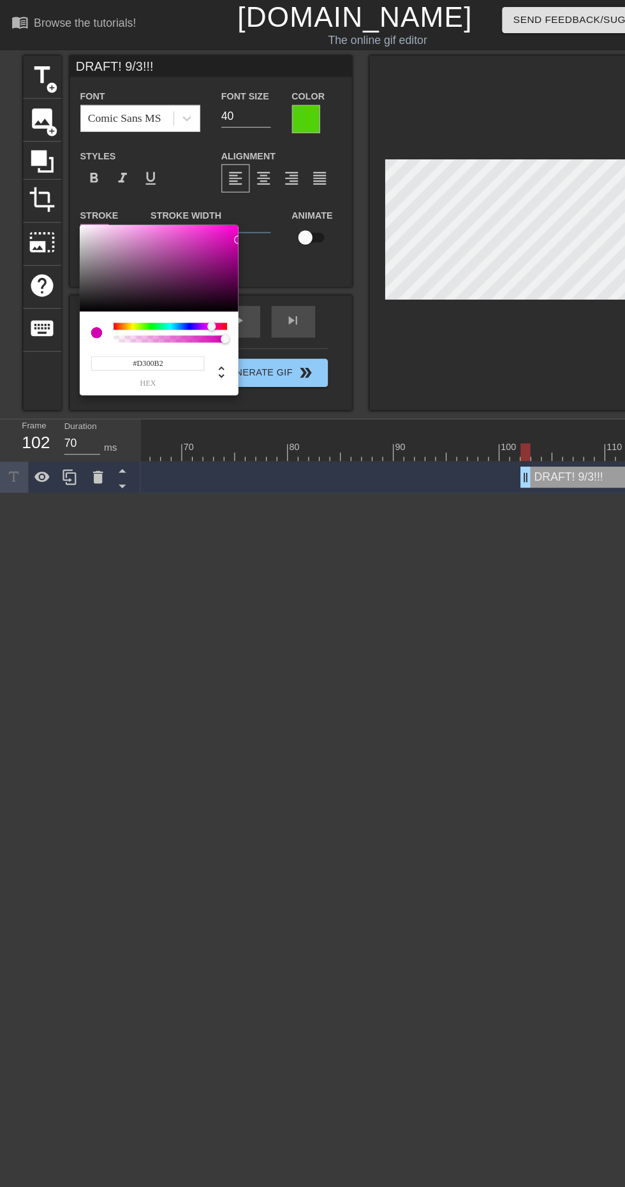
click at [191, 293] on div at bounding box center [191, 295] width 8 height 8
type input "#A12791"
click at [181, 232] on div at bounding box center [181, 232] width 8 height 8
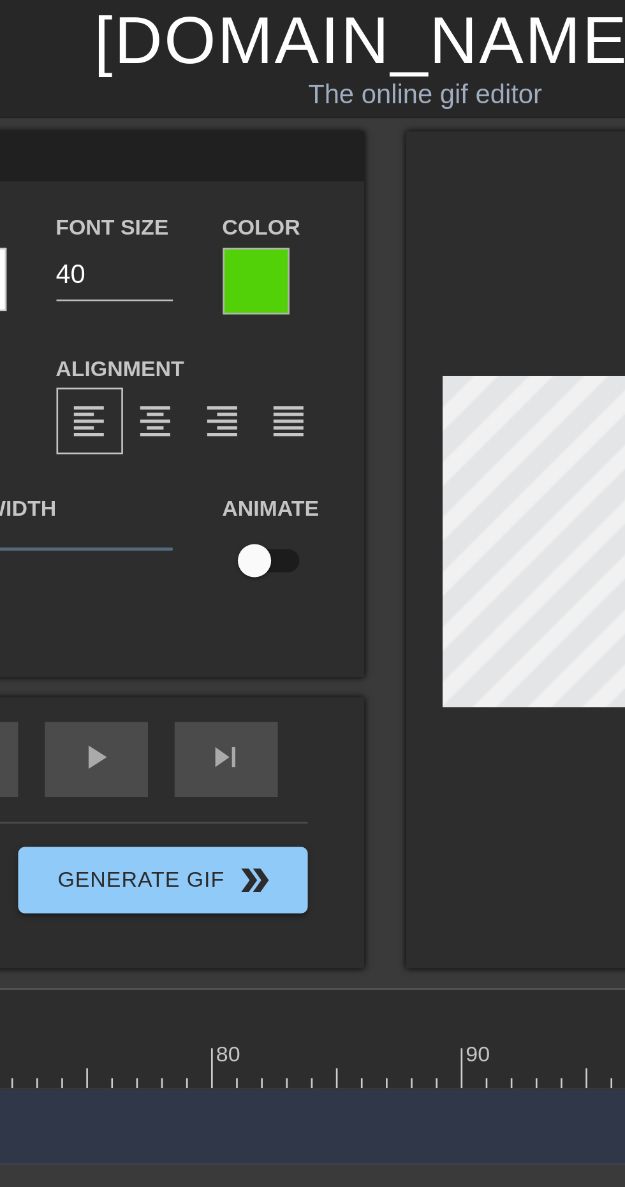
click at [277, 215] on input "checkbox" at bounding box center [276, 215] width 73 height 24
checkbox input "true"
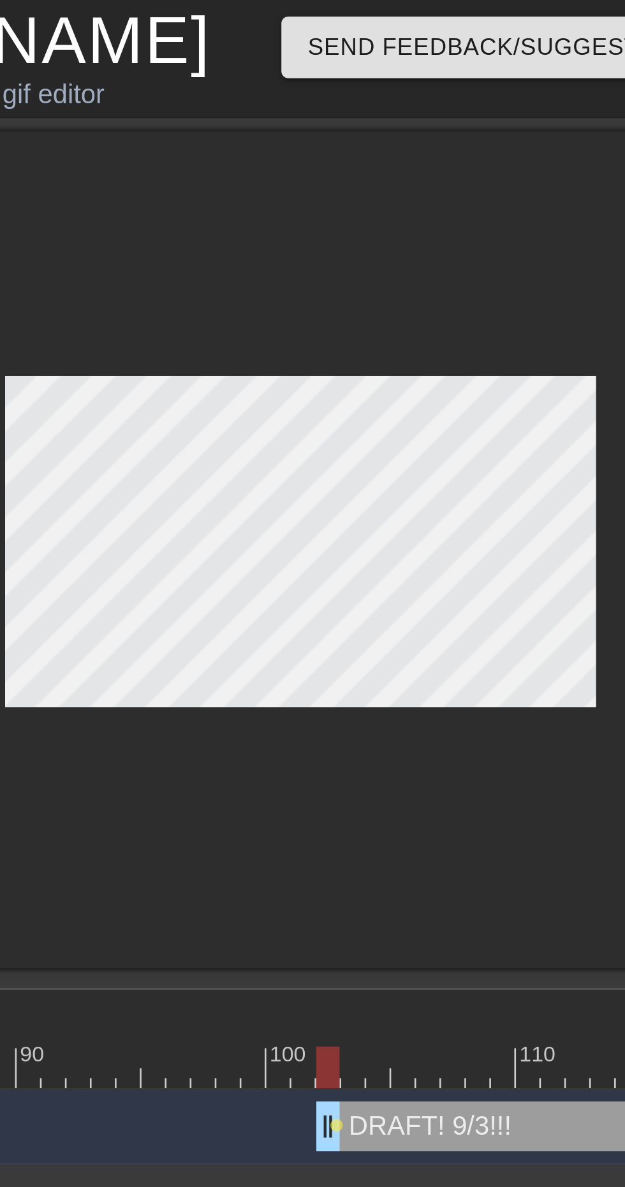
scroll to position [0, 628]
click at [470, 411] on div at bounding box center [222, 409] width 1444 height 16
click at [481, 411] on div at bounding box center [222, 409] width 1444 height 16
click at [483, 409] on div at bounding box center [479, 409] width 9 height 16
click at [494, 411] on div at bounding box center [222, 409] width 1444 height 16
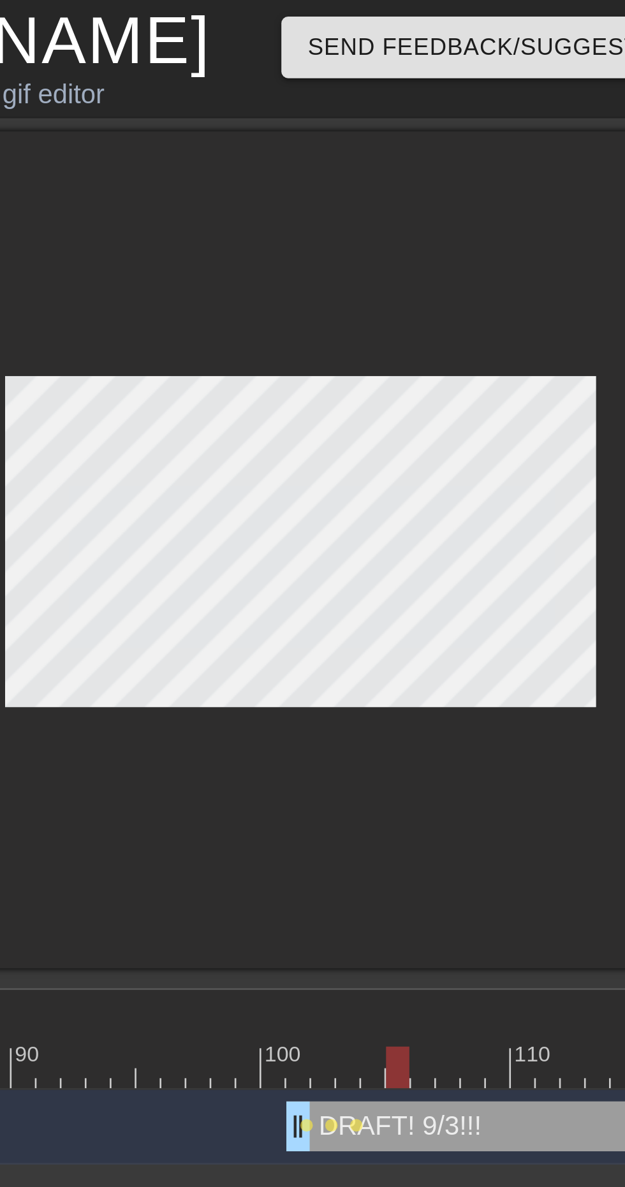
click at [490, 409] on div at bounding box center [222, 409] width 1444 height 16
click at [501, 412] on div at bounding box center [222, 409] width 1444 height 16
click at [511, 412] on div at bounding box center [222, 409] width 1444 height 16
click at [518, 408] on div at bounding box center [222, 409] width 1444 height 16
type input "60"
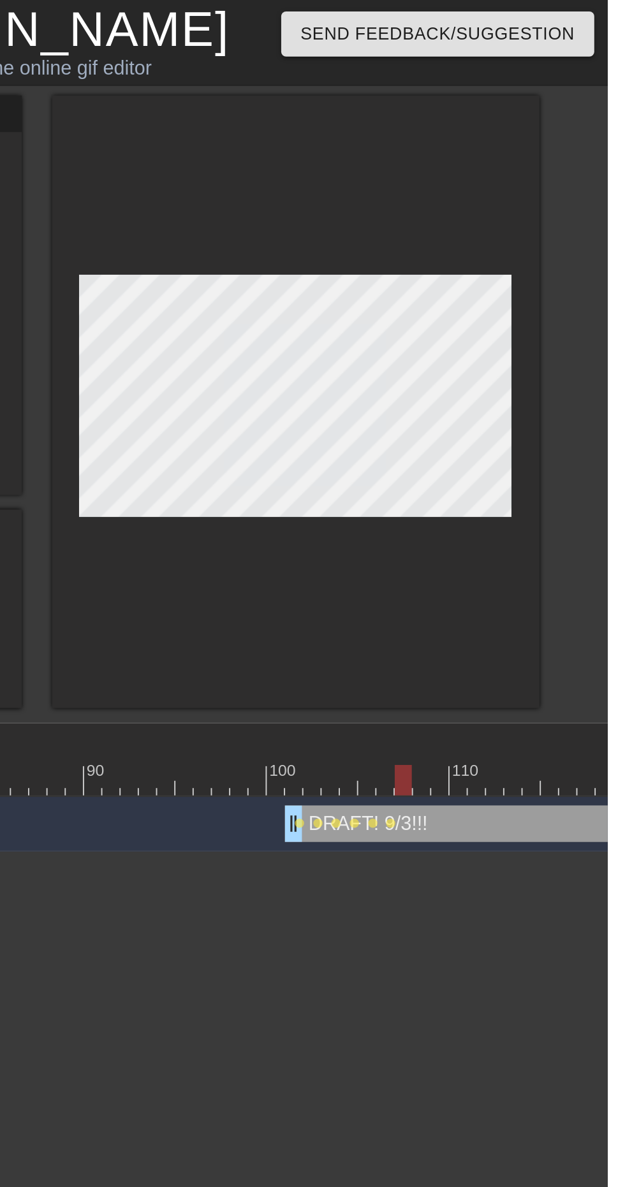
click at [480, 327] on div at bounding box center [461, 210] width 255 height 321
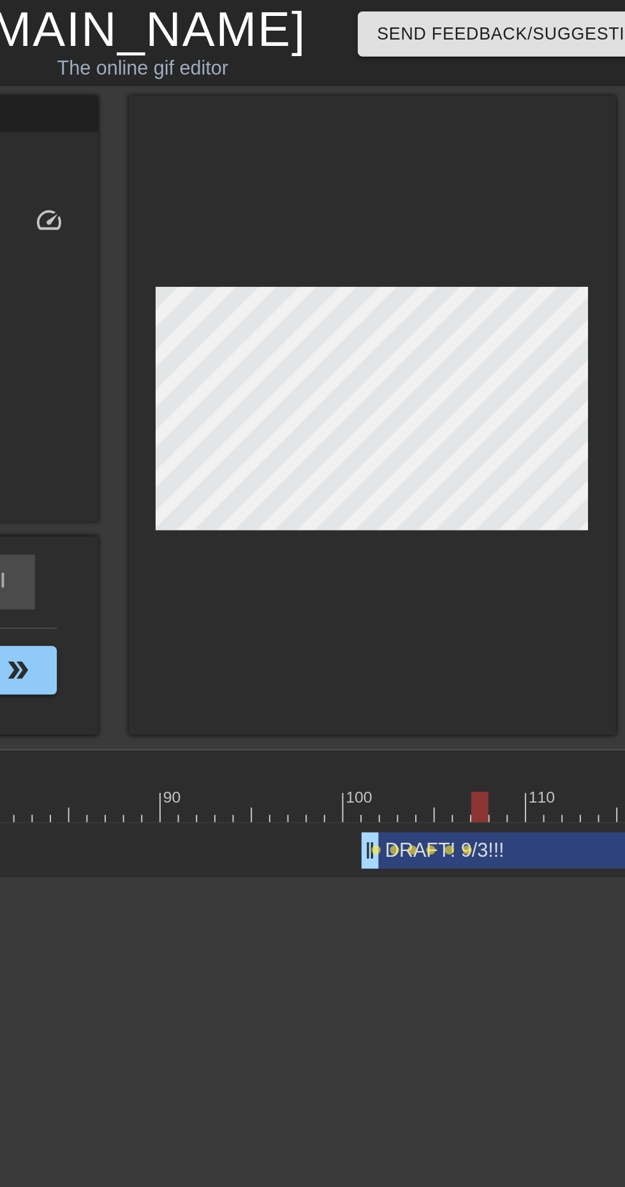
click at [460, 425] on div at bounding box center [222, 423] width 1444 height 16
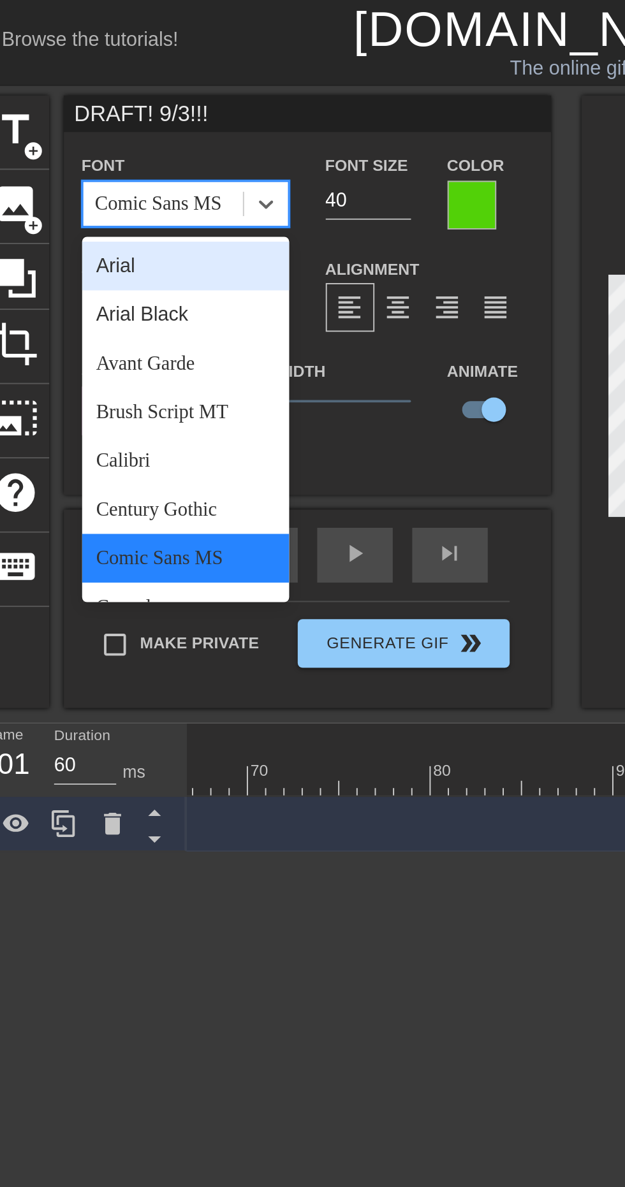
click at [132, 166] on div "Arial Black" at bounding box center [127, 165] width 108 height 26
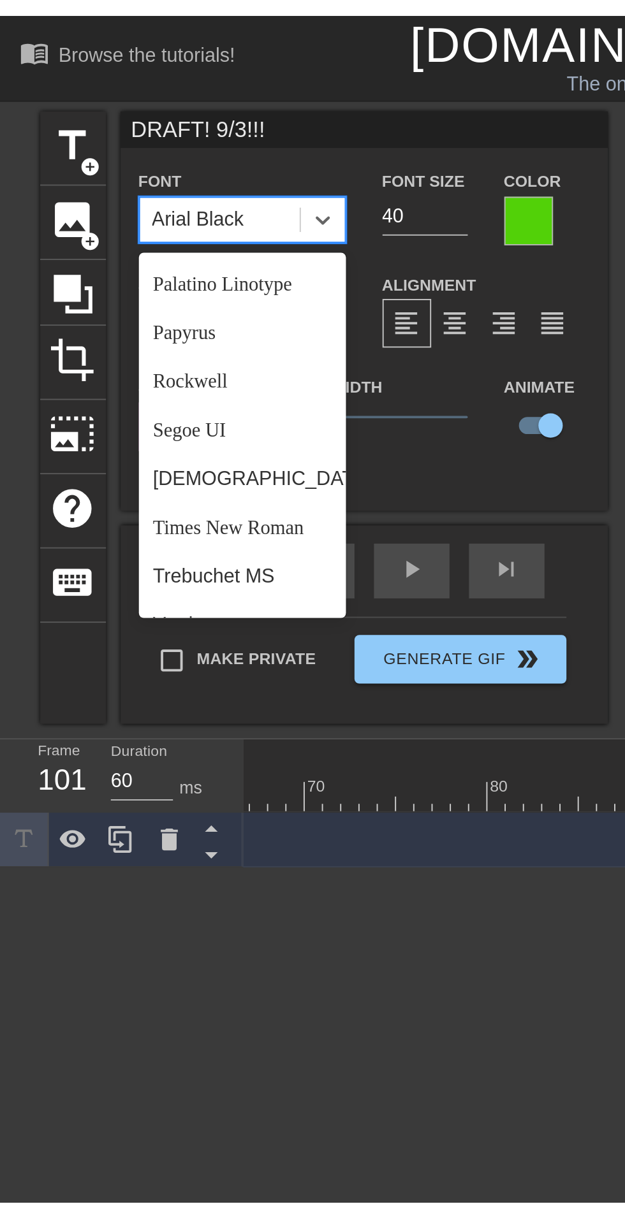
scroll to position [441, 0]
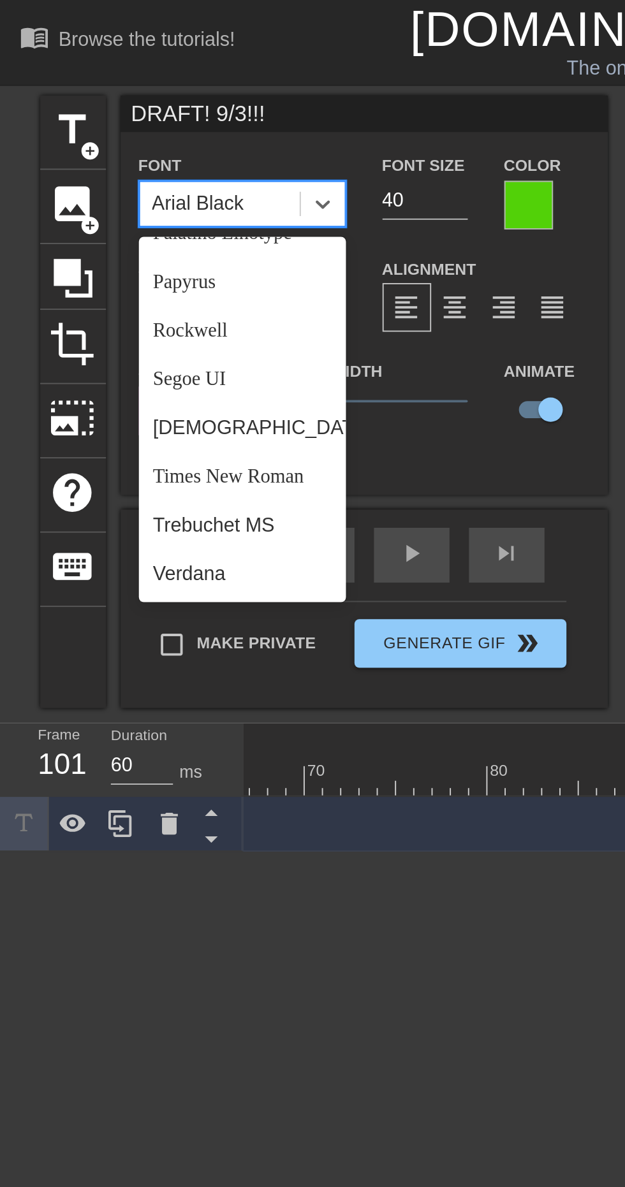
click at [124, 224] on div "[DEMOGRAPHIC_DATA]" at bounding box center [127, 225] width 108 height 26
